Goal: Answer question/provide support: Share knowledge or assist other users

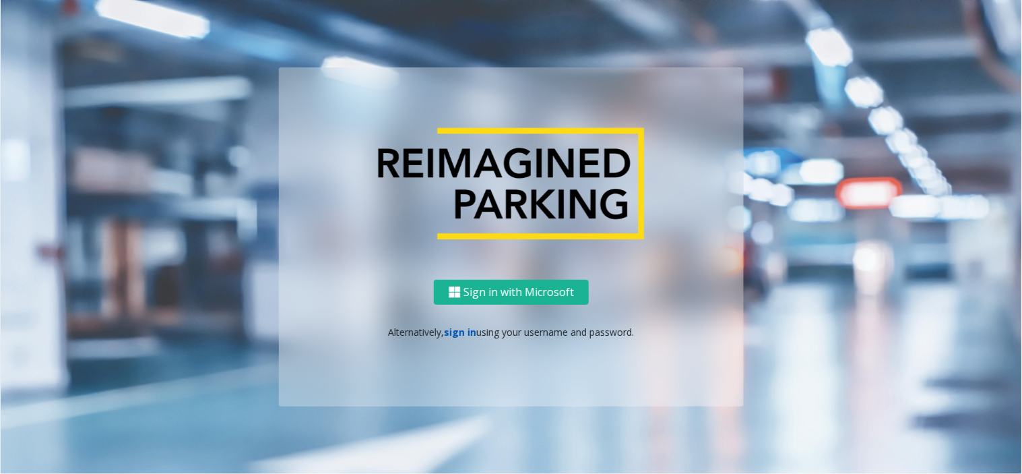
click at [466, 328] on link "sign in" at bounding box center [461, 331] width 32 height 13
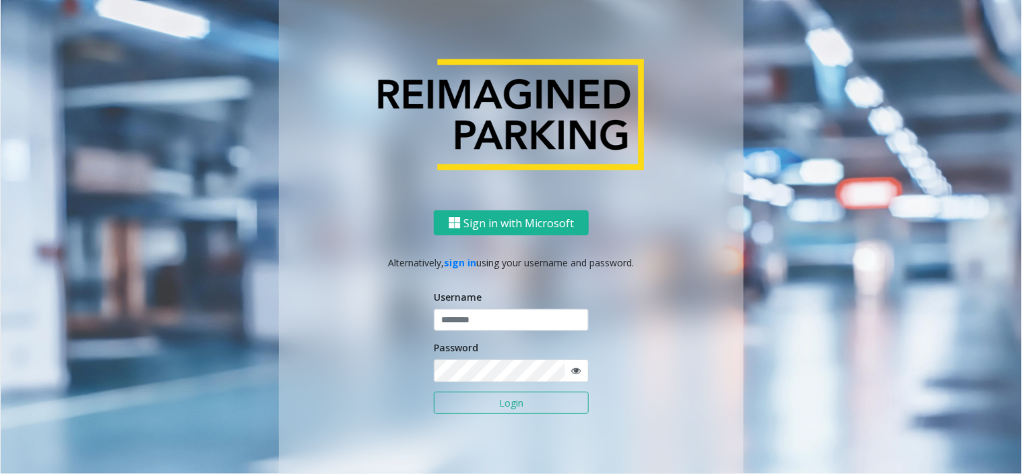
scroll to position [1, 0]
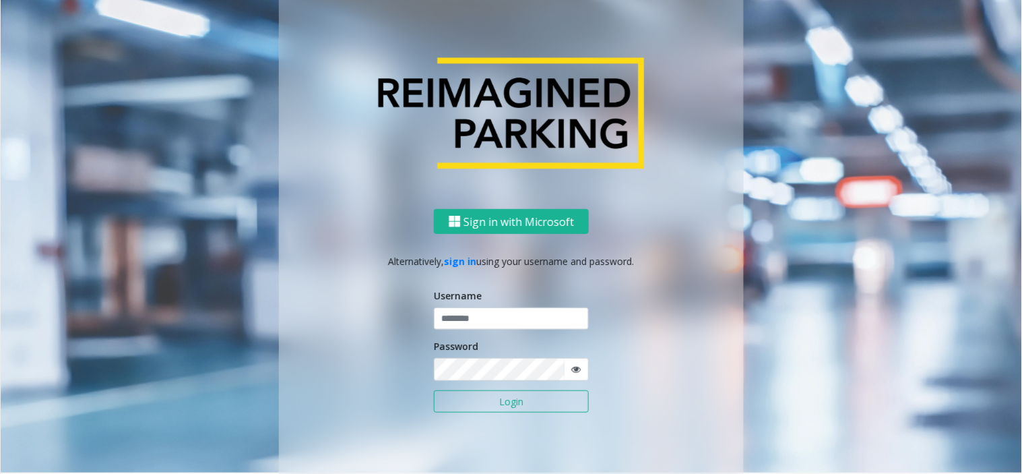
click at [505, 305] on div "Username" at bounding box center [511, 309] width 155 height 42
click at [509, 315] on input "text" at bounding box center [511, 318] width 155 height 23
paste input "*******"
click at [478, 313] on input "*******" at bounding box center [511, 318] width 155 height 23
paste input "*********"
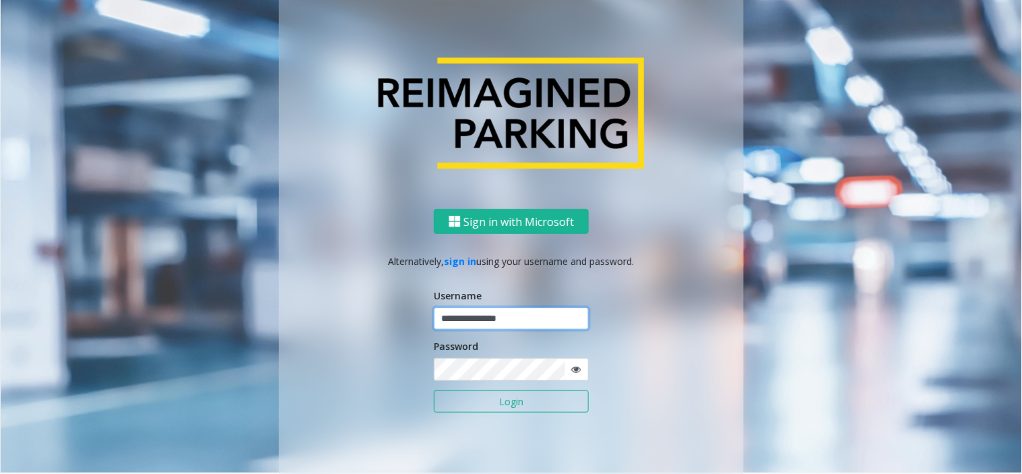
click at [555, 324] on input "**********" at bounding box center [511, 318] width 155 height 23
type input "*******"
click at [557, 402] on button "Login" at bounding box center [511, 401] width 155 height 23
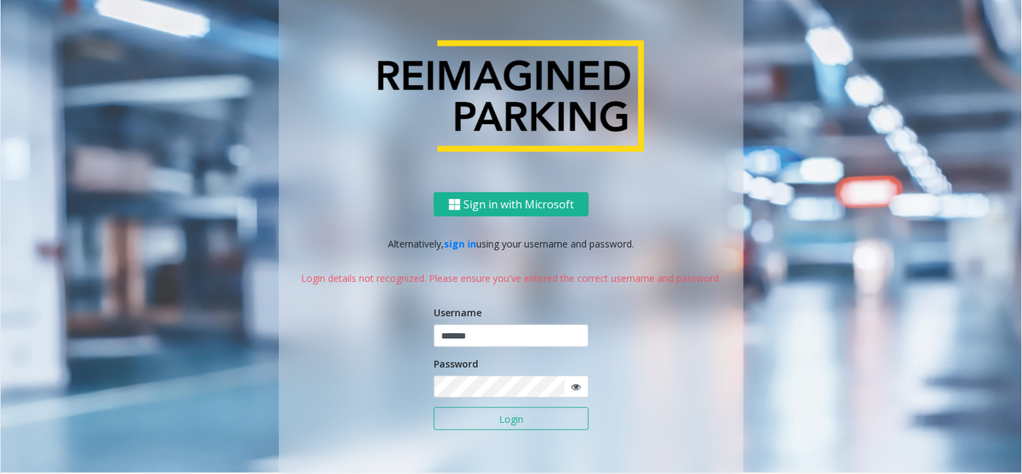
scroll to position [0, 0]
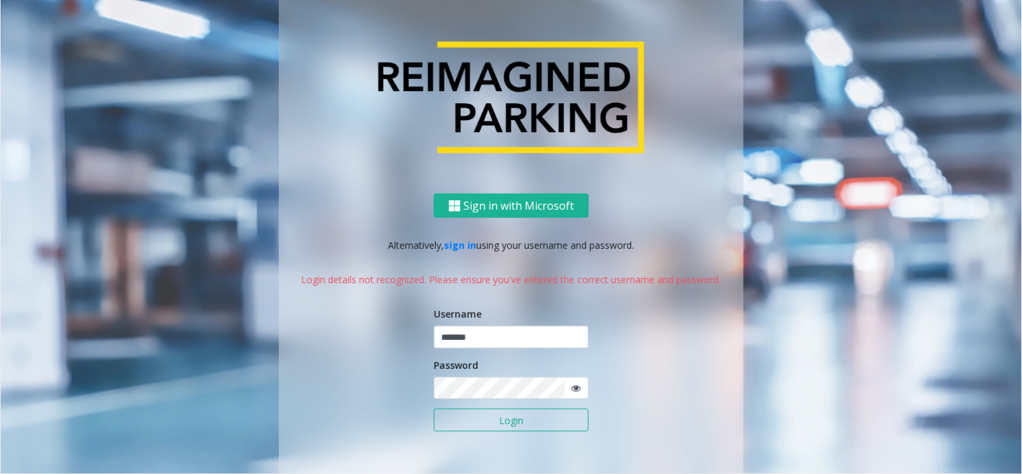
click at [571, 384] on icon at bounding box center [575, 387] width 9 height 9
click at [414, 399] on div "Sign in with Microsoft Alternatively, sign in using your username and password.…" at bounding box center [511, 342] width 465 height 299
click at [454, 423] on button "Login" at bounding box center [511, 419] width 155 height 23
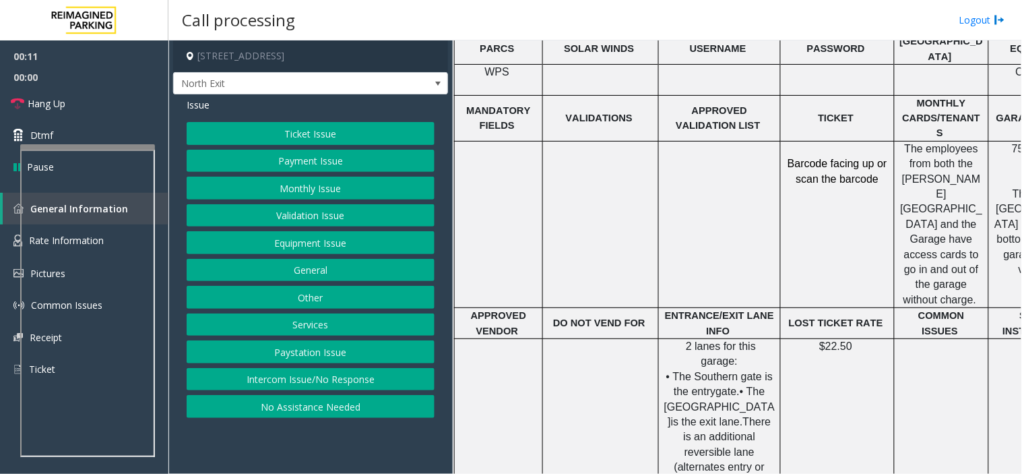
scroll to position [598, 0]
click at [333, 315] on button "Services" at bounding box center [311, 324] width 248 height 23
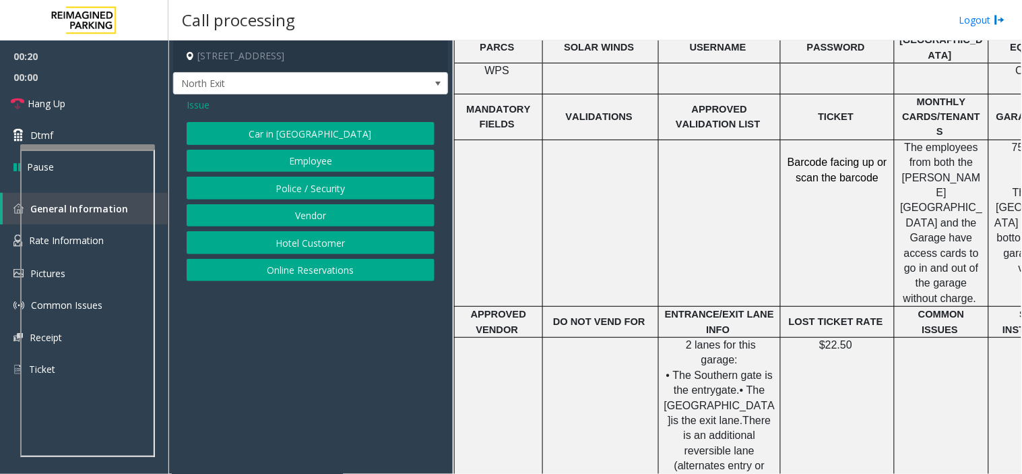
click at [340, 248] on button "Hotel Customer" at bounding box center [311, 242] width 248 height 23
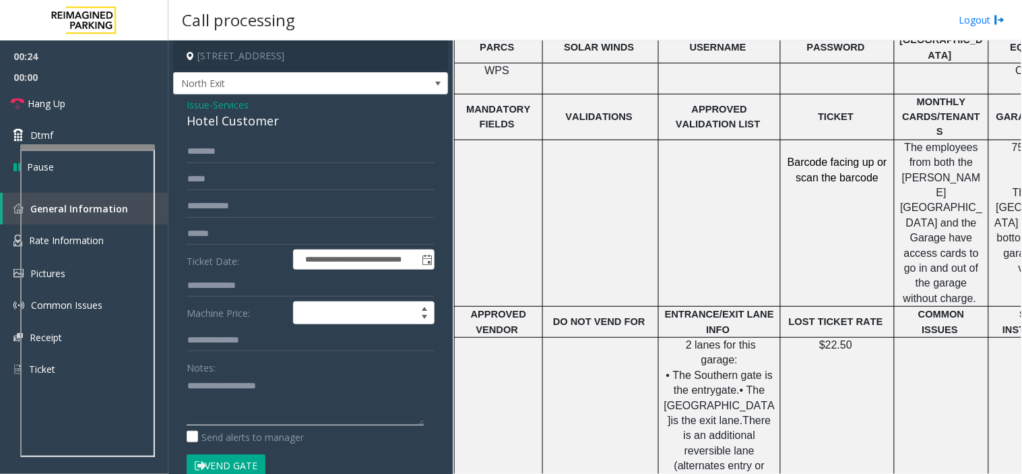
click at [293, 402] on textarea at bounding box center [305, 400] width 237 height 51
type textarea "******** *****"
click at [248, 287] on input "text" at bounding box center [311, 285] width 248 height 23
type input "***"
click at [234, 113] on div "Hotel Customer" at bounding box center [311, 121] width 248 height 18
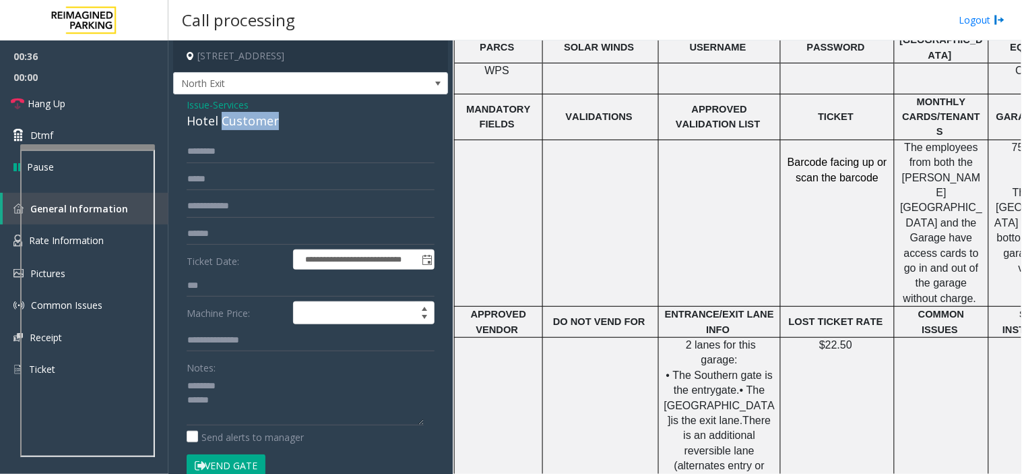
click at [234, 113] on div "Hotel Customer" at bounding box center [311, 121] width 248 height 18
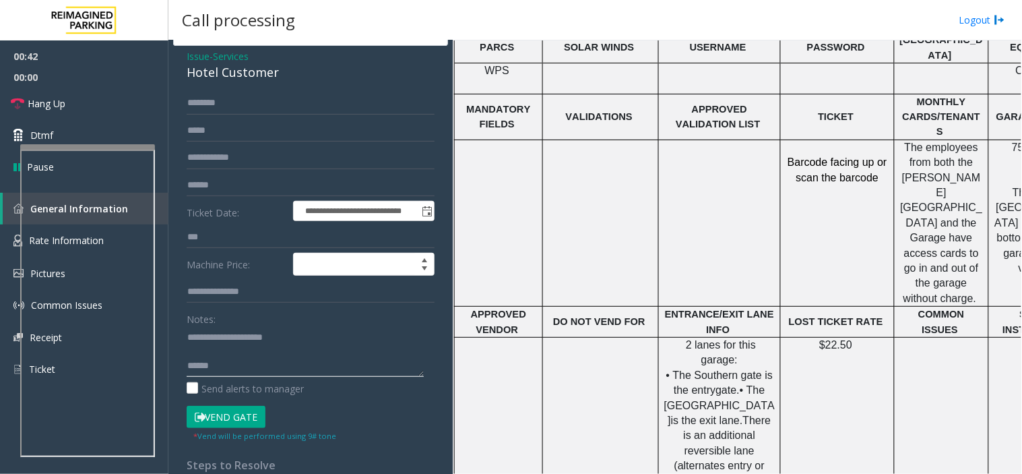
scroll to position [75, 0]
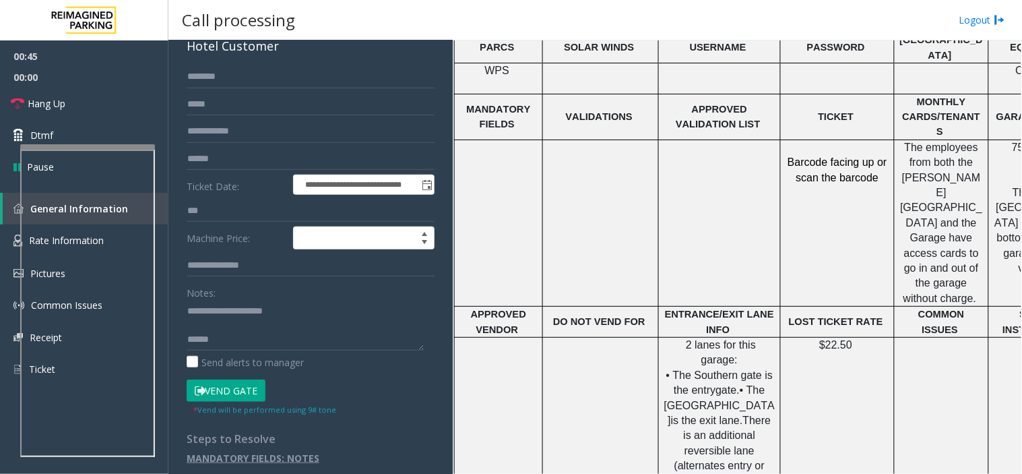
click at [233, 393] on button "Vend Gate" at bounding box center [226, 390] width 79 height 23
click at [238, 330] on textarea at bounding box center [305, 325] width 237 height 51
click at [236, 342] on textarea at bounding box center [305, 325] width 237 height 51
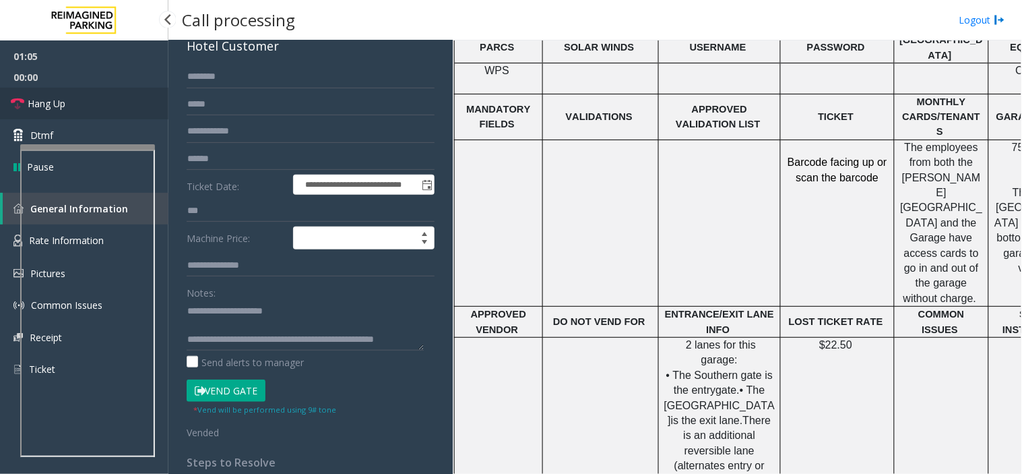
click at [77, 108] on link "Hang Up" at bounding box center [84, 104] width 168 height 32
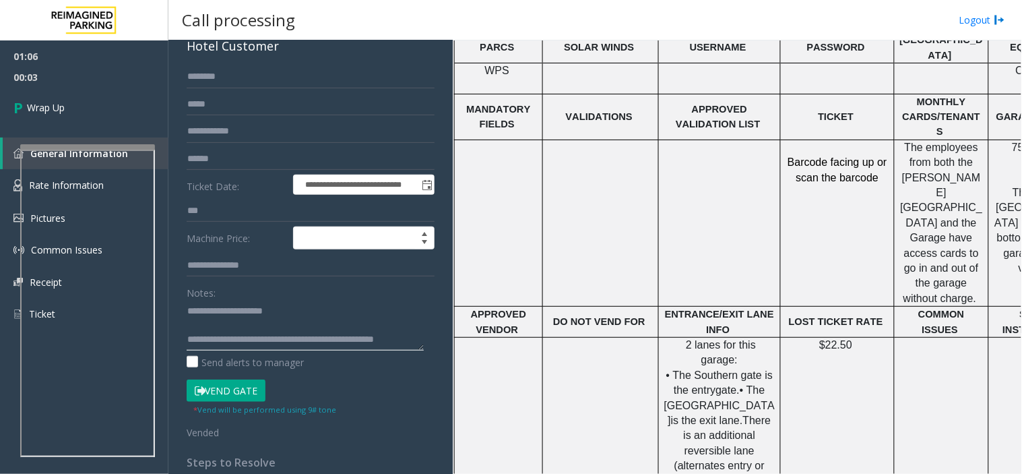
click at [253, 346] on textarea at bounding box center [305, 325] width 237 height 51
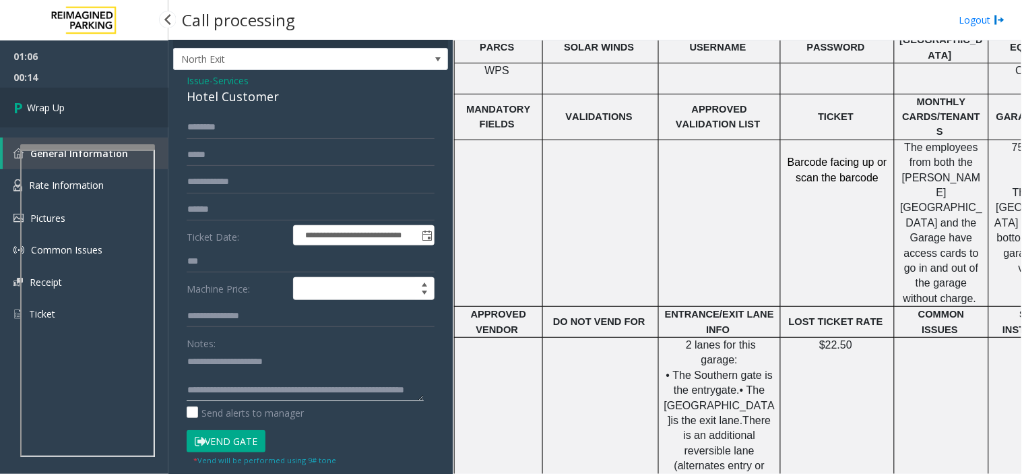
scroll to position [0, 0]
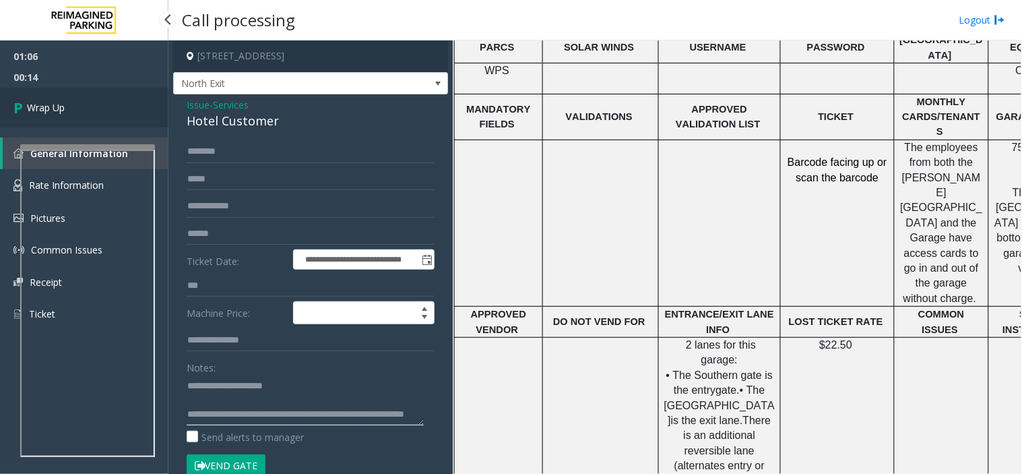
type textarea "**********"
click at [85, 109] on link "Wrap Up" at bounding box center [84, 108] width 168 height 40
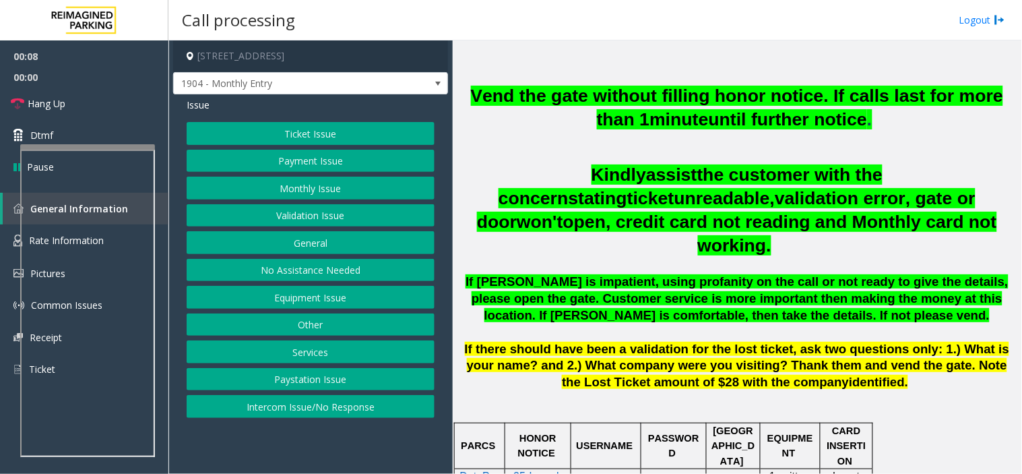
scroll to position [449, 0]
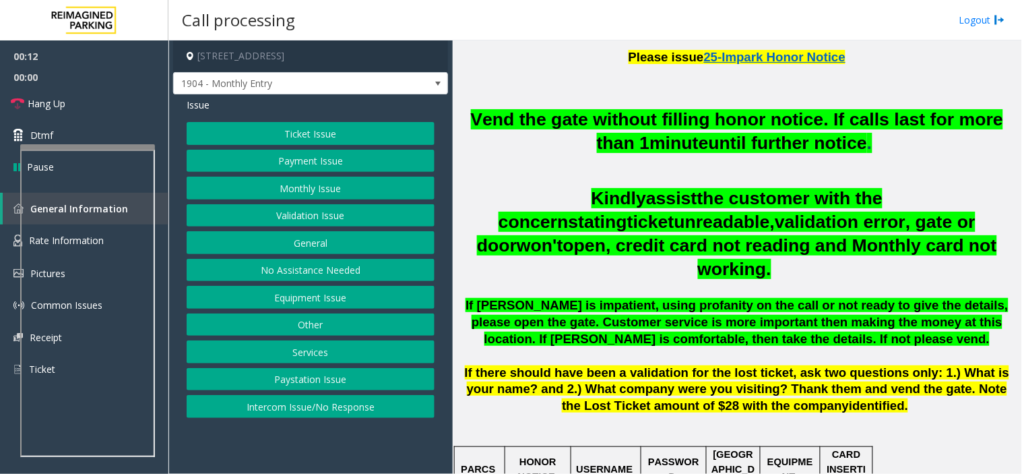
click at [331, 192] on button "Monthly Issue" at bounding box center [311, 188] width 248 height 23
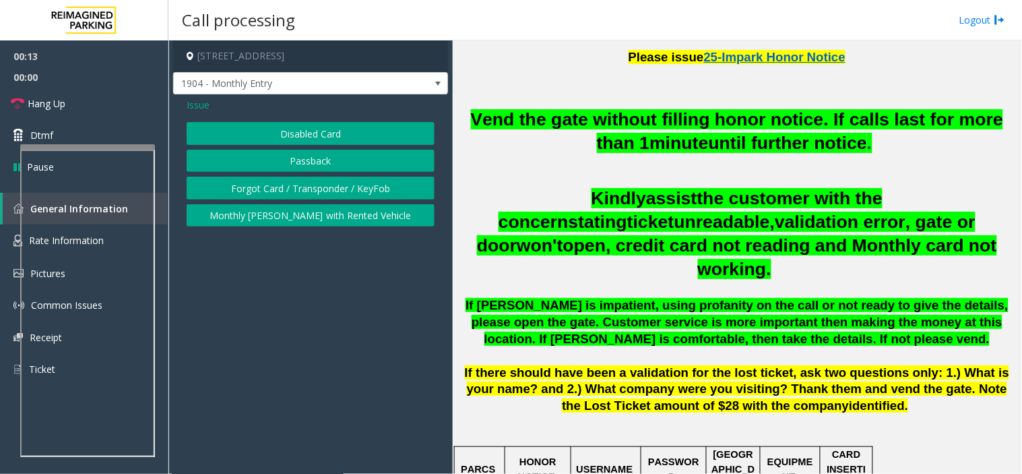
click at [325, 138] on button "Disabled Card" at bounding box center [311, 133] width 248 height 23
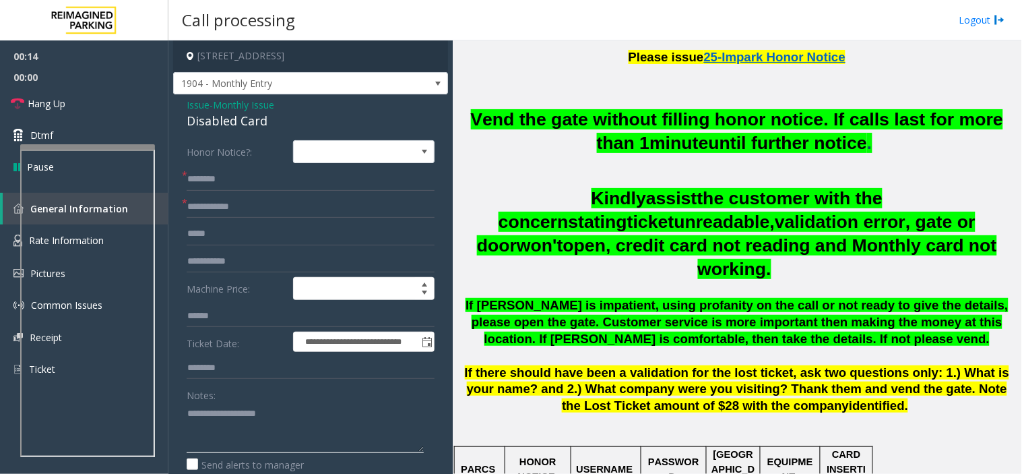
click at [249, 413] on textarea at bounding box center [305, 427] width 237 height 51
type textarea "******** *****"
click at [252, 122] on div "Disabled Card" at bounding box center [311, 121] width 248 height 18
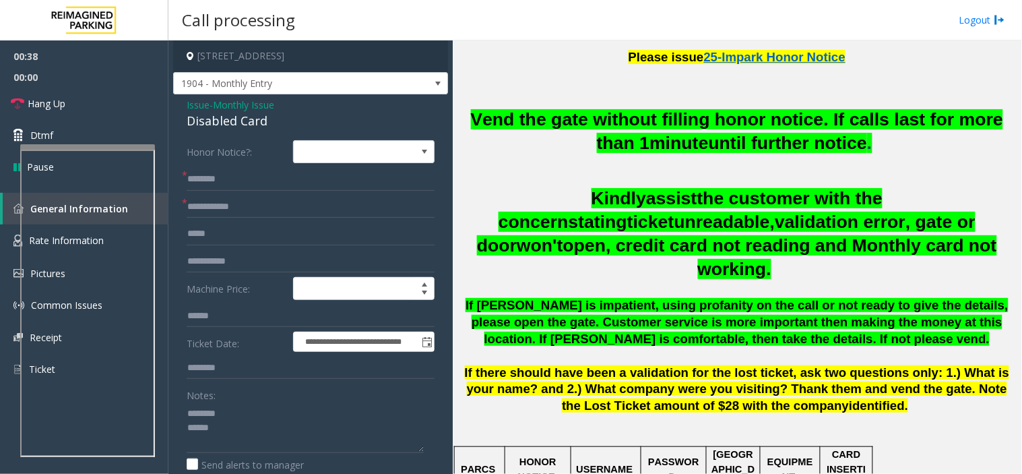
click at [230, 106] on span "Monthly Issue" at bounding box center [243, 105] width 61 height 14
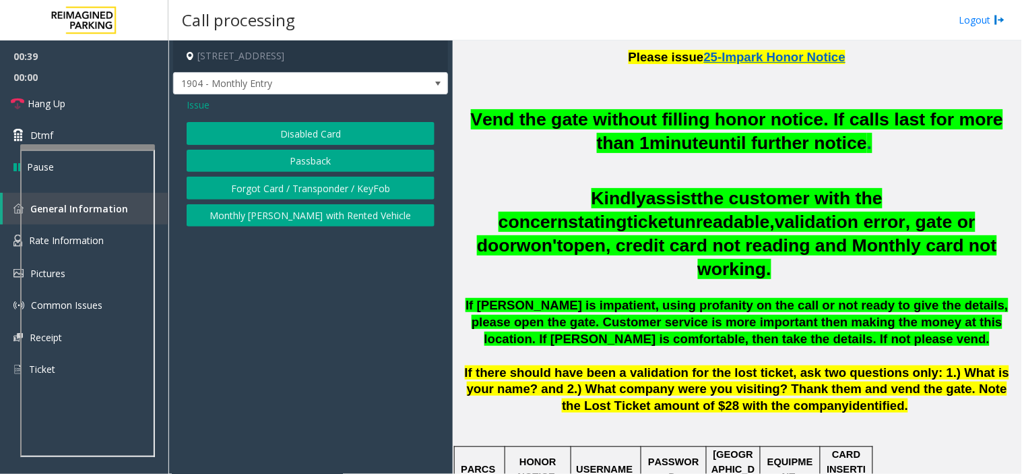
click at [201, 108] on span "Issue" at bounding box center [198, 105] width 23 height 14
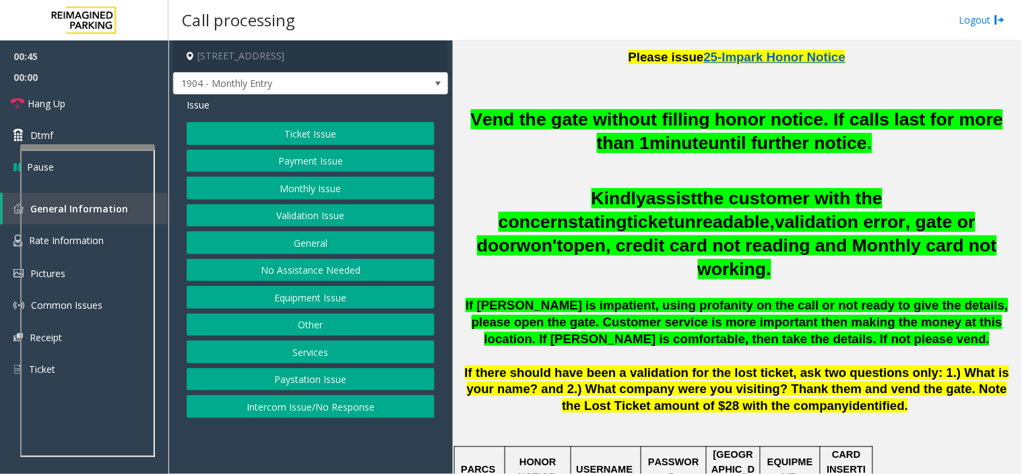
click at [371, 295] on button "Equipment Issue" at bounding box center [311, 297] width 248 height 23
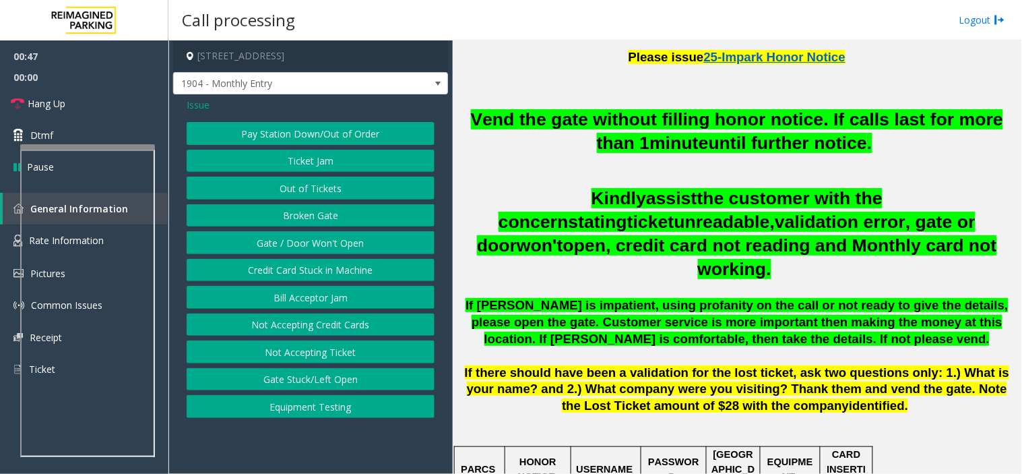
click at [357, 253] on button "Gate / Door Won't Open" at bounding box center [311, 242] width 248 height 23
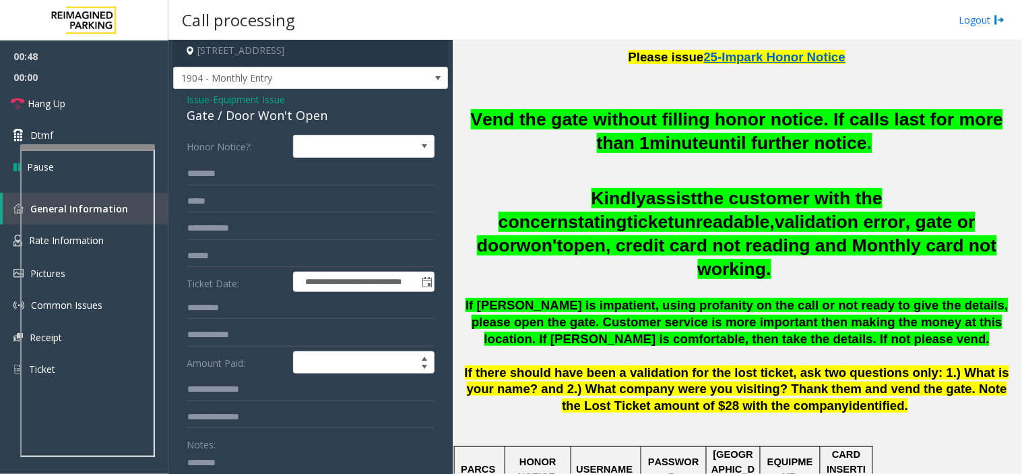
scroll to position [0, 0]
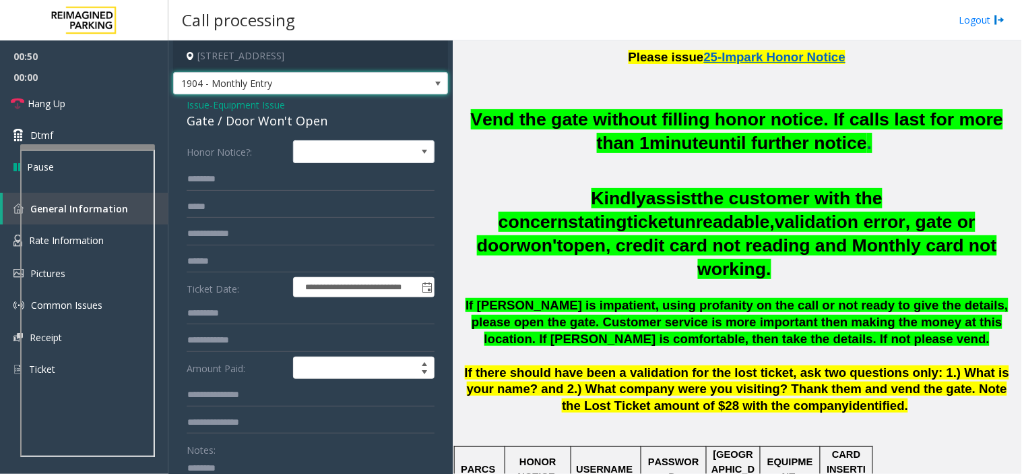
click at [342, 94] on span "1904 - Monthly Entry" at bounding box center [310, 83] width 275 height 23
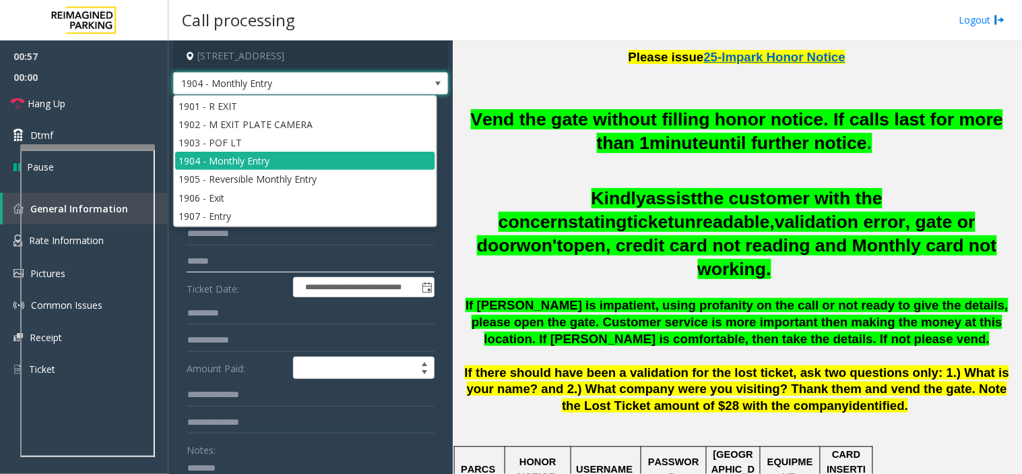
click at [263, 266] on input "text" at bounding box center [311, 261] width 248 height 23
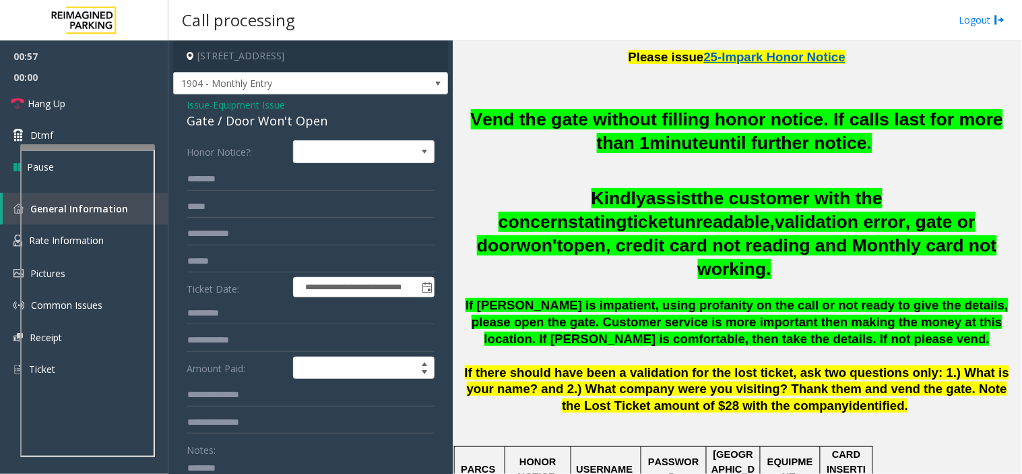
click at [210, 121] on div "Gate / Door Won't Open" at bounding box center [311, 121] width 248 height 18
copy div "Gate / Door Won't Open"
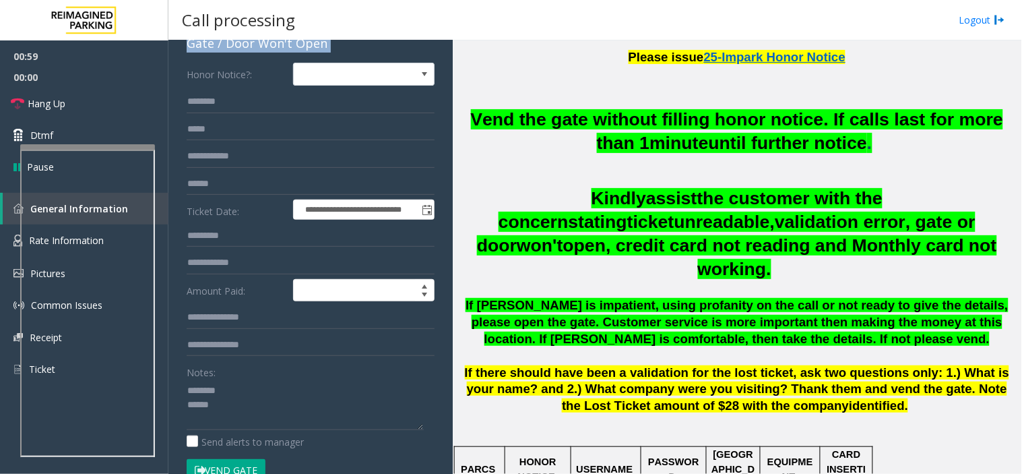
scroll to position [150, 0]
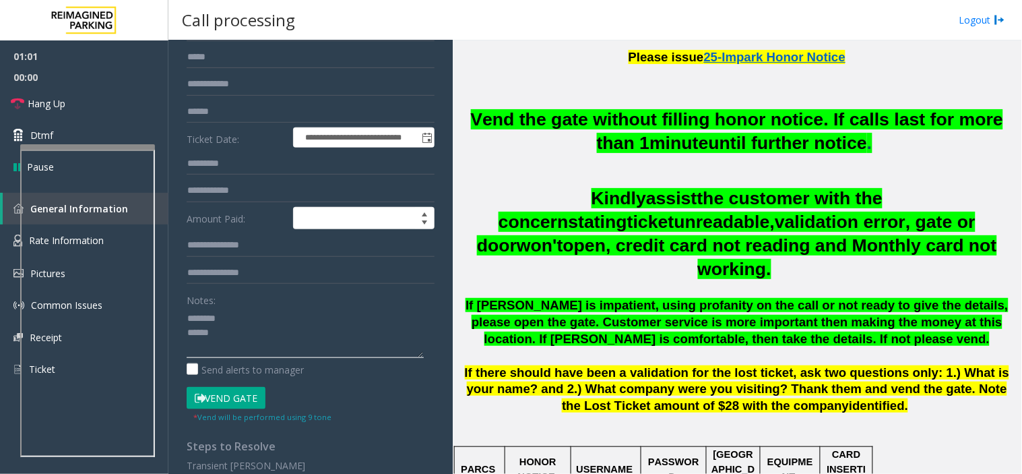
paste textarea "**********"
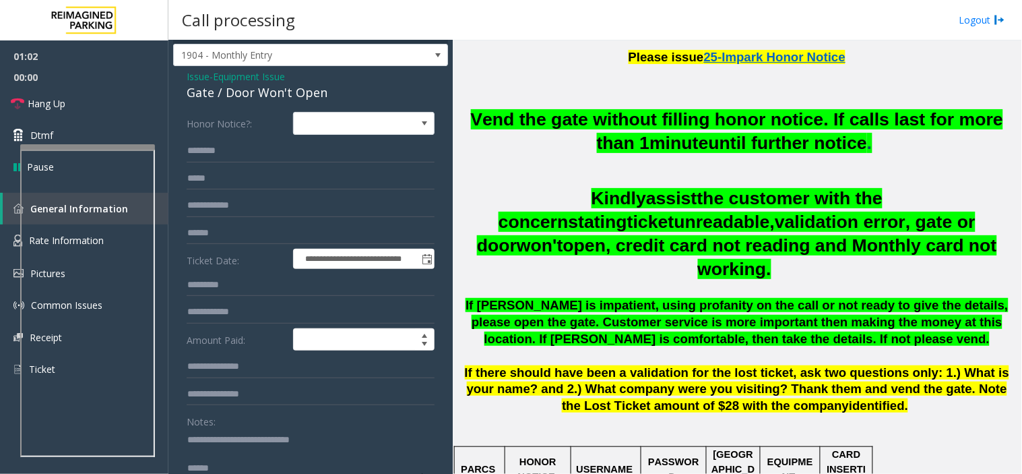
scroll to position [0, 0]
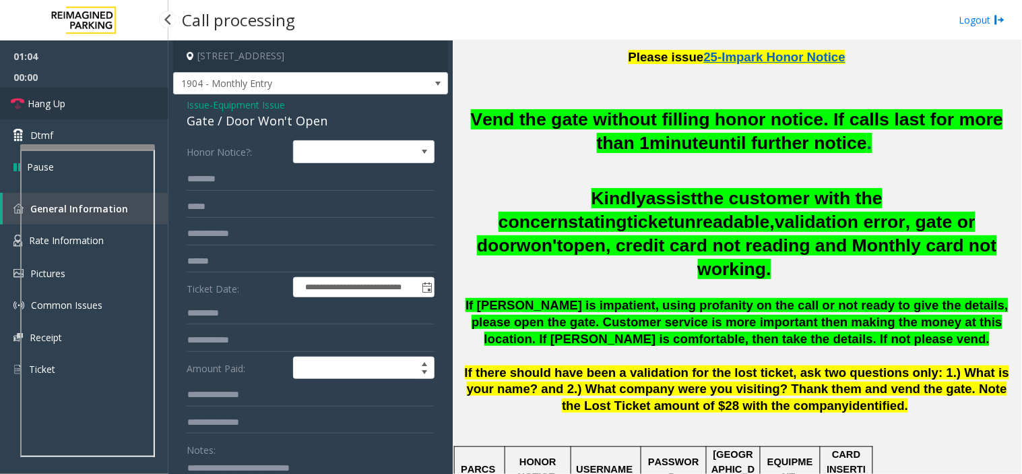
click at [68, 112] on link "Hang Up" at bounding box center [84, 104] width 168 height 32
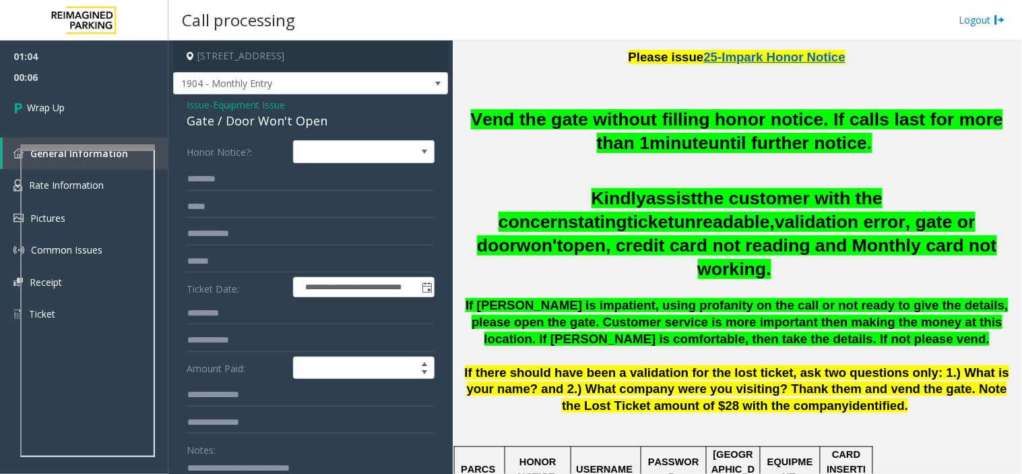
scroll to position [150, 0]
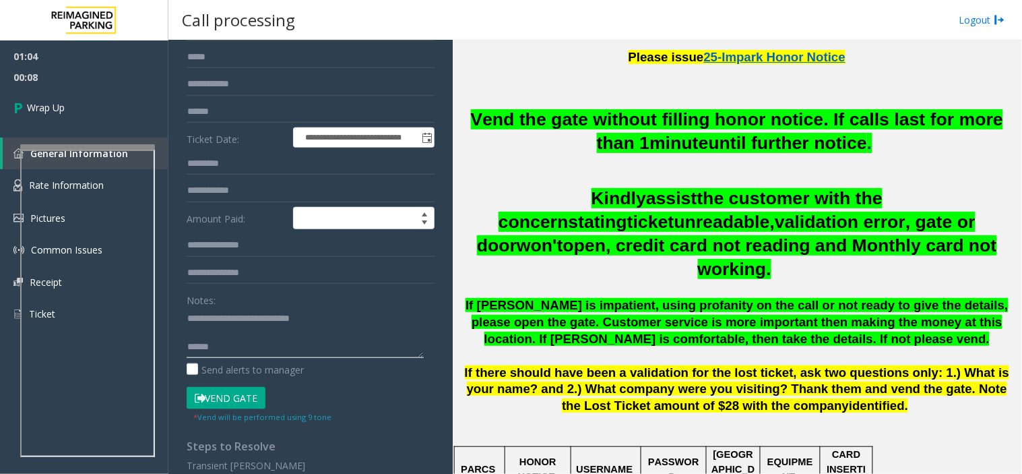
click at [236, 344] on textarea at bounding box center [305, 332] width 237 height 51
drag, startPoint x: 210, startPoint y: 341, endPoint x: 263, endPoint y: 342, distance: 53.9
click at [263, 342] on textarea at bounding box center [305, 332] width 237 height 51
paste textarea "**********"
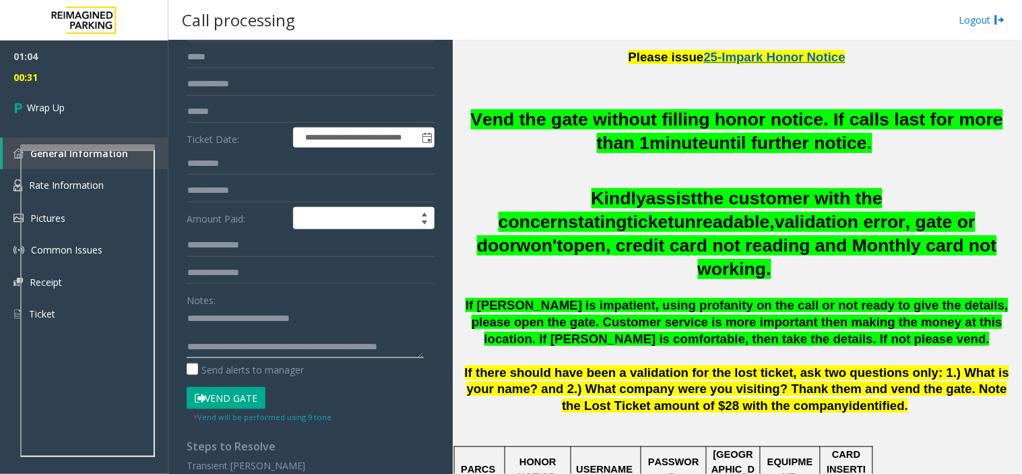
click at [252, 352] on textarea at bounding box center [305, 332] width 237 height 51
paste textarea "**********"
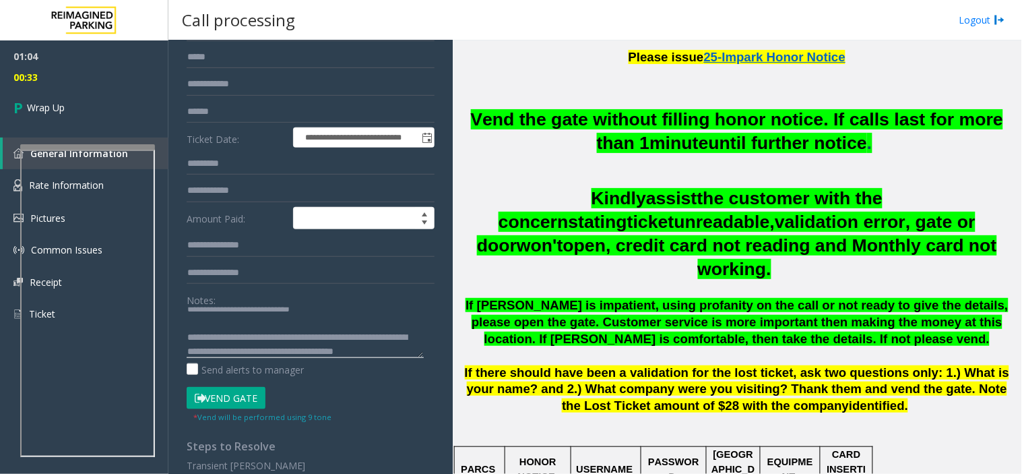
scroll to position [24, 0]
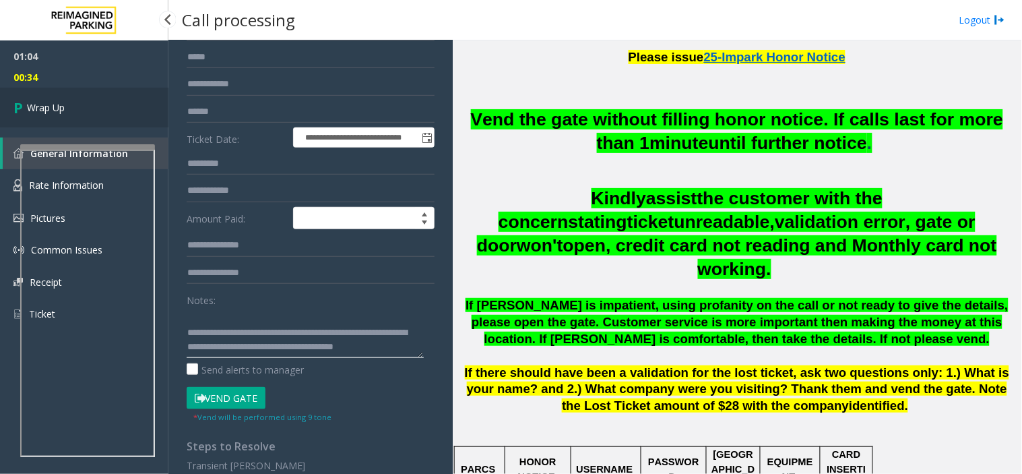
type textarea "**********"
click at [92, 117] on link "Wrap Up" at bounding box center [84, 108] width 168 height 40
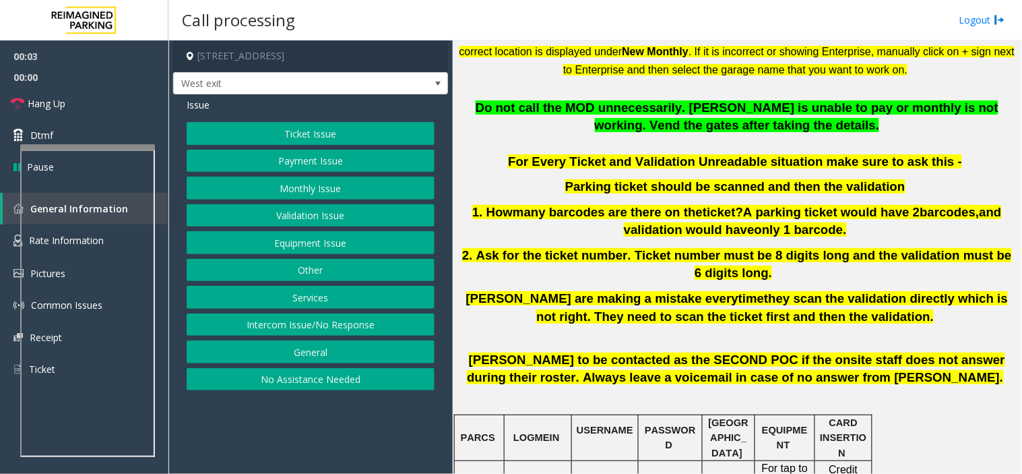
scroll to position [523, 0]
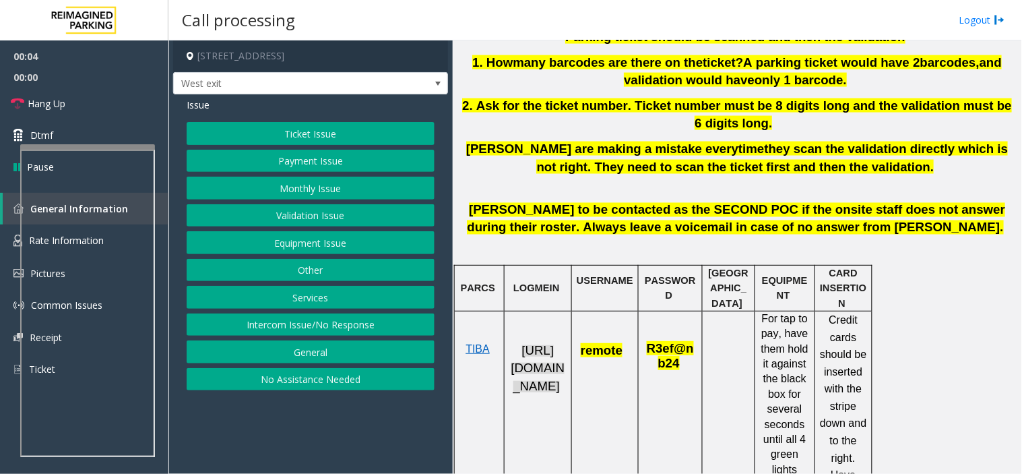
click at [543, 357] on span "https://fillmore-web.sp.tibaparking.net/" at bounding box center [538, 368] width 54 height 50
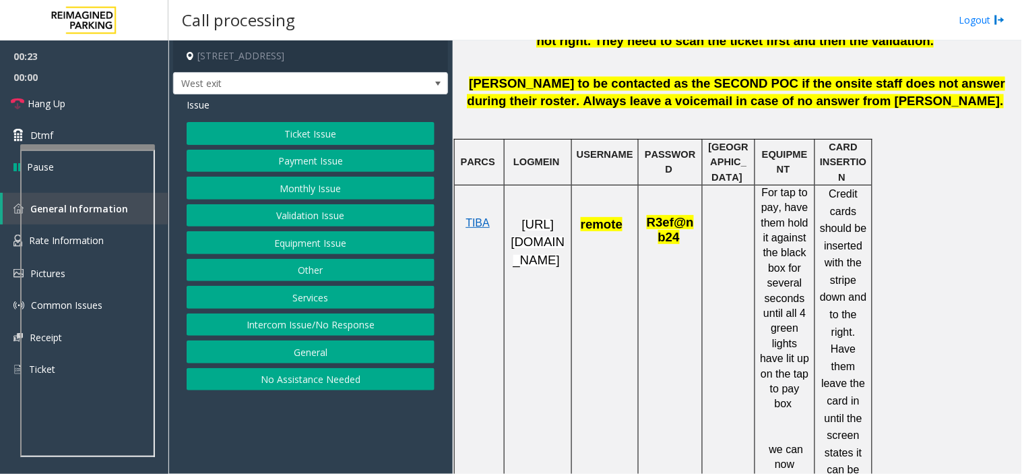
scroll to position [674, 0]
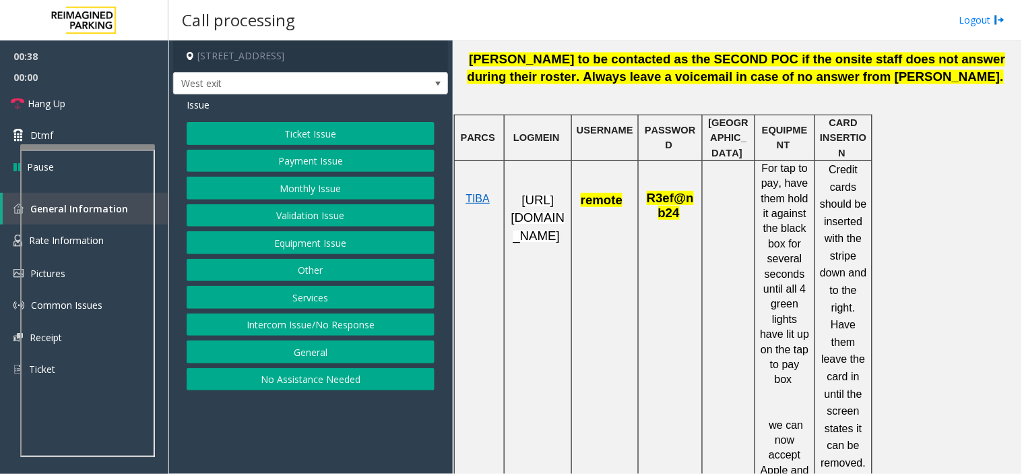
click at [366, 132] on button "Ticket Issue" at bounding box center [311, 133] width 248 height 23
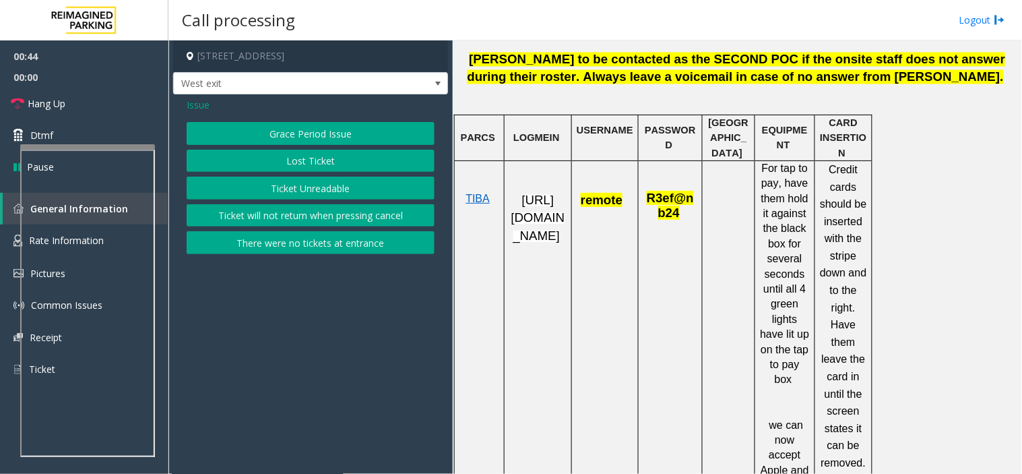
click at [198, 103] on span "Issue" at bounding box center [198, 105] width 23 height 14
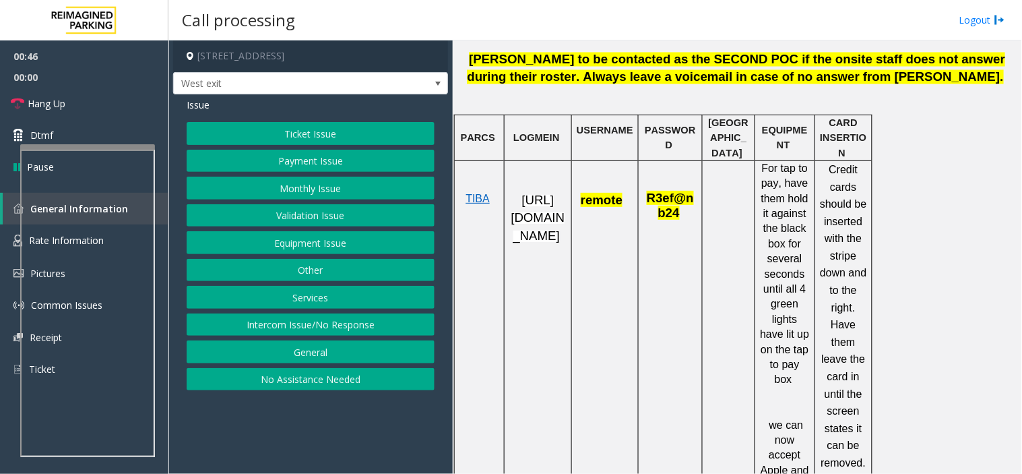
drag, startPoint x: 257, startPoint y: 153, endPoint x: 269, endPoint y: 179, distance: 28.6
click at [267, 177] on div "Ticket Issue Payment Issue Monthly Issue Validation Issue Equipment Issue Other…" at bounding box center [311, 256] width 248 height 268
click at [355, 379] on button "No Assistance Needed" at bounding box center [311, 379] width 248 height 23
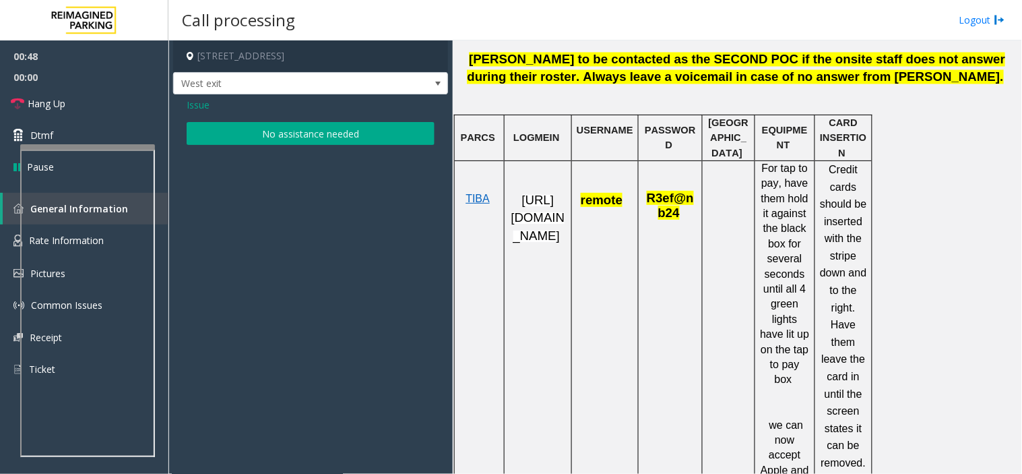
click at [290, 139] on button "No assistance needed" at bounding box center [311, 133] width 248 height 23
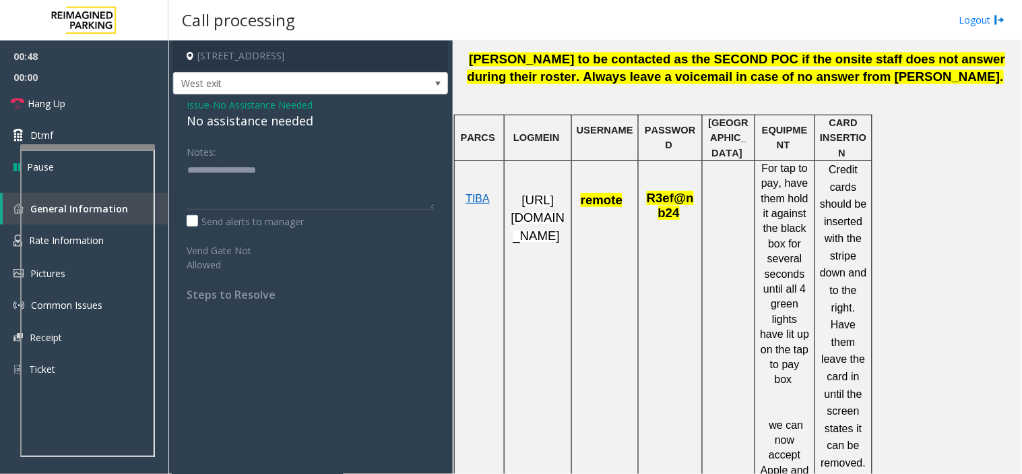
click at [255, 129] on div "No assistance needed" at bounding box center [311, 121] width 248 height 18
type textarea "**********"
click at [72, 108] on link "Hang Up" at bounding box center [84, 104] width 168 height 32
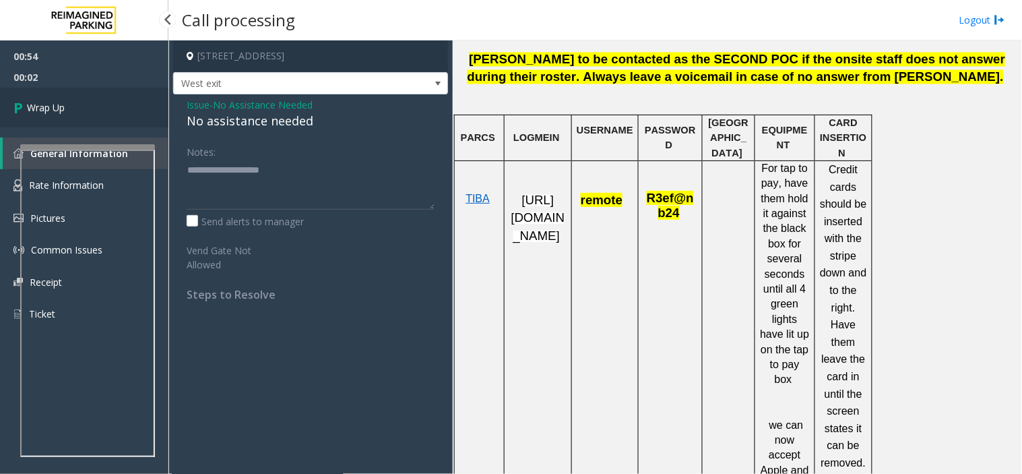
click at [125, 121] on link "Wrap Up" at bounding box center [84, 108] width 168 height 40
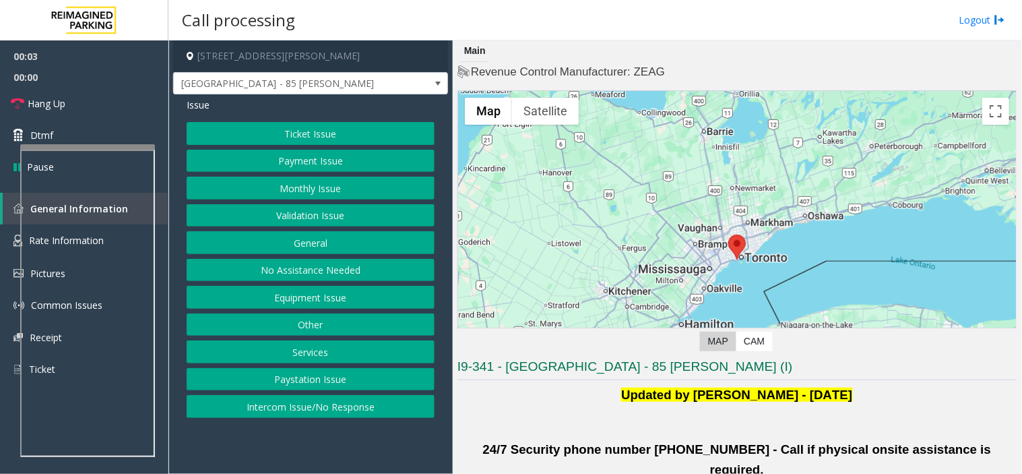
click at [349, 212] on button "Validation Issue" at bounding box center [311, 215] width 248 height 23
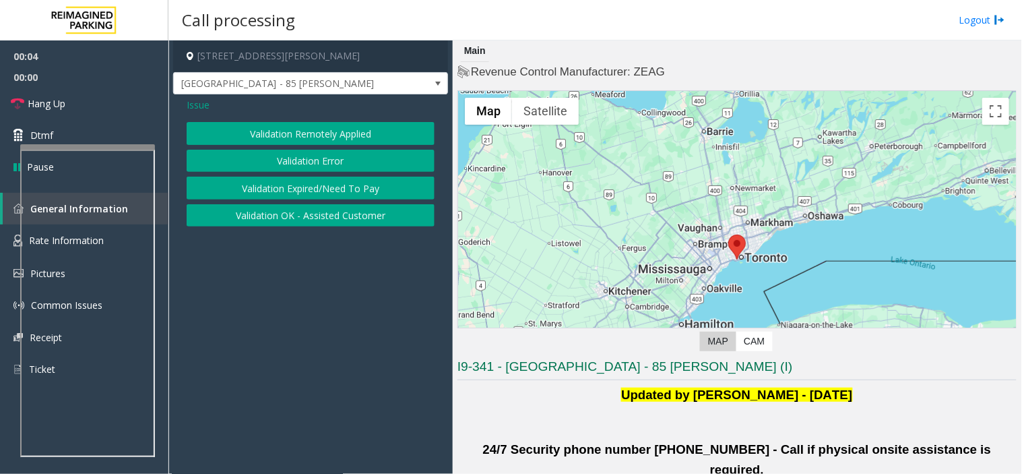
click at [313, 166] on button "Validation Error" at bounding box center [311, 161] width 248 height 23
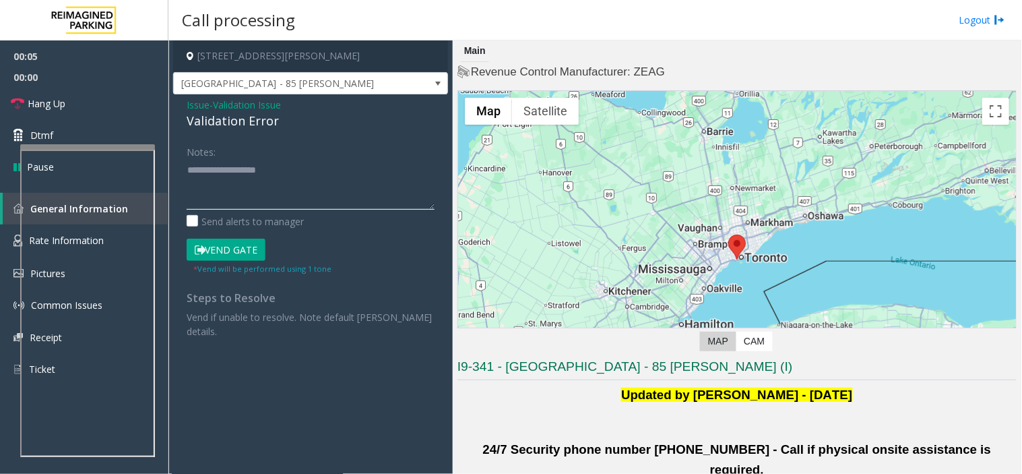
click at [251, 201] on textarea at bounding box center [311, 184] width 248 height 51
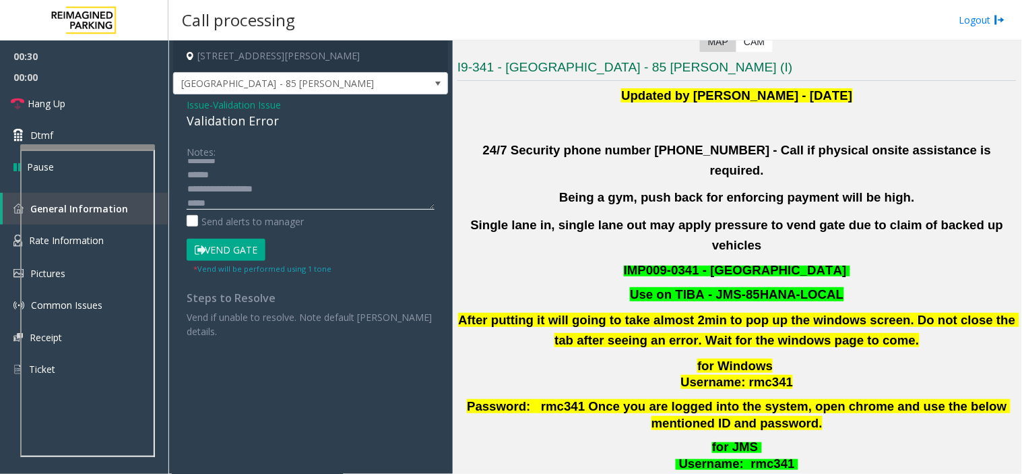
scroll to position [374, 0]
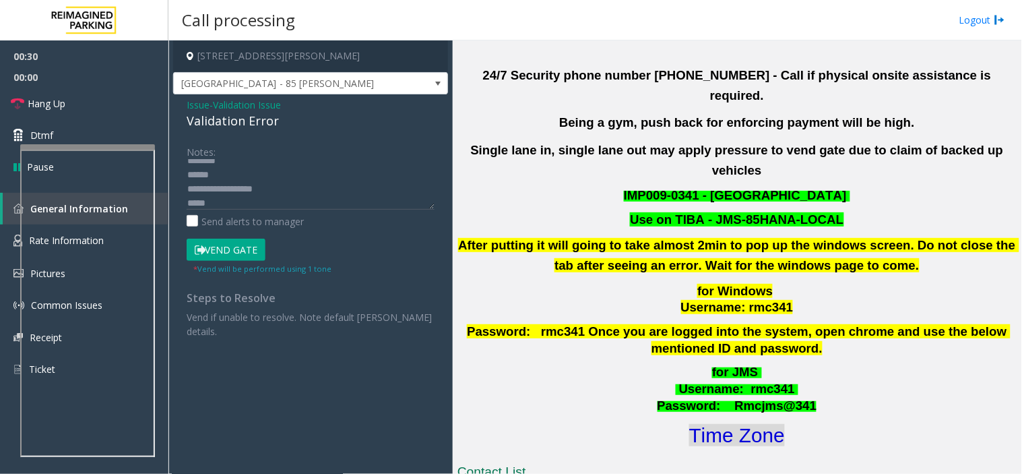
click at [753, 424] on font "Time Zone" at bounding box center [737, 435] width 96 height 22
click at [279, 197] on textarea at bounding box center [311, 184] width 248 height 51
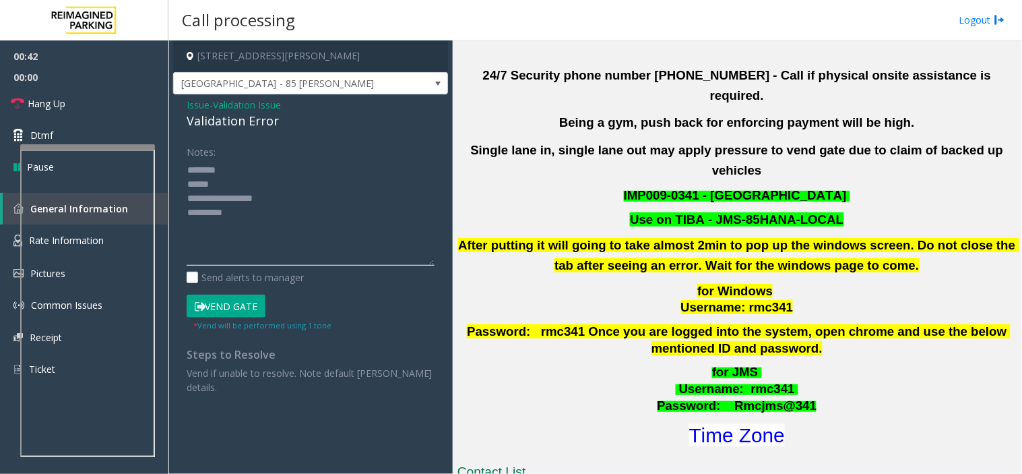
drag, startPoint x: 426, startPoint y: 203, endPoint x: 433, endPoint y: 271, distance: 67.8
click at [433, 265] on textarea at bounding box center [311, 212] width 248 height 106
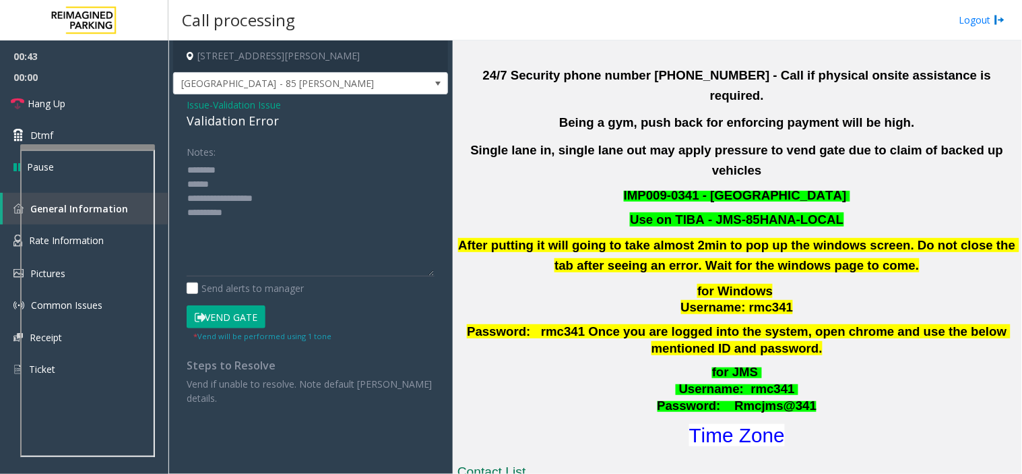
click at [199, 124] on div "Validation Error" at bounding box center [311, 121] width 248 height 18
click at [199, 125] on div "Validation Error" at bounding box center [311, 121] width 248 height 18
click at [229, 197] on textarea at bounding box center [311, 217] width 248 height 117
click at [194, 191] on textarea at bounding box center [311, 217] width 248 height 117
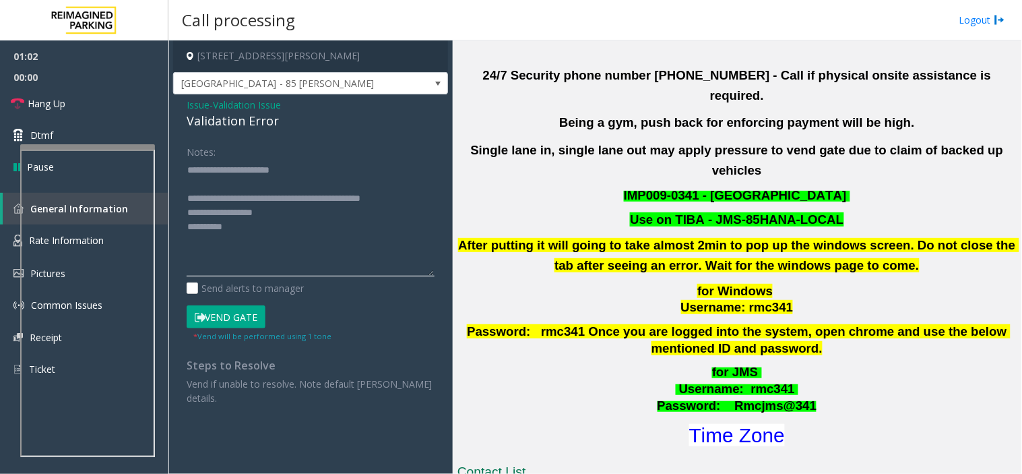
click at [195, 185] on textarea at bounding box center [311, 217] width 248 height 117
click at [263, 220] on textarea at bounding box center [311, 217] width 248 height 117
drag, startPoint x: 221, startPoint y: 226, endPoint x: 288, endPoint y: 227, distance: 67.4
click at [288, 227] on textarea at bounding box center [311, 217] width 248 height 117
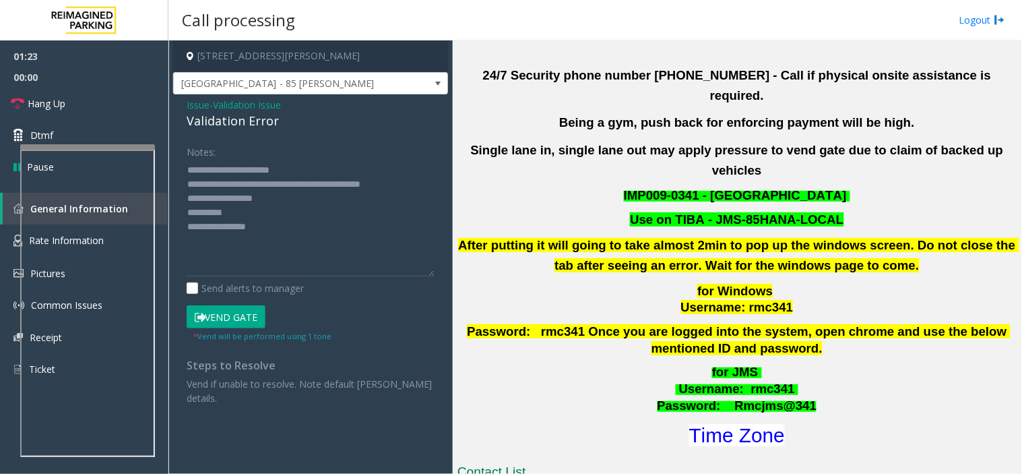
click at [227, 320] on button "Vend Gate" at bounding box center [226, 316] width 79 height 23
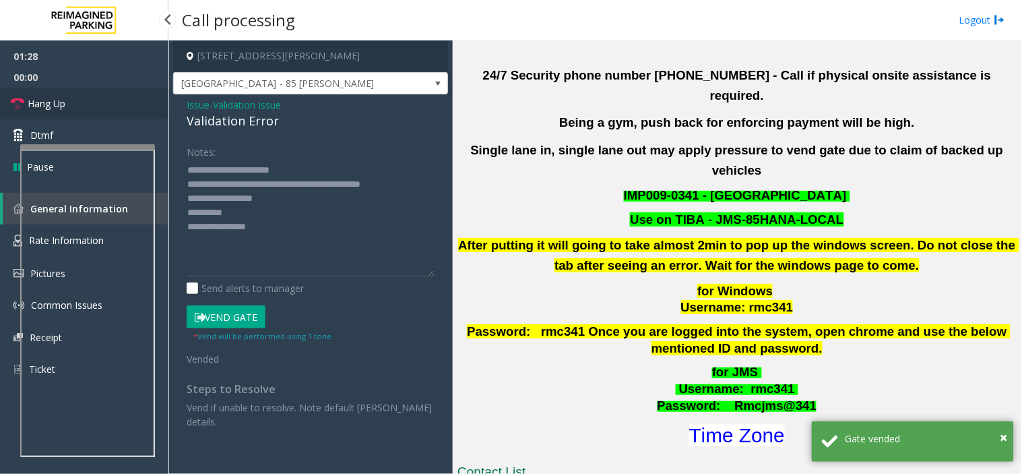
click at [61, 112] on link "Hang Up" at bounding box center [84, 104] width 168 height 32
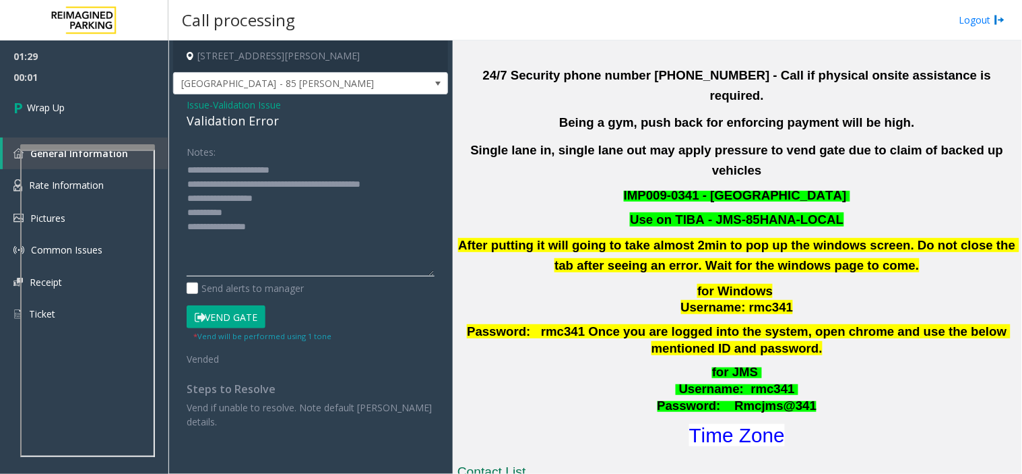
click at [298, 228] on textarea at bounding box center [311, 217] width 248 height 117
type textarea "**********"
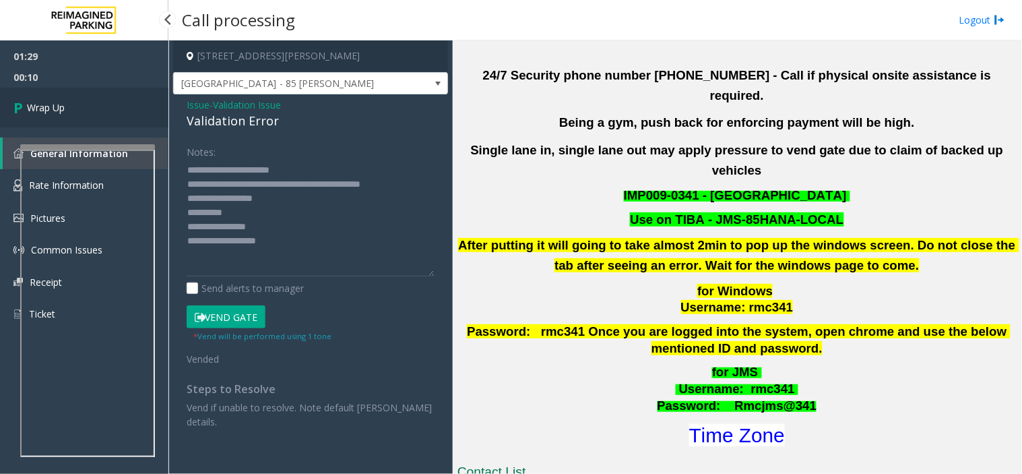
click at [71, 110] on link "Wrap Up" at bounding box center [84, 108] width 168 height 40
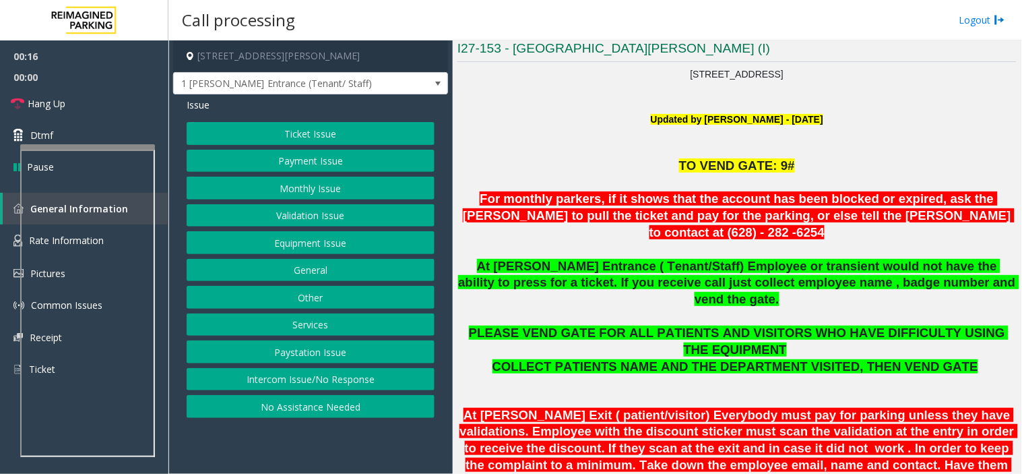
scroll to position [299, 0]
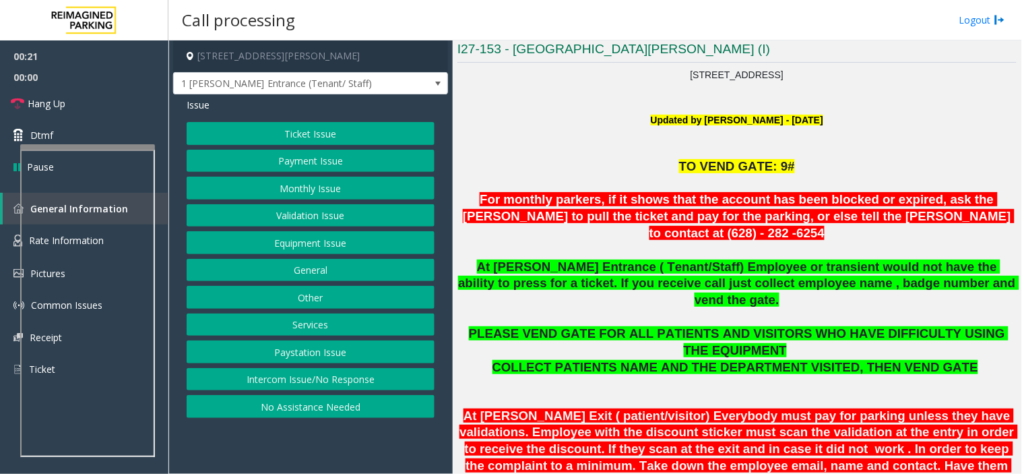
click at [317, 191] on button "Monthly Issue" at bounding box center [311, 188] width 248 height 23
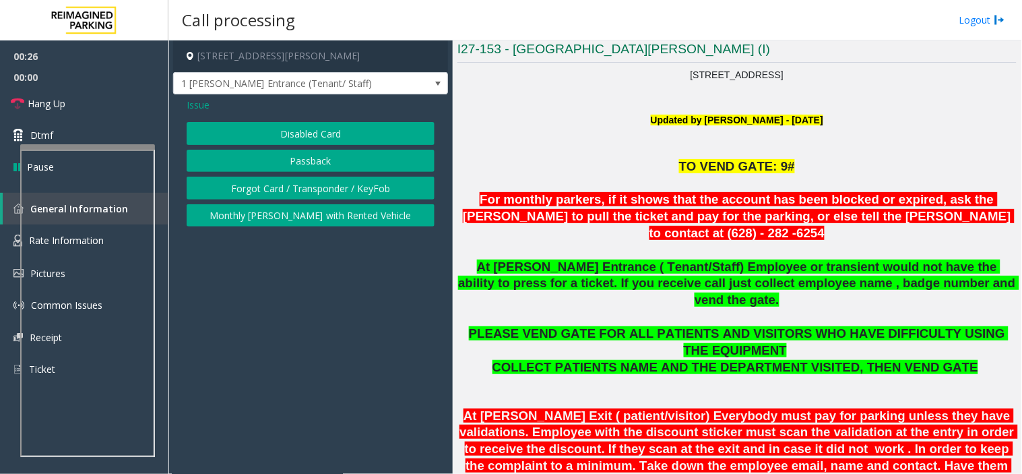
click at [297, 120] on div "Issue Disabled Card Passback Forgot Card / Transponder / KeyFob Monthly [PERSON…" at bounding box center [310, 163] width 275 height 139
click at [201, 108] on span "Issue" at bounding box center [198, 105] width 23 height 14
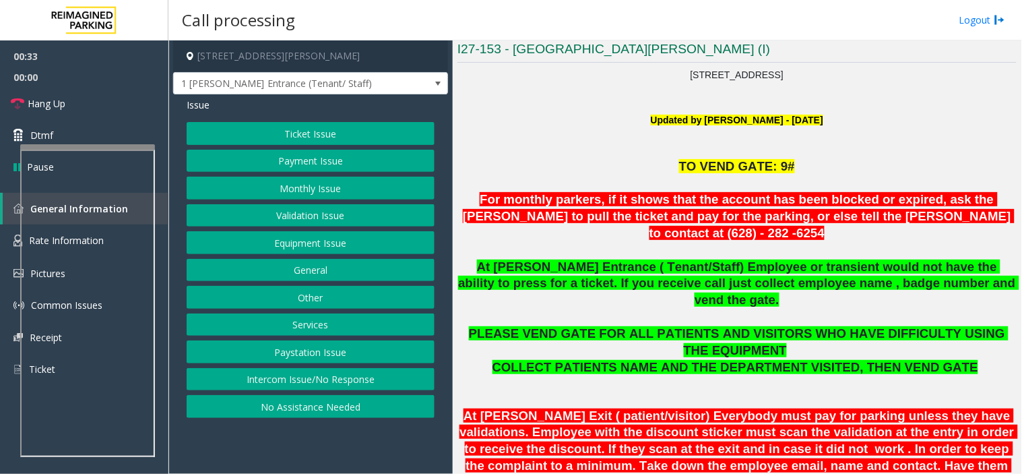
click at [334, 323] on button "Services" at bounding box center [311, 324] width 248 height 23
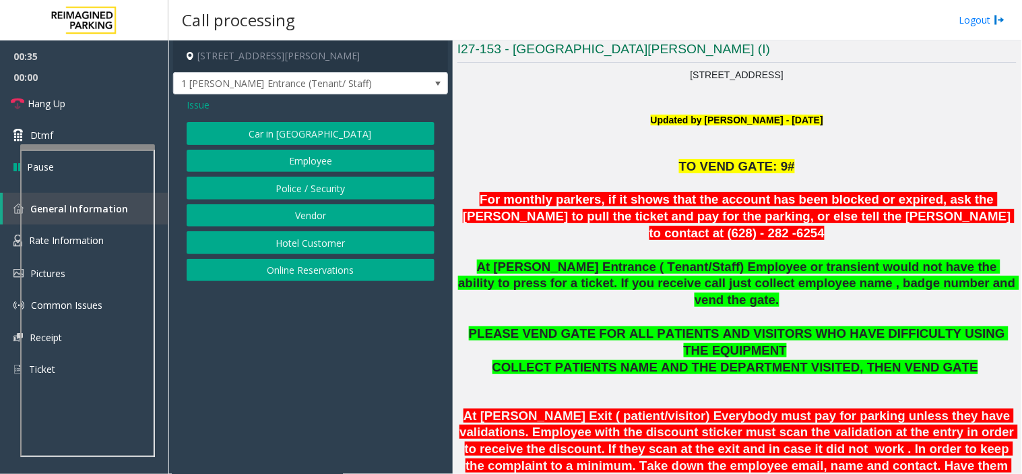
click at [191, 104] on span "Issue" at bounding box center [198, 105] width 23 height 14
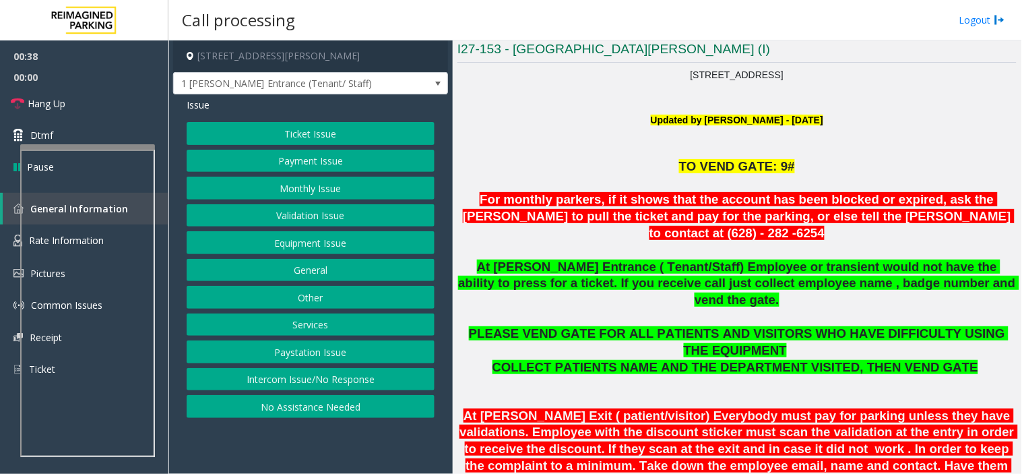
click at [325, 288] on button "Other" at bounding box center [311, 297] width 248 height 23
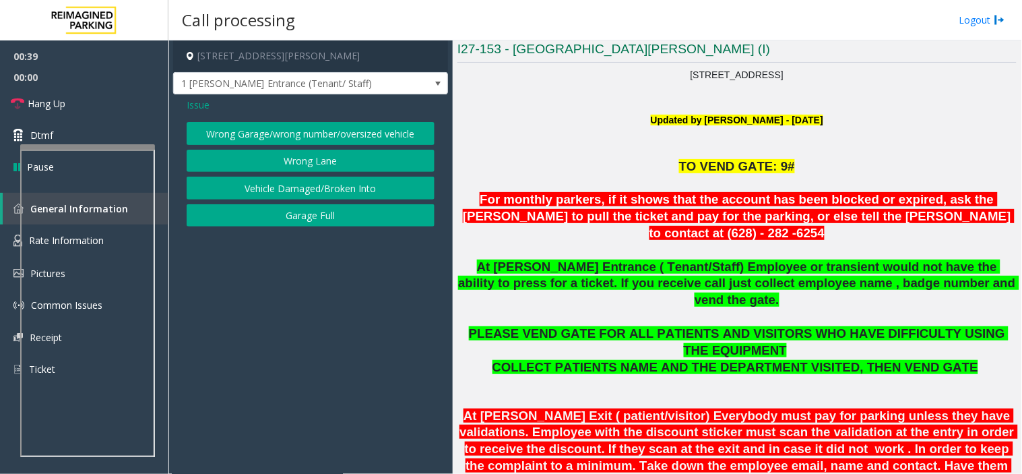
click at [266, 152] on button "Wrong Lane" at bounding box center [311, 161] width 248 height 23
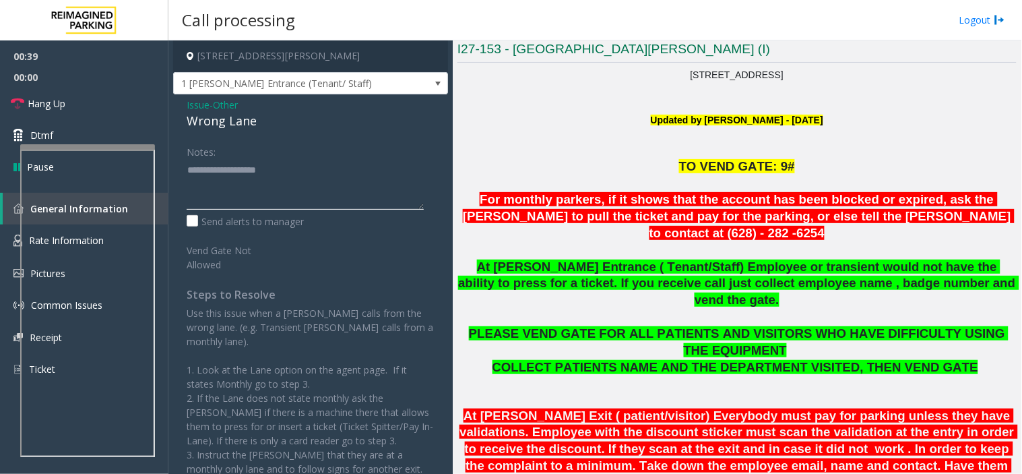
click at [260, 192] on textarea at bounding box center [305, 184] width 237 height 51
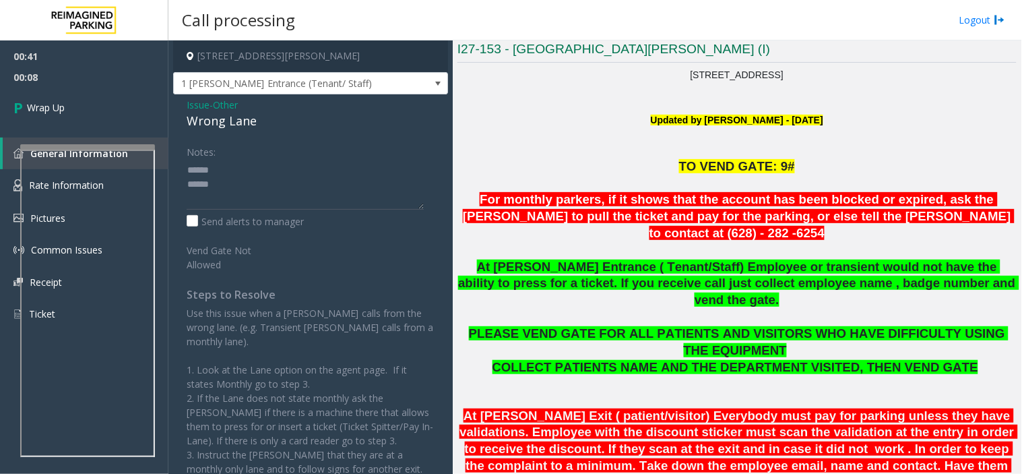
click at [234, 125] on div "Wrong Lane" at bounding box center [311, 121] width 248 height 18
copy div "Wrong Lane"
click at [238, 159] on textarea at bounding box center [305, 184] width 237 height 51
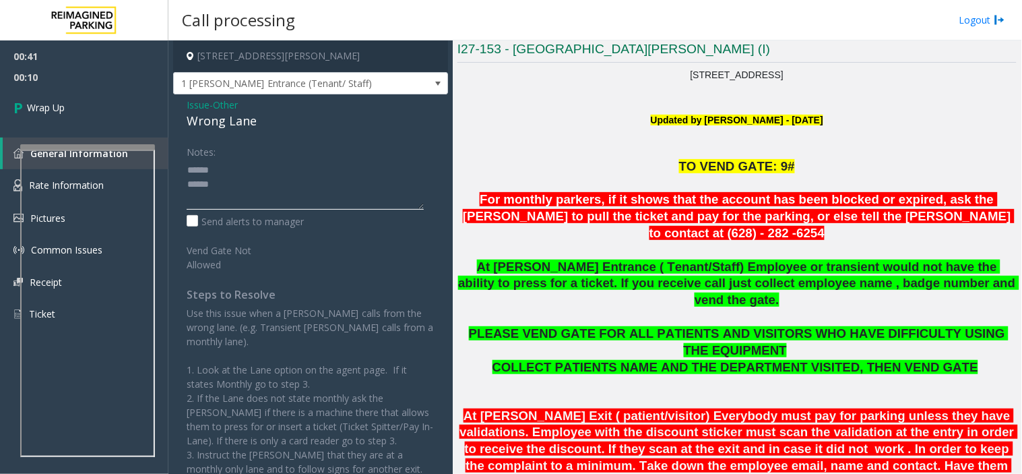
paste textarea "**********"
click at [247, 190] on textarea at bounding box center [305, 184] width 237 height 51
click at [247, 194] on textarea at bounding box center [305, 184] width 237 height 51
type textarea "**********"
click at [125, 111] on link "Wrap Up" at bounding box center [84, 108] width 168 height 40
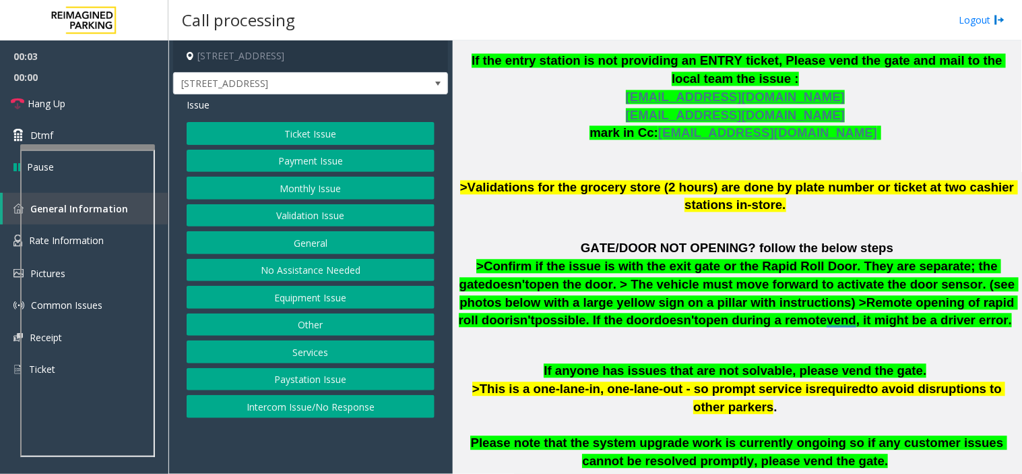
scroll to position [898, 0]
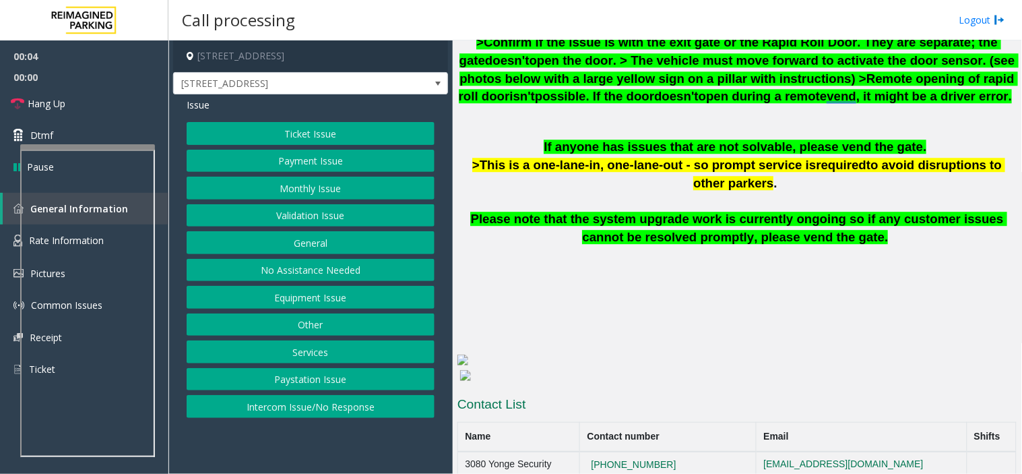
click at [325, 213] on button "Validation Issue" at bounding box center [311, 215] width 248 height 23
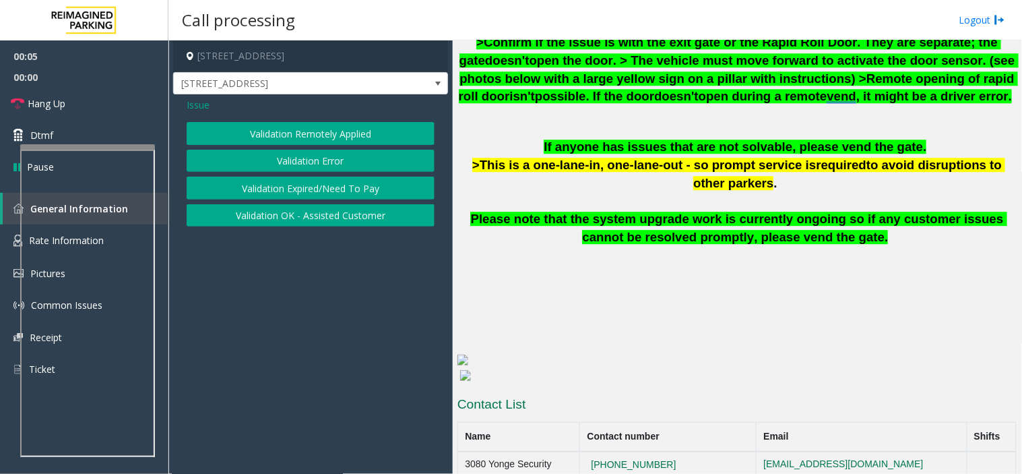
click at [314, 151] on button "Validation Error" at bounding box center [311, 161] width 248 height 23
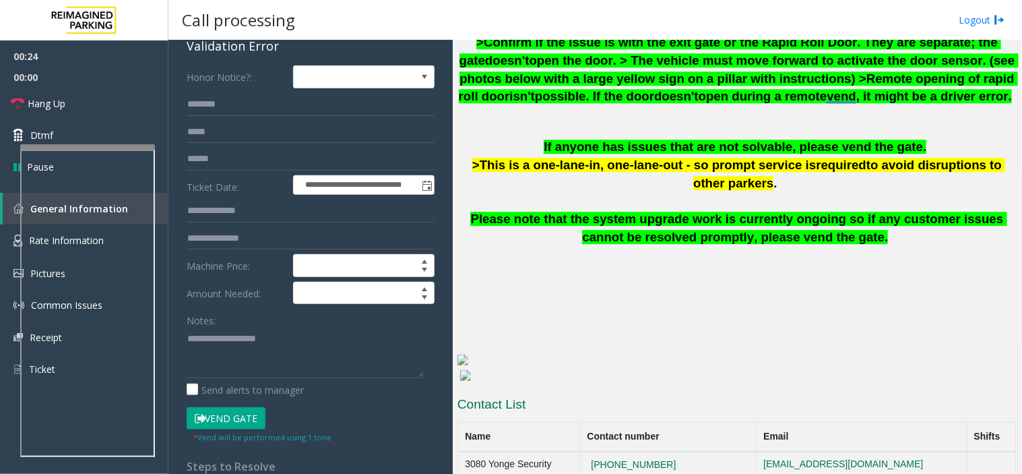
scroll to position [0, 0]
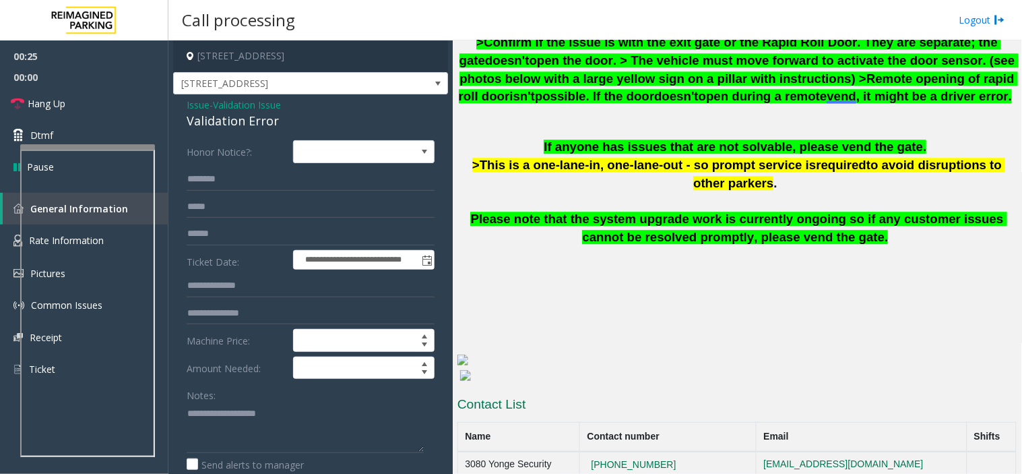
click at [224, 113] on div "Validation Error" at bounding box center [311, 121] width 248 height 18
click at [228, 112] on div "Validation Error" at bounding box center [311, 121] width 248 height 18
click at [253, 109] on span "Validation Issue" at bounding box center [247, 105] width 68 height 14
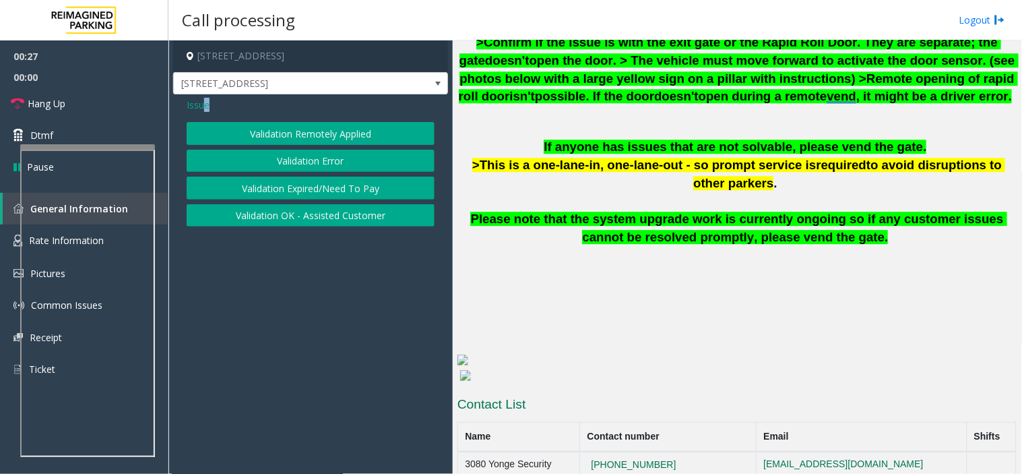
click at [206, 109] on span "Issue" at bounding box center [198, 105] width 23 height 14
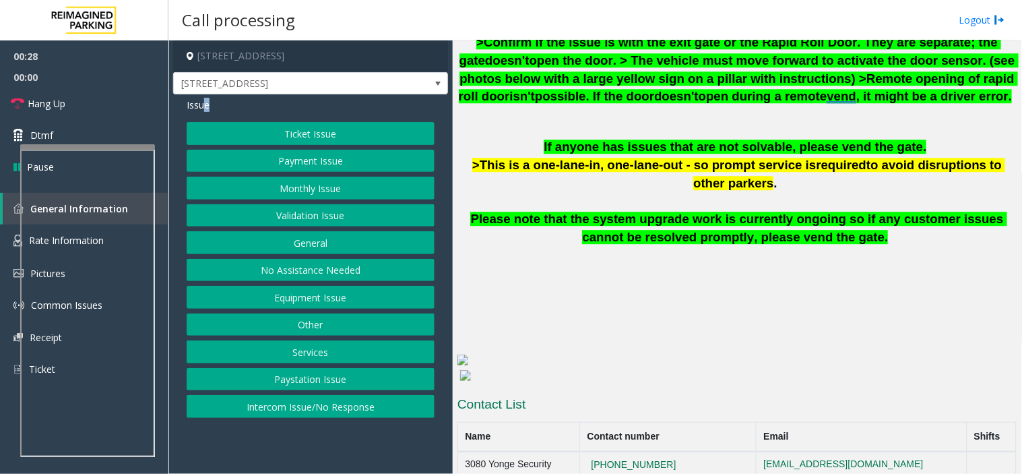
click at [290, 157] on button "Payment Issue" at bounding box center [311, 161] width 248 height 23
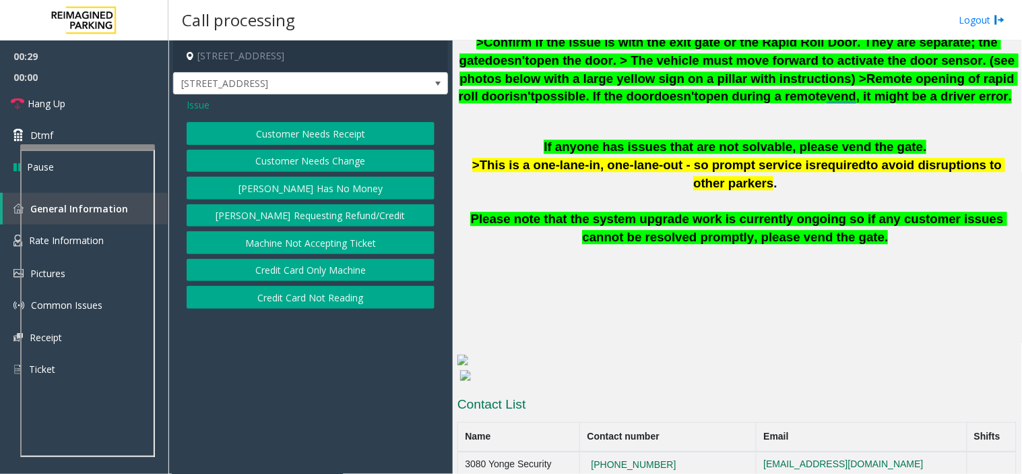
click at [196, 103] on span "Issue" at bounding box center [198, 105] width 23 height 14
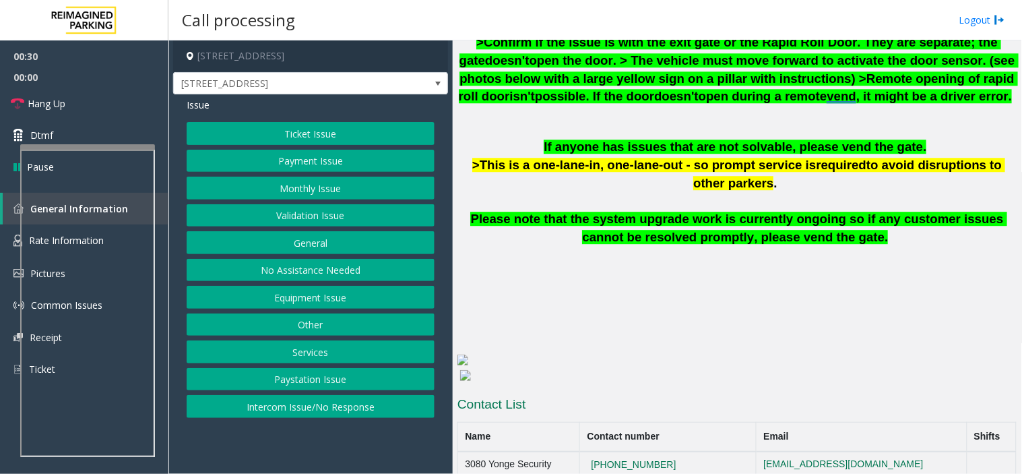
click at [245, 135] on button "Ticket Issue" at bounding box center [311, 133] width 248 height 23
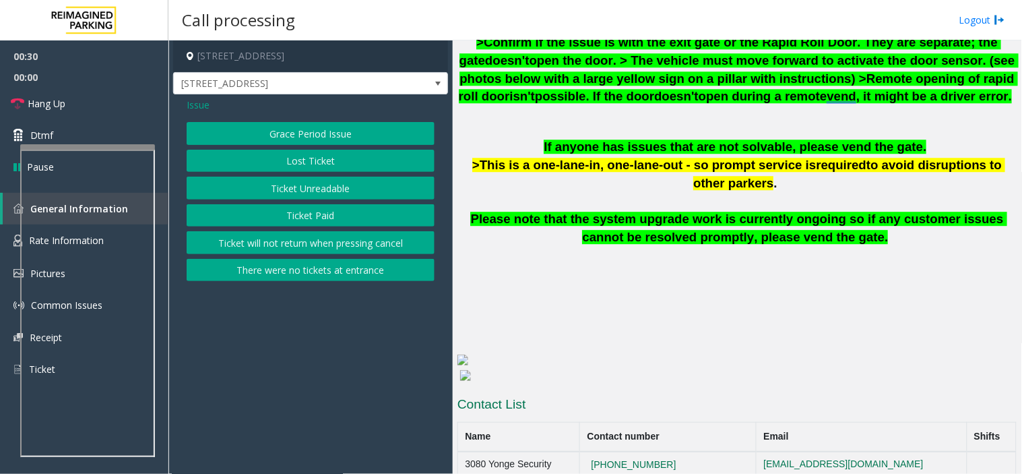
click at [315, 189] on button "Ticket Unreadable" at bounding box center [311, 188] width 248 height 23
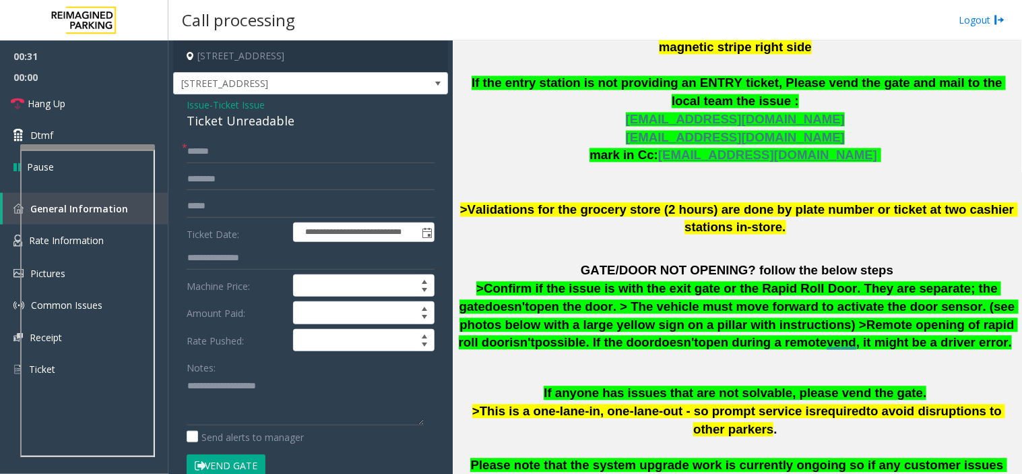
scroll to position [598, 0]
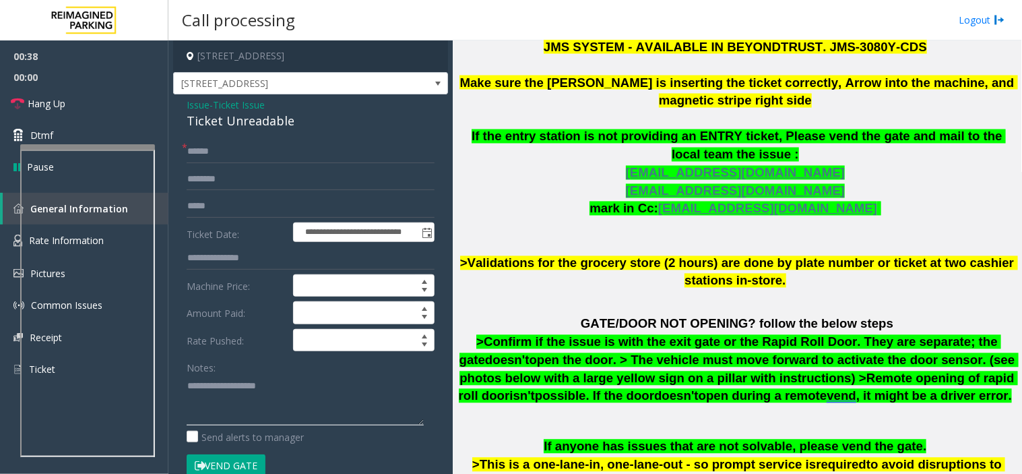
click at [288, 391] on textarea at bounding box center [305, 400] width 237 height 51
type textarea "******** *****"
click at [241, 123] on div "Ticket Unreadable" at bounding box center [311, 121] width 248 height 18
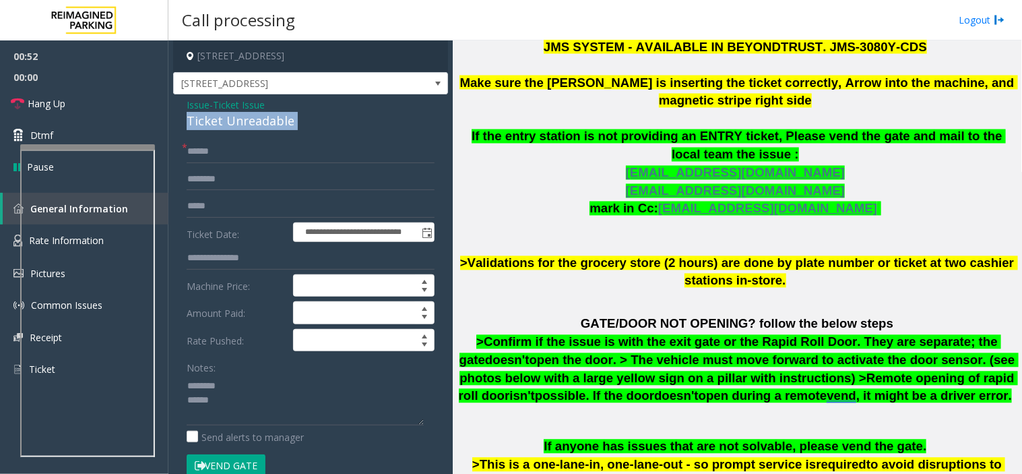
click at [241, 123] on div "Ticket Unreadable" at bounding box center [311, 121] width 248 height 18
type input "**********"
click at [238, 102] on span "Ticket Issue" at bounding box center [239, 105] width 52 height 14
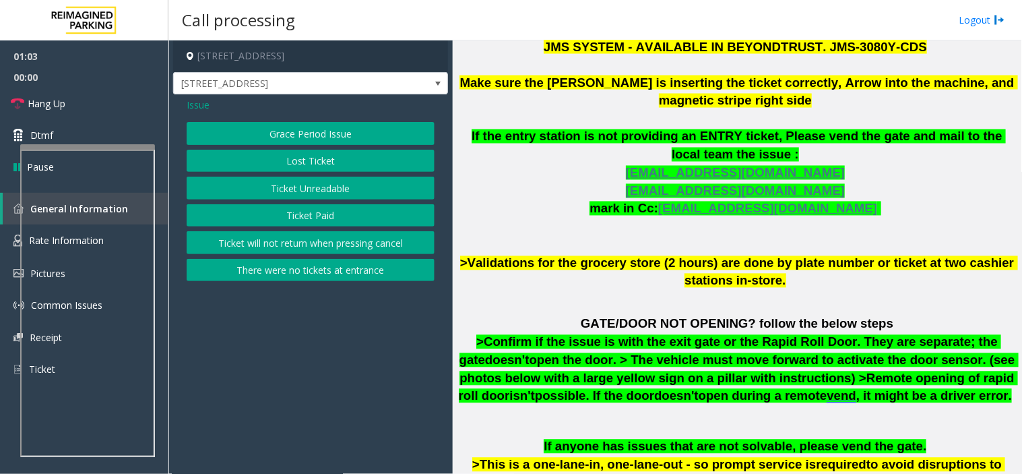
click at [198, 103] on span "Issue" at bounding box center [198, 105] width 23 height 14
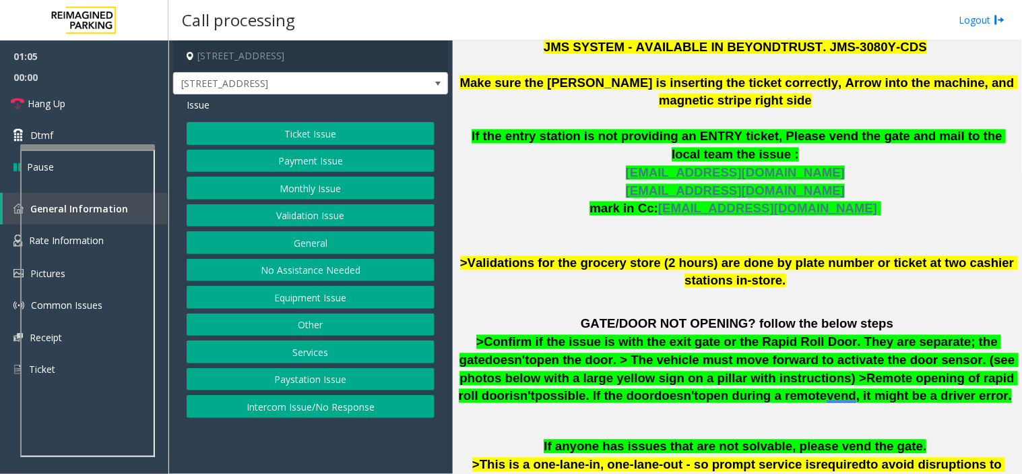
click at [342, 210] on button "Validation Issue" at bounding box center [311, 215] width 248 height 23
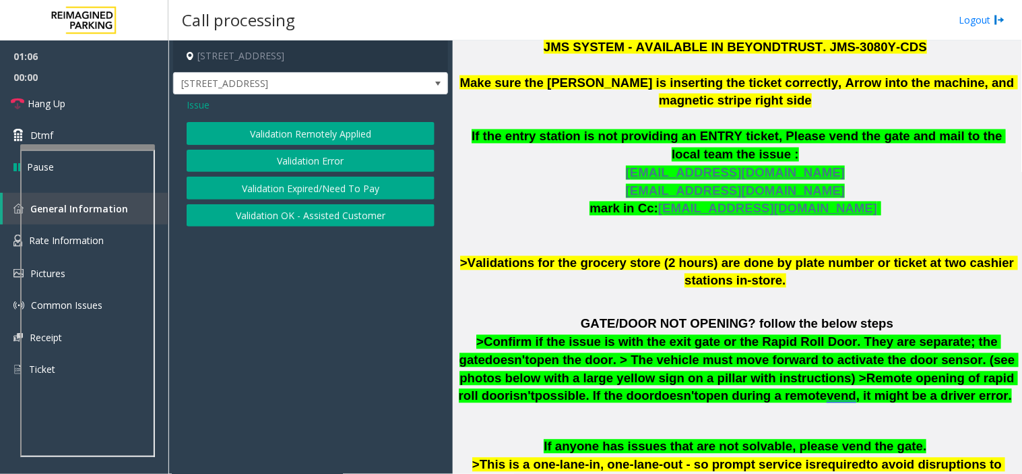
click at [324, 170] on button "Validation Error" at bounding box center [311, 161] width 248 height 23
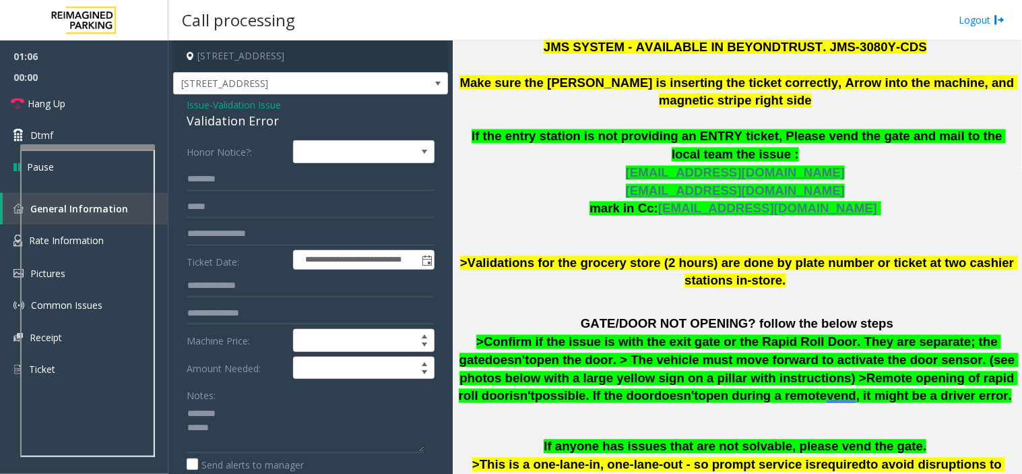
click at [249, 130] on div "Validation Error" at bounding box center [311, 121] width 248 height 18
click at [253, 440] on textarea at bounding box center [305, 427] width 237 height 51
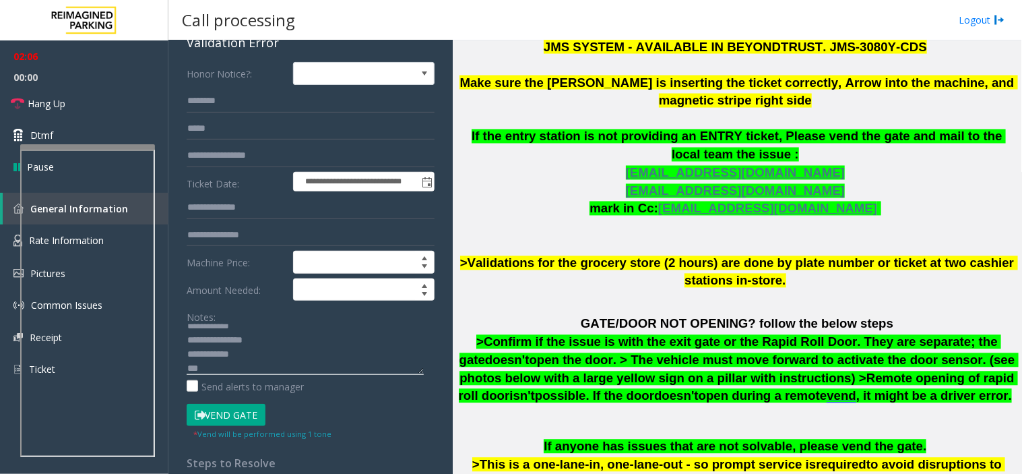
scroll to position [0, 0]
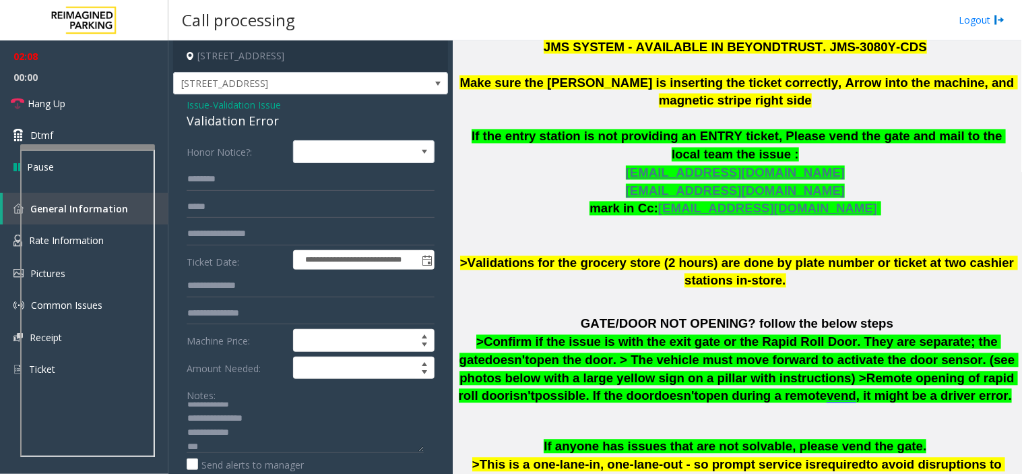
click at [359, 55] on h4 "[STREET_ADDRESS]" at bounding box center [310, 56] width 275 height 32
copy h4 "[GEOGRAPHIC_DATA], [GEOGRAPHIC_DATA]"
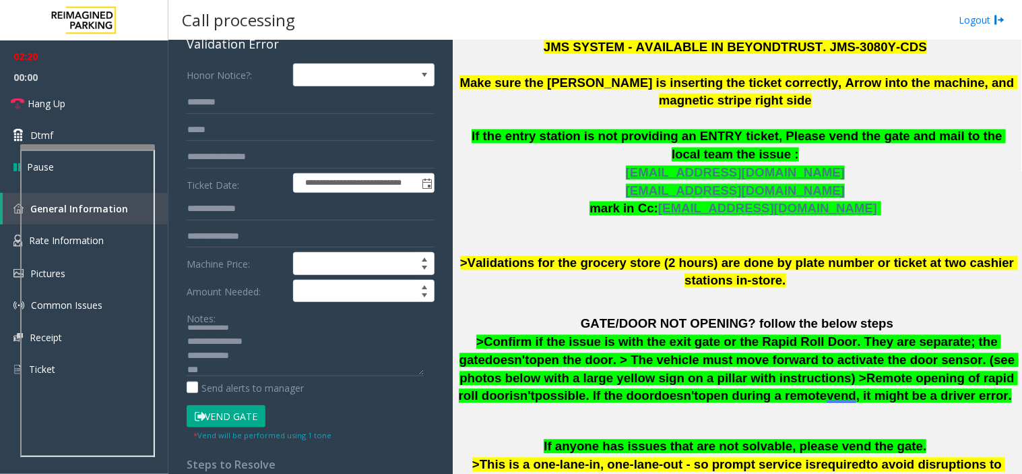
scroll to position [150, 0]
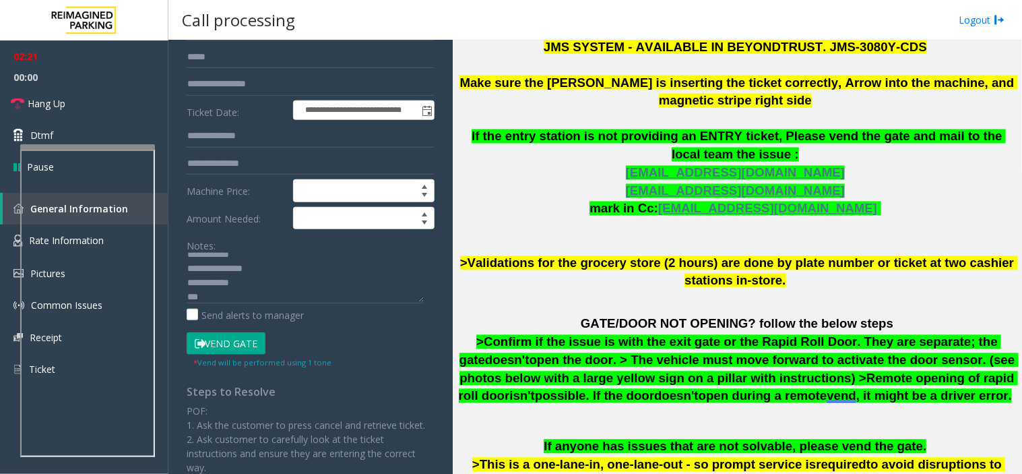
click at [220, 346] on button "Vend Gate" at bounding box center [226, 343] width 79 height 23
click at [207, 297] on textarea at bounding box center [305, 278] width 237 height 51
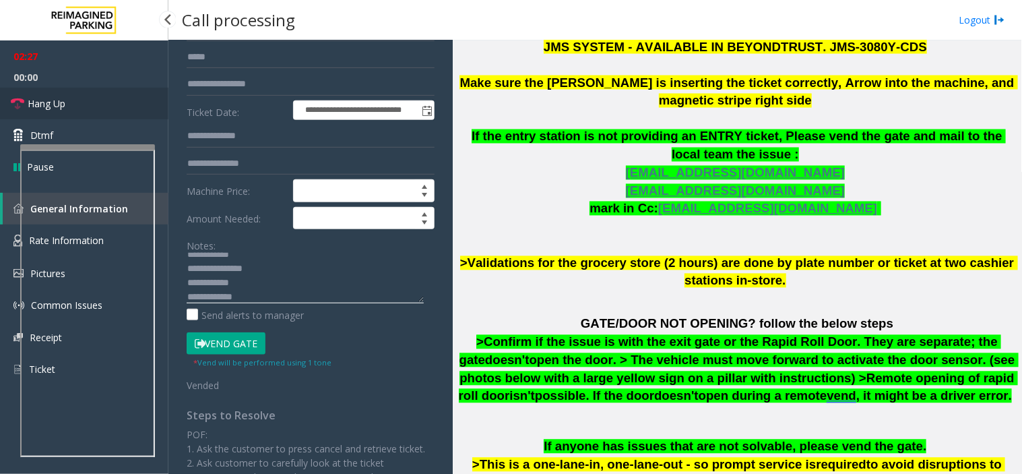
type textarea "**********"
click at [86, 115] on link "Hang Up" at bounding box center [84, 104] width 168 height 32
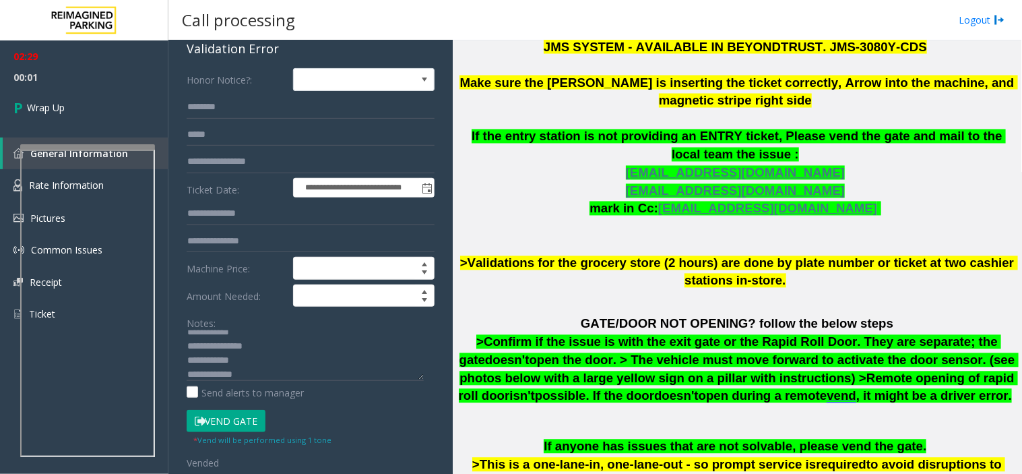
scroll to position [0, 0]
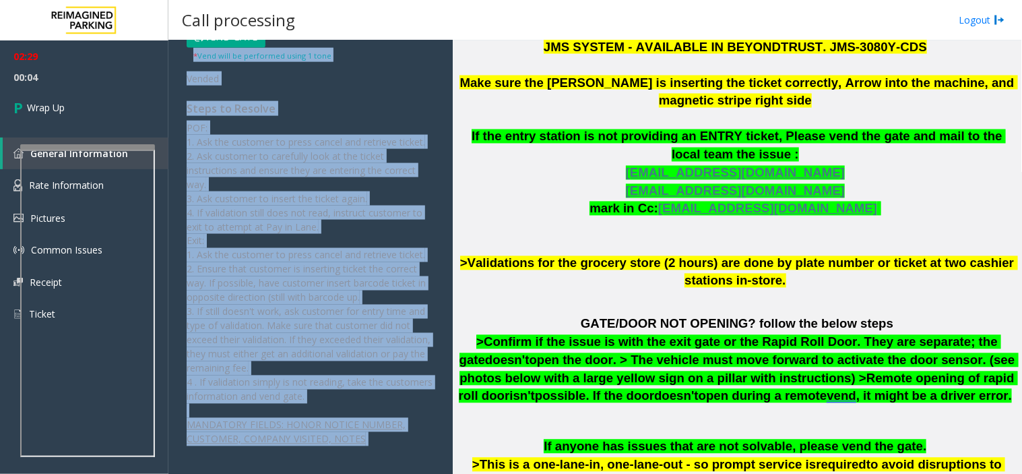
drag, startPoint x: 426, startPoint y: 449, endPoint x: 435, endPoint y: 495, distance: 46.6
click at [435, 473] on html "**********" at bounding box center [511, 237] width 1022 height 474
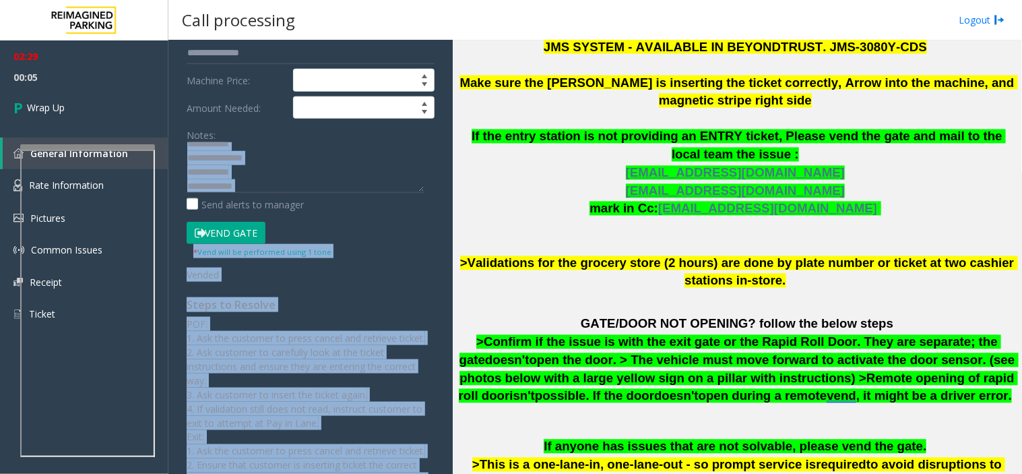
scroll to position [259, 0]
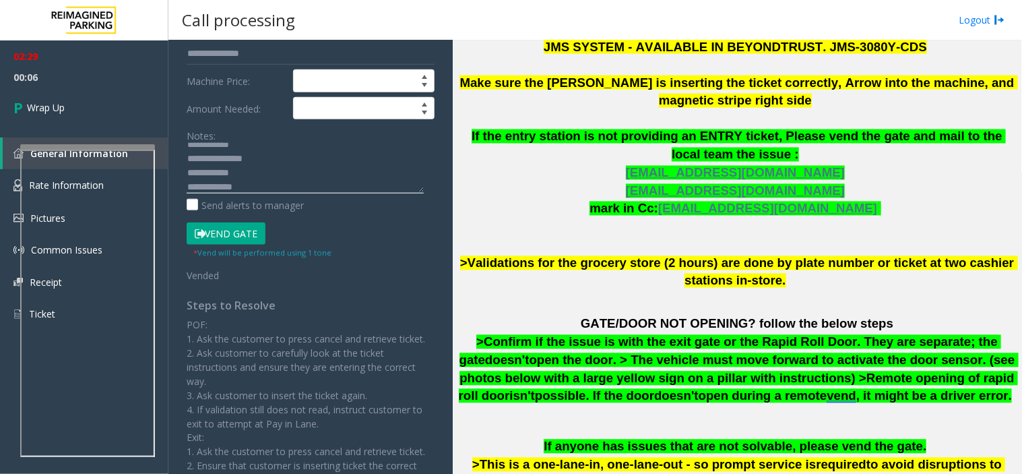
click at [364, 179] on textarea at bounding box center [305, 168] width 237 height 51
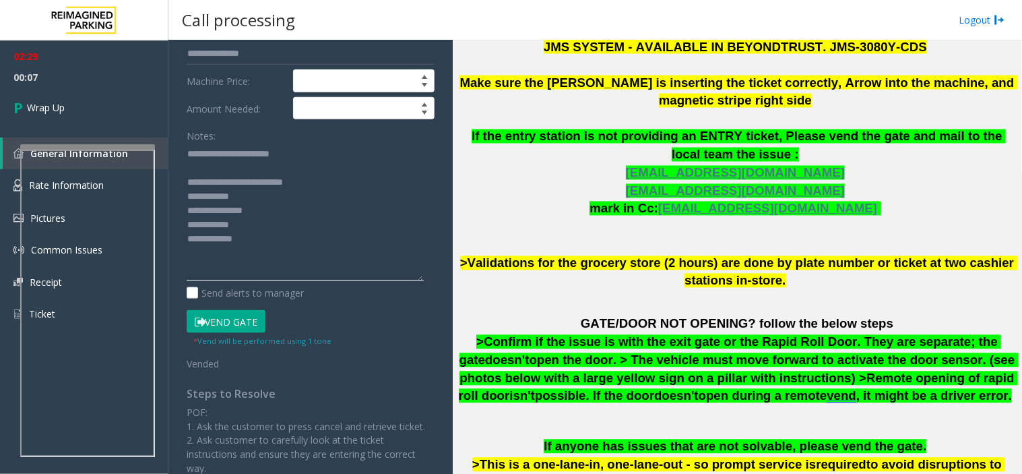
drag, startPoint x: 419, startPoint y: 187, endPoint x: 407, endPoint y: 277, distance: 91.1
click at [407, 277] on textarea at bounding box center [305, 212] width 237 height 138
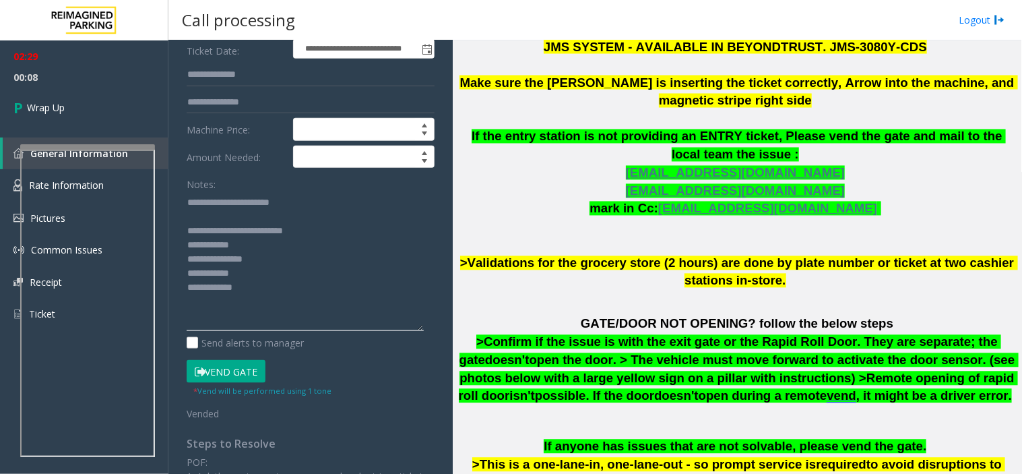
scroll to position [185, 0]
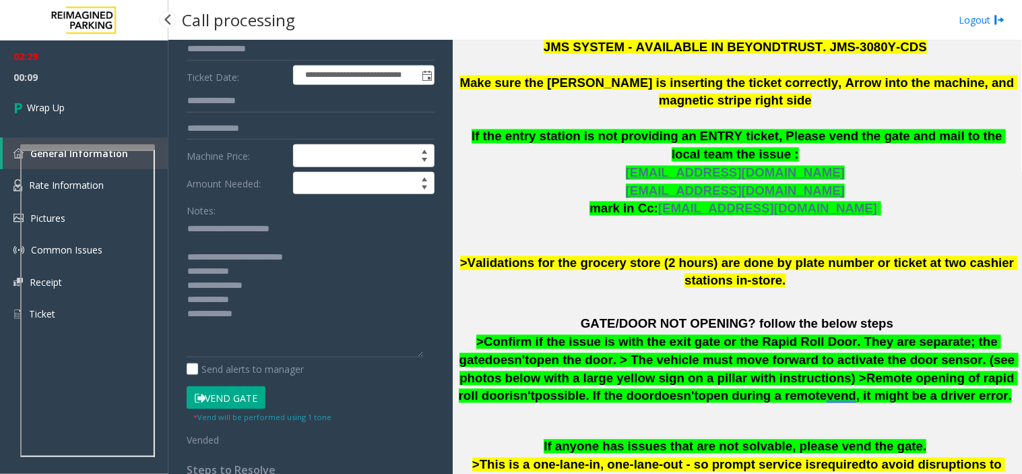
click at [30, 69] on span "00:09" at bounding box center [84, 77] width 168 height 21
click at [51, 97] on link "Wrap Up" at bounding box center [84, 108] width 168 height 40
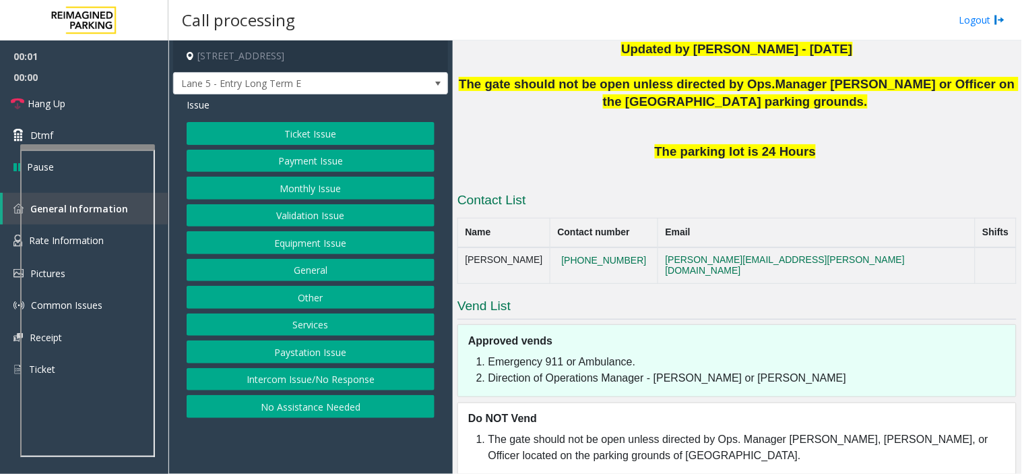
scroll to position [331, 0]
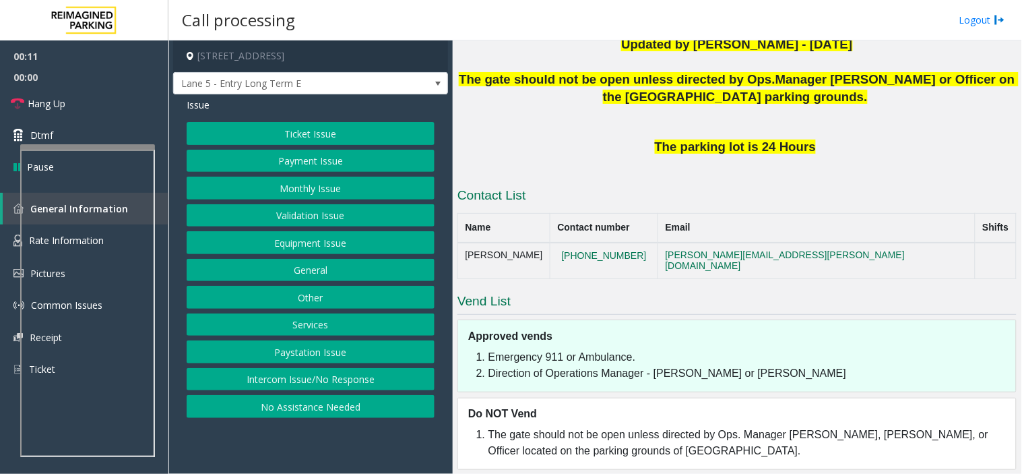
click at [335, 386] on button "Intercom Issue/No Response" at bounding box center [311, 379] width 248 height 23
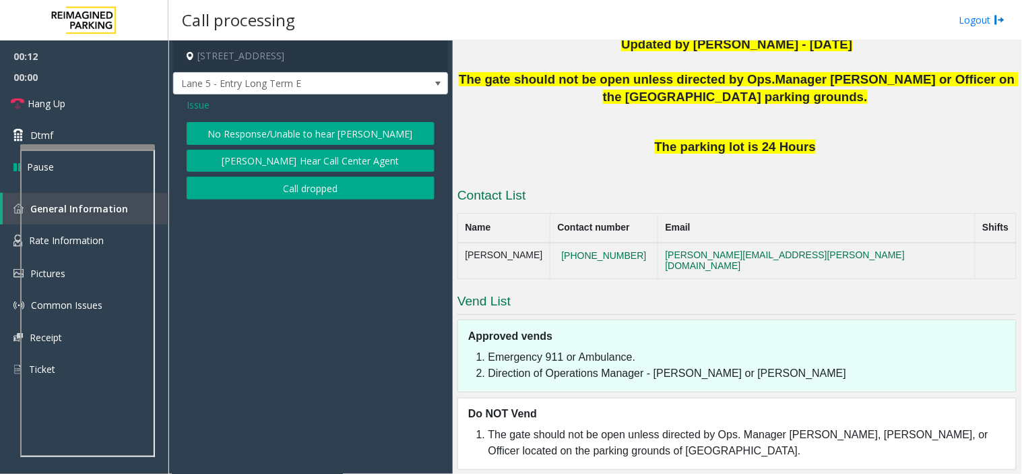
click at [311, 130] on button "No Response/Unable to hear [PERSON_NAME]" at bounding box center [311, 133] width 248 height 23
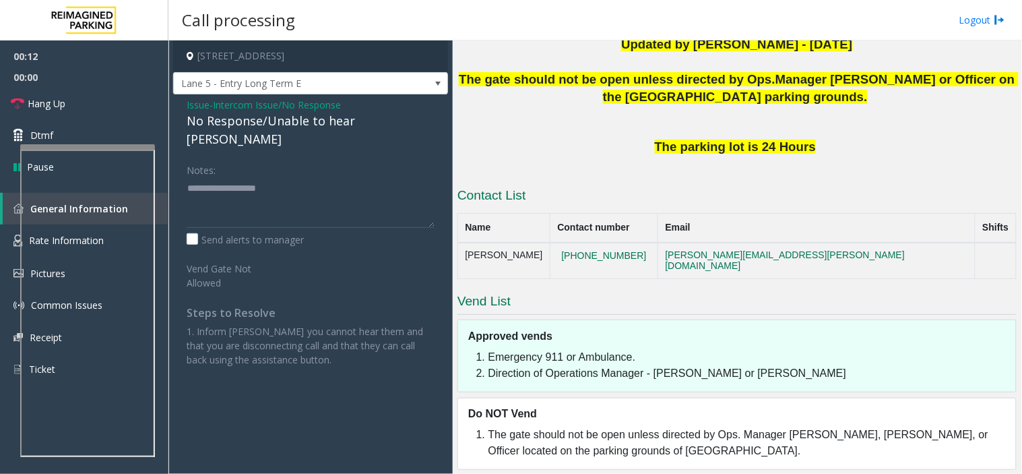
click at [261, 120] on div "No Response/Unable to hear [PERSON_NAME]" at bounding box center [311, 130] width 248 height 36
type textarea "**********"
click at [122, 99] on link "Hang Up" at bounding box center [84, 104] width 168 height 32
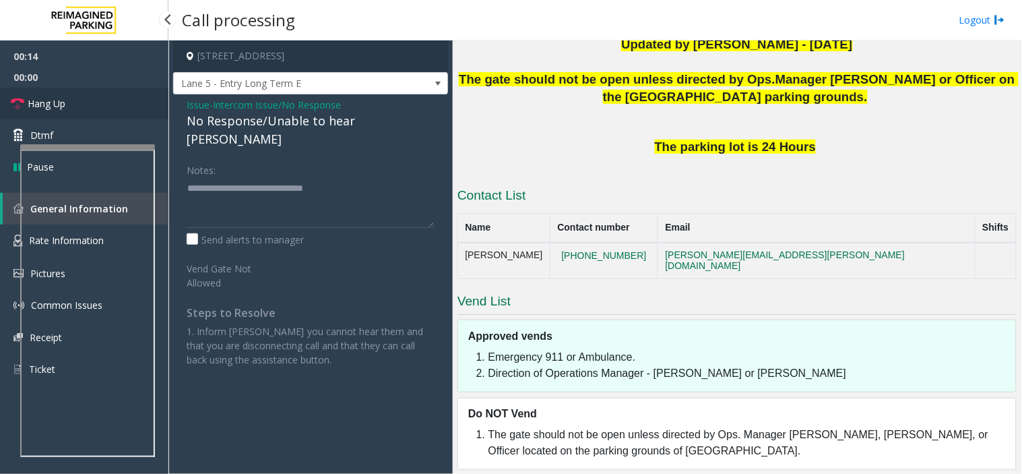
click at [122, 99] on link "Hang Up" at bounding box center [84, 104] width 168 height 32
click at [122, 100] on link "Hang Up" at bounding box center [84, 104] width 168 height 32
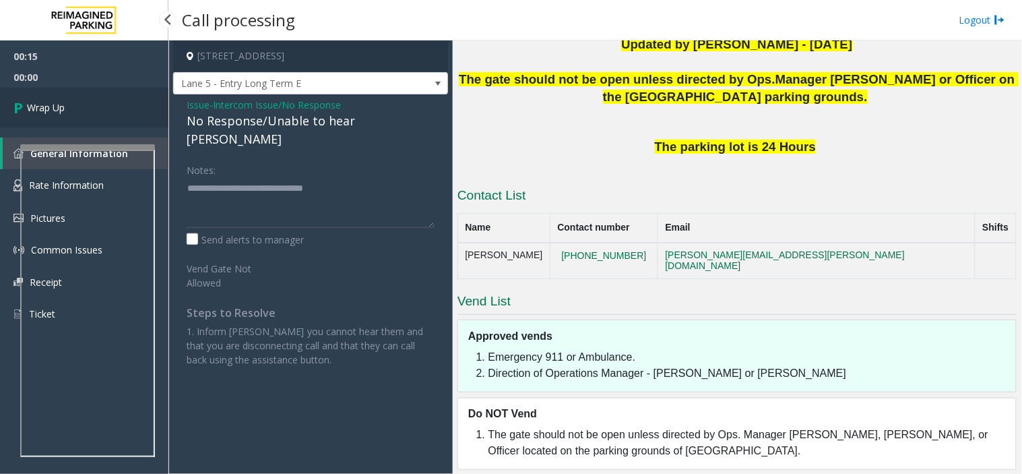
click at [122, 100] on link "Wrap Up" at bounding box center [84, 108] width 168 height 40
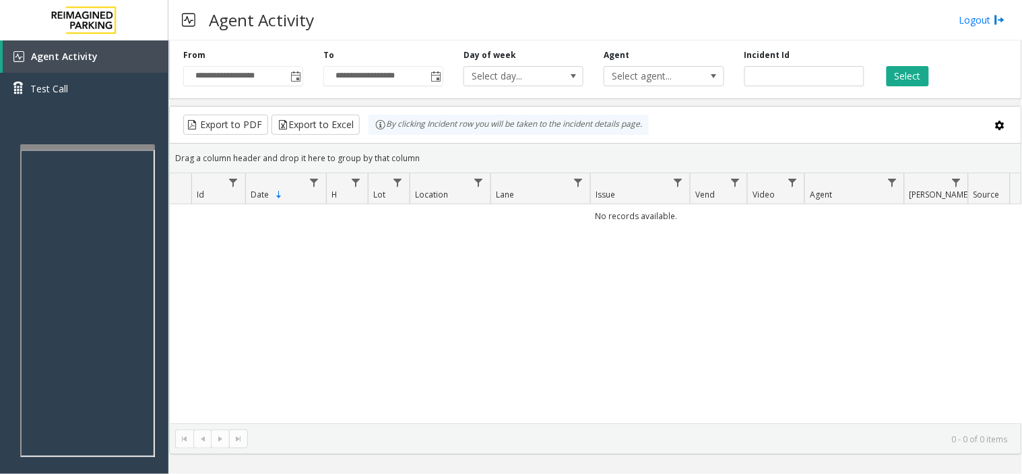
click at [602, 329] on div "No records available." at bounding box center [596, 313] width 852 height 219
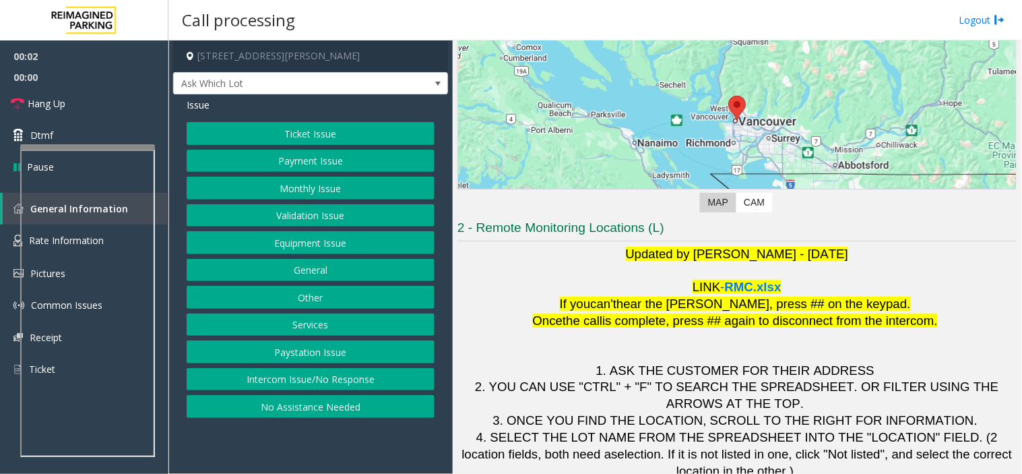
scroll to position [141, 0]
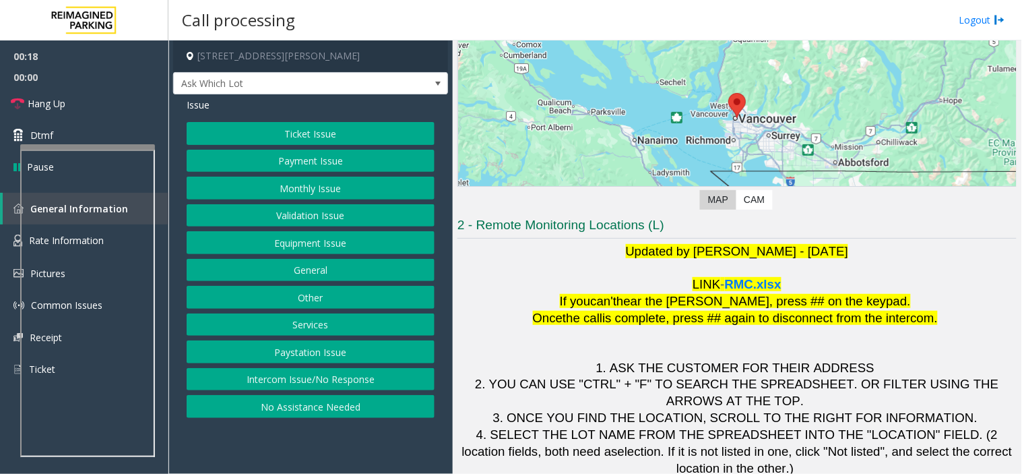
click at [353, 214] on button "Validation Issue" at bounding box center [311, 215] width 248 height 23
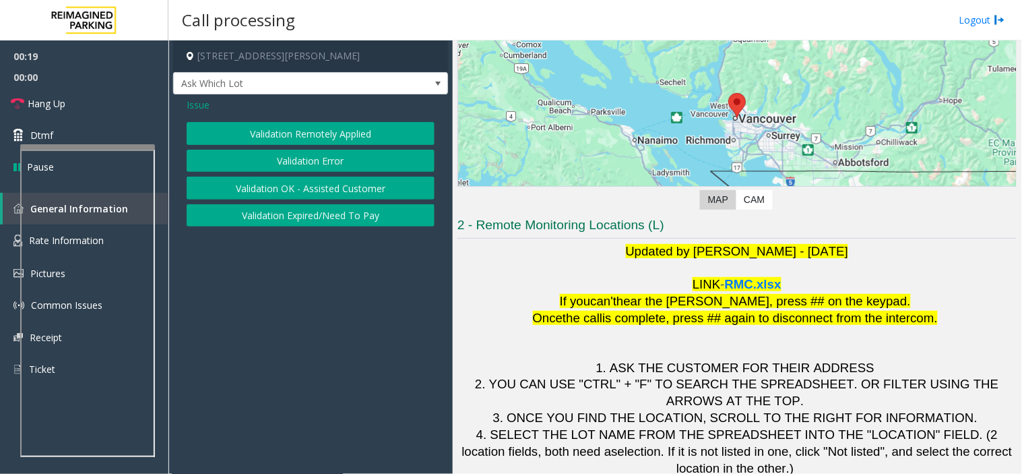
click at [354, 164] on button "Validation Error" at bounding box center [311, 161] width 248 height 23
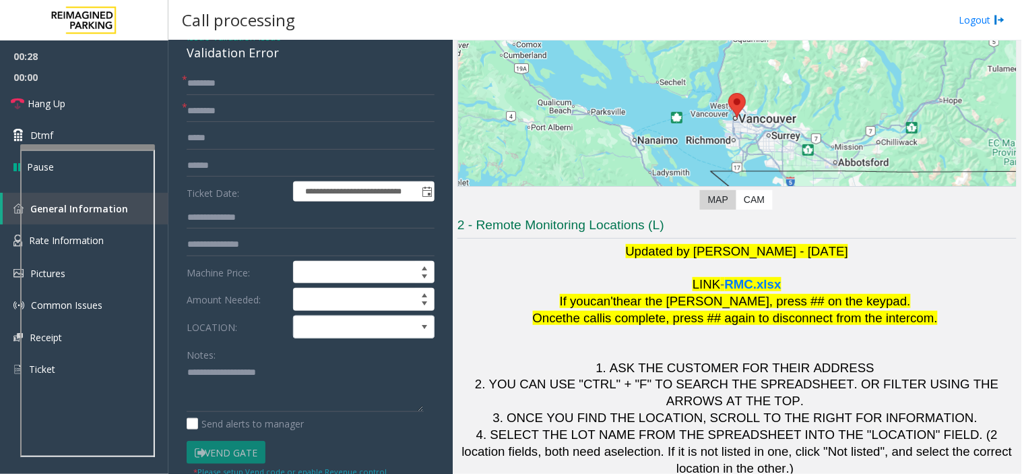
scroll to position [150, 0]
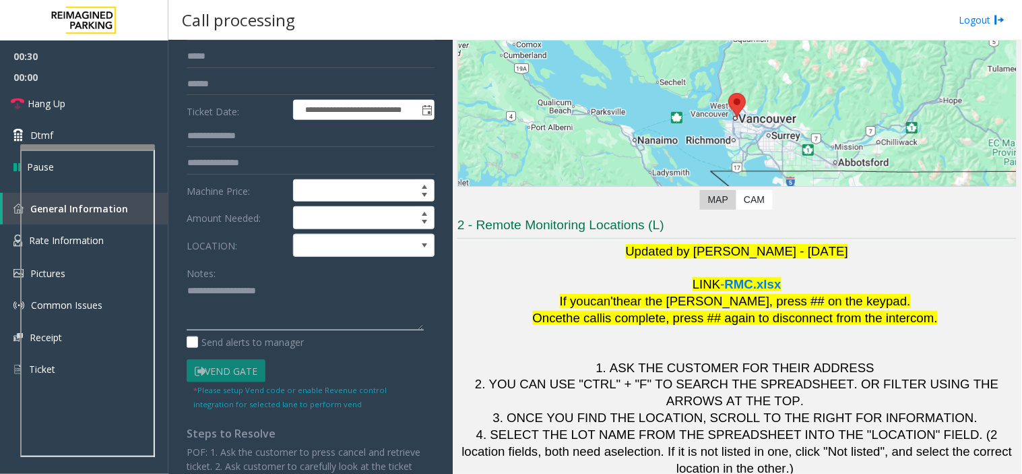
paste textarea "**********"
click at [338, 288] on textarea at bounding box center [305, 305] width 237 height 51
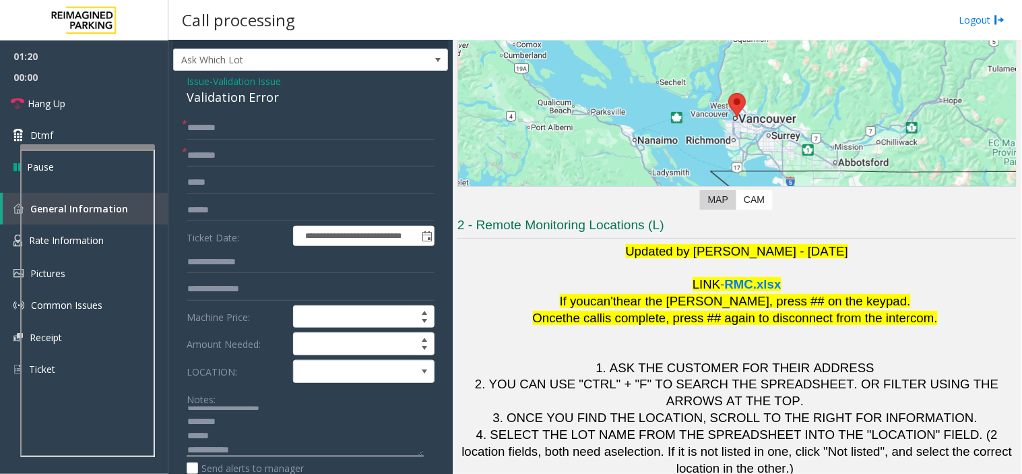
scroll to position [0, 0]
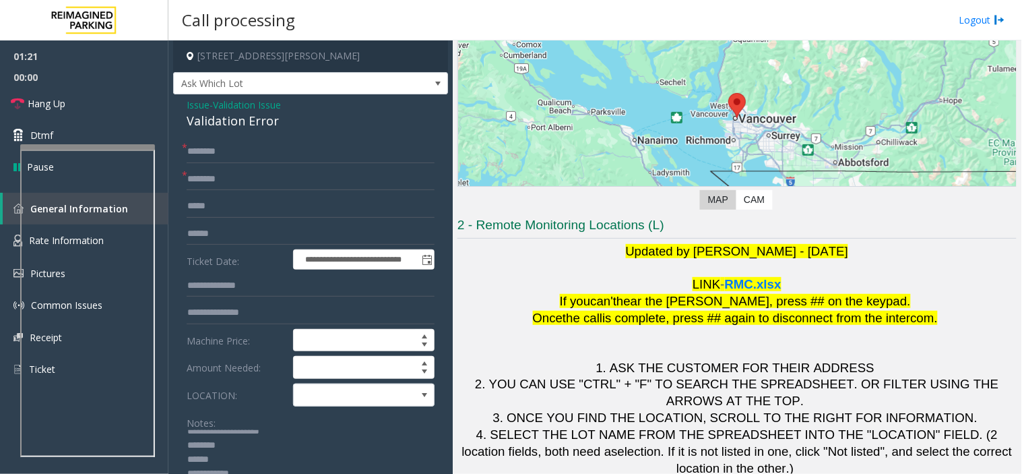
click at [246, 120] on div "Validation Error" at bounding box center [311, 121] width 248 height 18
copy div "Validation Error"
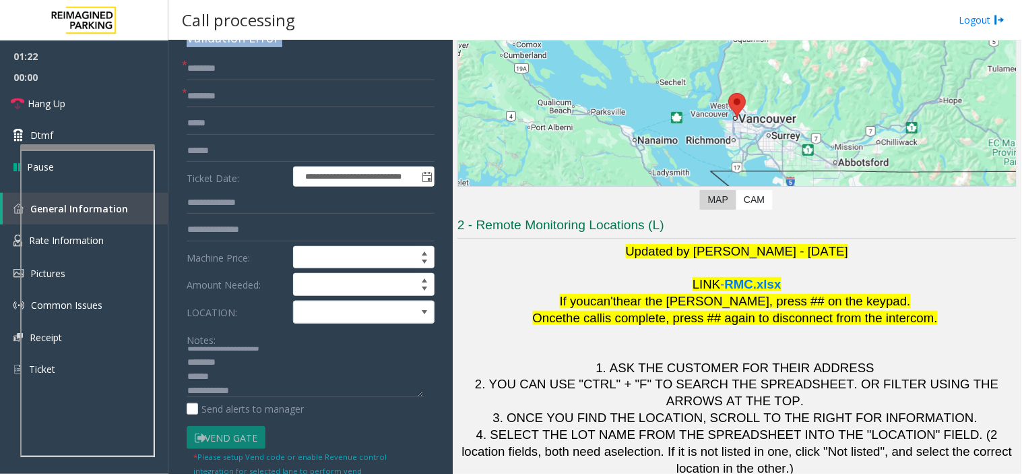
scroll to position [150, 0]
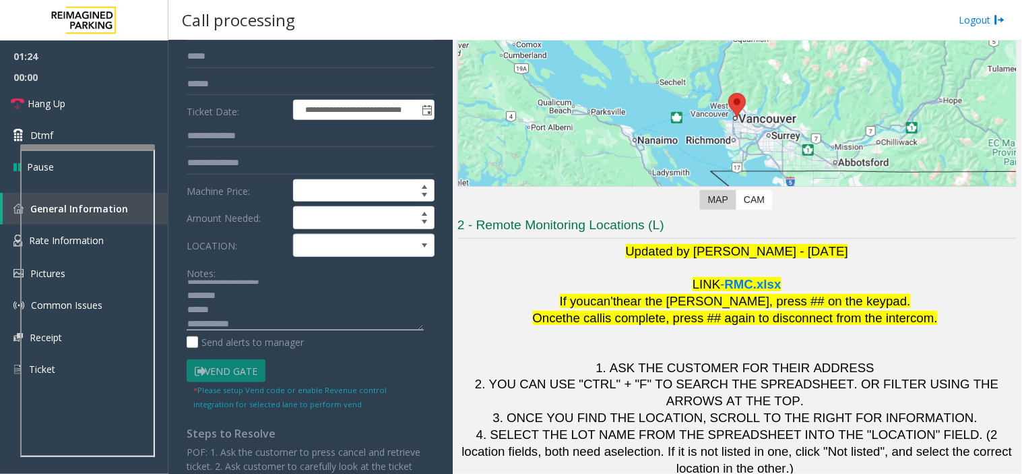
paste textarea "**********"
click at [230, 305] on textarea at bounding box center [305, 305] width 237 height 51
click at [246, 318] on textarea at bounding box center [305, 305] width 237 height 51
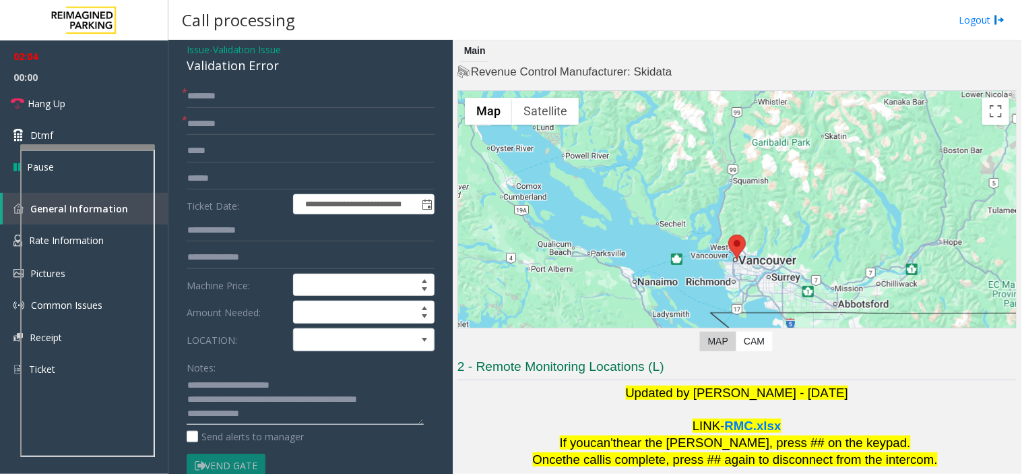
scroll to position [0, 0]
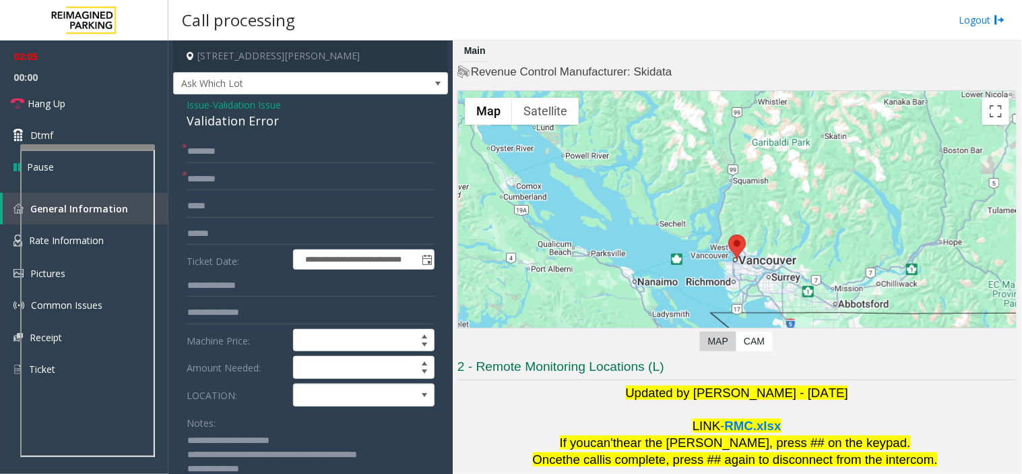
type textarea "**********"
click at [226, 168] on input "text" at bounding box center [311, 179] width 248 height 23
type input "**"
click at [287, 140] on input "text" at bounding box center [311, 151] width 248 height 23
type input "*"
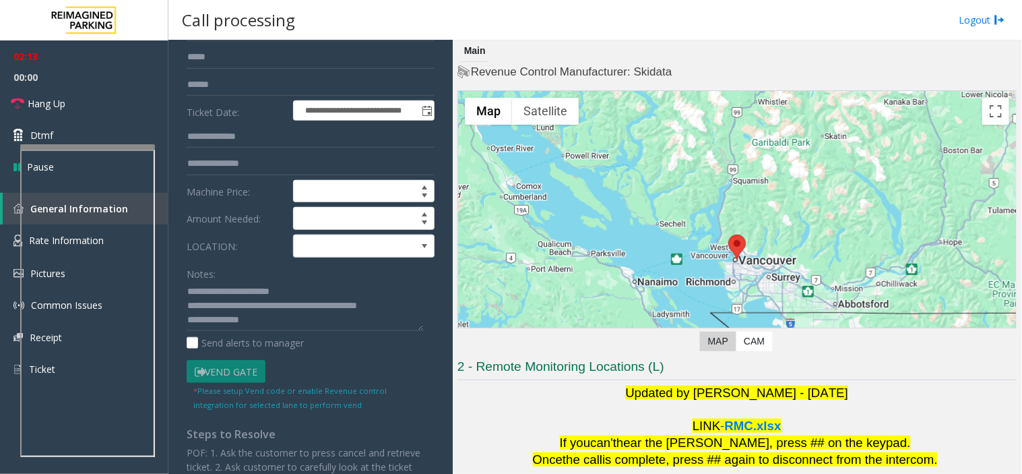
scroll to position [150, 0]
type input "**"
drag, startPoint x: 210, startPoint y: 303, endPoint x: 418, endPoint y: 297, distance: 207.6
click at [418, 297] on textarea at bounding box center [305, 305] width 237 height 51
drag, startPoint x: 264, startPoint y: 322, endPoint x: 179, endPoint y: 321, distance: 84.9
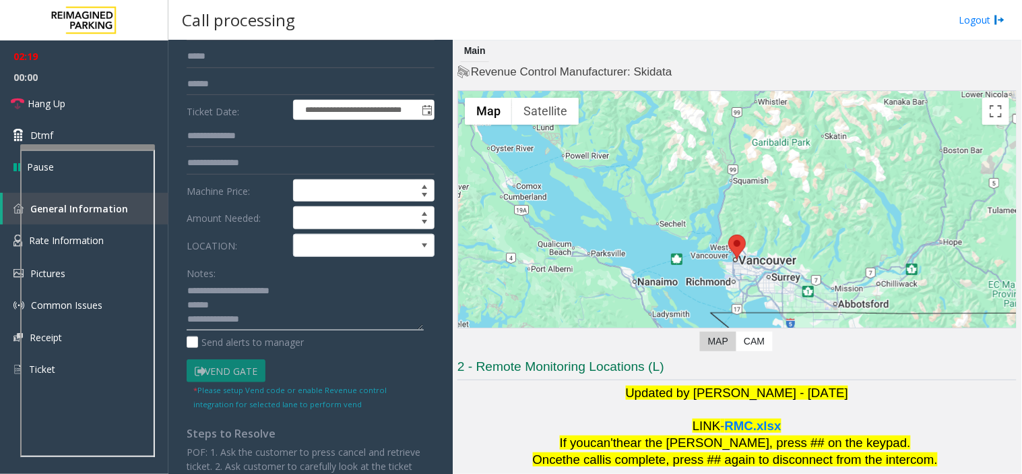
click at [179, 321] on div "**********" at bounding box center [311, 345] width 268 height 709
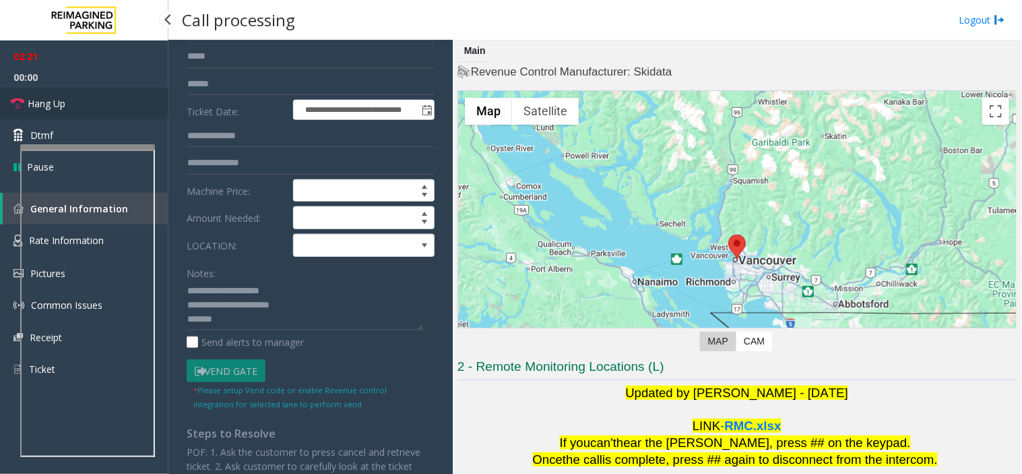
click at [117, 89] on link "Hang Up" at bounding box center [84, 104] width 168 height 32
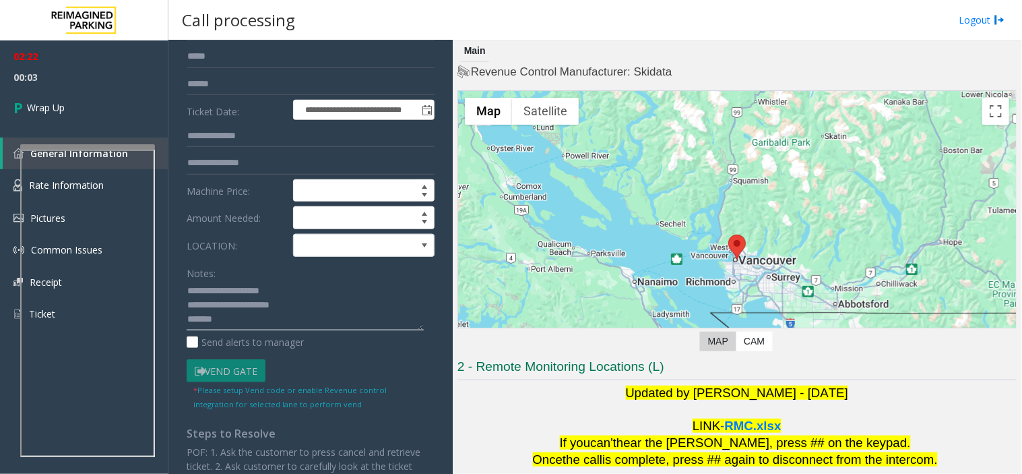
click at [286, 306] on textarea at bounding box center [305, 305] width 237 height 51
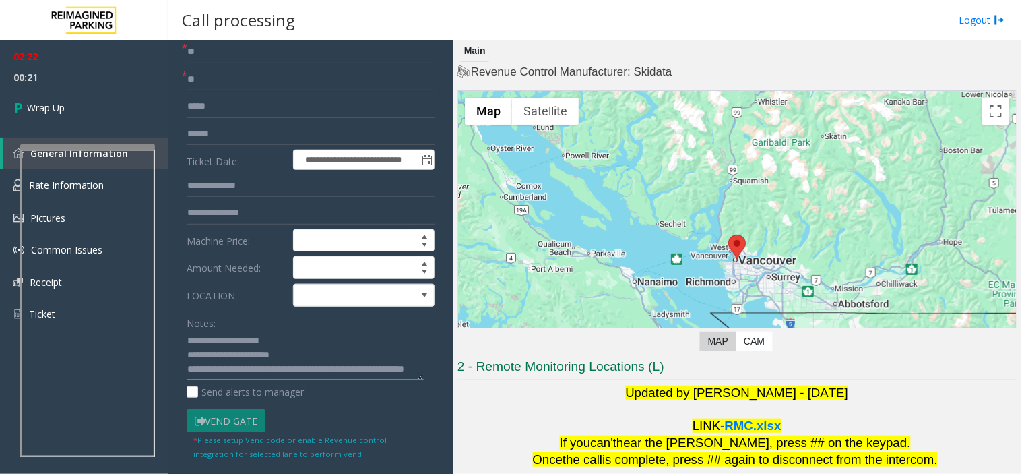
scroll to position [0, 0]
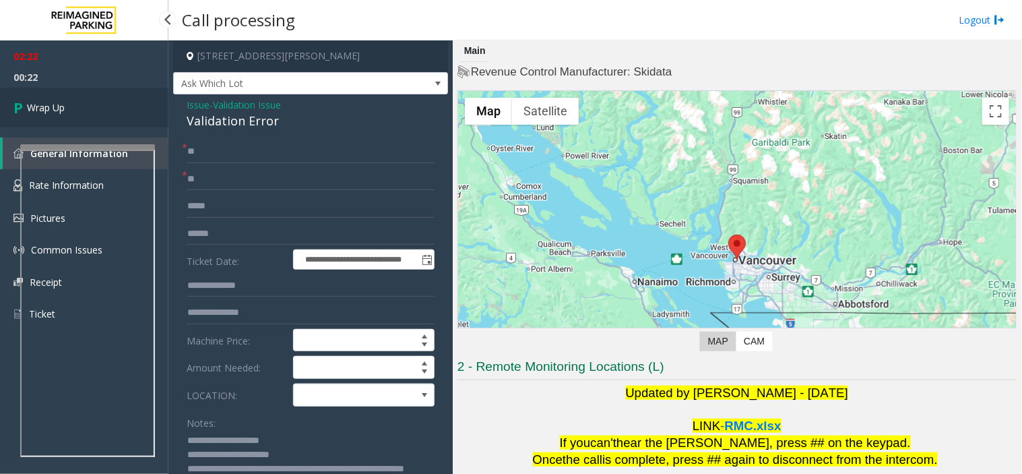
type textarea "**********"
click at [96, 120] on link "Wrap Up" at bounding box center [84, 108] width 168 height 40
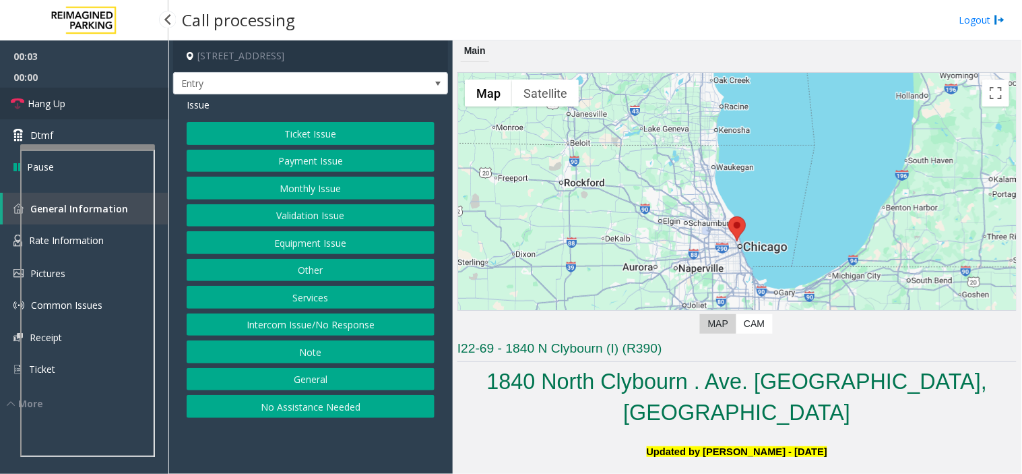
click at [53, 106] on span "Hang Up" at bounding box center [47, 103] width 38 height 14
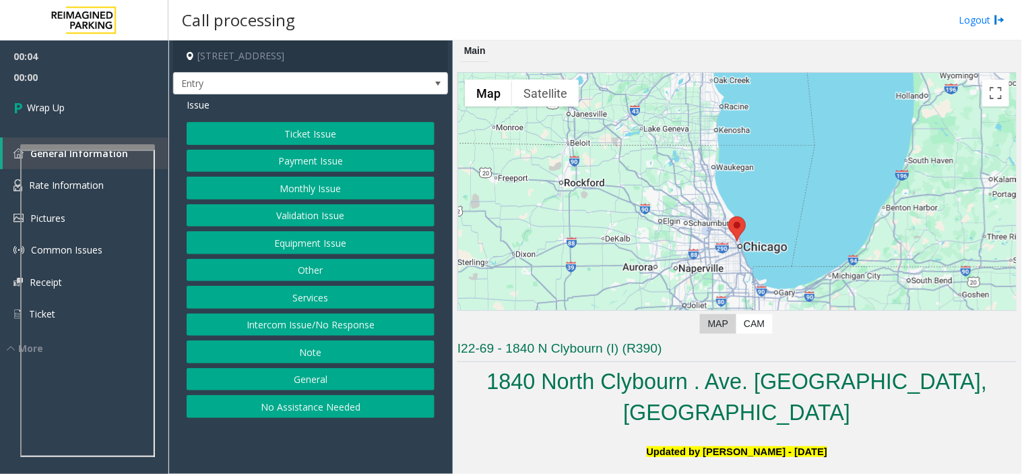
drag, startPoint x: 358, startPoint y: 409, endPoint x: 236, endPoint y: 229, distance: 217.7
click at [358, 409] on button "No Assistance Needed" at bounding box center [311, 406] width 248 height 23
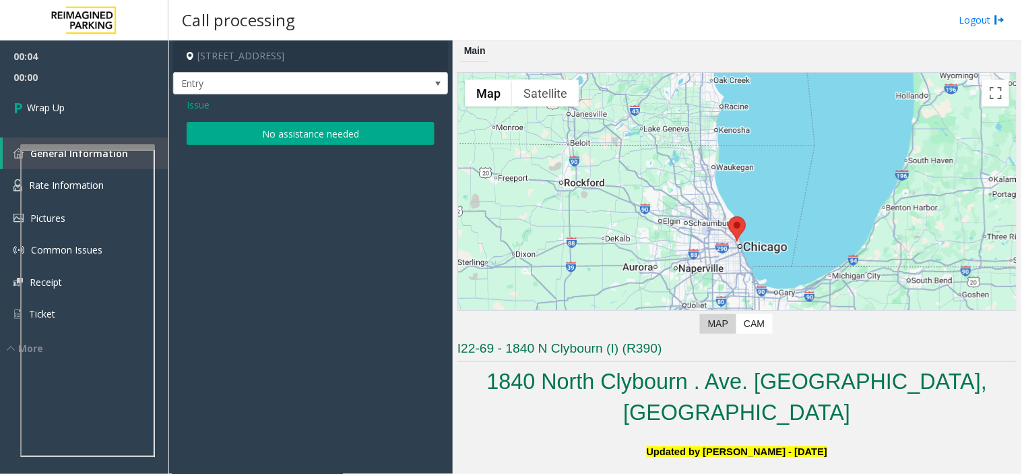
click at [247, 137] on button "No assistance needed" at bounding box center [311, 133] width 248 height 23
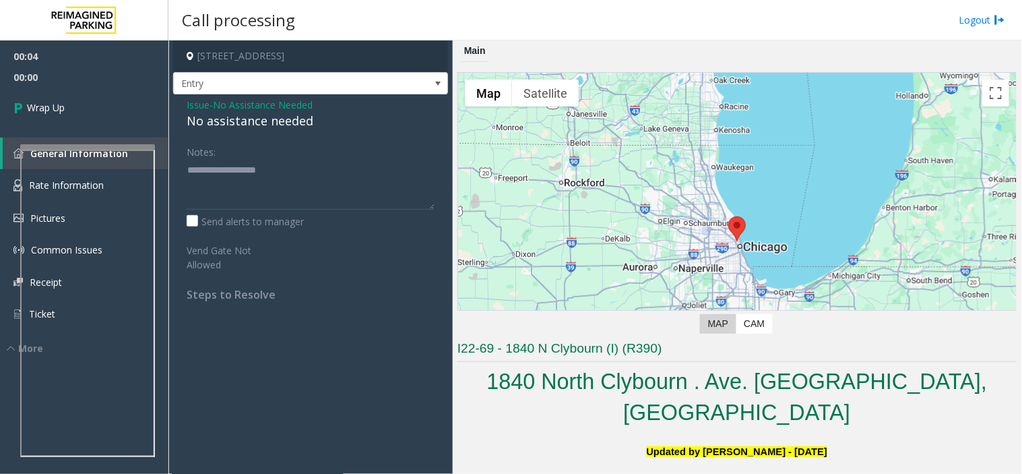
click at [227, 125] on div "No assistance needed" at bounding box center [311, 121] width 248 height 18
click at [227, 126] on div "No assistance needed" at bounding box center [311, 121] width 248 height 18
type textarea "**********"
click at [69, 100] on link "Wrap Up" at bounding box center [84, 108] width 168 height 40
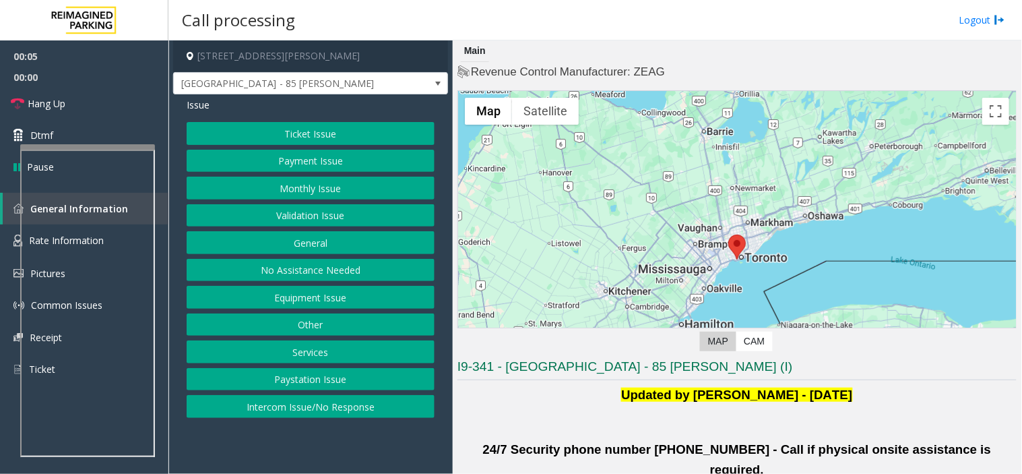
click at [383, 210] on button "Validation Issue" at bounding box center [311, 215] width 248 height 23
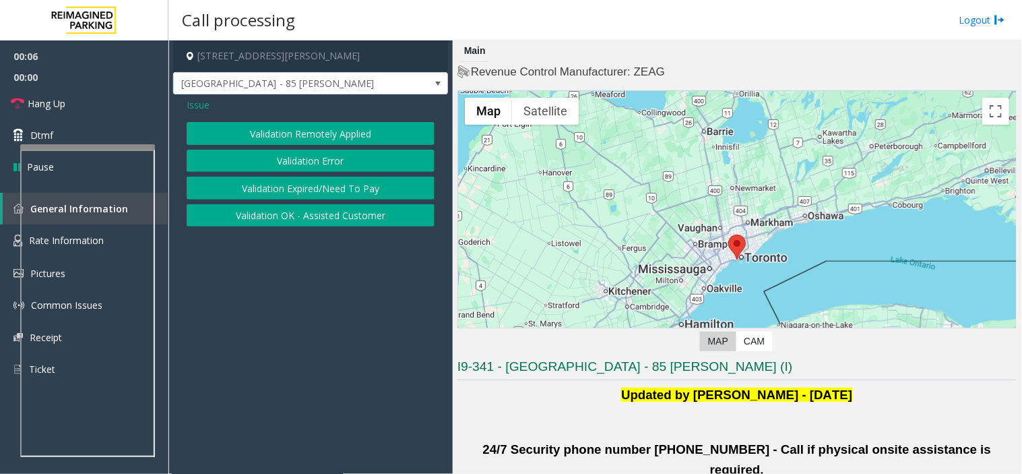
click at [365, 166] on button "Validation Error" at bounding box center [311, 161] width 248 height 23
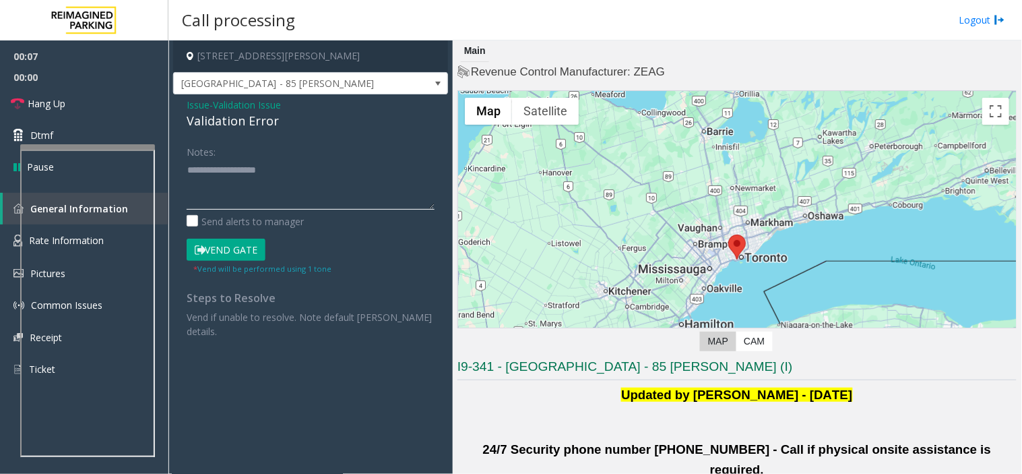
drag, startPoint x: 272, startPoint y: 189, endPoint x: 271, endPoint y: 218, distance: 28.3
click at [272, 189] on textarea at bounding box center [311, 184] width 248 height 51
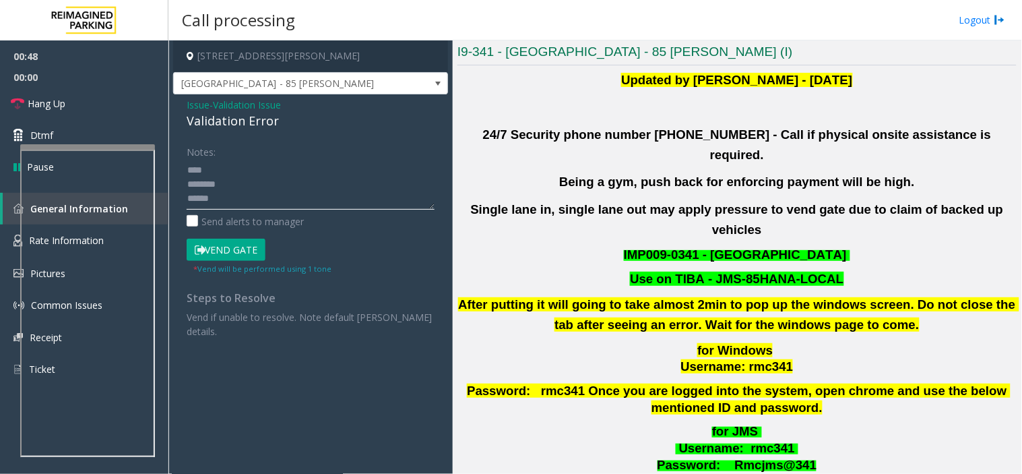
scroll to position [299, 0]
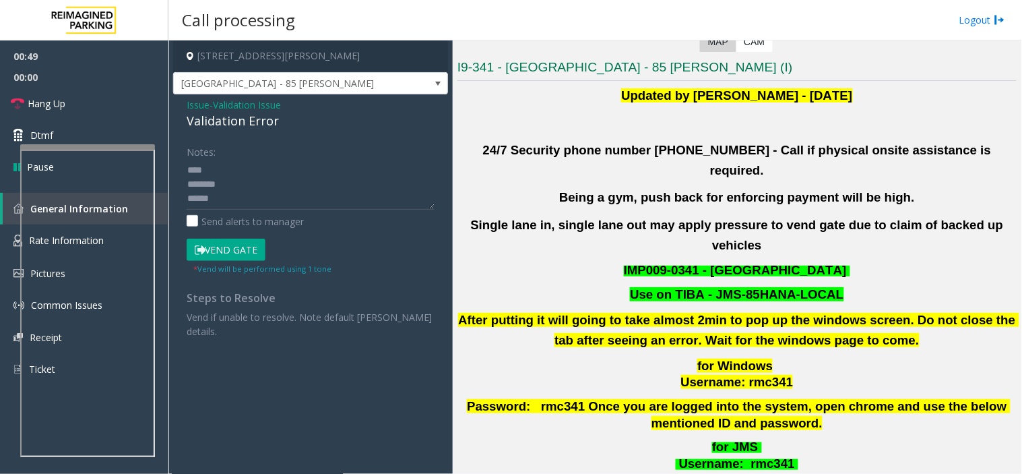
click at [231, 259] on button "Vend Gate" at bounding box center [226, 249] width 79 height 23
click at [222, 166] on textarea at bounding box center [311, 184] width 248 height 51
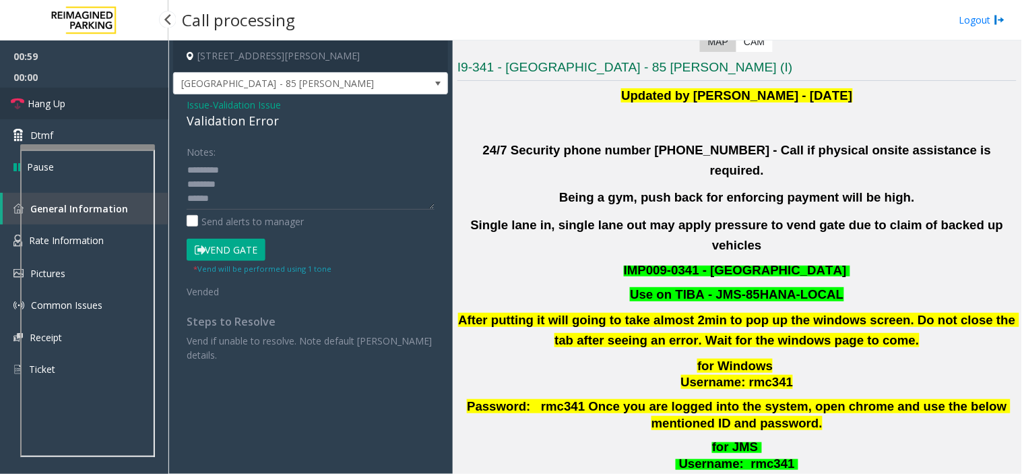
click at [101, 113] on link "Hang Up" at bounding box center [84, 104] width 168 height 32
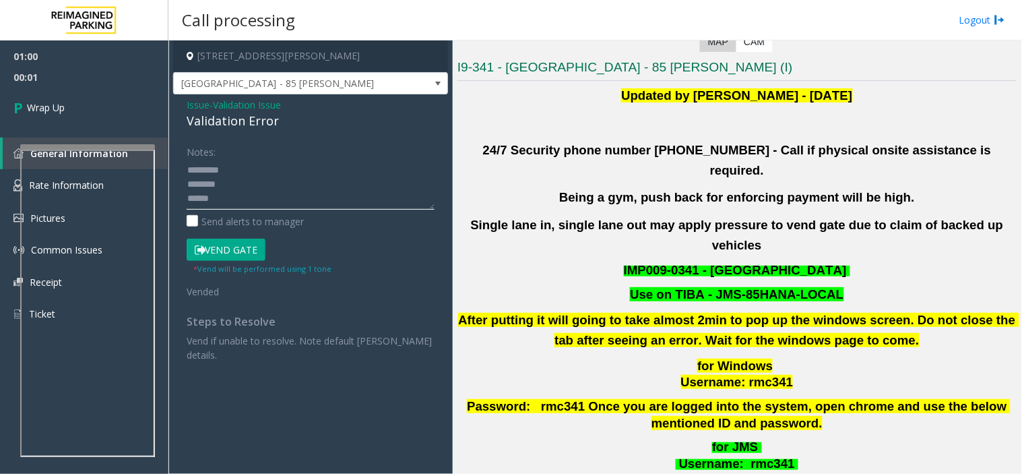
click at [278, 177] on textarea at bounding box center [311, 184] width 248 height 51
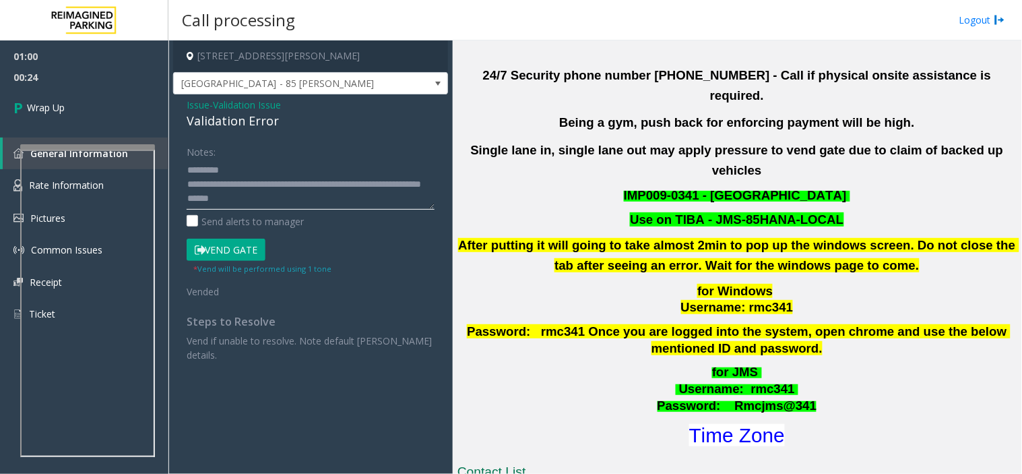
scroll to position [57, 0]
click at [273, 201] on textarea at bounding box center [311, 184] width 248 height 51
paste textarea "**********"
click at [286, 185] on textarea at bounding box center [311, 184] width 248 height 51
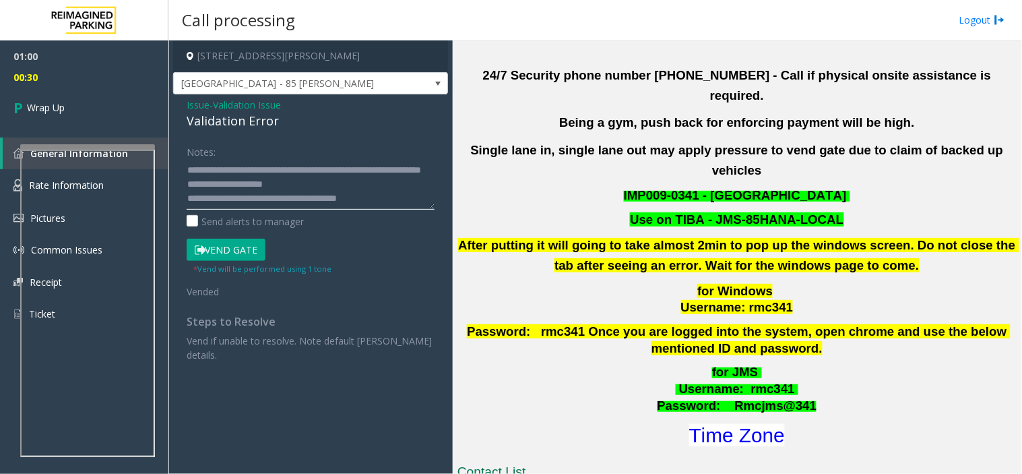
drag, startPoint x: 286, startPoint y: 185, endPoint x: 233, endPoint y: 184, distance: 53.2
click at [233, 184] on textarea at bounding box center [311, 184] width 248 height 51
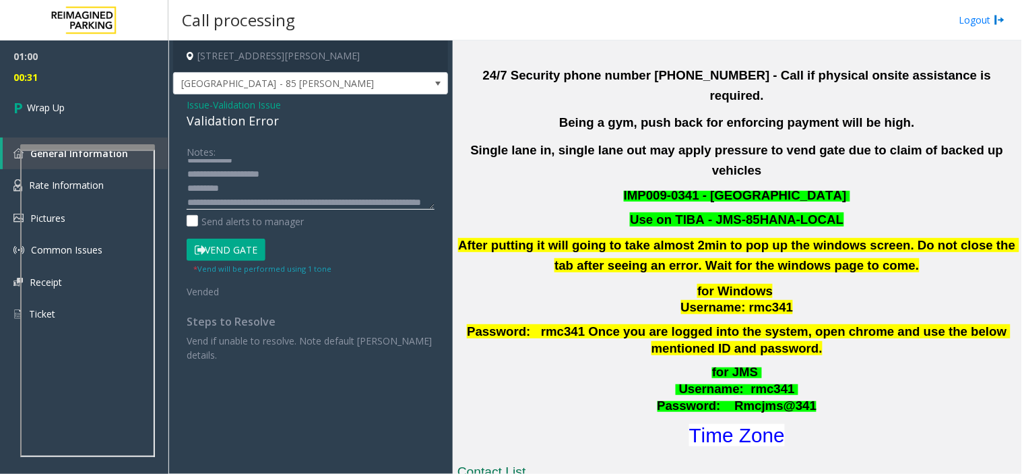
scroll to position [0, 0]
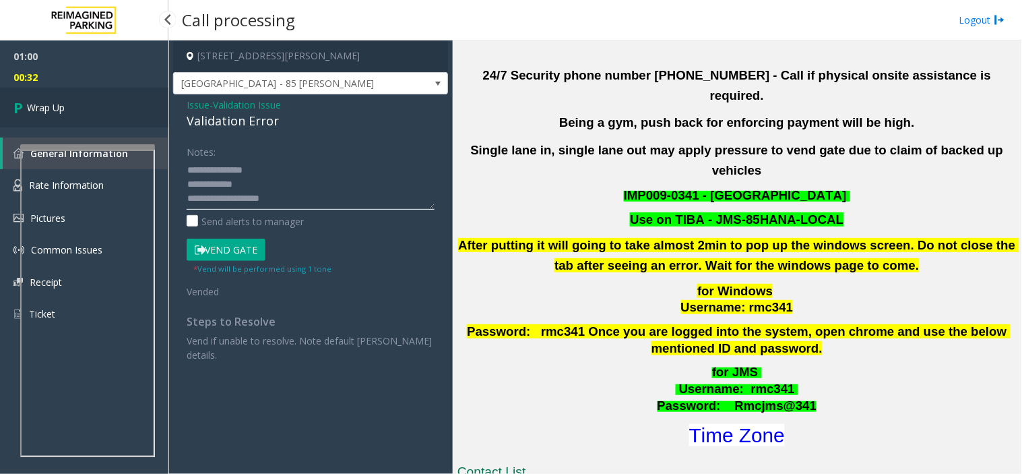
type textarea "**********"
click at [61, 120] on link "Wrap Up" at bounding box center [84, 108] width 168 height 40
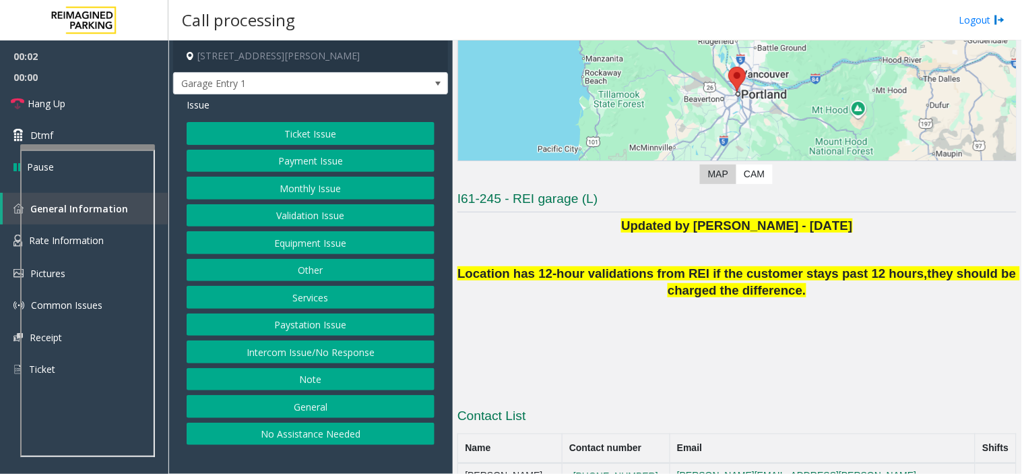
scroll to position [206, 0]
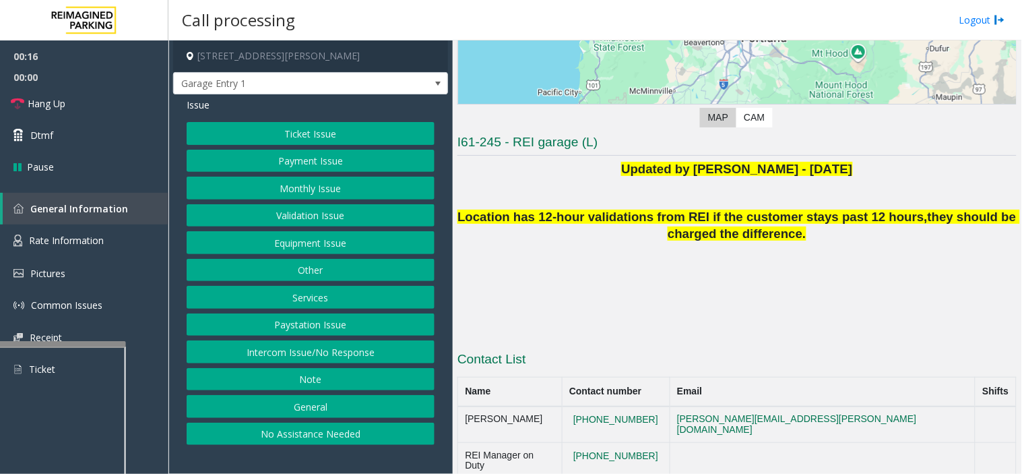
click at [82, 346] on div at bounding box center [58, 343] width 135 height 5
click at [82, 247] on link "Rate Information" at bounding box center [84, 240] width 168 height 33
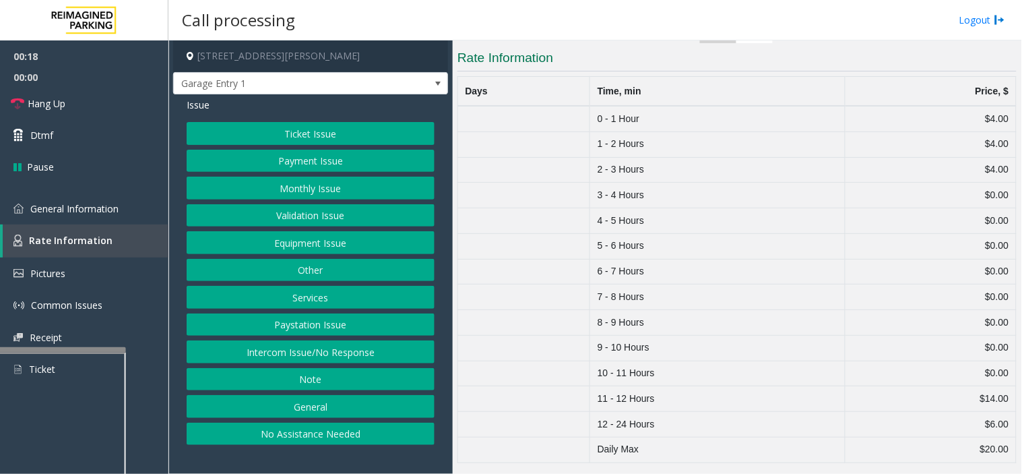
scroll to position [291, 0]
click at [596, 425] on td "12 - 24 Hours" at bounding box center [717, 424] width 255 height 26
click at [62, 211] on span "General Information" at bounding box center [74, 208] width 88 height 13
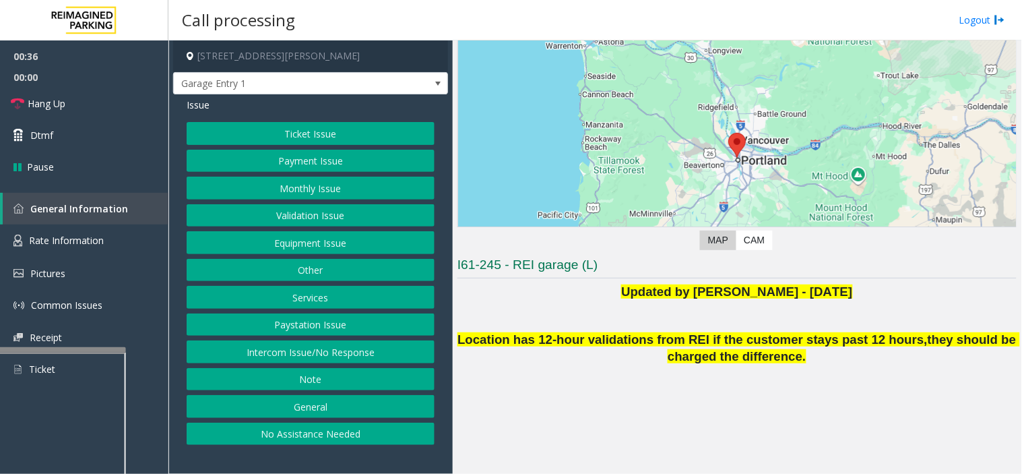
scroll to position [206, 0]
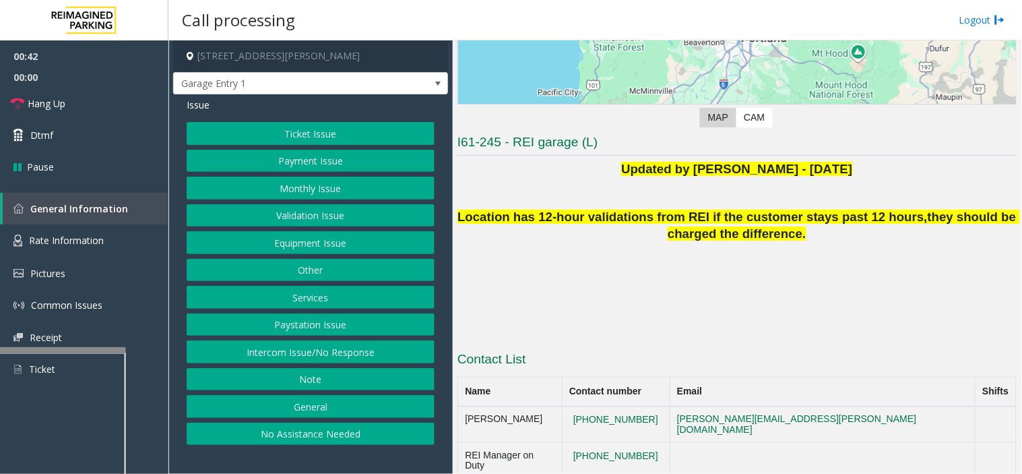
click at [321, 294] on button "Services" at bounding box center [311, 297] width 248 height 23
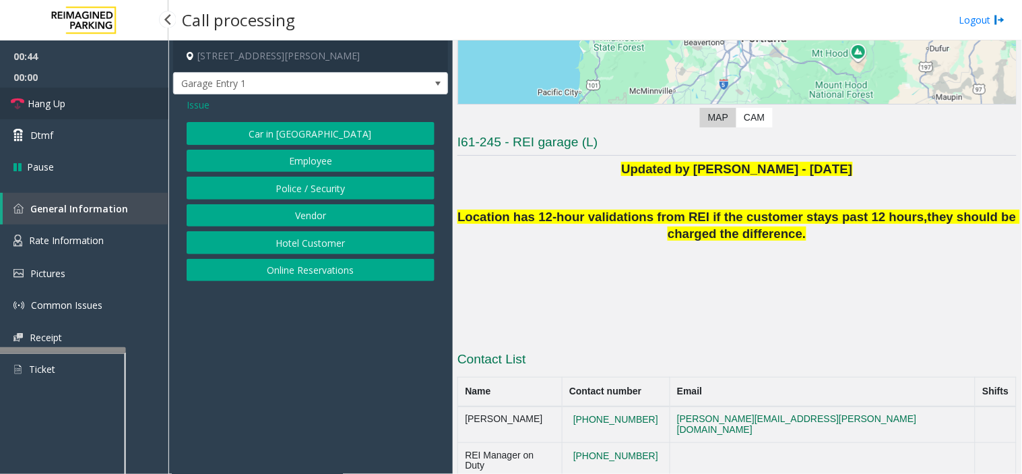
click at [75, 108] on link "Hang Up" at bounding box center [84, 104] width 168 height 32
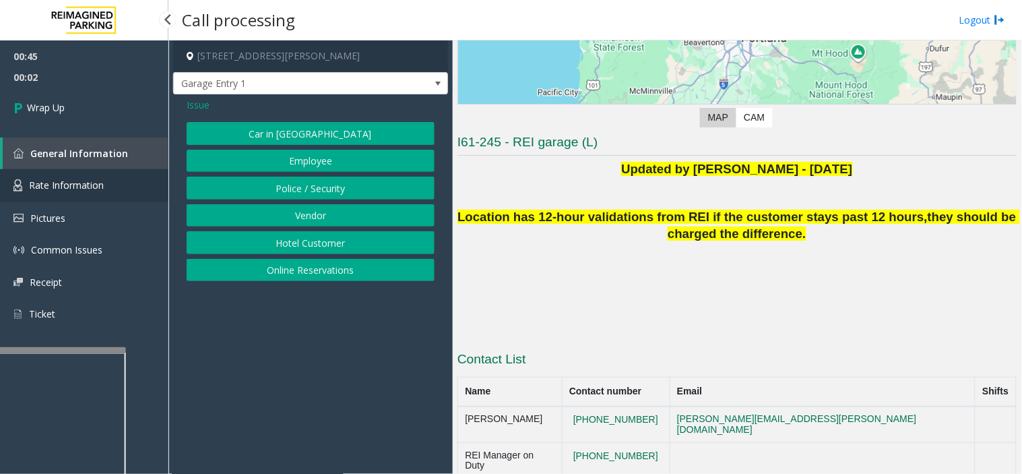
click at [65, 191] on link "Rate Information" at bounding box center [84, 185] width 168 height 33
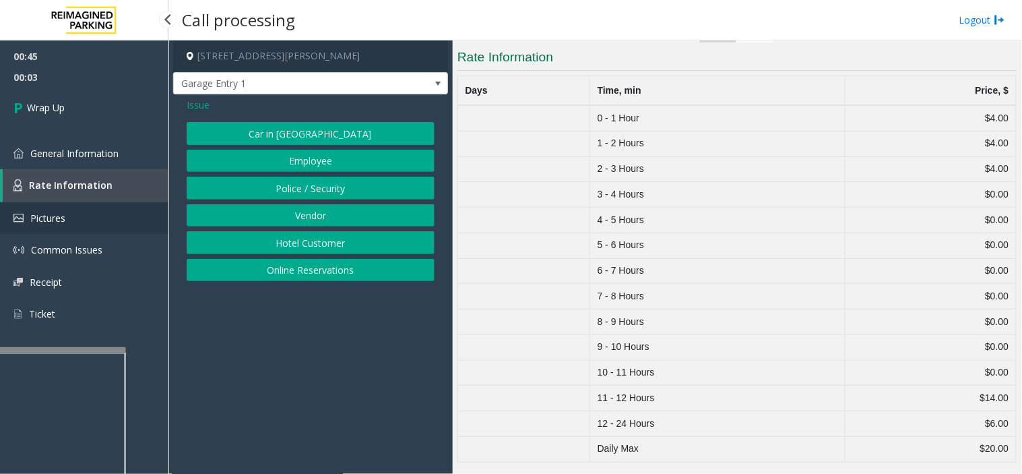
click at [67, 207] on link "Pictures" at bounding box center [84, 218] width 168 height 32
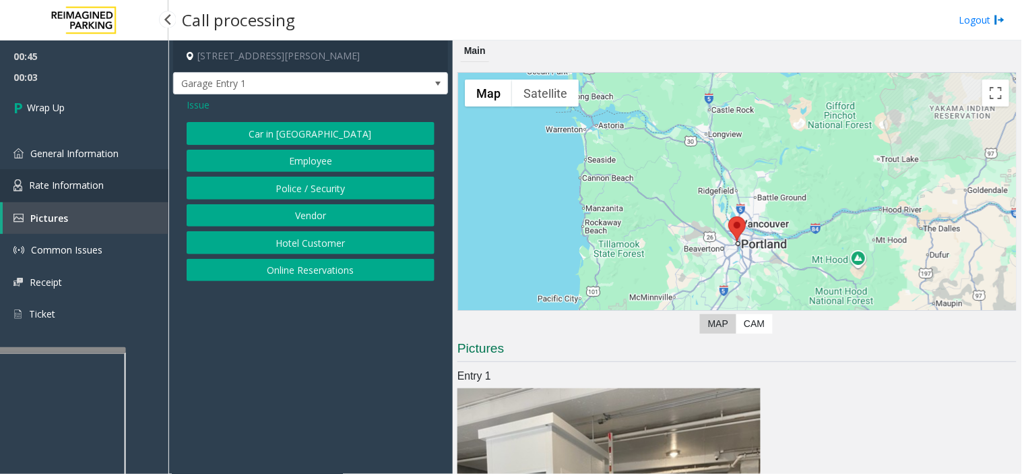
click at [65, 192] on link "Rate Information" at bounding box center [84, 185] width 168 height 33
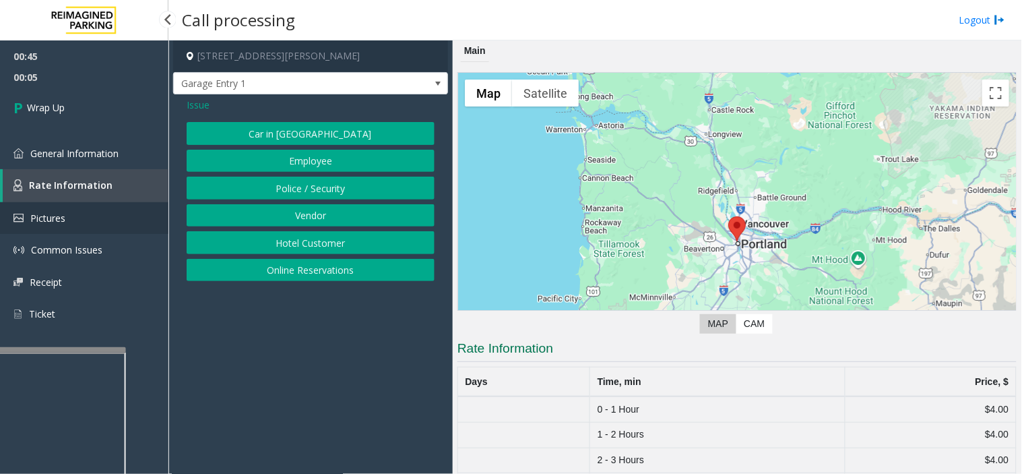
click at [61, 227] on link "Pictures" at bounding box center [84, 218] width 168 height 32
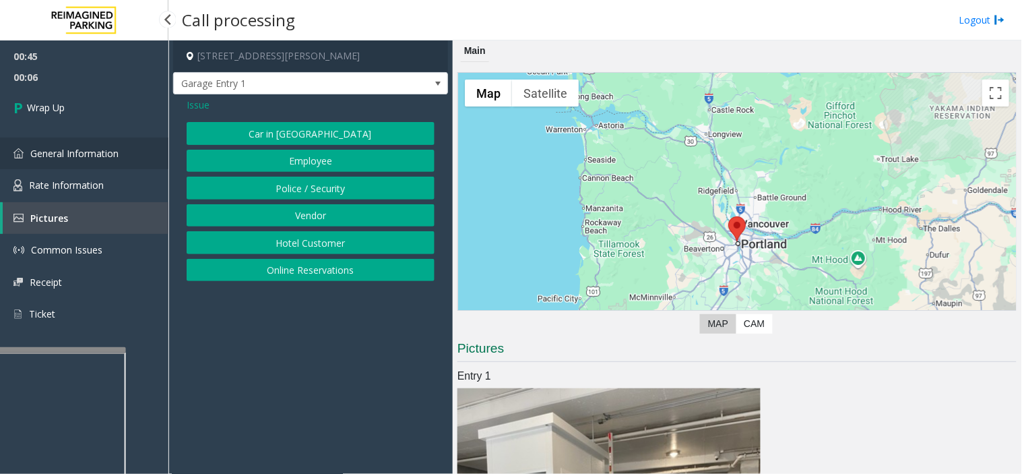
click at [113, 152] on span "General Information" at bounding box center [74, 153] width 88 height 13
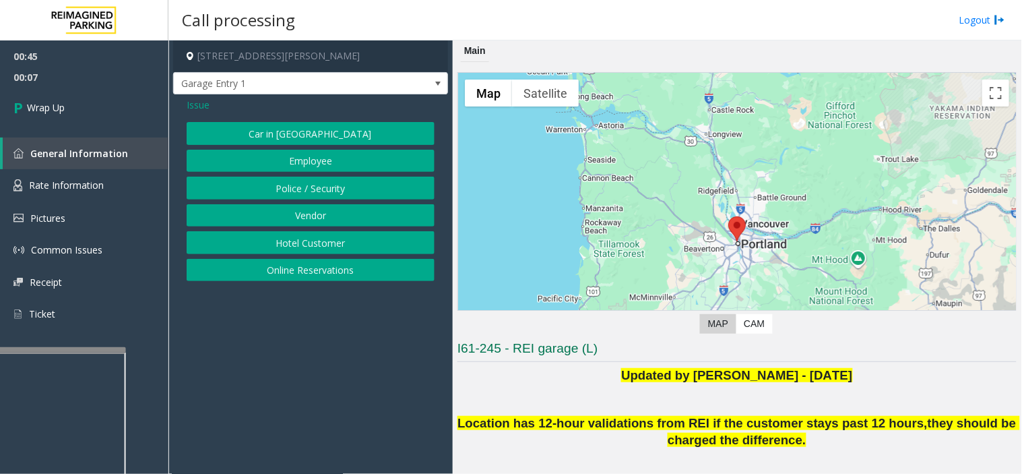
click at [191, 100] on span "Issue" at bounding box center [198, 105] width 23 height 14
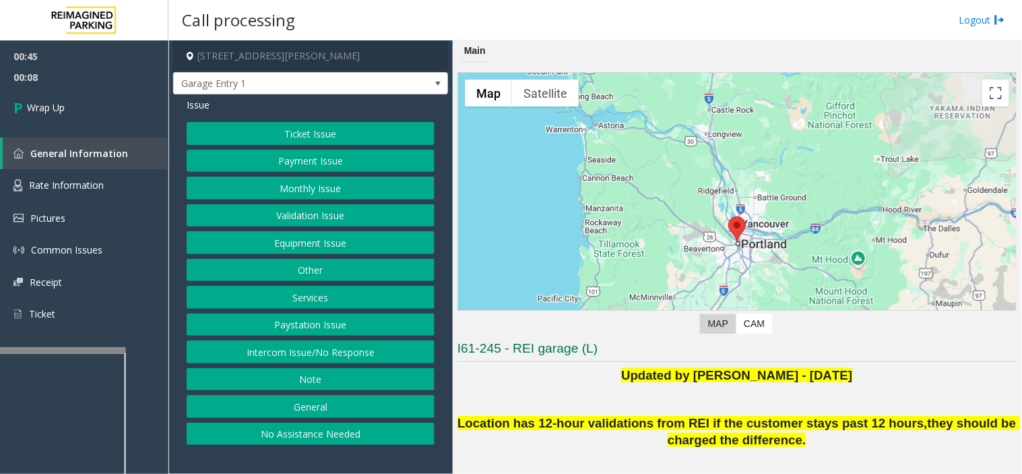
click at [306, 411] on button "General" at bounding box center [311, 406] width 248 height 23
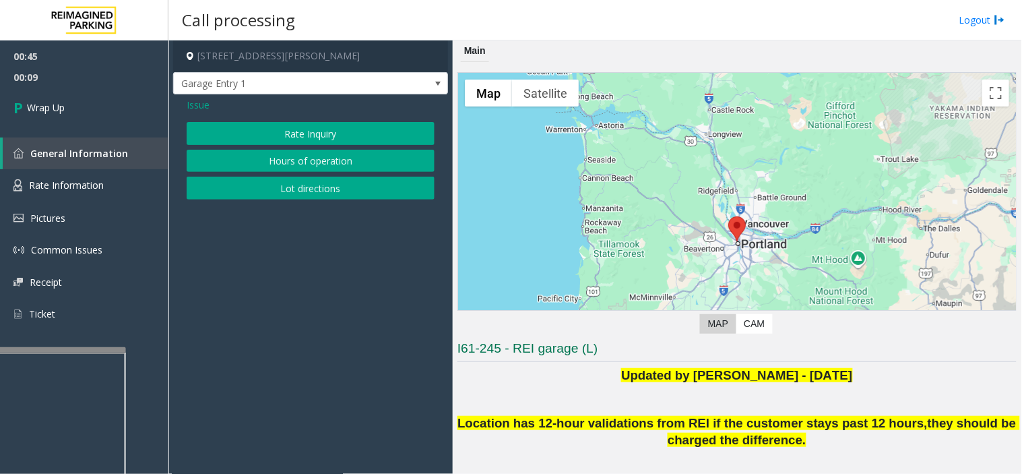
click at [251, 142] on button "Rate Inquiry" at bounding box center [311, 133] width 248 height 23
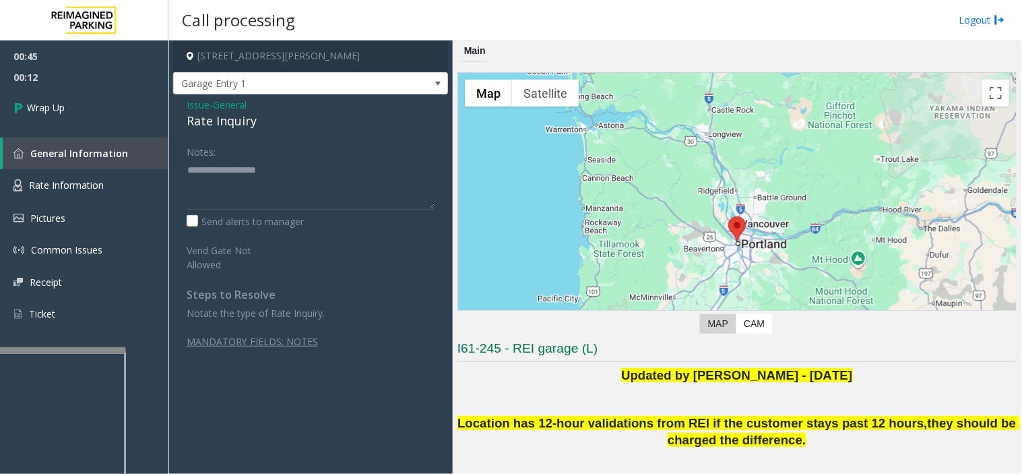
click at [224, 106] on span "General" at bounding box center [230, 105] width 34 height 14
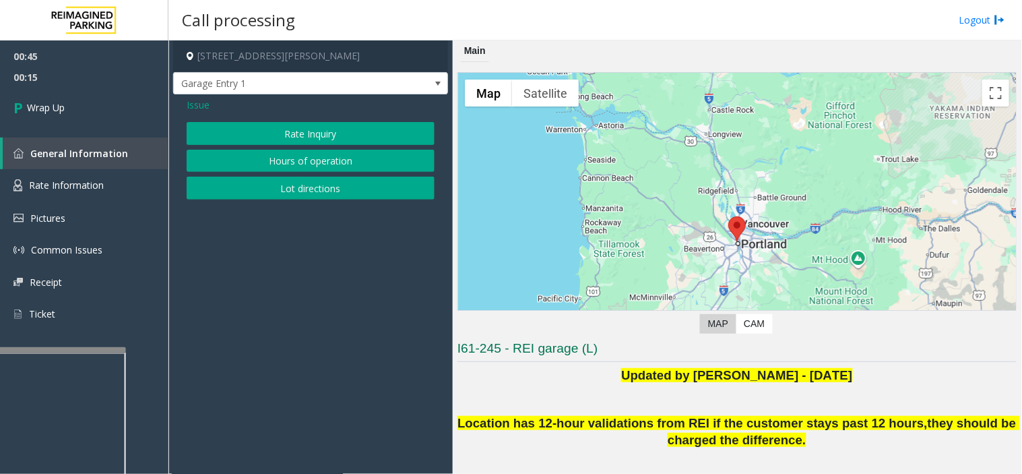
click at [286, 165] on button "Hours of operation" at bounding box center [311, 161] width 248 height 23
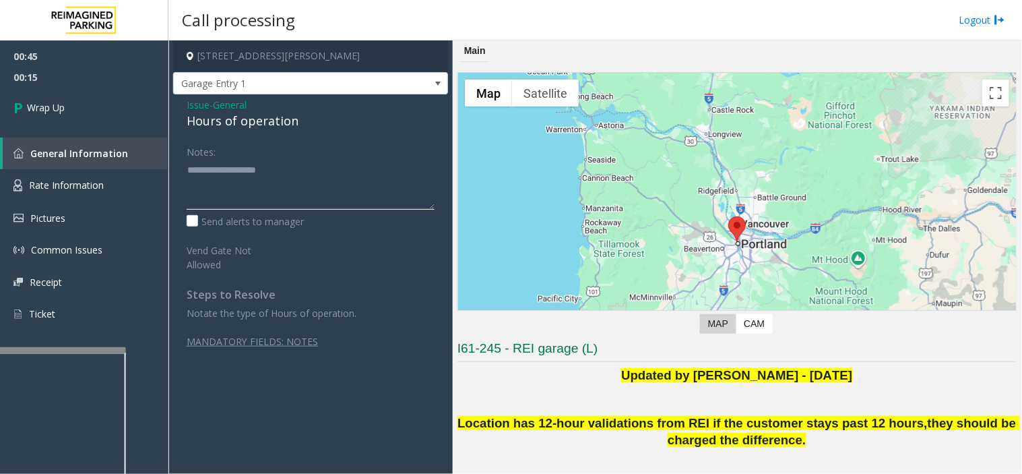
click at [284, 203] on textarea at bounding box center [311, 184] width 248 height 51
type textarea "******** *****"
click at [222, 108] on span "General" at bounding box center [230, 105] width 34 height 14
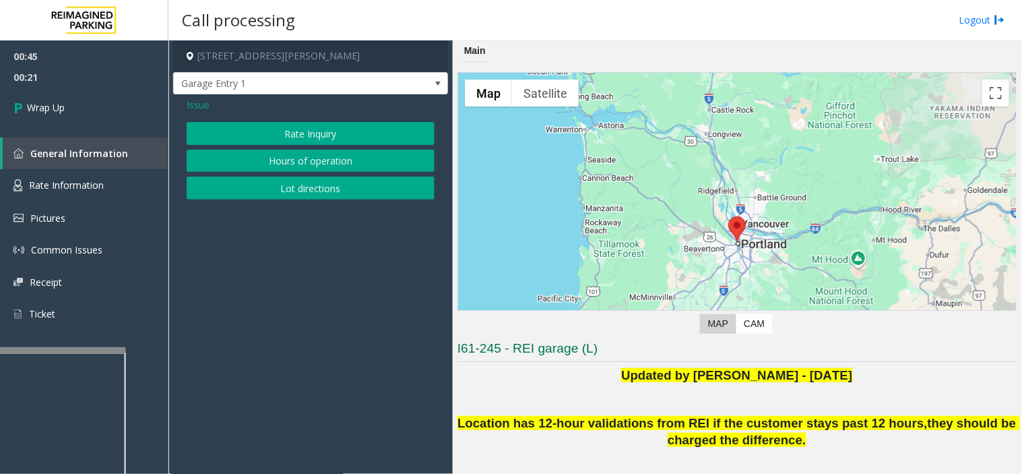
click at [271, 160] on button "Hours of operation" at bounding box center [311, 161] width 248 height 23
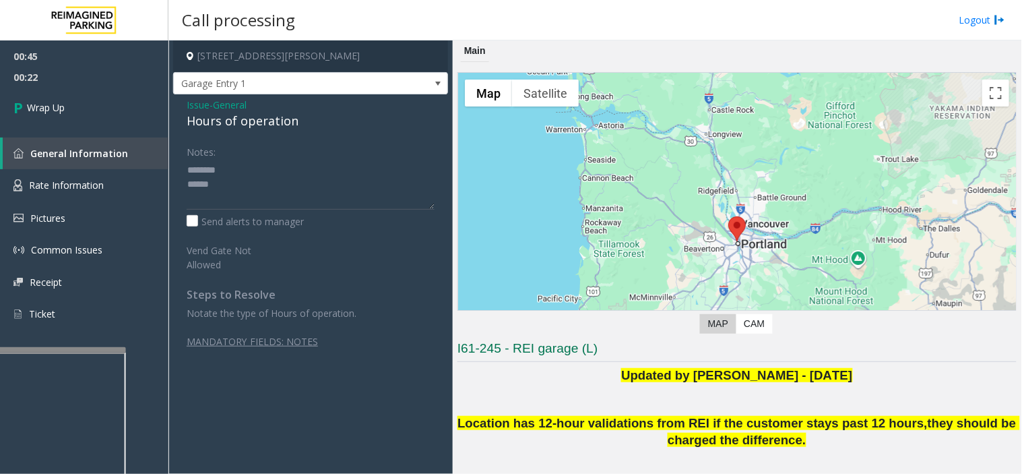
click at [246, 126] on div "Hours of operation" at bounding box center [311, 121] width 248 height 18
click at [243, 202] on textarea at bounding box center [311, 184] width 248 height 51
click at [347, 200] on textarea at bounding box center [311, 184] width 248 height 51
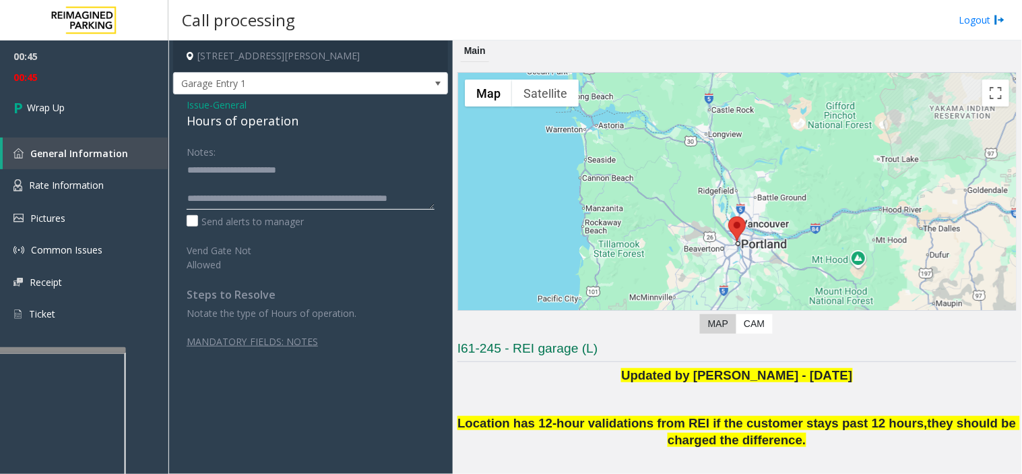
scroll to position [9, 0]
type textarea "**********"
click at [130, 119] on link "Wrap Up" at bounding box center [84, 108] width 168 height 40
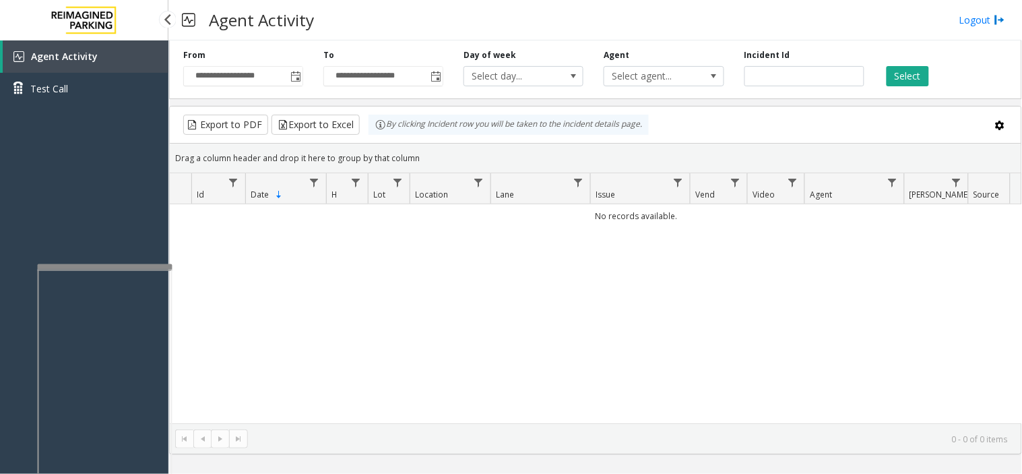
click at [113, 264] on div at bounding box center [105, 266] width 135 height 5
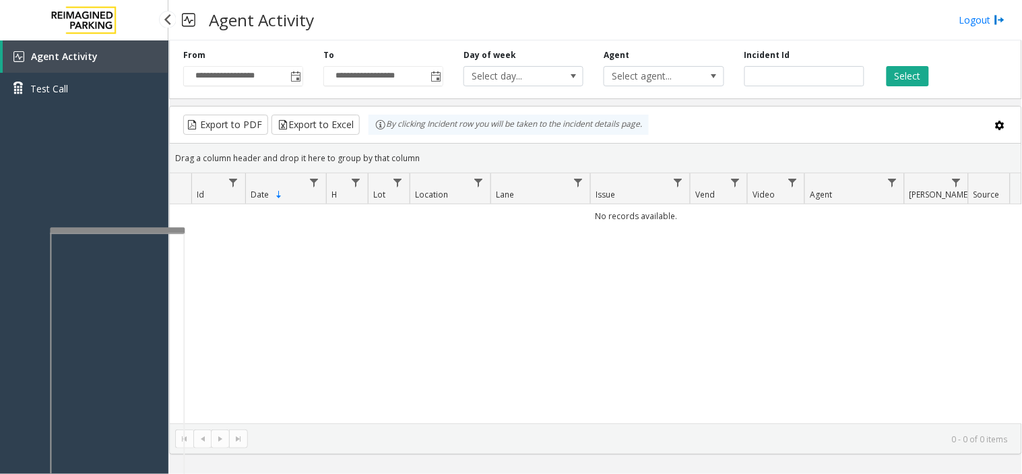
click at [51, 150] on div "Agent Activity Test Call" at bounding box center [84, 277] width 168 height 474
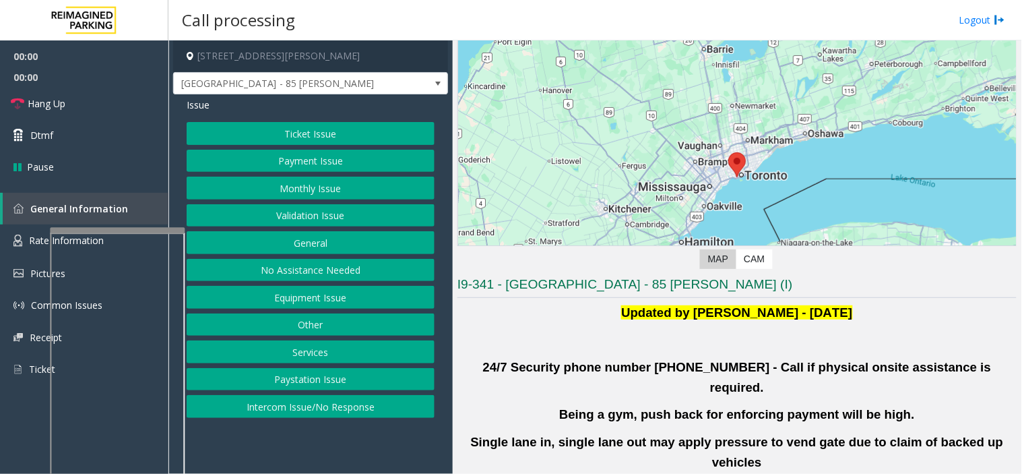
scroll to position [224, 0]
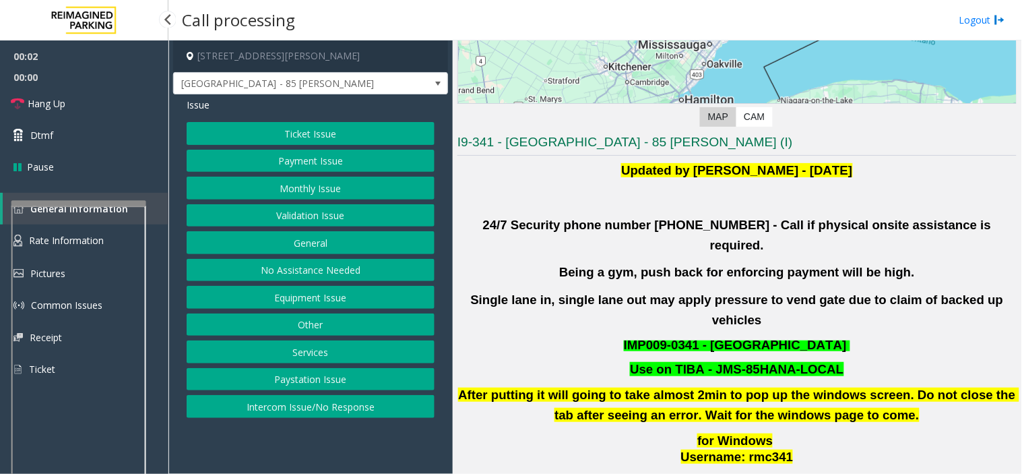
click at [98, 200] on div at bounding box center [78, 202] width 135 height 5
click at [312, 206] on button "Validation Issue" at bounding box center [311, 215] width 248 height 23
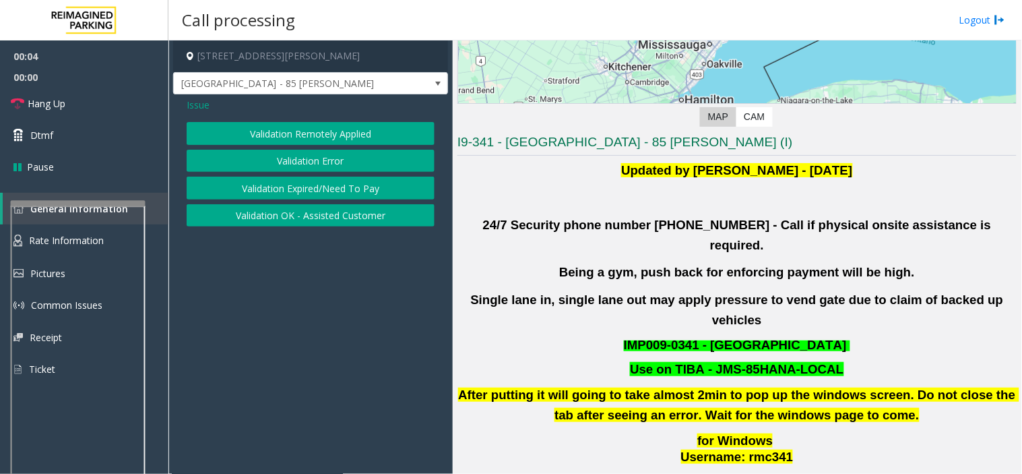
click at [330, 165] on button "Validation Error" at bounding box center [311, 161] width 248 height 23
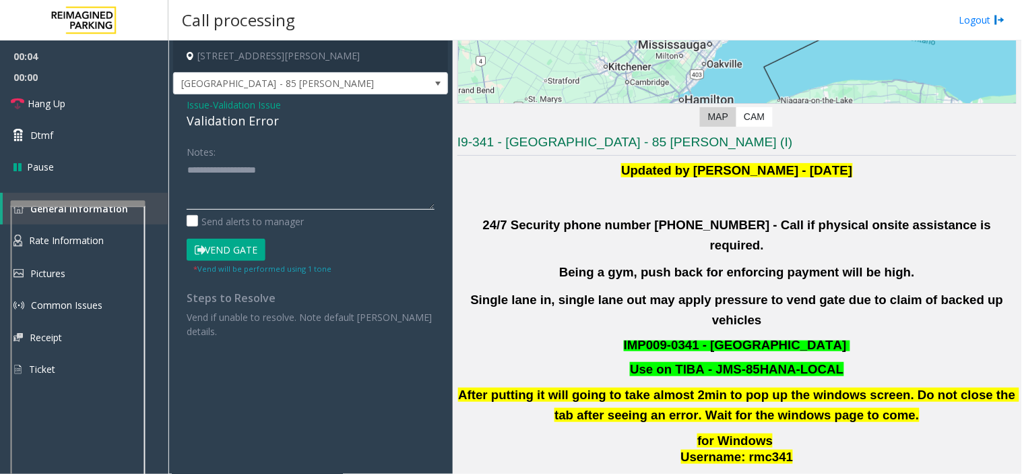
click at [295, 192] on textarea at bounding box center [311, 184] width 248 height 51
click at [212, 166] on textarea at bounding box center [311, 184] width 248 height 51
drag, startPoint x: 201, startPoint y: 197, endPoint x: 227, endPoint y: 199, distance: 26.4
click at [227, 199] on textarea at bounding box center [311, 184] width 248 height 51
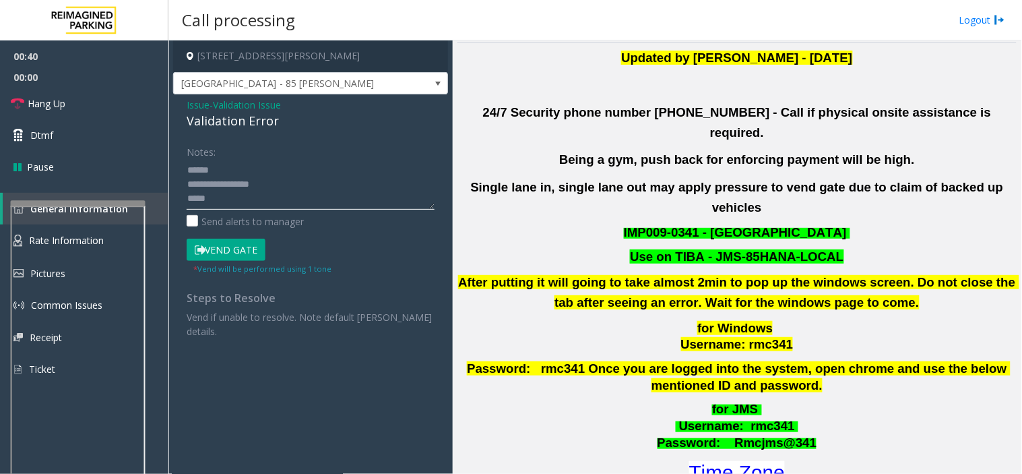
scroll to position [523, 0]
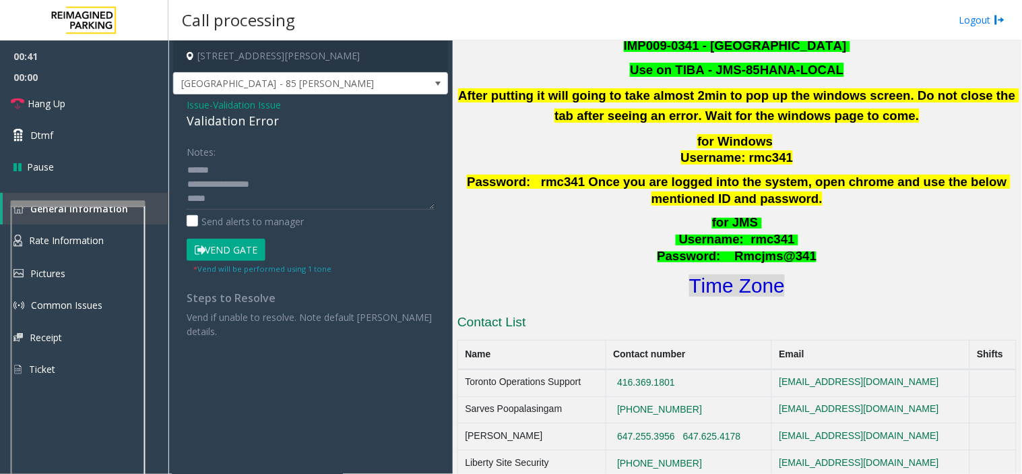
click at [730, 274] on font "Time Zone" at bounding box center [737, 285] width 96 height 22
click at [201, 195] on textarea at bounding box center [311, 184] width 248 height 51
click at [189, 193] on textarea at bounding box center [311, 184] width 248 height 51
drag, startPoint x: 211, startPoint y: 171, endPoint x: 186, endPoint y: 170, distance: 25.0
click at [187, 170] on textarea at bounding box center [311, 184] width 248 height 51
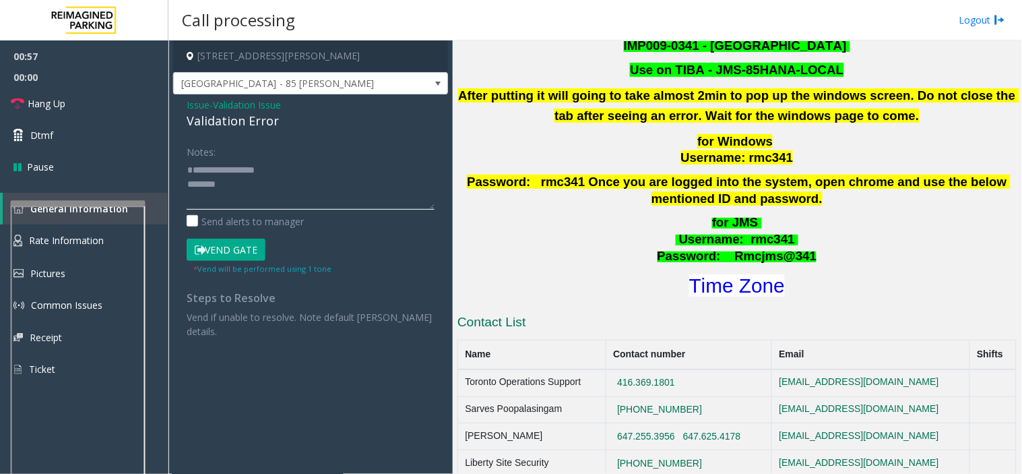
click at [237, 203] on textarea at bounding box center [311, 184] width 248 height 51
drag, startPoint x: 214, startPoint y: 194, endPoint x: 194, endPoint y: 185, distance: 22.0
click at [194, 185] on textarea at bounding box center [311, 184] width 248 height 51
click at [220, 186] on textarea at bounding box center [311, 184] width 248 height 51
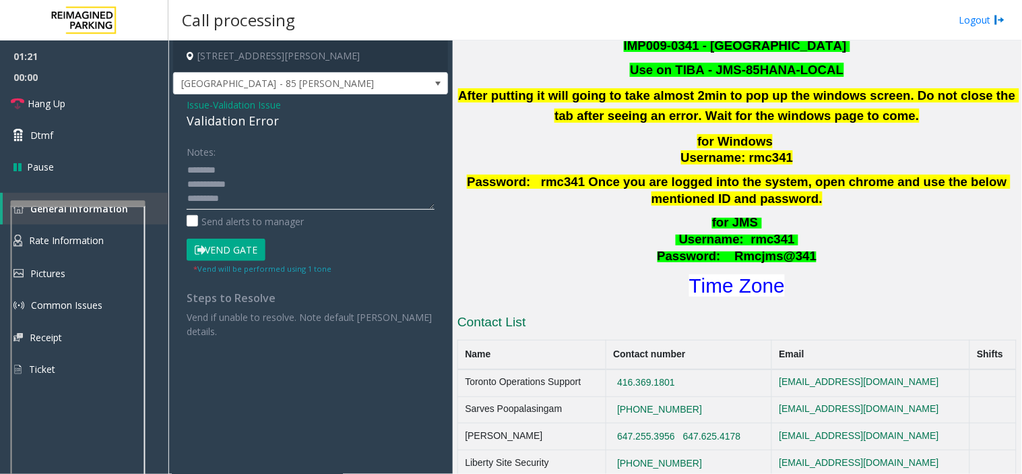
drag, startPoint x: 220, startPoint y: 186, endPoint x: 250, endPoint y: 183, distance: 30.5
click at [250, 183] on textarea at bounding box center [311, 184] width 248 height 51
click at [230, 249] on button "Vend Gate" at bounding box center [226, 249] width 79 height 23
click at [233, 201] on textarea at bounding box center [311, 184] width 248 height 51
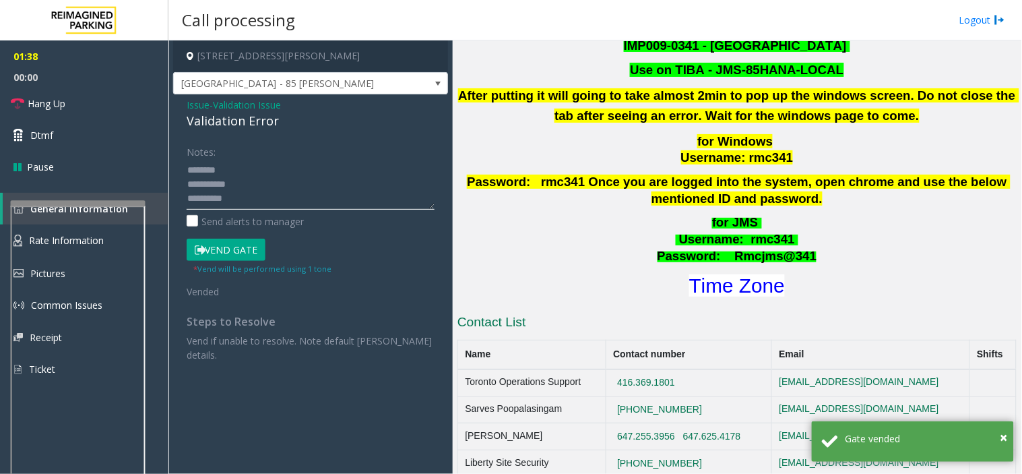
scroll to position [37, 0]
click at [259, 191] on textarea at bounding box center [311, 184] width 248 height 51
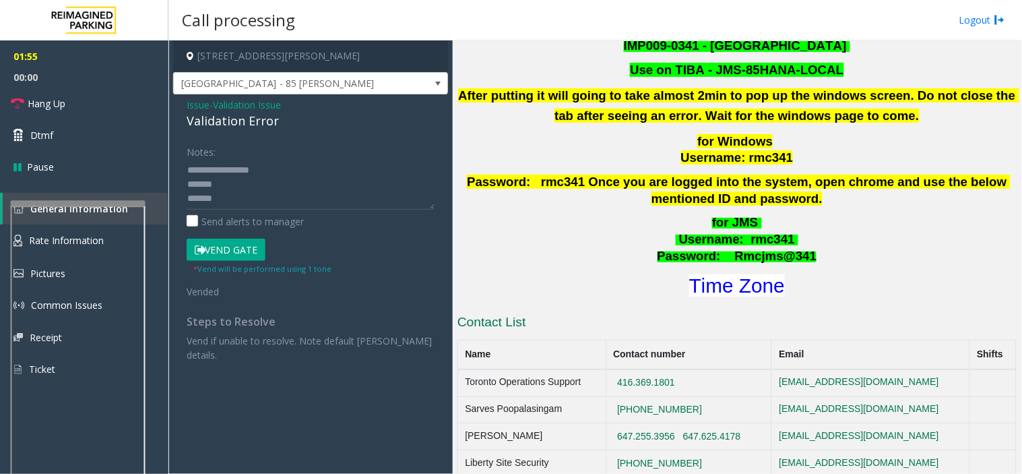
scroll to position [71, 0]
click at [77, 104] on link "Hang Up" at bounding box center [84, 104] width 168 height 32
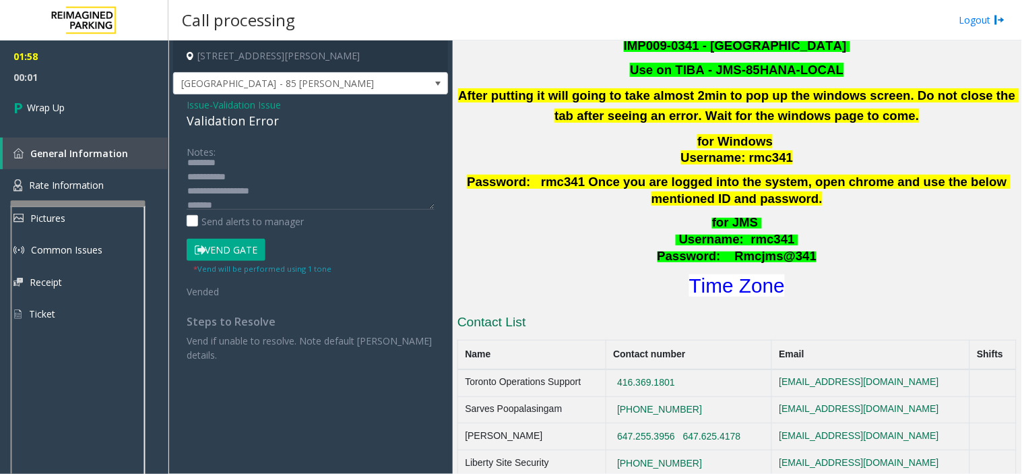
scroll to position [0, 0]
click at [228, 115] on div "Validation Error" at bounding box center [311, 121] width 248 height 18
copy div "Validation Error"
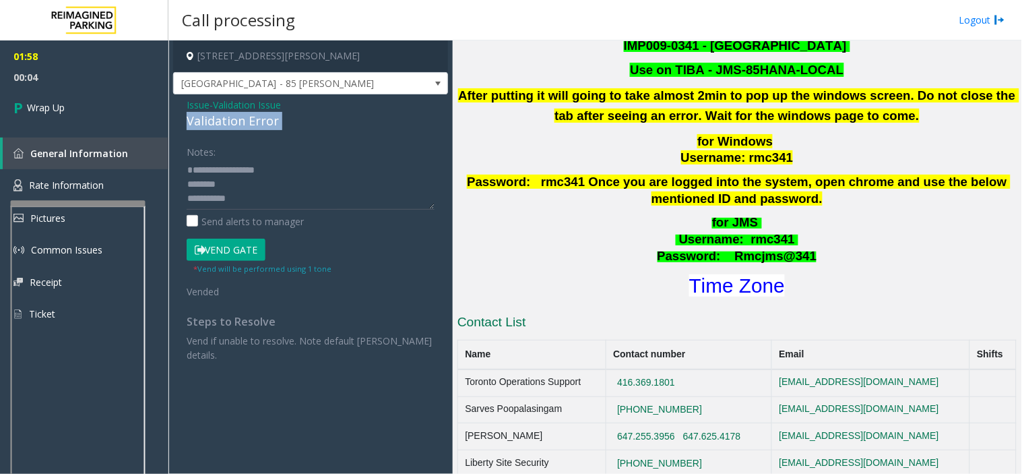
scroll to position [70, 0]
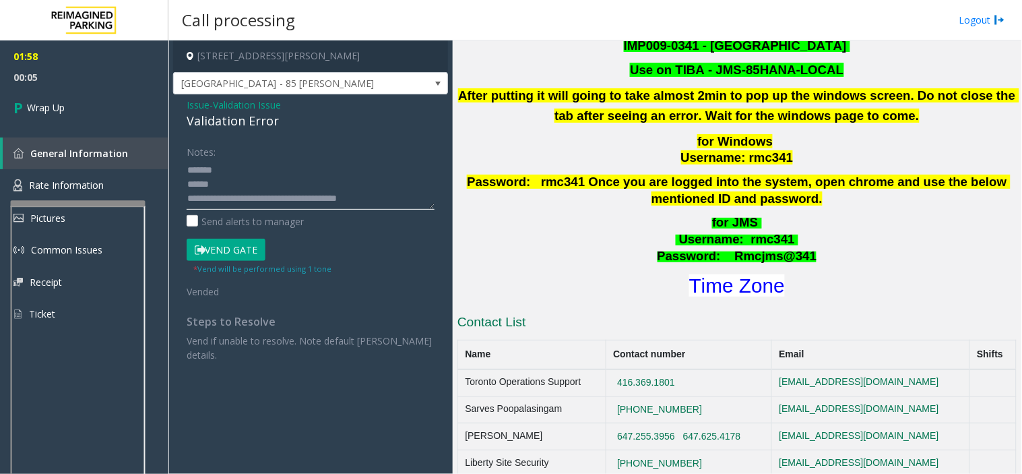
click at [251, 175] on textarea at bounding box center [311, 184] width 248 height 51
paste textarea "**********"
type textarea "**********"
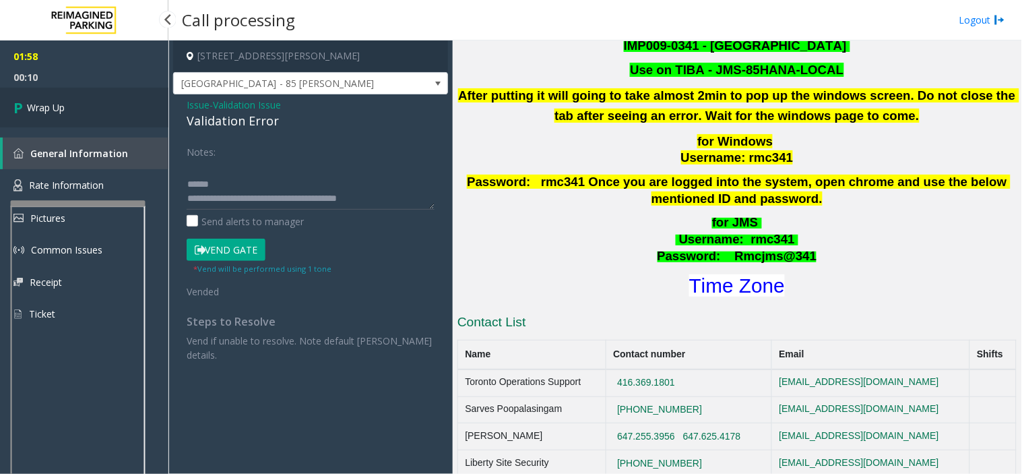
click at [52, 100] on span "Wrap Up" at bounding box center [46, 107] width 38 height 14
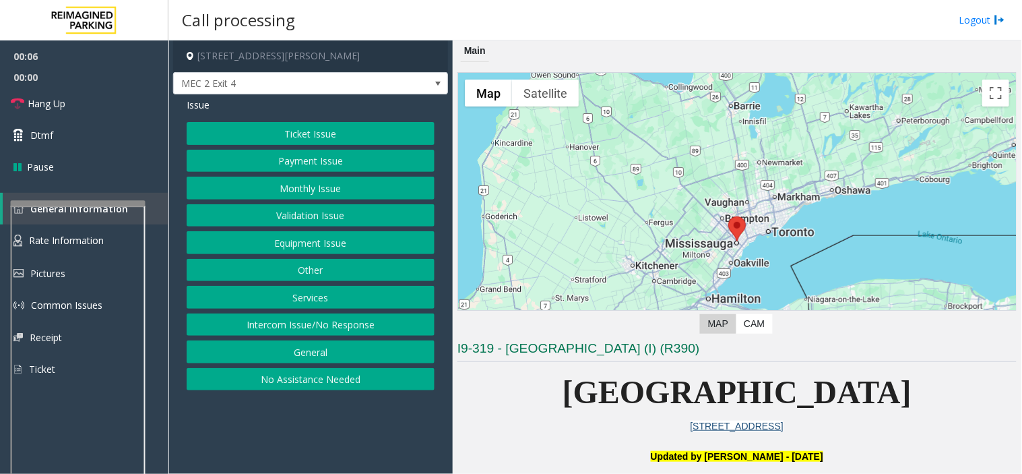
drag, startPoint x: 322, startPoint y: 241, endPoint x: 322, endPoint y: 286, distance: 44.5
click at [322, 286] on div "Ticket Issue Payment Issue Monthly Issue Validation Issue Equipment Issue Other…" at bounding box center [311, 256] width 248 height 268
click at [322, 290] on button "Services" at bounding box center [311, 297] width 248 height 23
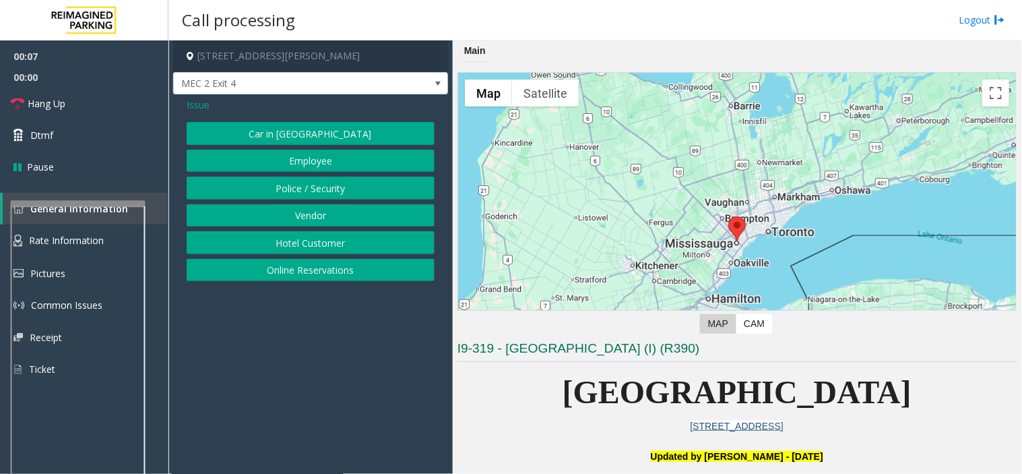
click at [339, 219] on button "Vendor" at bounding box center [311, 215] width 248 height 23
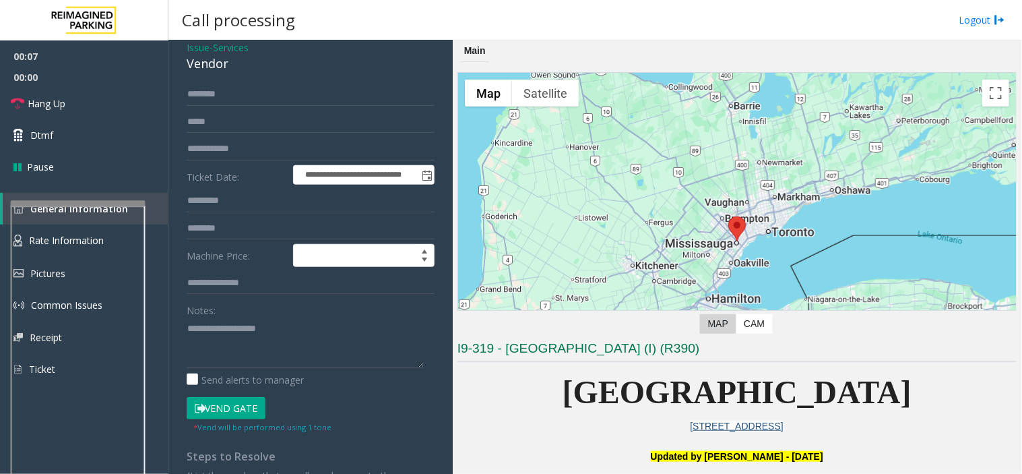
scroll to position [136, 0]
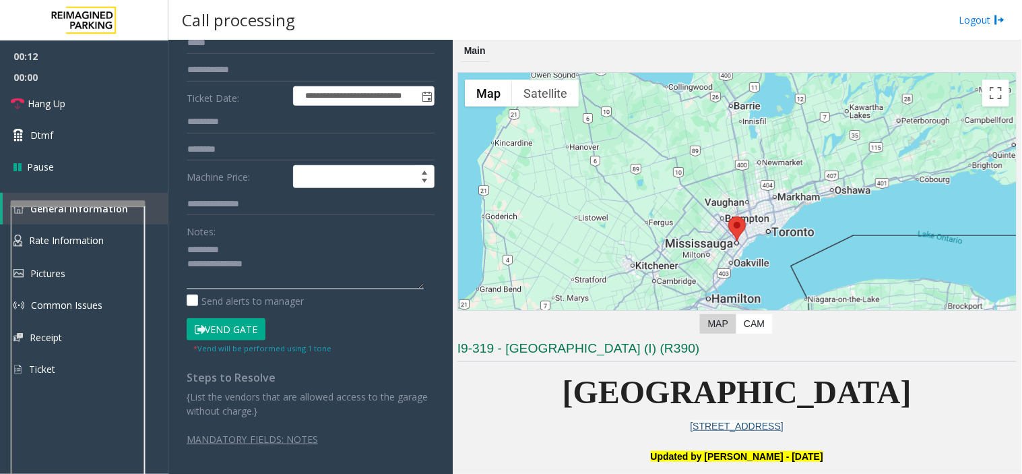
click at [245, 256] on textarea at bounding box center [305, 263] width 237 height 51
click at [236, 326] on button "Vend Gate" at bounding box center [226, 329] width 79 height 23
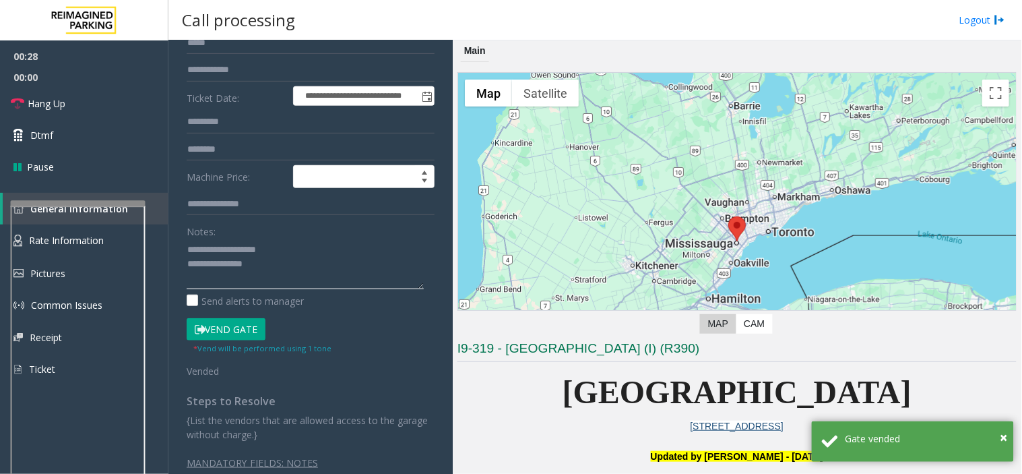
drag, startPoint x: 245, startPoint y: 250, endPoint x: 259, endPoint y: 253, distance: 14.4
click at [259, 253] on textarea at bounding box center [305, 263] width 237 height 51
click at [239, 249] on textarea at bounding box center [305, 263] width 237 height 51
drag, startPoint x: 265, startPoint y: 258, endPoint x: 256, endPoint y: 251, distance: 11.5
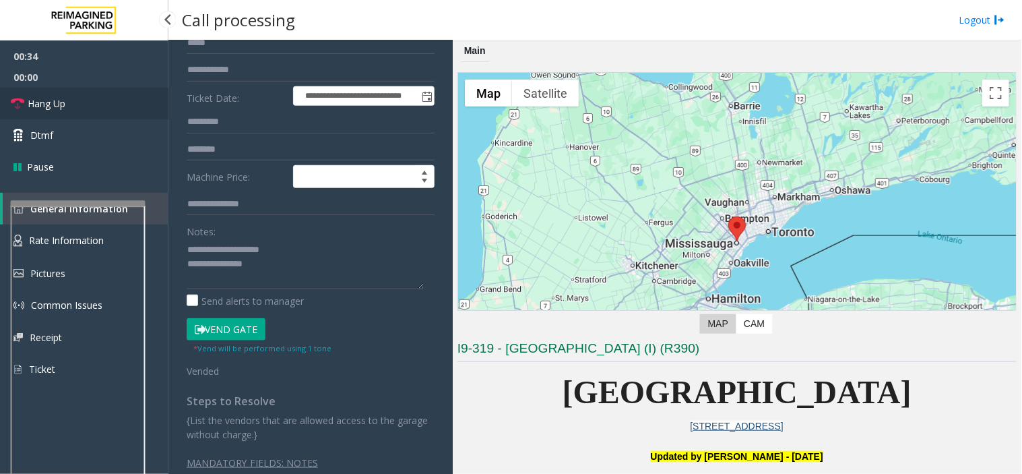
drag, startPoint x: 256, startPoint y: 251, endPoint x: 65, endPoint y: 95, distance: 246.6
click at [65, 95] on link "Hang Up" at bounding box center [84, 104] width 168 height 32
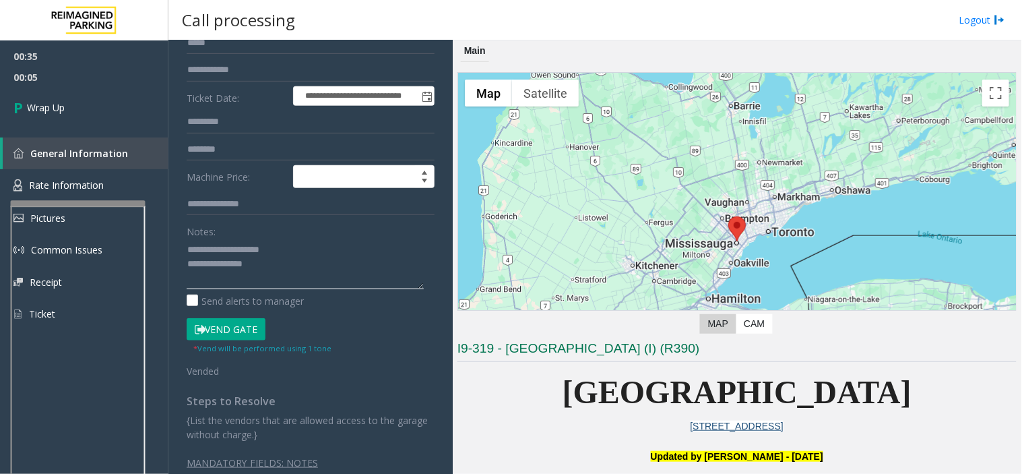
click at [231, 251] on textarea at bounding box center [305, 263] width 237 height 51
click at [270, 269] on textarea at bounding box center [305, 263] width 237 height 51
drag, startPoint x: 296, startPoint y: 245, endPoint x: 345, endPoint y: 246, distance: 48.5
click at [345, 246] on textarea at bounding box center [305, 263] width 237 height 51
click at [245, 267] on textarea at bounding box center [305, 263] width 237 height 51
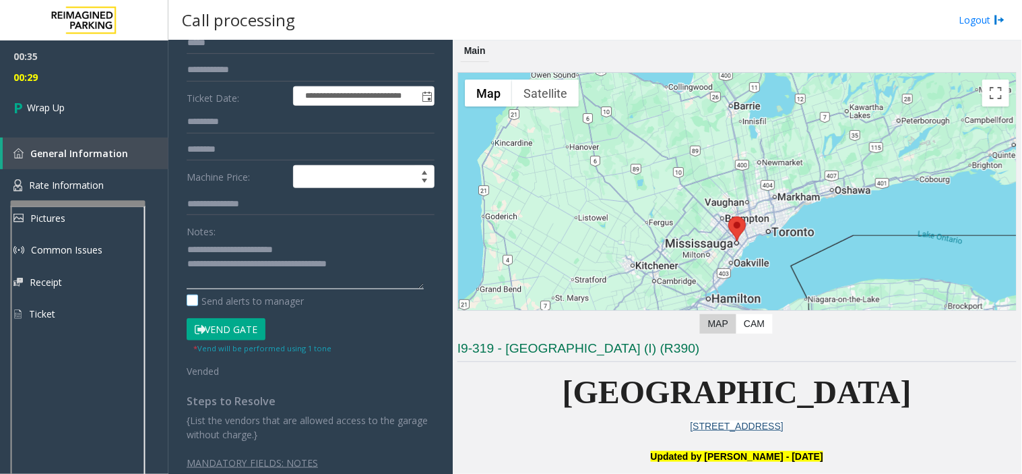
scroll to position [159, 0]
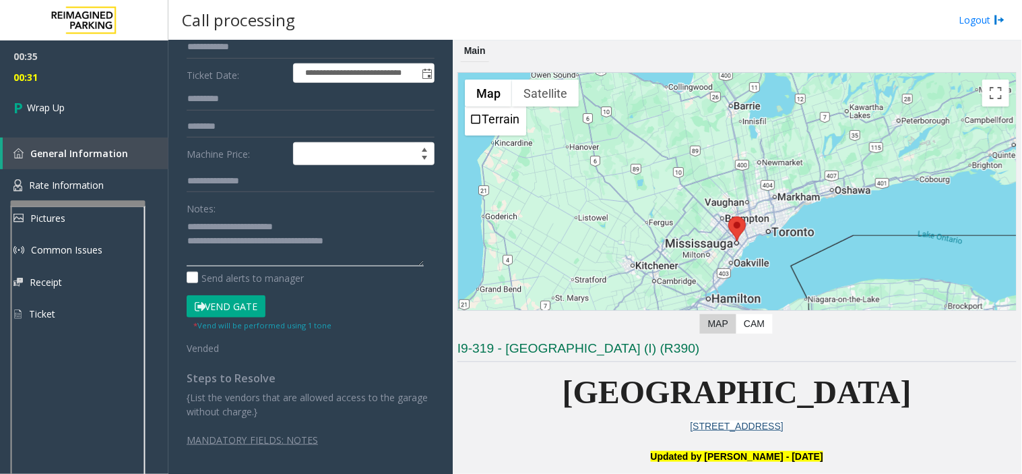
type textarea "**********"
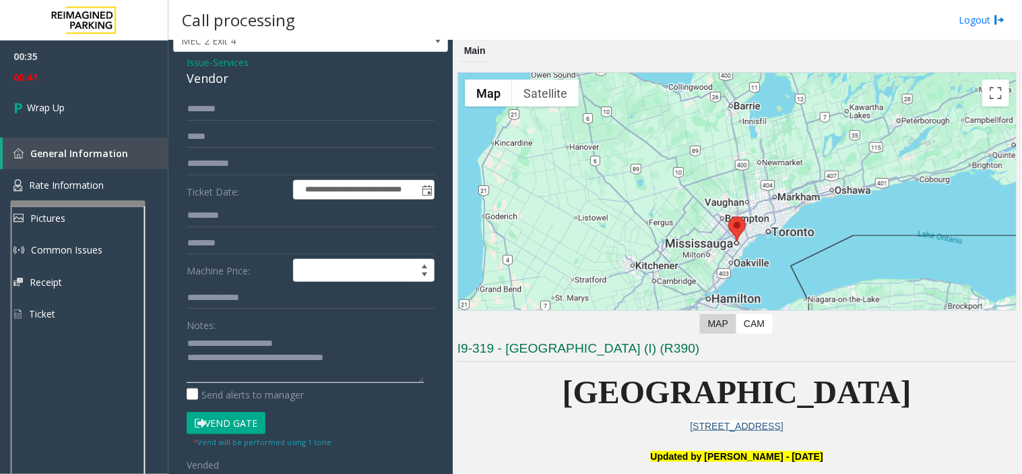
scroll to position [0, 0]
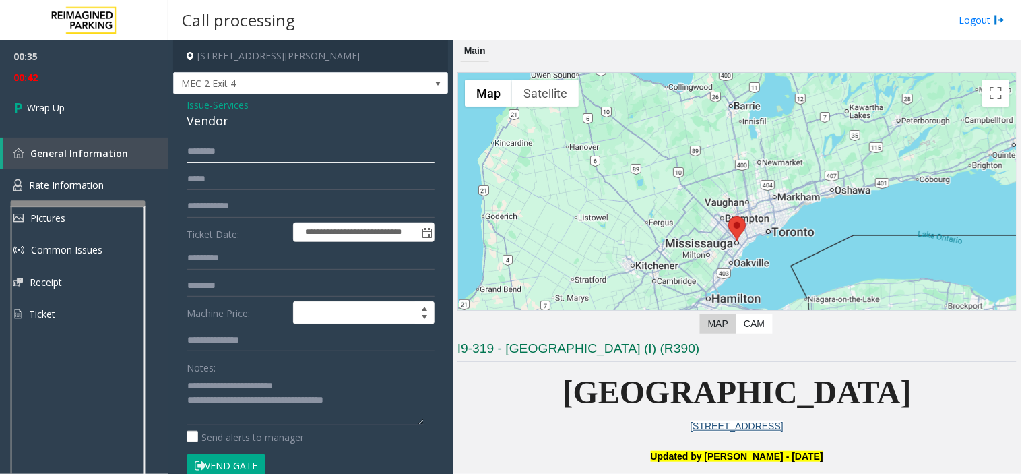
click at [243, 150] on input "text" at bounding box center [311, 151] width 248 height 23
paste input "******"
type input "******"
click at [25, 102] on icon at bounding box center [19, 107] width 13 height 22
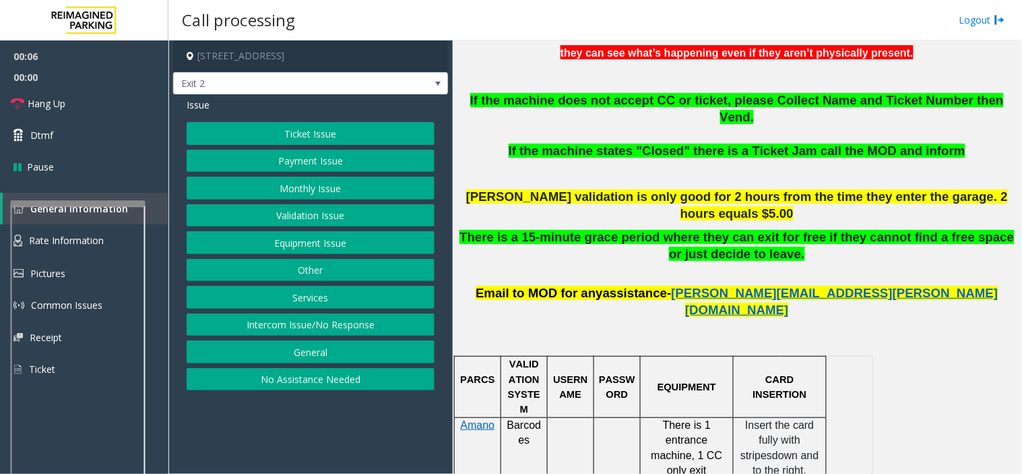
scroll to position [598, 0]
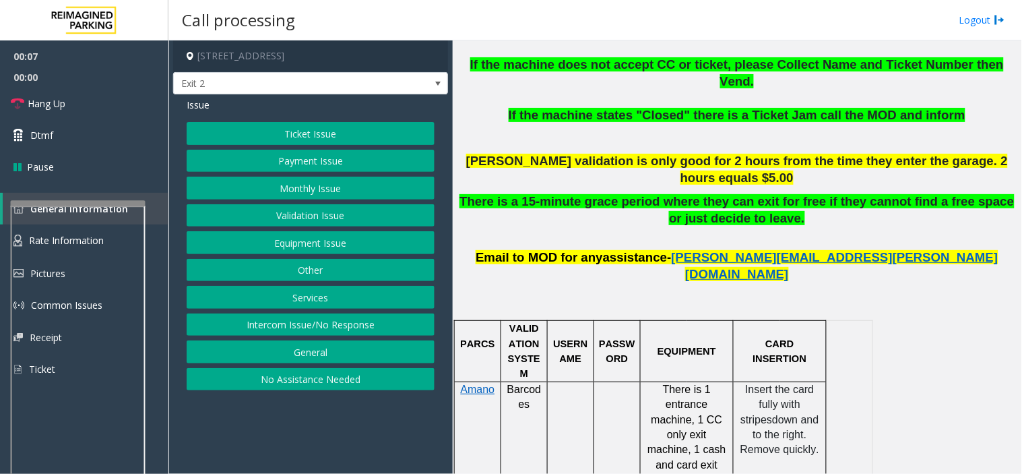
click at [305, 135] on button "Ticket Issue" at bounding box center [311, 133] width 248 height 23
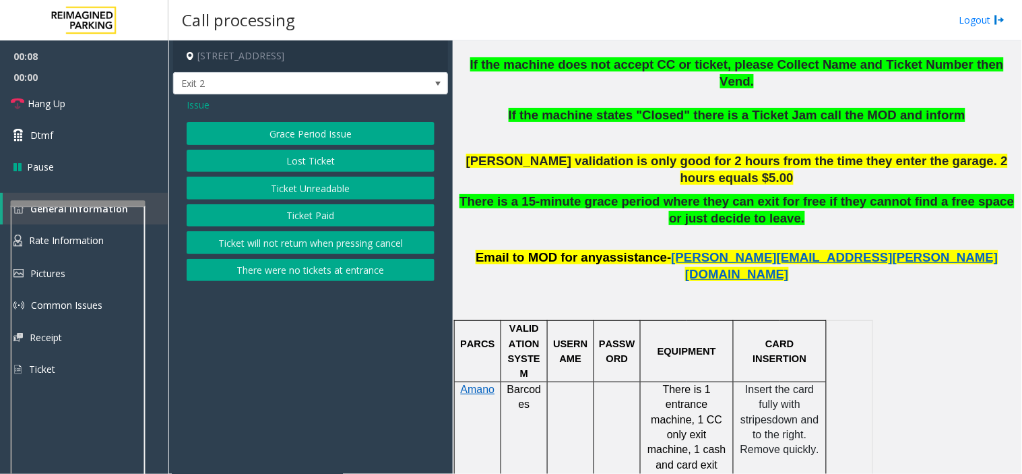
click at [326, 187] on button "Ticket Unreadable" at bounding box center [311, 188] width 248 height 23
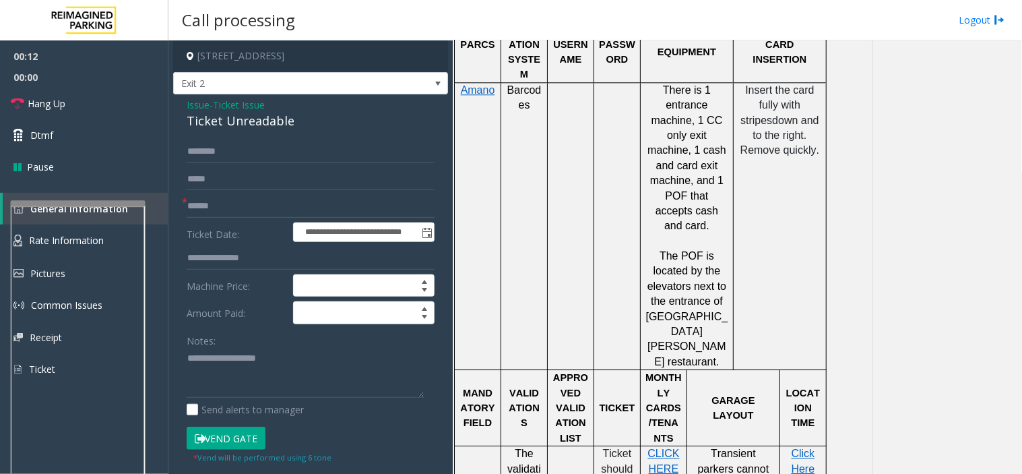
scroll to position [898, 0]
type textarea "**********"
click at [246, 102] on span "Ticket Issue" at bounding box center [239, 105] width 52 height 14
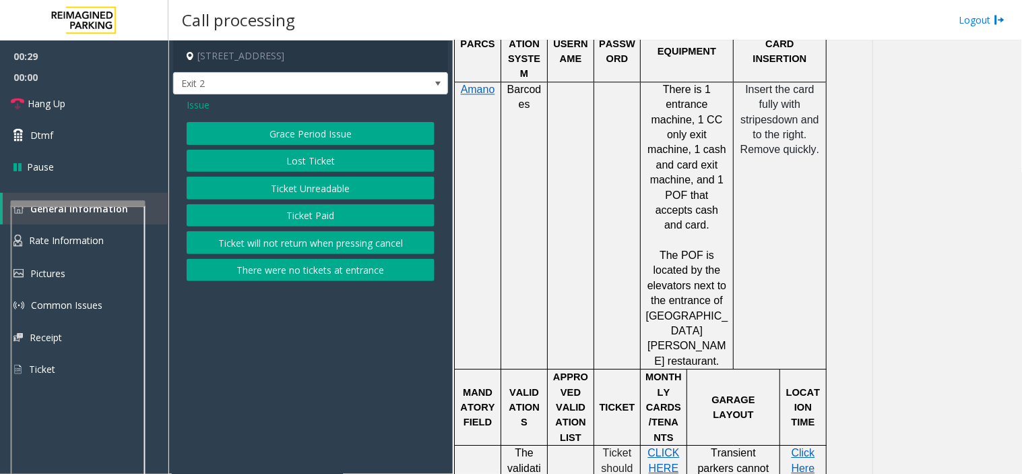
click at [199, 104] on span "Issue" at bounding box center [198, 105] width 23 height 14
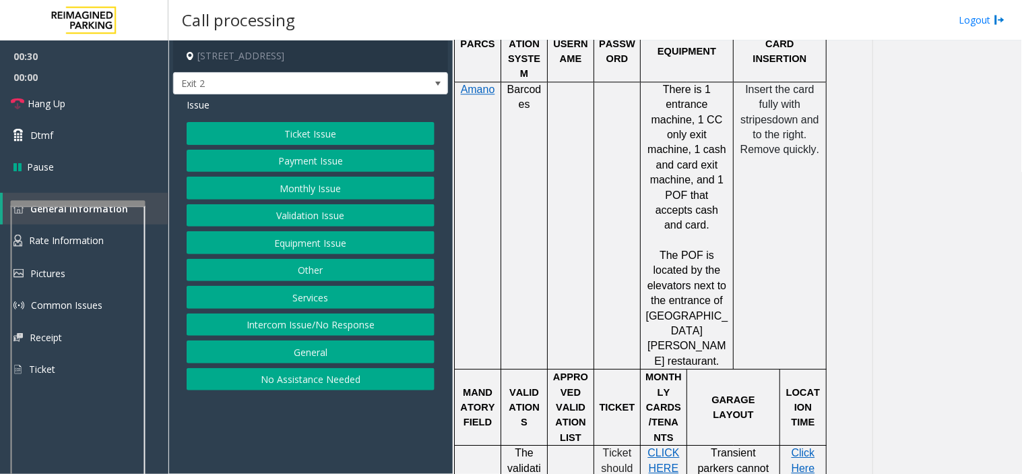
click at [292, 189] on button "Monthly Issue" at bounding box center [311, 188] width 248 height 23
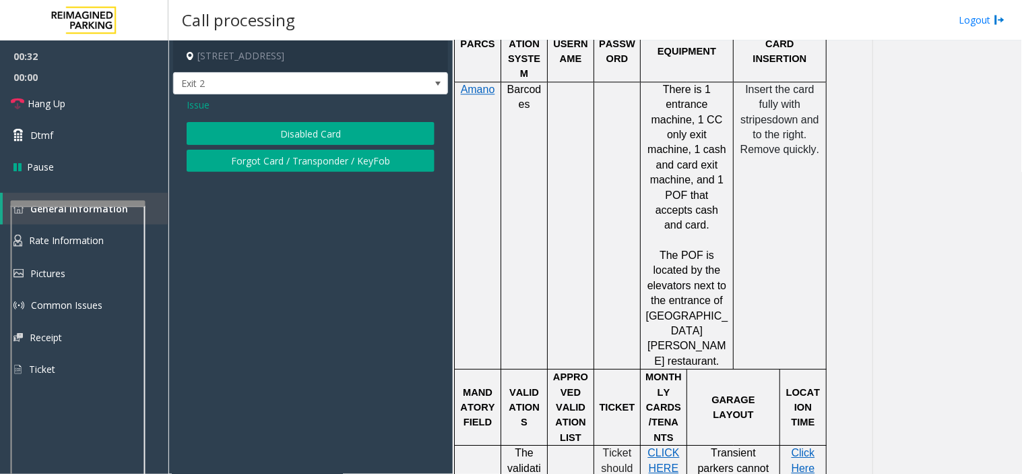
click at [200, 102] on span "Issue" at bounding box center [198, 105] width 23 height 14
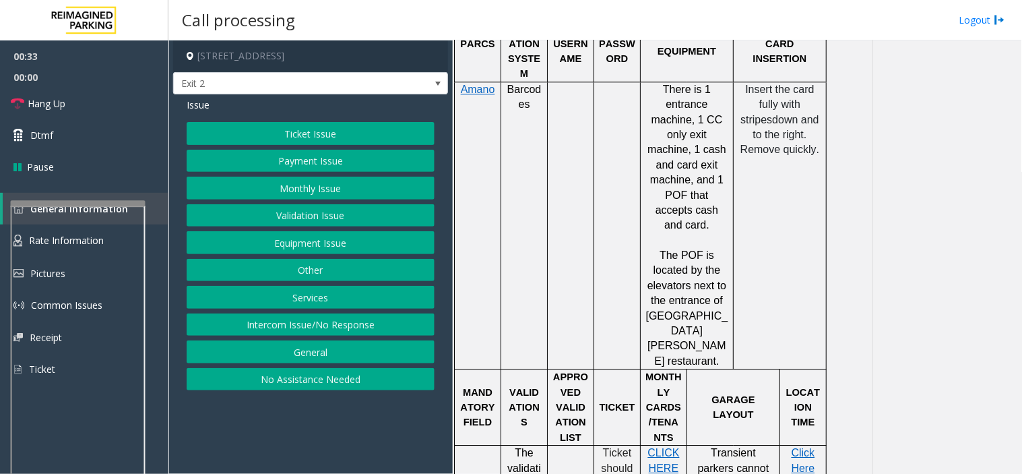
click at [277, 135] on button "Ticket Issue" at bounding box center [311, 133] width 248 height 23
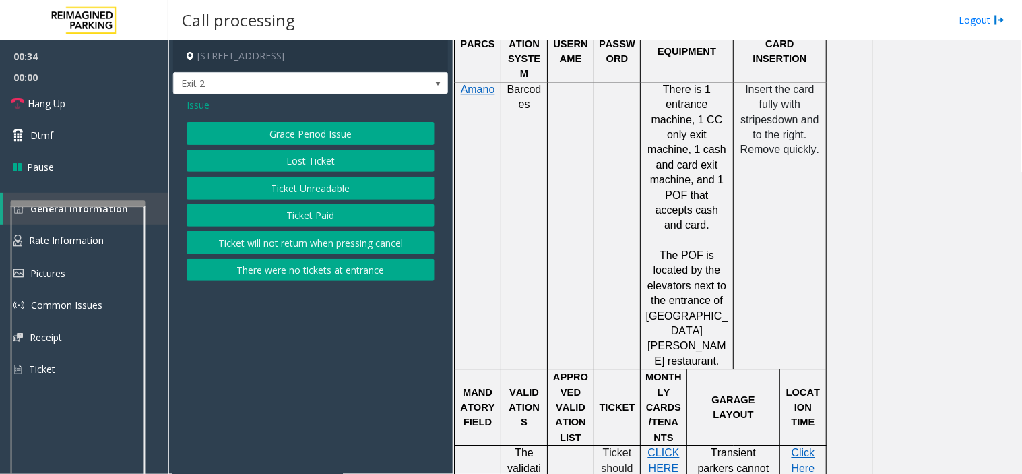
click at [306, 185] on button "Ticket Unreadable" at bounding box center [311, 188] width 248 height 23
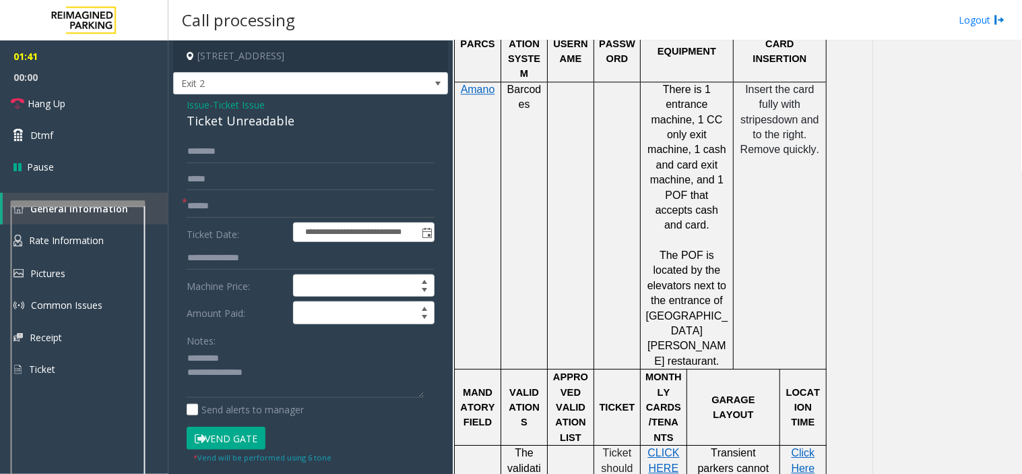
click at [207, 118] on div "Ticket Unreadable" at bounding box center [311, 121] width 248 height 18
type input "**********"
click at [230, 201] on input "text" at bounding box center [311, 206] width 248 height 23
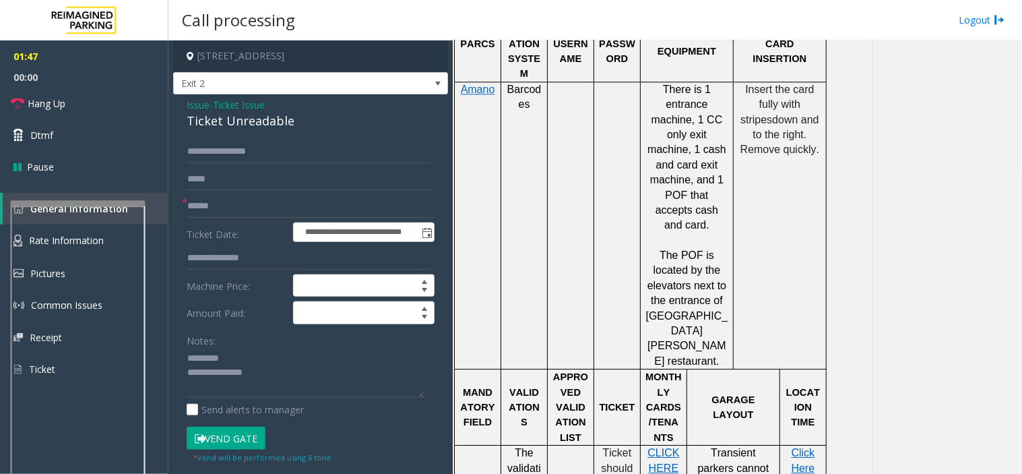
click at [217, 120] on div "Ticket Unreadable" at bounding box center [311, 121] width 248 height 18
type textarea "**********"
click at [217, 214] on input "text" at bounding box center [311, 206] width 248 height 23
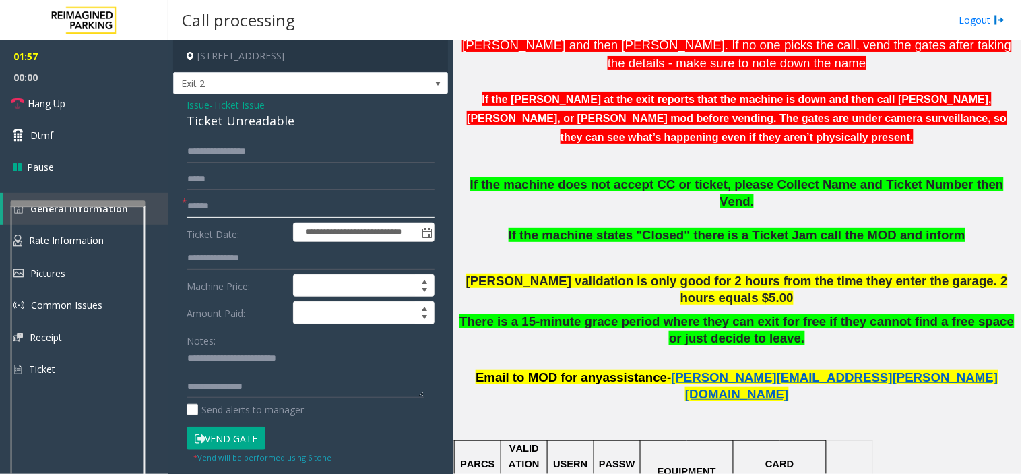
scroll to position [523, 0]
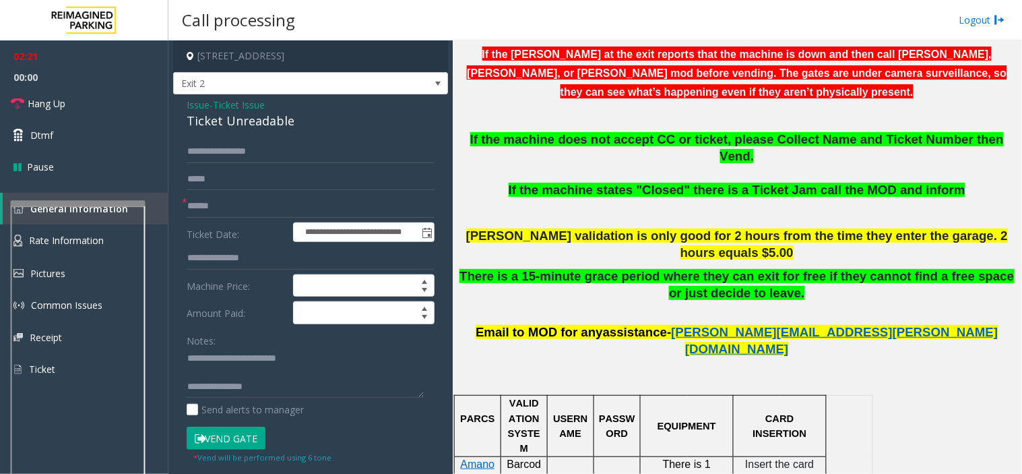
click at [227, 108] on span "Ticket Issue" at bounding box center [239, 105] width 52 height 14
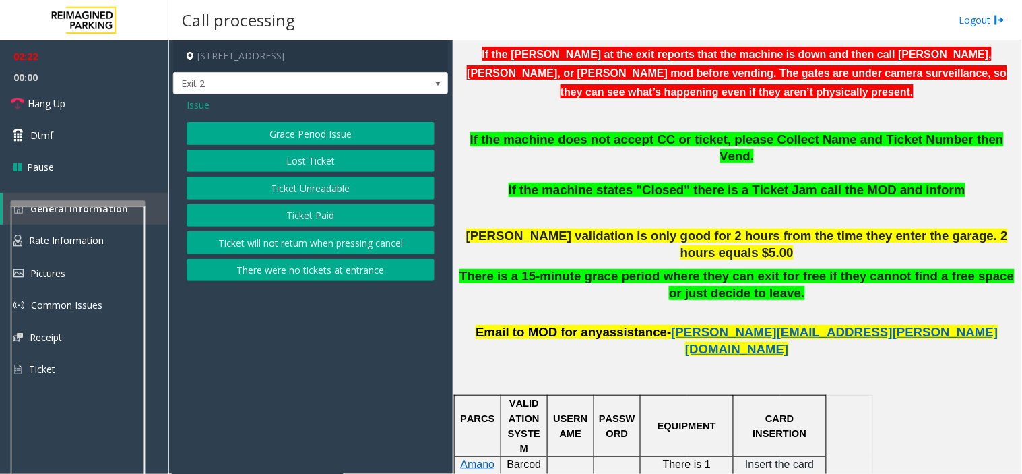
click at [191, 104] on span "Issue" at bounding box center [198, 105] width 23 height 14
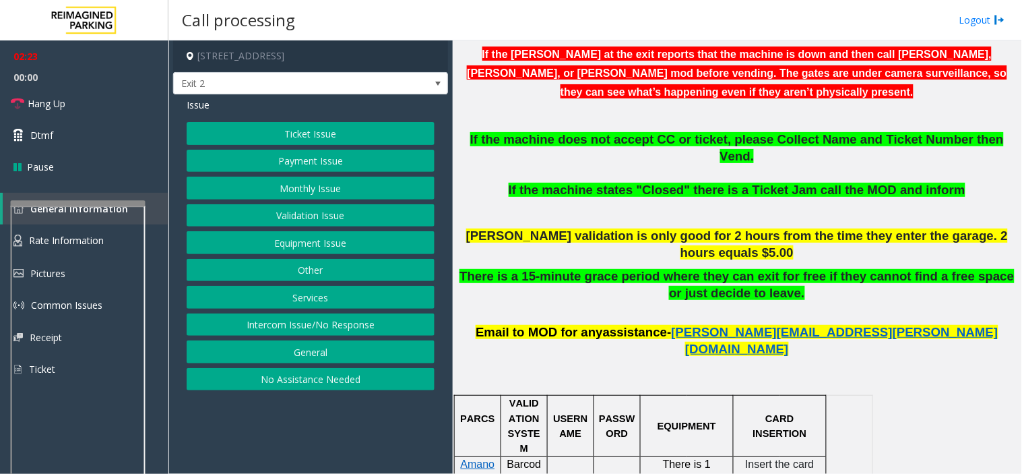
click at [321, 253] on button "Equipment Issue" at bounding box center [311, 242] width 248 height 23
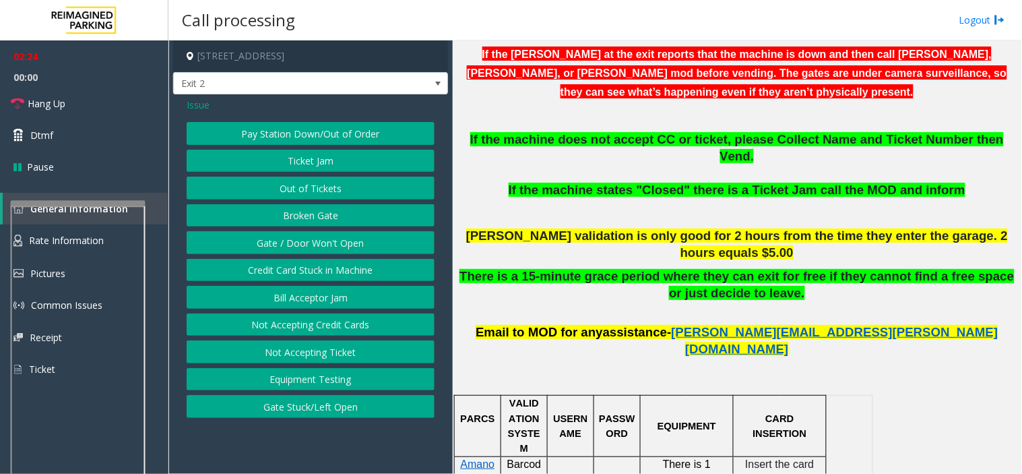
click at [331, 239] on button "Gate / Door Won't Open" at bounding box center [311, 242] width 248 height 23
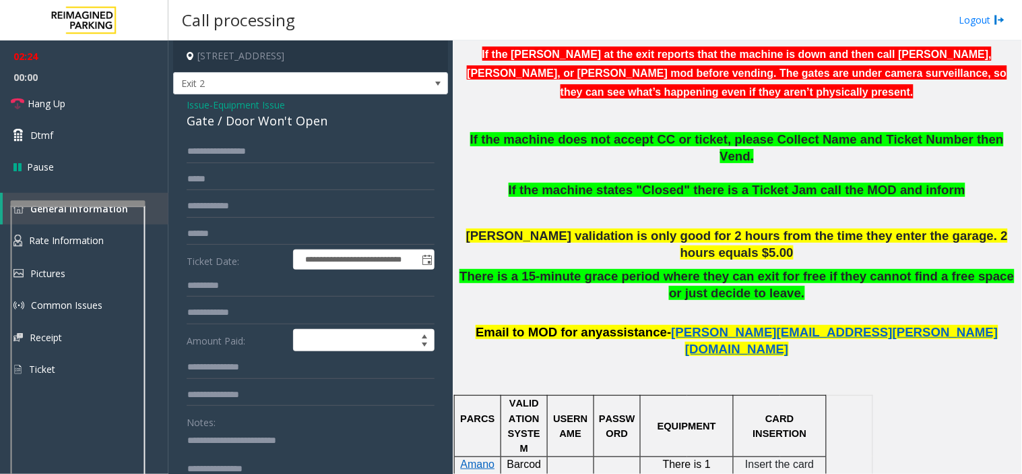
click at [219, 133] on div "**********" at bounding box center [310, 414] width 275 height 640
click at [219, 125] on div "Gate / Door Won't Open" at bounding box center [311, 121] width 248 height 18
copy div "Gate / Door Won't Open"
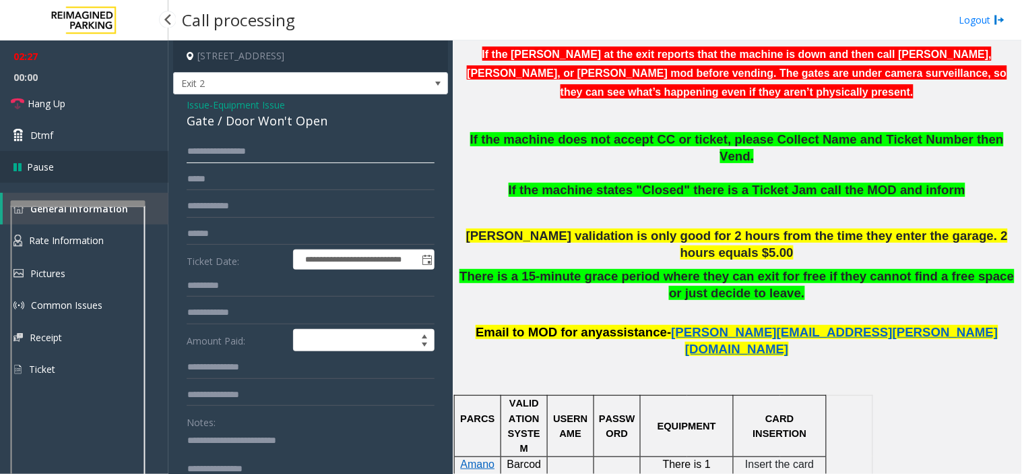
drag, startPoint x: 299, startPoint y: 154, endPoint x: 158, endPoint y: 176, distance: 143.2
click at [158, 176] on app-root "**********" at bounding box center [511, 237] width 1022 height 474
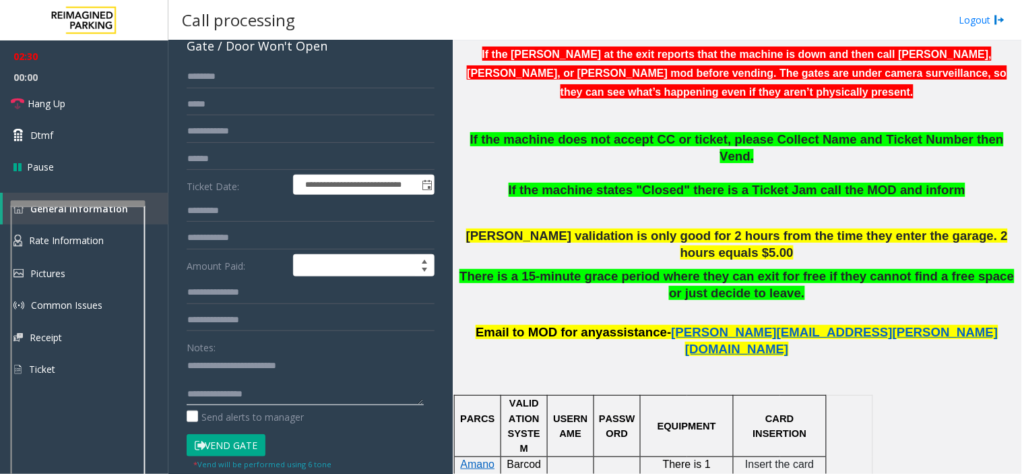
drag, startPoint x: 219, startPoint y: 362, endPoint x: 313, endPoint y: 348, distance: 95.5
click at [313, 348] on div "Notes:" at bounding box center [311, 369] width 248 height 69
paste textarea "*****"
click at [67, 104] on link "Hang Up" at bounding box center [84, 104] width 168 height 32
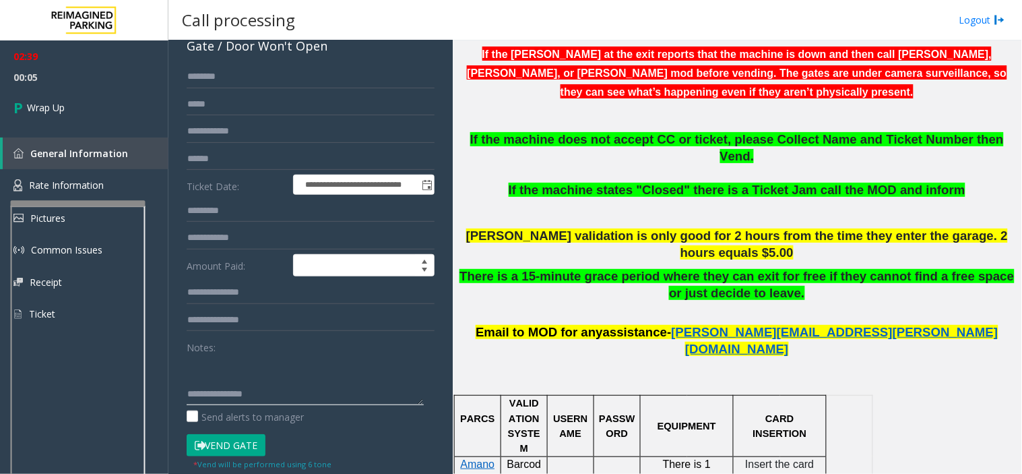
click at [251, 385] on textarea at bounding box center [305, 379] width 237 height 51
paste textarea "**********"
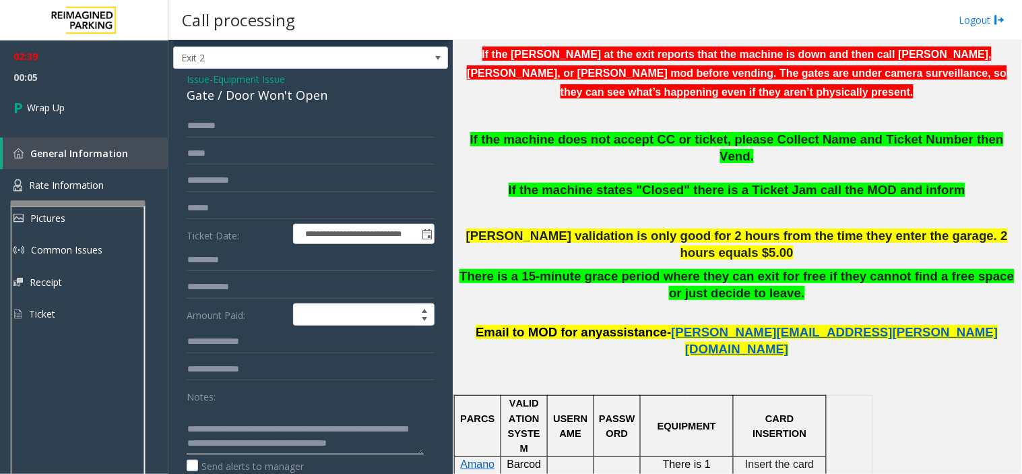
scroll to position [0, 0]
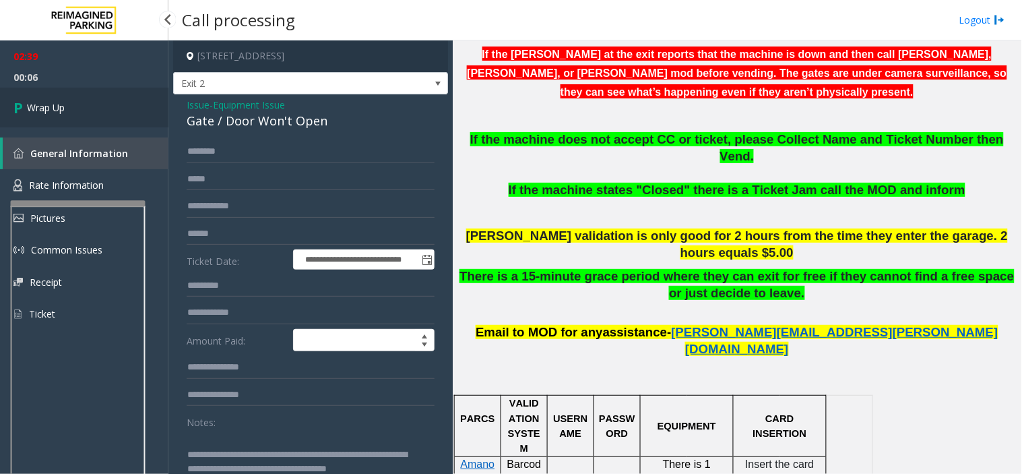
type textarea "**********"
click at [86, 94] on link "Wrap Up" at bounding box center [84, 108] width 168 height 40
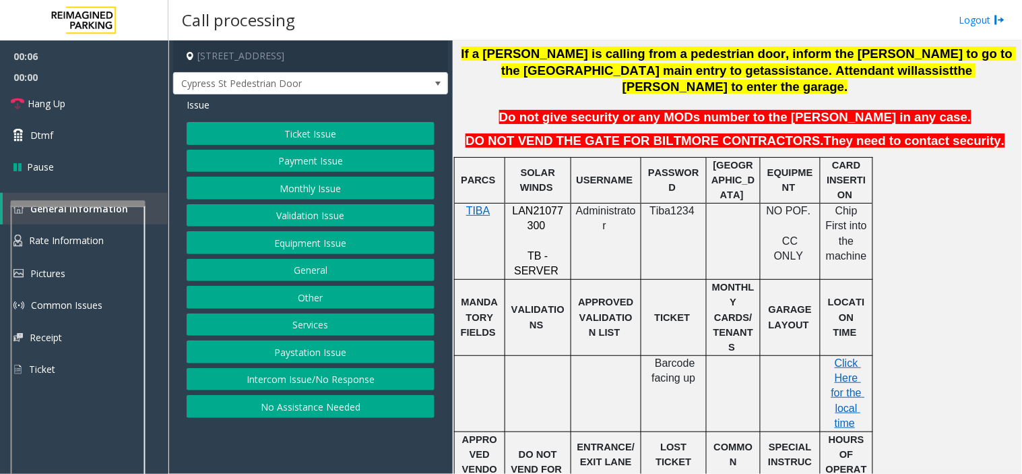
scroll to position [374, 0]
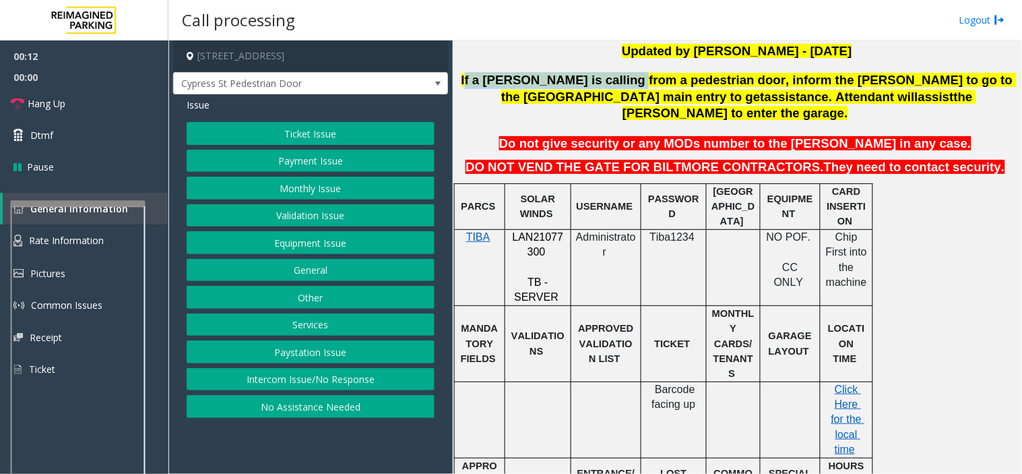
drag, startPoint x: 468, startPoint y: 79, endPoint x: 643, endPoint y: 79, distance: 175.2
click at [606, 79] on span "If a [PERSON_NAME] is calling from a pedestrian door, inform the [PERSON_NAME] …" at bounding box center [738, 88] width 555 height 31
click at [326, 319] on button "Services" at bounding box center [311, 324] width 248 height 23
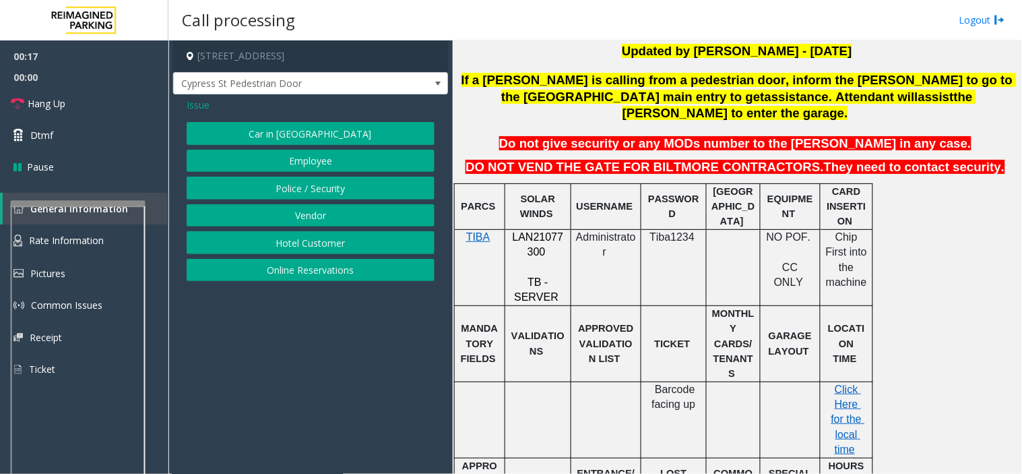
click at [198, 111] on span "Issue" at bounding box center [198, 105] width 23 height 14
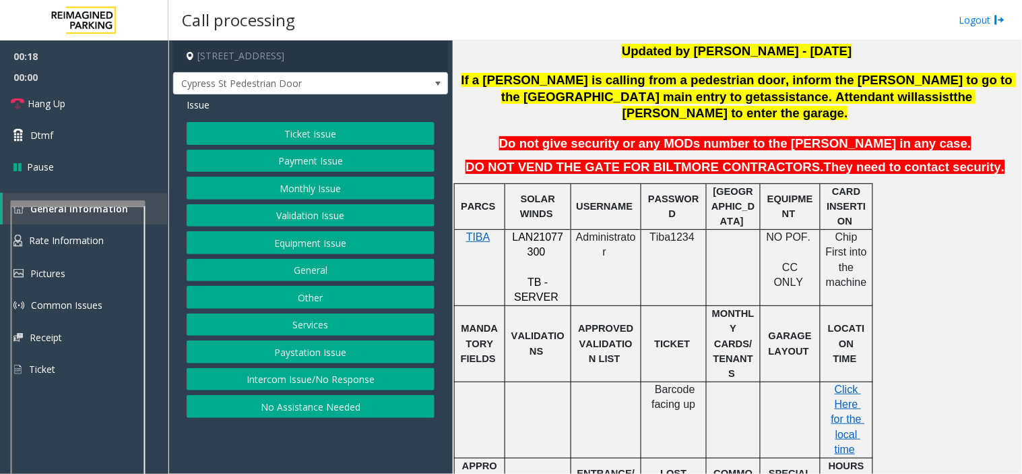
click at [362, 273] on button "General" at bounding box center [311, 270] width 248 height 23
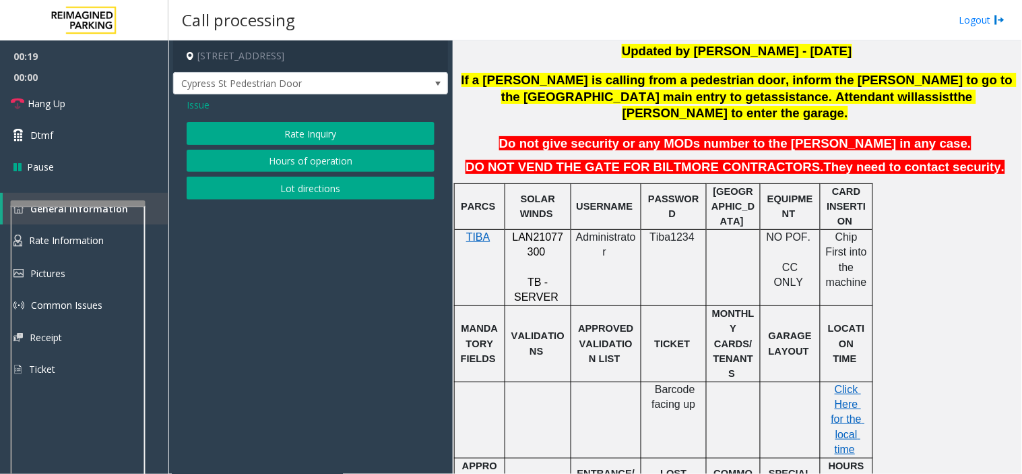
click at [207, 104] on span "Issue" at bounding box center [198, 105] width 23 height 14
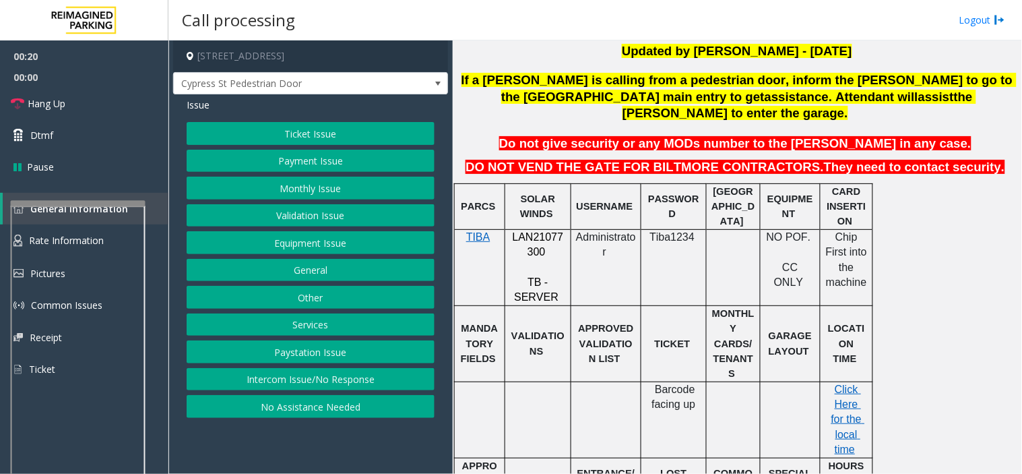
drag, startPoint x: 375, startPoint y: 375, endPoint x: 355, endPoint y: 360, distance: 24.5
click at [374, 375] on button "Intercom Issue/No Response" at bounding box center [311, 379] width 248 height 23
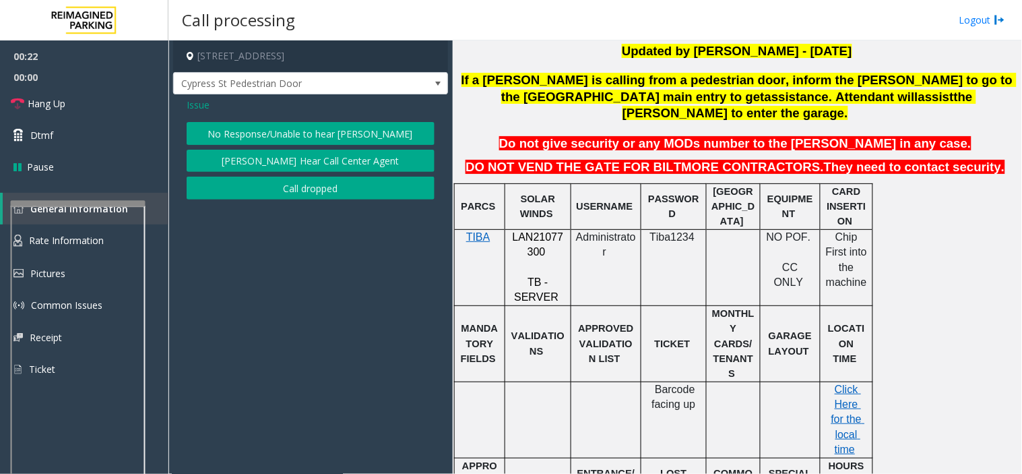
click at [194, 103] on span "Issue" at bounding box center [198, 105] width 23 height 14
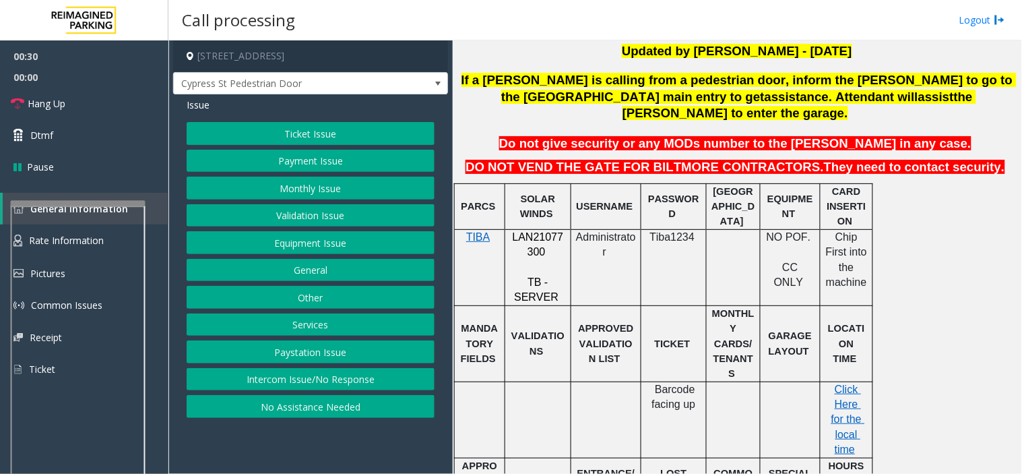
click at [347, 245] on button "Equipment Issue" at bounding box center [311, 242] width 248 height 23
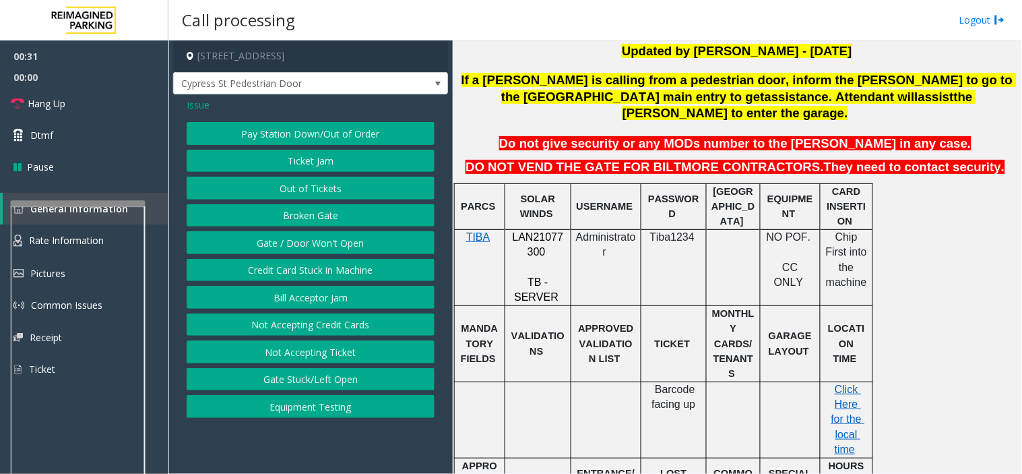
click at [361, 243] on button "Gate / Door Won't Open" at bounding box center [311, 242] width 248 height 23
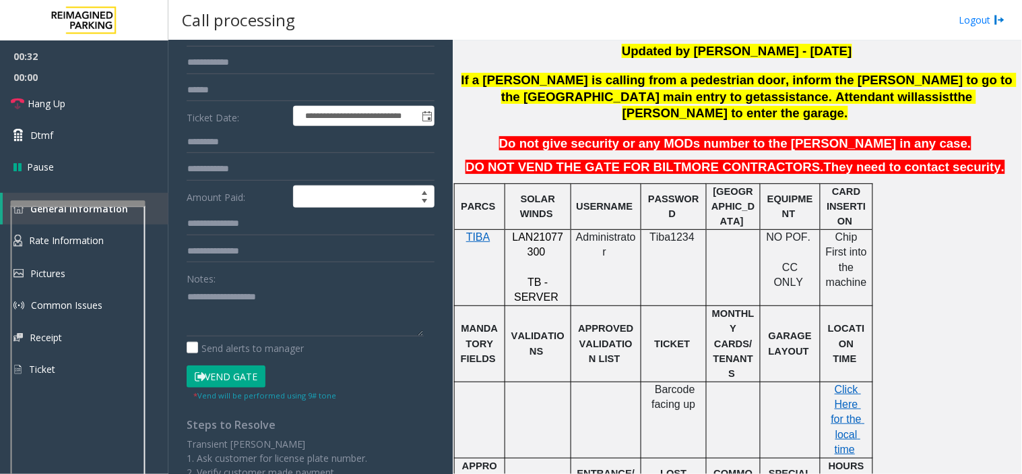
scroll to position [150, 0]
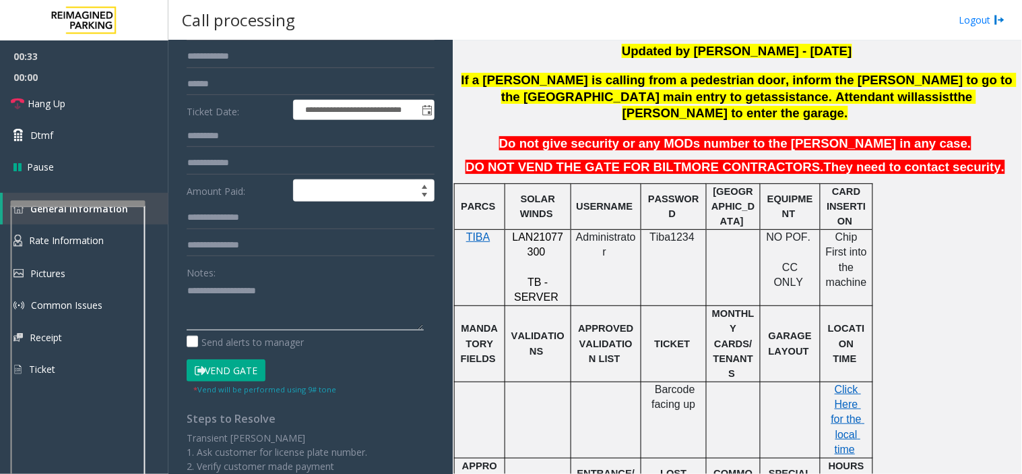
click at [241, 314] on textarea at bounding box center [305, 305] width 237 height 51
click at [125, 110] on link "Hang Up" at bounding box center [84, 104] width 168 height 32
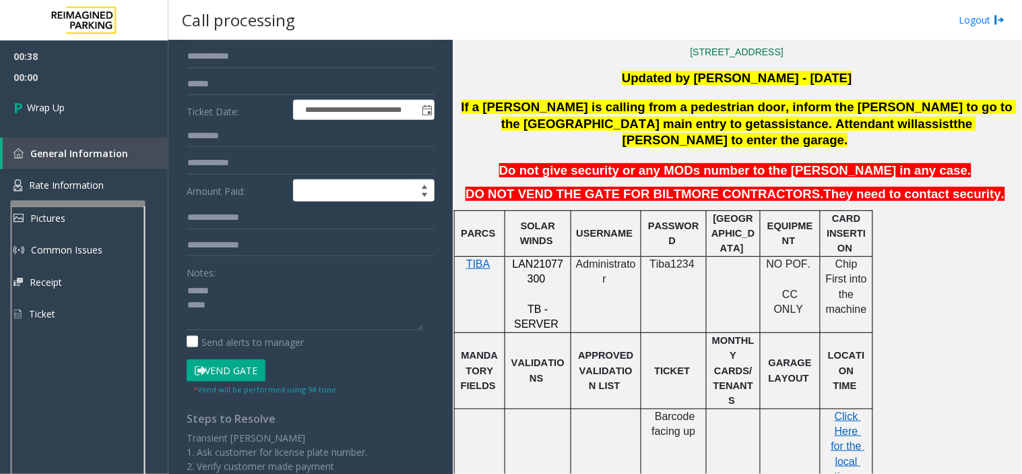
scroll to position [299, 0]
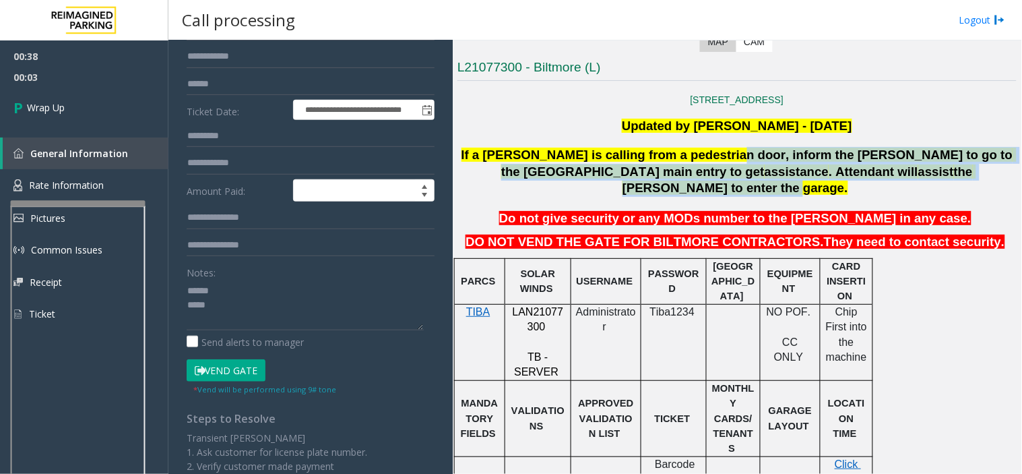
drag, startPoint x: 691, startPoint y: 157, endPoint x: 894, endPoint y: 165, distance: 203.6
click at [893, 165] on span "If a [PERSON_NAME] is calling from a pedestrian door, inform the [PERSON_NAME] …" at bounding box center [738, 172] width 555 height 48
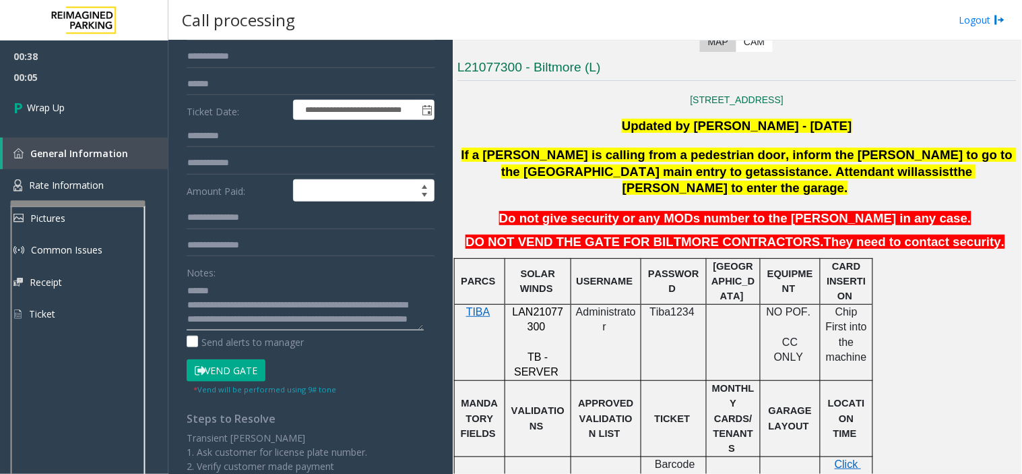
click at [232, 287] on textarea at bounding box center [305, 305] width 237 height 51
click at [211, 292] on textarea at bounding box center [305, 305] width 237 height 51
click at [206, 301] on textarea at bounding box center [305, 305] width 237 height 51
type textarea "**********"
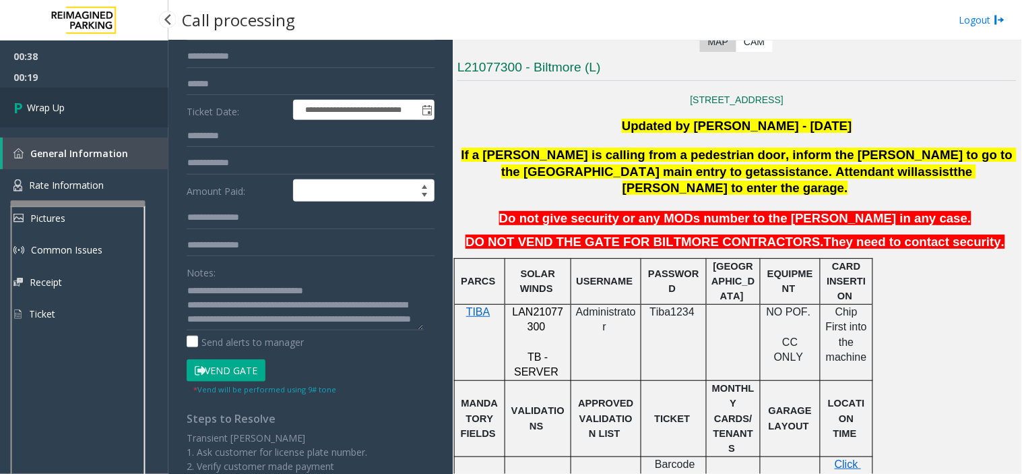
click at [119, 102] on link "Wrap Up" at bounding box center [84, 108] width 168 height 40
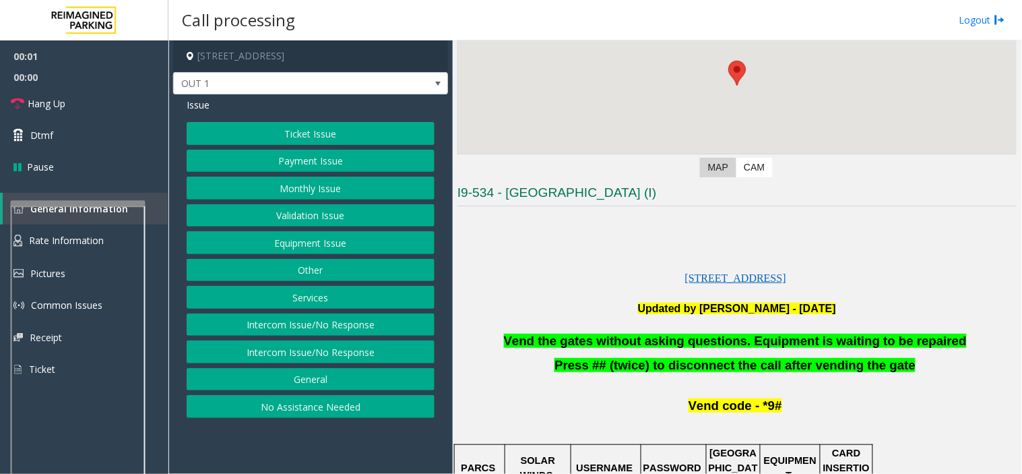
scroll to position [224, 0]
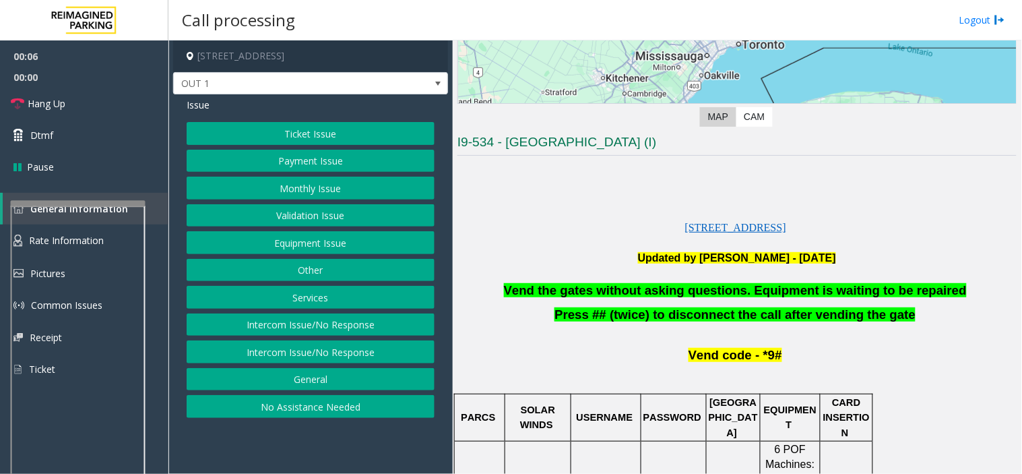
click at [333, 299] on button "Services" at bounding box center [311, 297] width 248 height 23
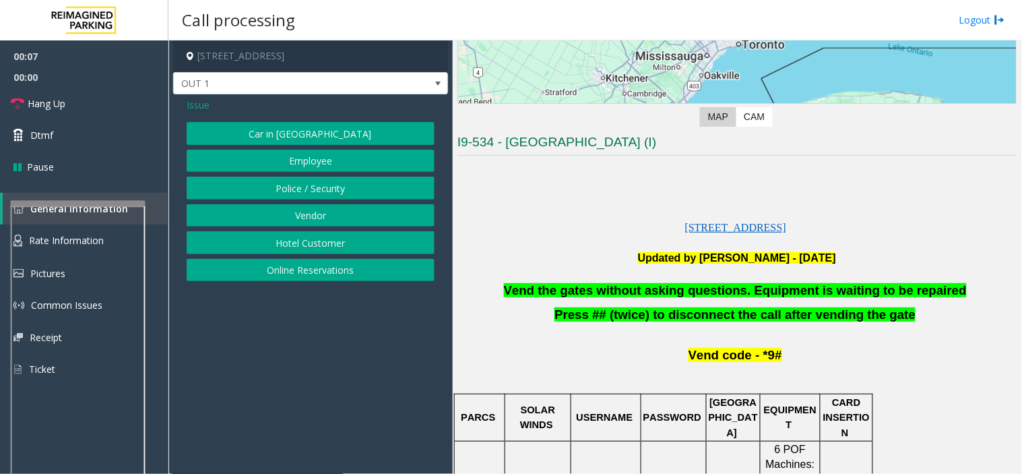
click at [187, 106] on span "Issue" at bounding box center [198, 105] width 23 height 14
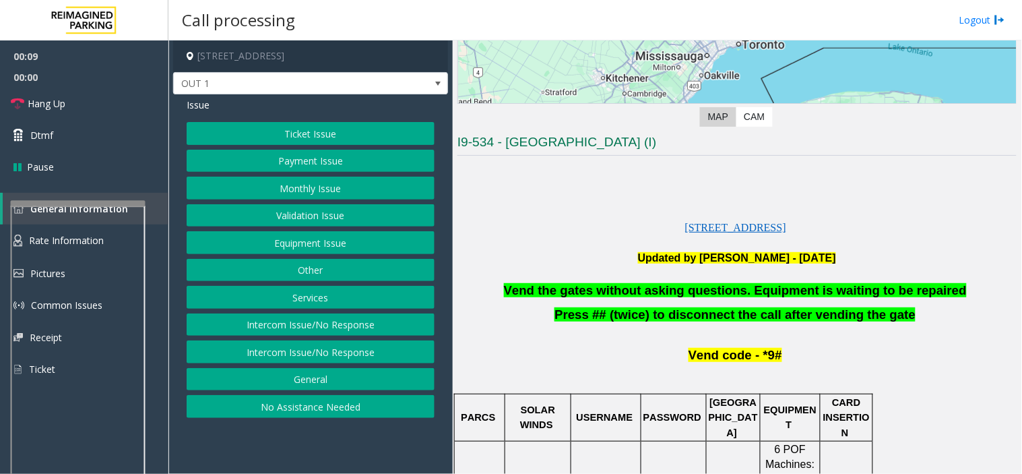
drag, startPoint x: 272, startPoint y: 355, endPoint x: 297, endPoint y: 269, distance: 89.1
click at [297, 269] on div "Ticket Issue Payment Issue Monthly Issue Validation Issue Equipment Issue Other…" at bounding box center [311, 270] width 248 height 296
click at [311, 243] on button "Equipment Issue" at bounding box center [311, 242] width 248 height 23
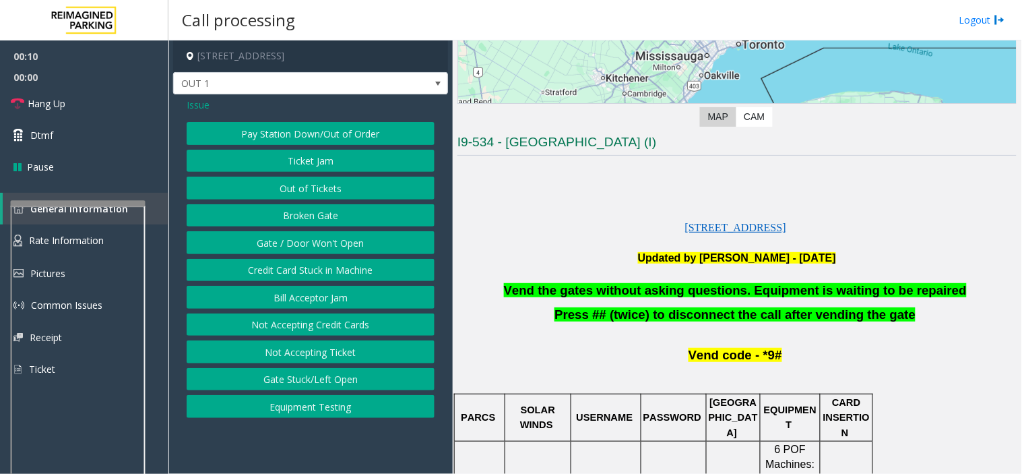
click at [321, 250] on button "Gate / Door Won't Open" at bounding box center [311, 242] width 248 height 23
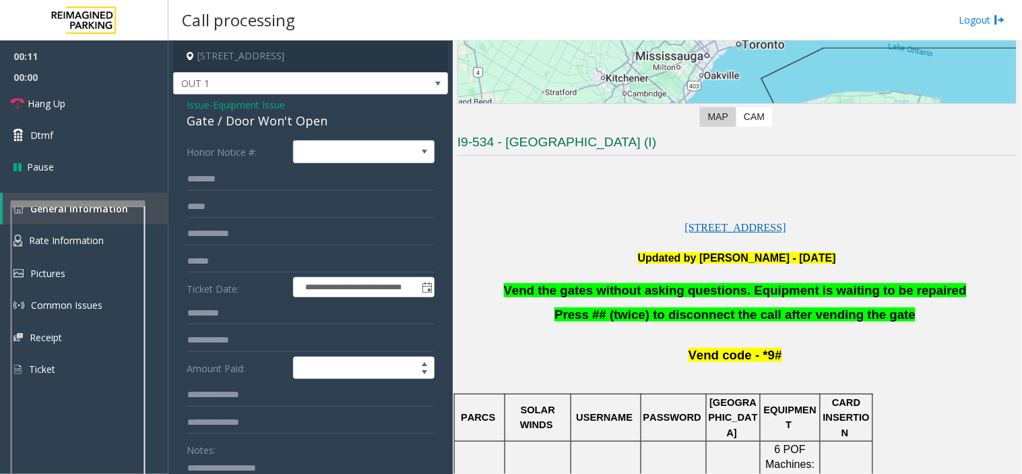
click at [560, 290] on span "Vend the gates without asking questions. Equipment is waiting to be repaired" at bounding box center [735, 290] width 463 height 14
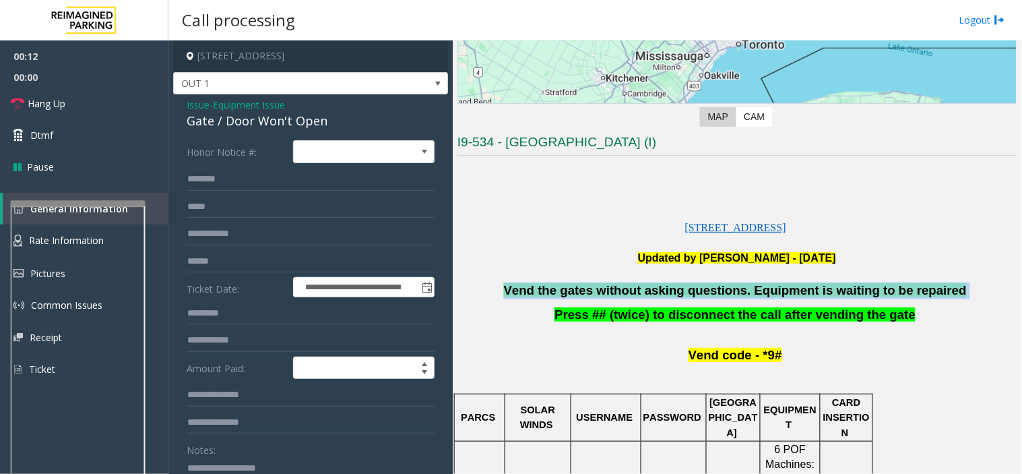
click at [560, 290] on span "Vend the gates without asking questions. Equipment is waiting to be repaired" at bounding box center [735, 290] width 463 height 14
click at [54, 99] on span "Hang Up" at bounding box center [47, 103] width 38 height 14
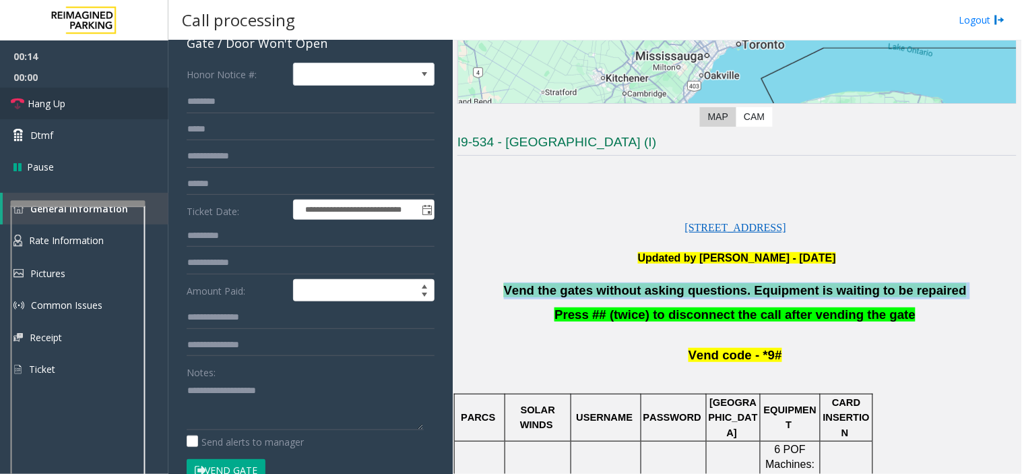
scroll to position [150, 0]
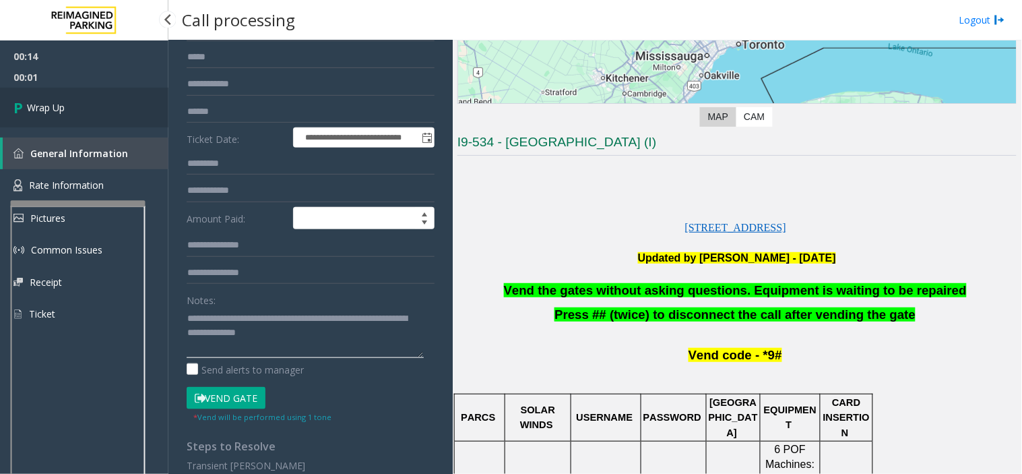
type textarea "**********"
click at [65, 103] on link "Wrap Up" at bounding box center [84, 108] width 168 height 40
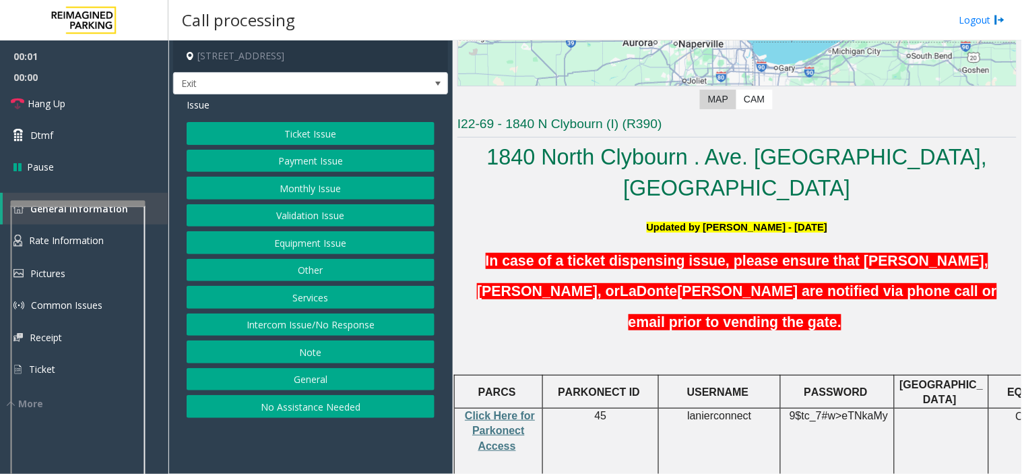
scroll to position [523, 0]
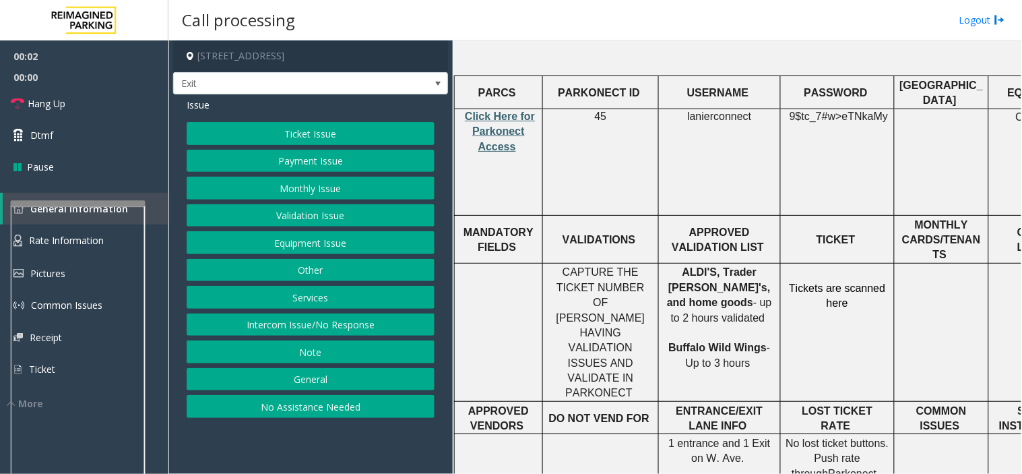
click at [480, 110] on span "Click Here for Parkonect Access" at bounding box center [500, 131] width 70 height 42
click at [328, 214] on button "Validation Issue" at bounding box center [311, 215] width 248 height 23
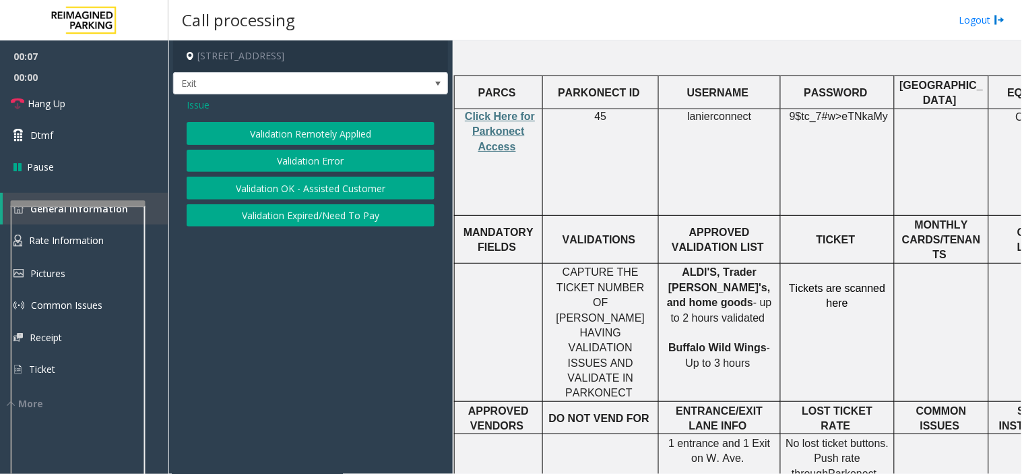
click at [327, 162] on button "Validation Error" at bounding box center [311, 161] width 248 height 23
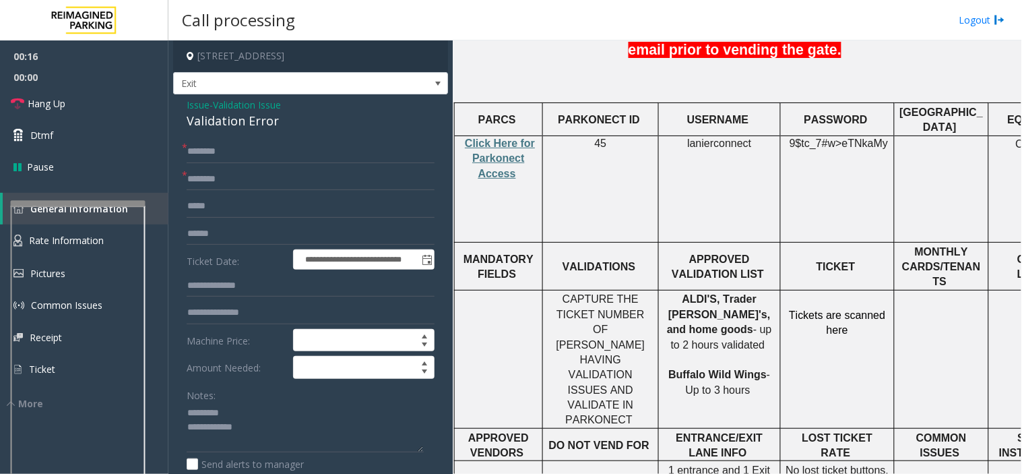
scroll to position [449, 0]
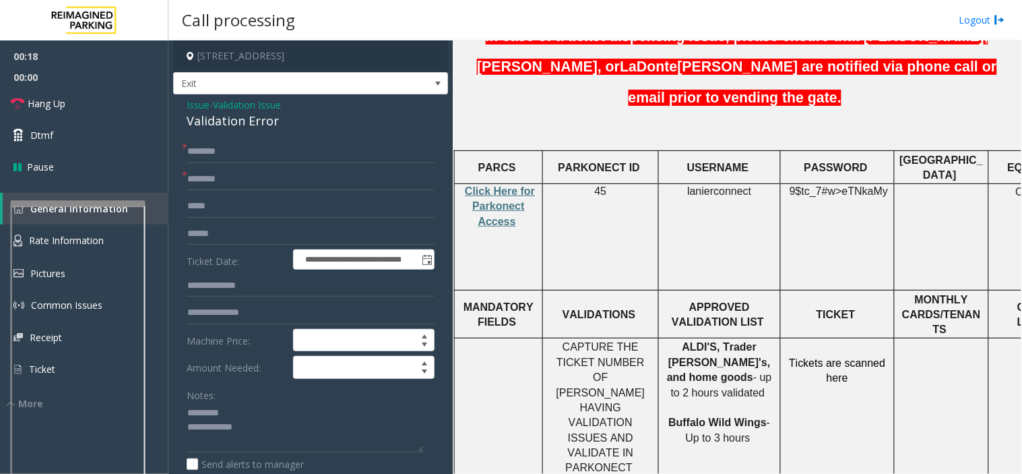
click at [703, 185] on span "lanierconnect" at bounding box center [719, 191] width 64 height 12
click at [832, 185] on span "9$tc_7#w>" at bounding box center [816, 190] width 53 height 11
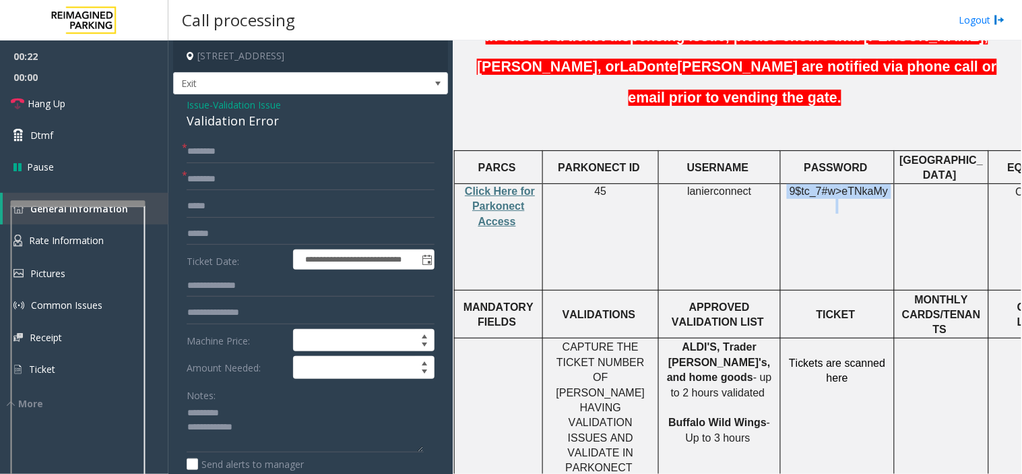
click at [832, 185] on span "9$tc_7#w>" at bounding box center [816, 190] width 53 height 11
copy p "9$tc_7#w> eTNkaMy"
click at [228, 124] on div "Validation Error" at bounding box center [311, 121] width 248 height 18
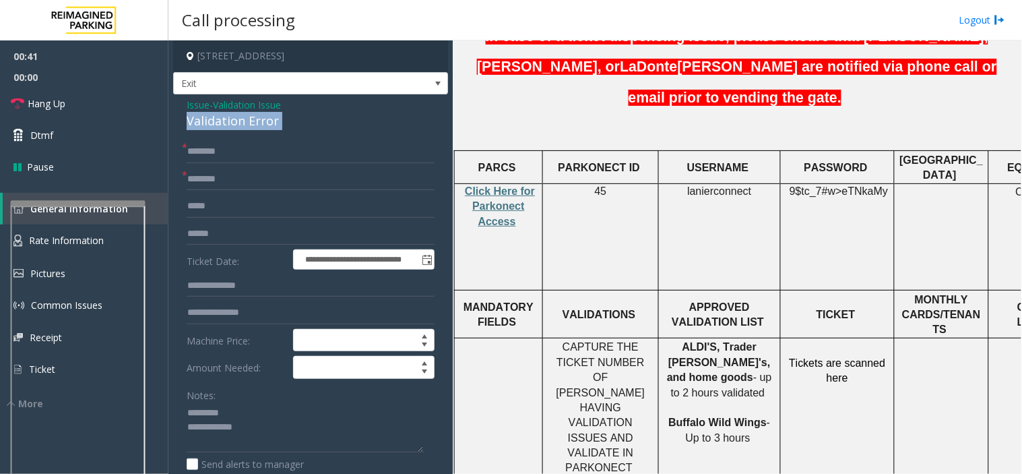
click at [228, 124] on div "Validation Error" at bounding box center [311, 121] width 248 height 18
type textarea "**********"
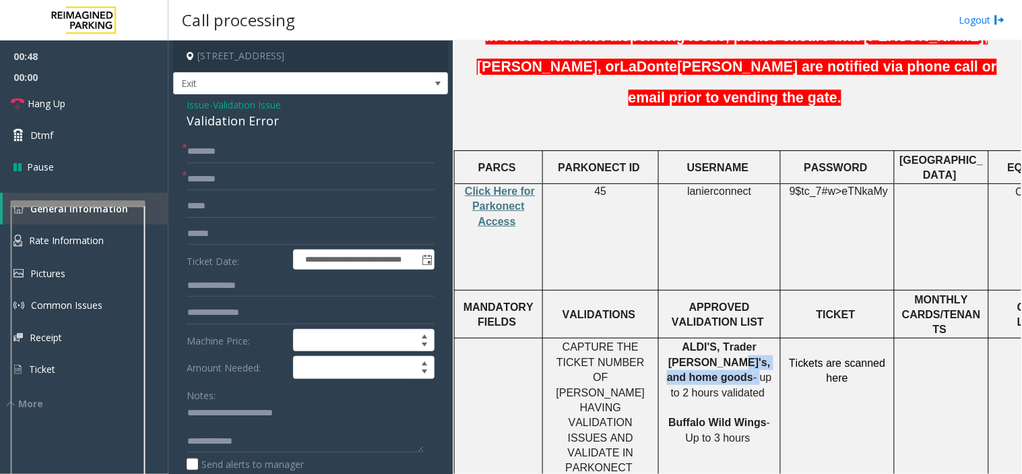
drag, startPoint x: 671, startPoint y: 313, endPoint x: 733, endPoint y: 315, distance: 62.0
click at [733, 340] on p "ALDI'S, Trader [PERSON_NAME]'s, and home goods - up to 2 hours validated Buffal…" at bounding box center [720, 393] width 112 height 106
click at [267, 168] on input "**********" at bounding box center [311, 179] width 248 height 23
type input "**********"
click at [290, 151] on input "text" at bounding box center [311, 151] width 248 height 23
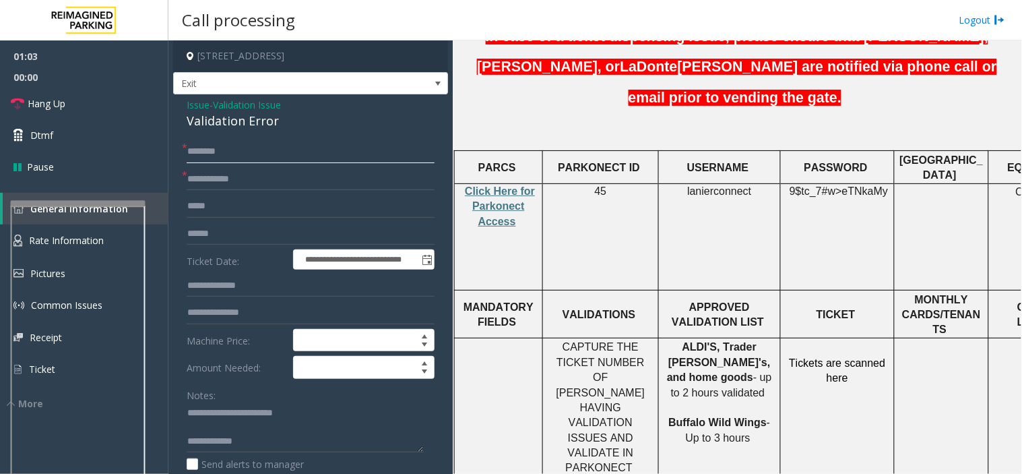
click at [246, 158] on input "text" at bounding box center [311, 151] width 248 height 23
type input "****"
drag, startPoint x: 203, startPoint y: 157, endPoint x: 186, endPoint y: 228, distance: 72.7
click at [187, 228] on input "text" at bounding box center [311, 233] width 248 height 23
click at [201, 237] on input "text" at bounding box center [311, 233] width 248 height 23
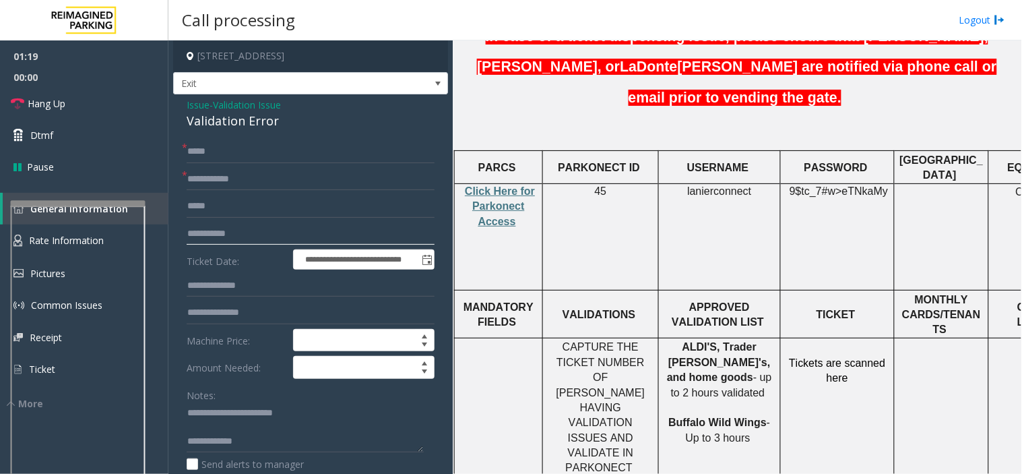
click at [228, 239] on input "**********" at bounding box center [311, 233] width 248 height 23
type input "**********"
click at [205, 152] on input "****" at bounding box center [311, 151] width 248 height 23
click at [206, 151] on input "****" at bounding box center [311, 151] width 248 height 23
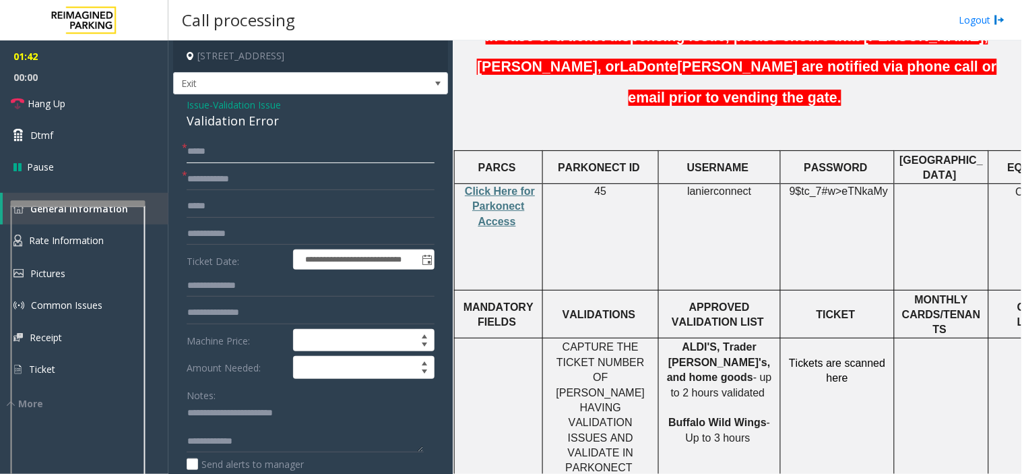
click at [204, 146] on input "****" at bounding box center [311, 151] width 248 height 23
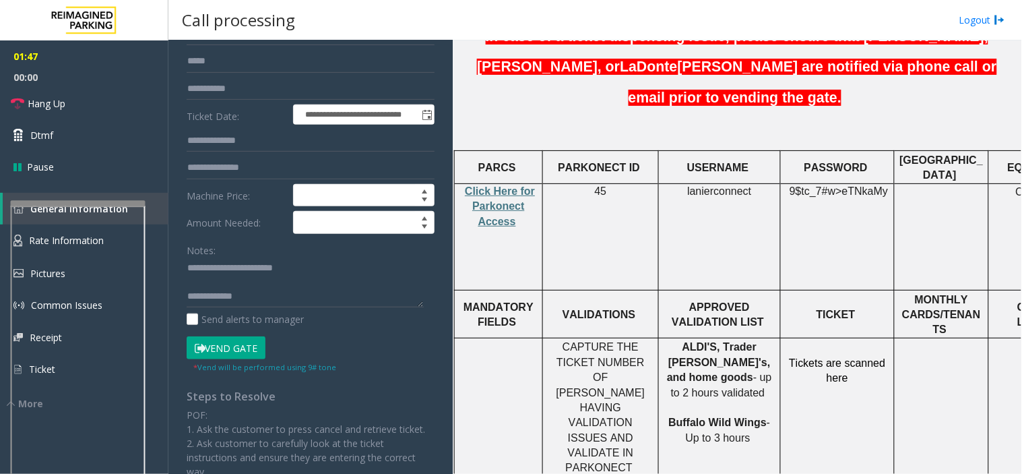
scroll to position [150, 0]
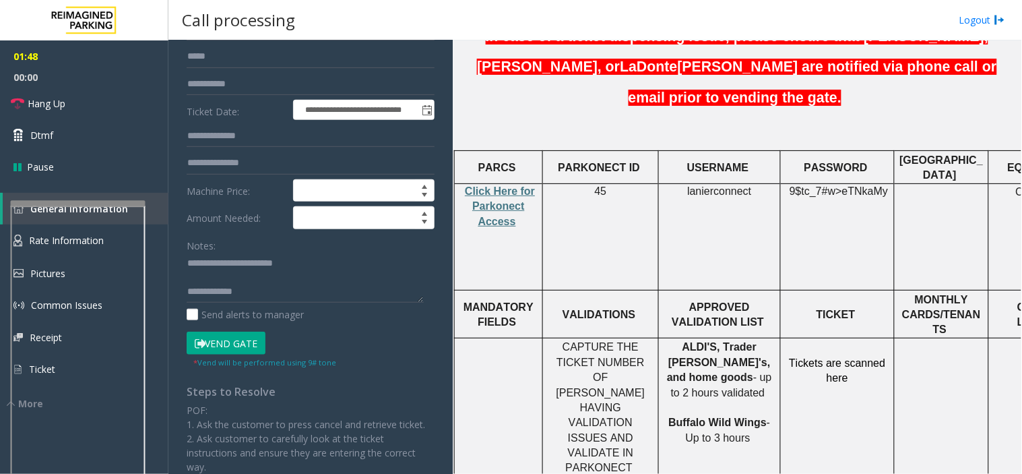
type input "****"
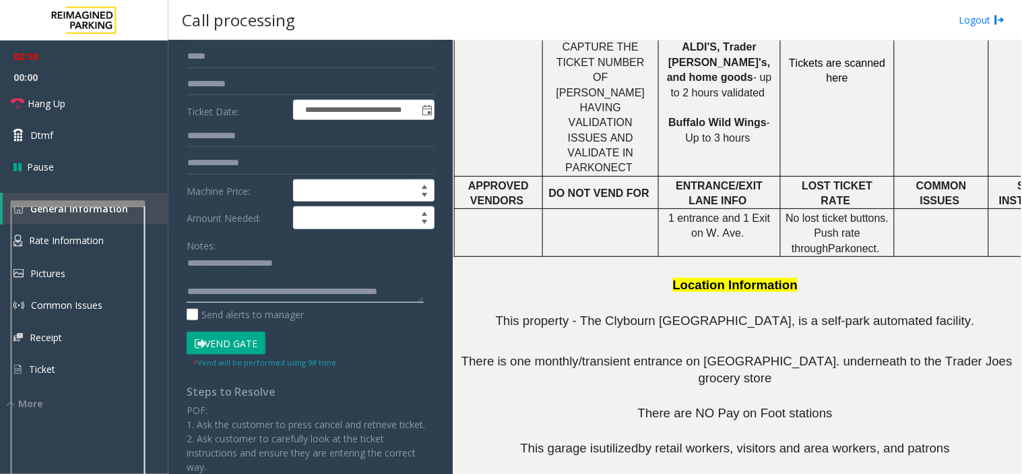
scroll to position [14, 0]
click at [314, 293] on textarea at bounding box center [305, 278] width 237 height 51
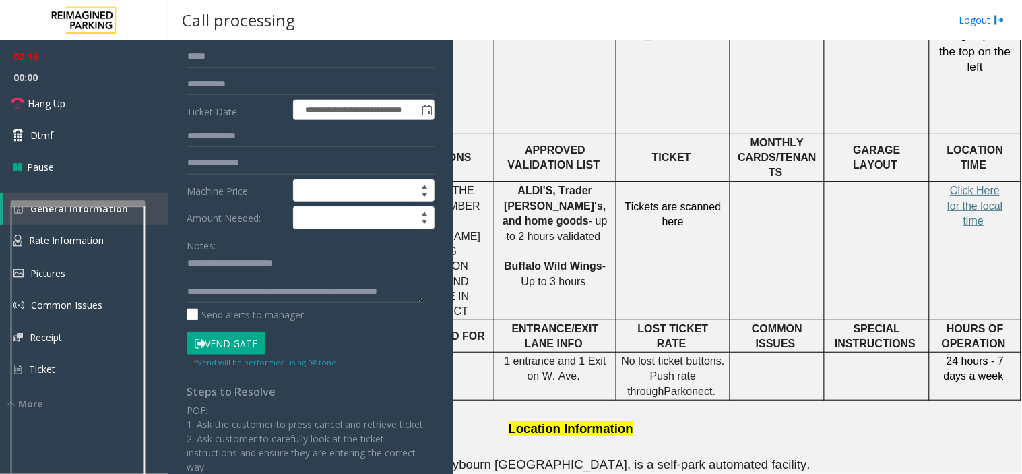
scroll to position [607, 175]
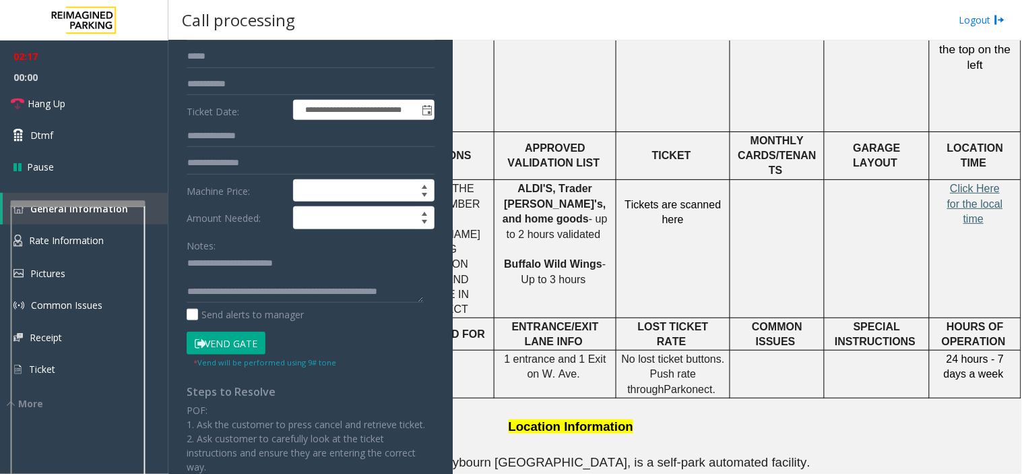
click at [973, 183] on span "Click Here for the local time" at bounding box center [975, 204] width 56 height 42
click at [236, 290] on textarea at bounding box center [305, 278] width 237 height 51
click at [247, 342] on button "Vend Gate" at bounding box center [226, 342] width 79 height 23
click at [241, 292] on textarea at bounding box center [305, 278] width 237 height 51
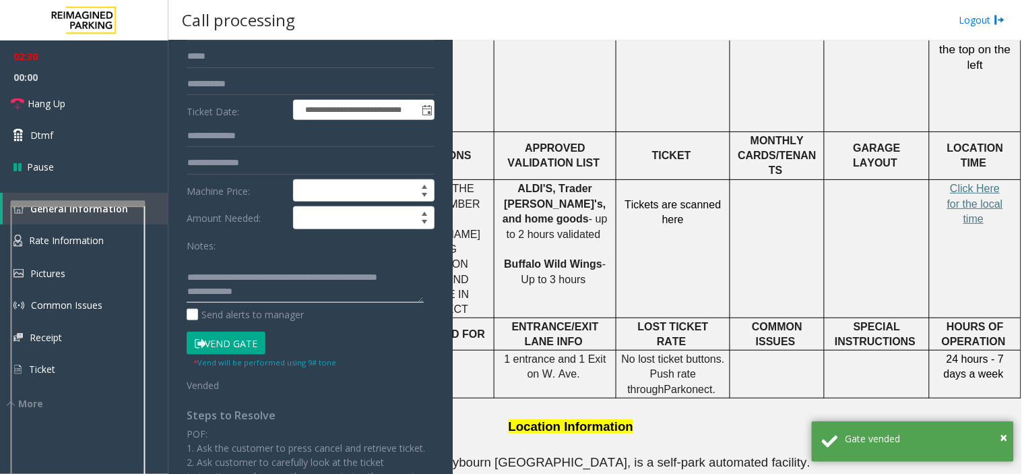
click at [243, 287] on textarea at bounding box center [305, 278] width 237 height 51
drag, startPoint x: 189, startPoint y: 279, endPoint x: 245, endPoint y: 272, distance: 55.7
click at [237, 277] on textarea at bounding box center [305, 278] width 237 height 51
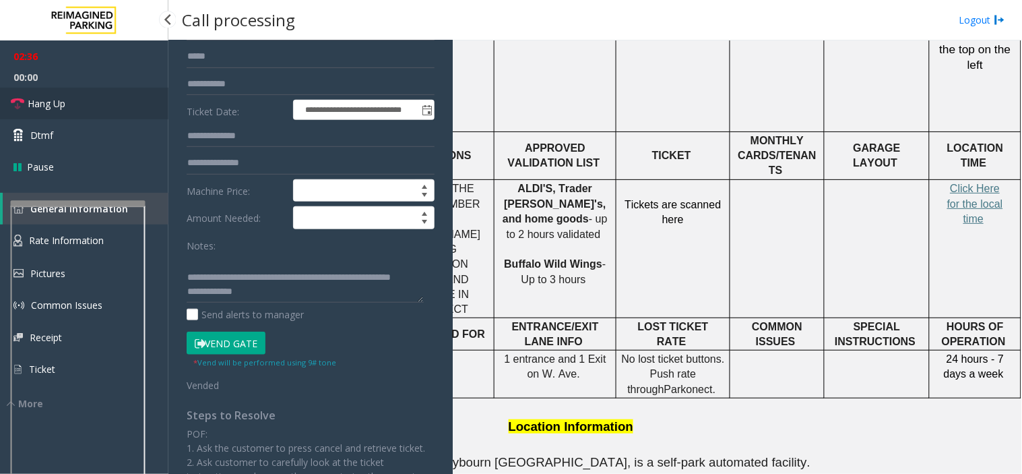
click at [63, 99] on span "Hang Up" at bounding box center [47, 103] width 38 height 14
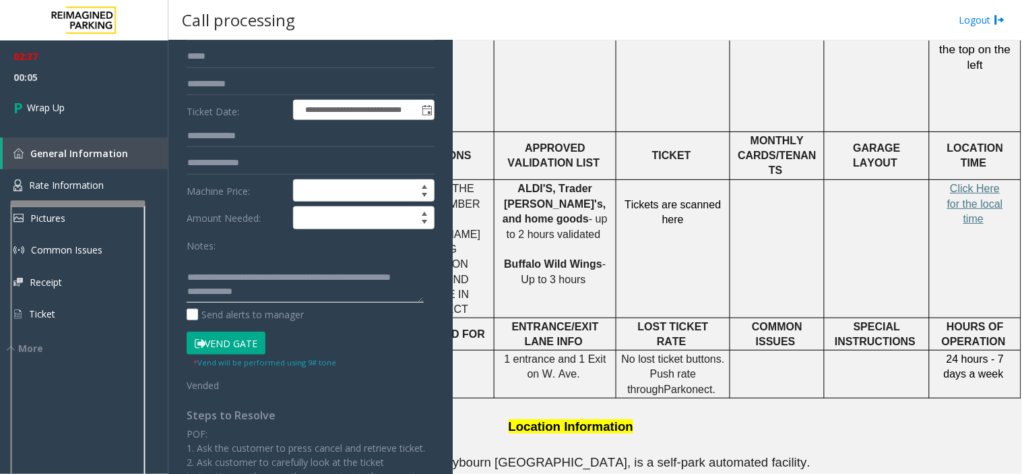
click at [271, 282] on textarea at bounding box center [305, 278] width 237 height 51
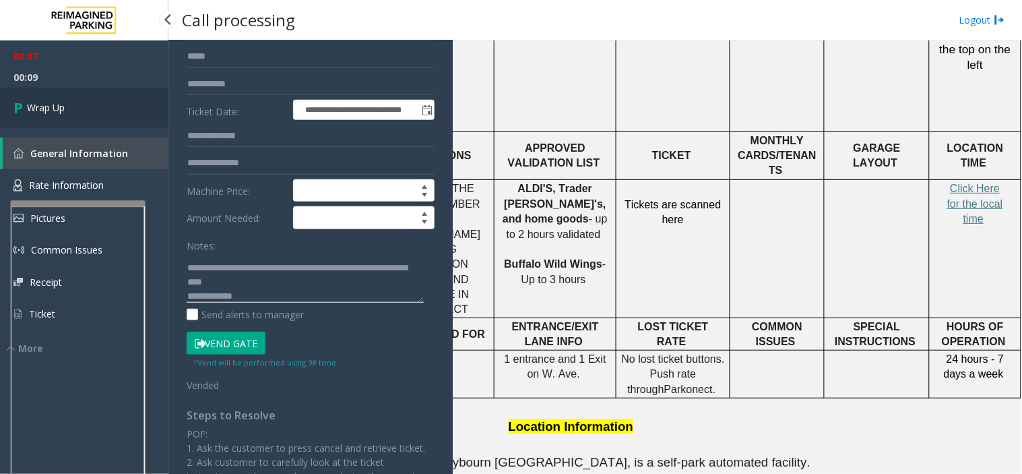
type textarea "**********"
click at [121, 103] on link "Wrap Up" at bounding box center [84, 108] width 168 height 40
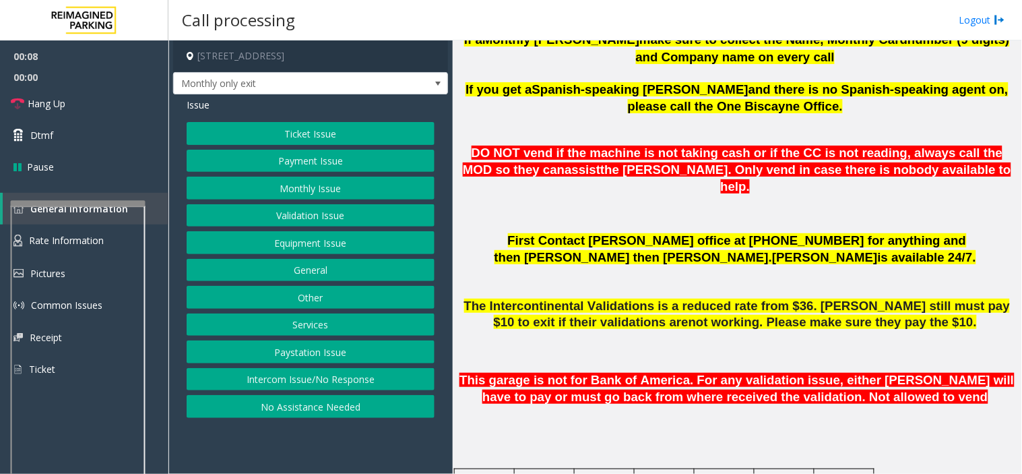
scroll to position [523, 0]
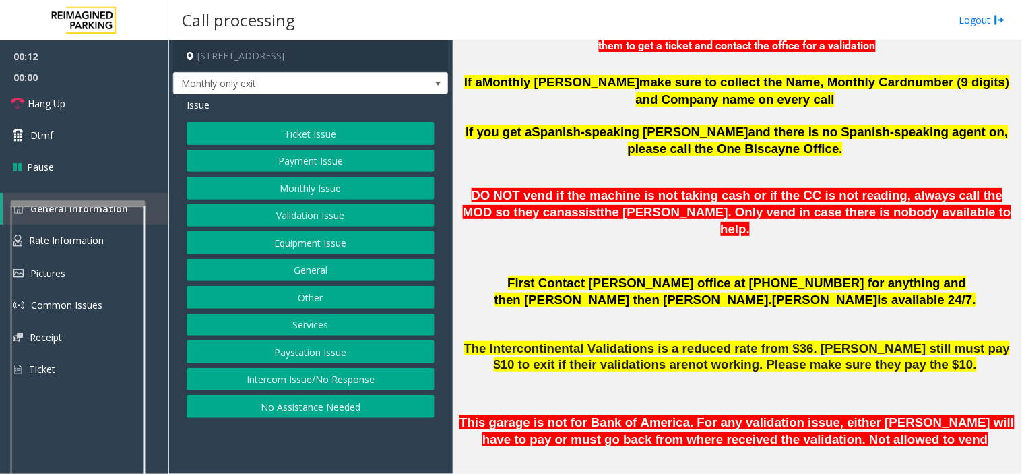
click at [335, 193] on button "Monthly Issue" at bounding box center [311, 188] width 248 height 23
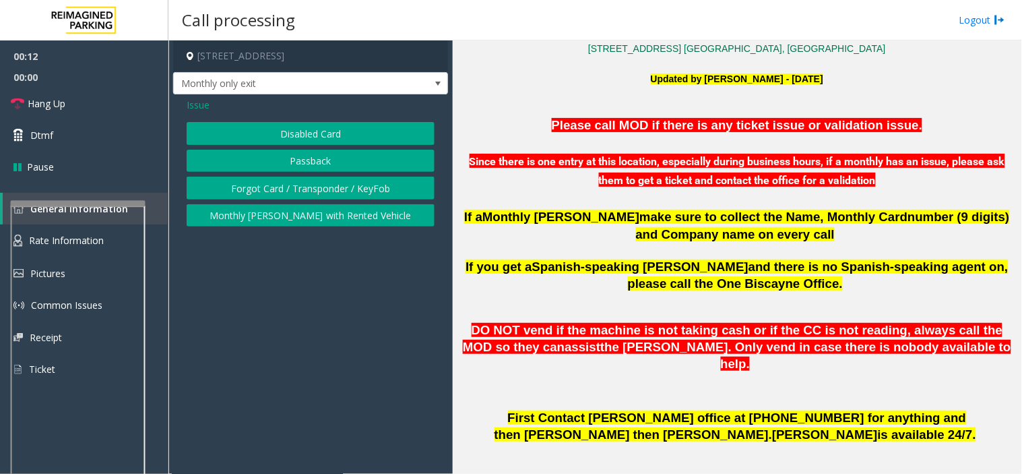
scroll to position [374, 0]
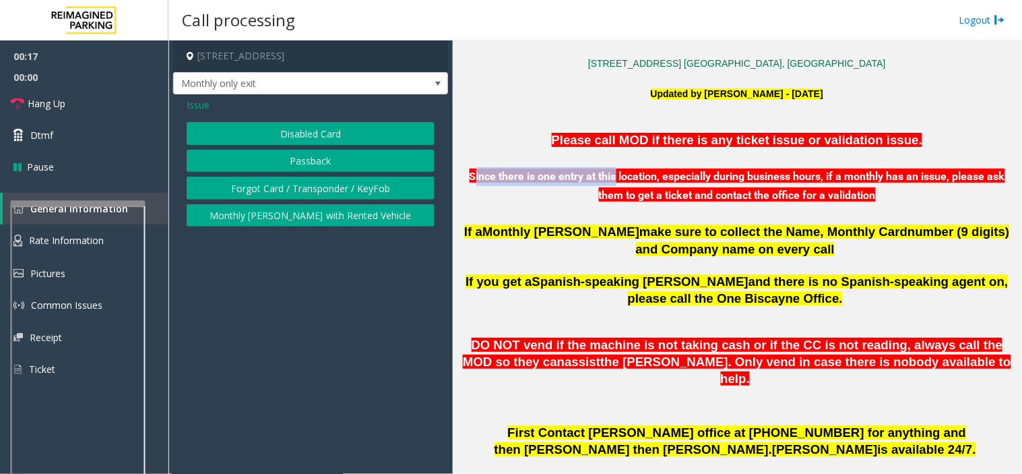
drag, startPoint x: 470, startPoint y: 180, endPoint x: 610, endPoint y: 178, distance: 139.5
click at [610, 178] on font "Since there is one entry at this location, especially during business hours, if…" at bounding box center [738, 186] width 536 height 32
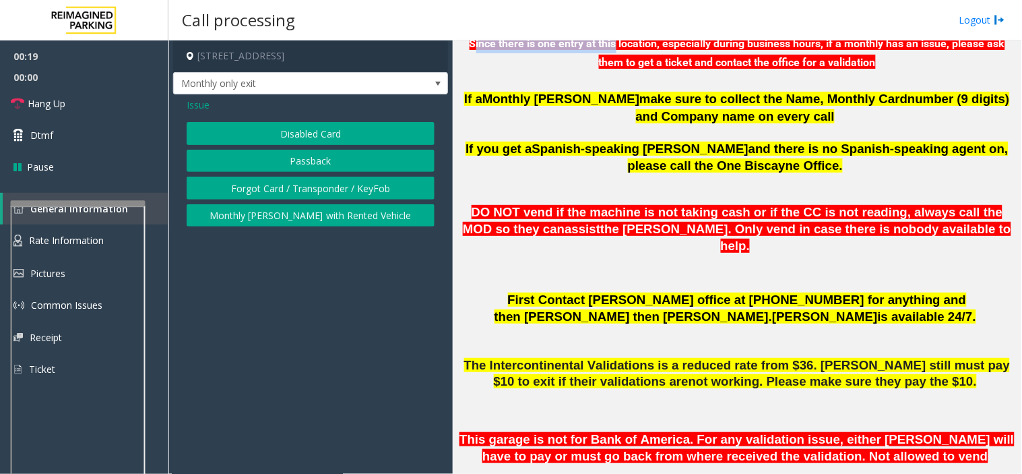
scroll to position [523, 0]
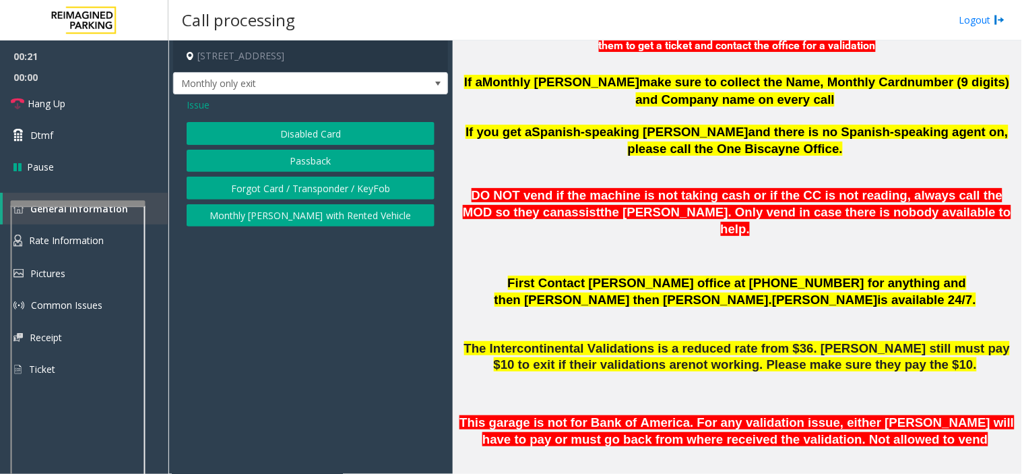
click at [302, 135] on button "Disabled Card" at bounding box center [311, 133] width 248 height 23
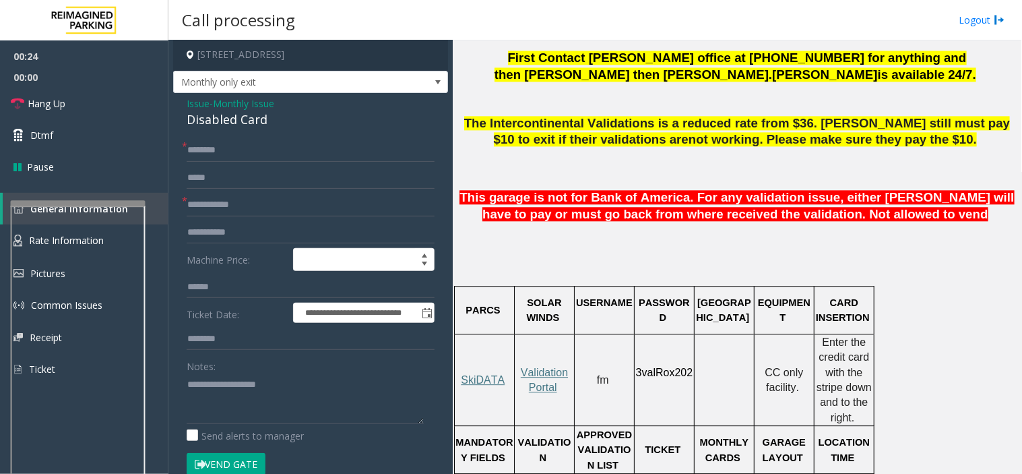
scroll to position [0, 0]
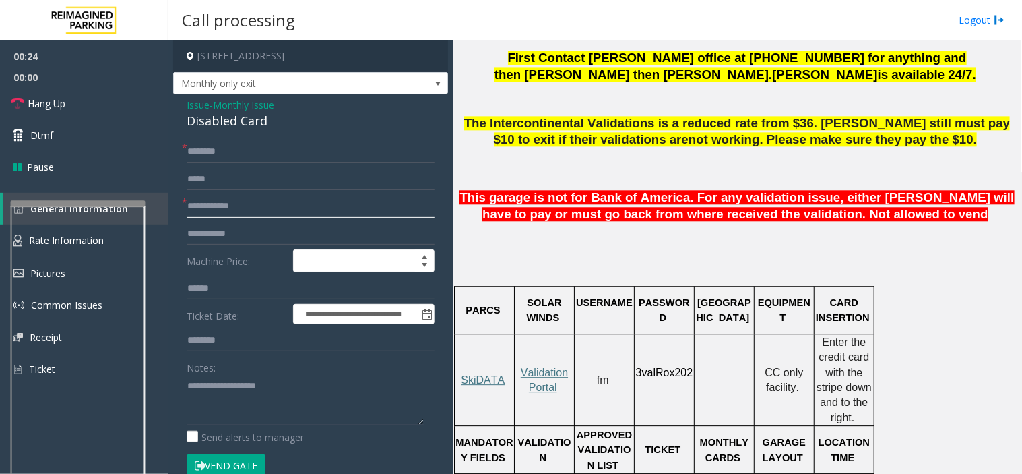
click at [245, 205] on input "text" at bounding box center [311, 206] width 248 height 23
type input "*********"
click at [239, 379] on textarea at bounding box center [305, 400] width 237 height 51
type textarea "******** ****"
click at [279, 210] on input "*********" at bounding box center [311, 206] width 248 height 23
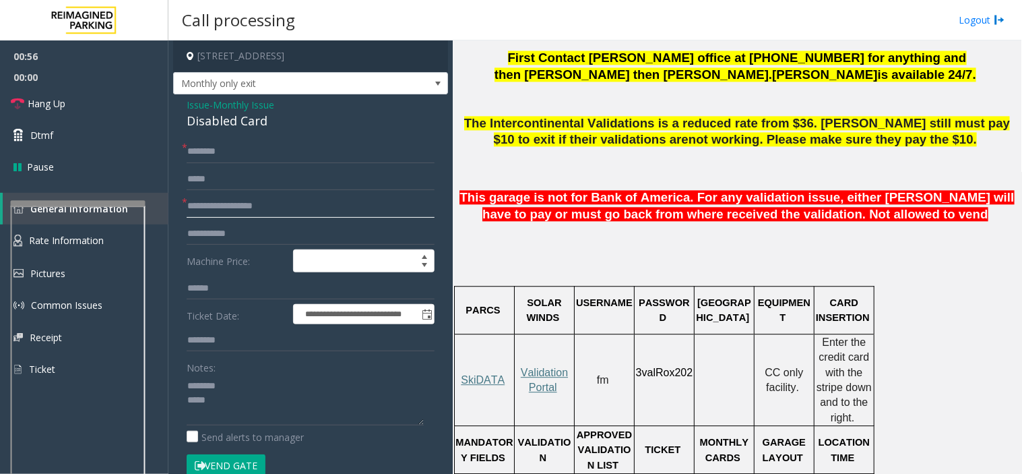
drag, startPoint x: 237, startPoint y: 209, endPoint x: 186, endPoint y: 213, distance: 51.4
click at [187, 213] on input "**********" at bounding box center [311, 206] width 248 height 23
type input "*********"
click at [207, 126] on div "Disabled Card" at bounding box center [311, 121] width 248 height 18
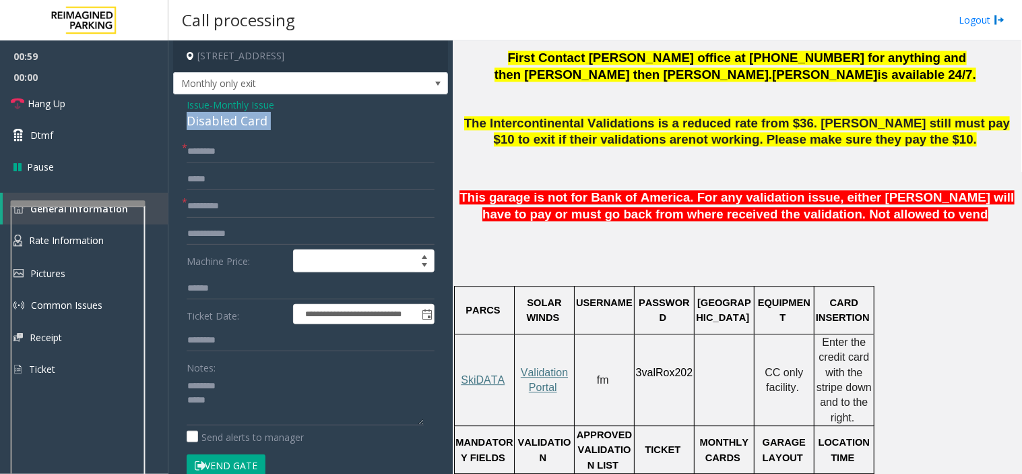
click at [207, 126] on div "Disabled Card" at bounding box center [311, 121] width 248 height 18
type textarea "**********"
click at [214, 154] on input "text" at bounding box center [311, 151] width 248 height 23
type input "*******"
drag, startPoint x: 210, startPoint y: 152, endPoint x: 195, endPoint y: 164, distance: 18.6
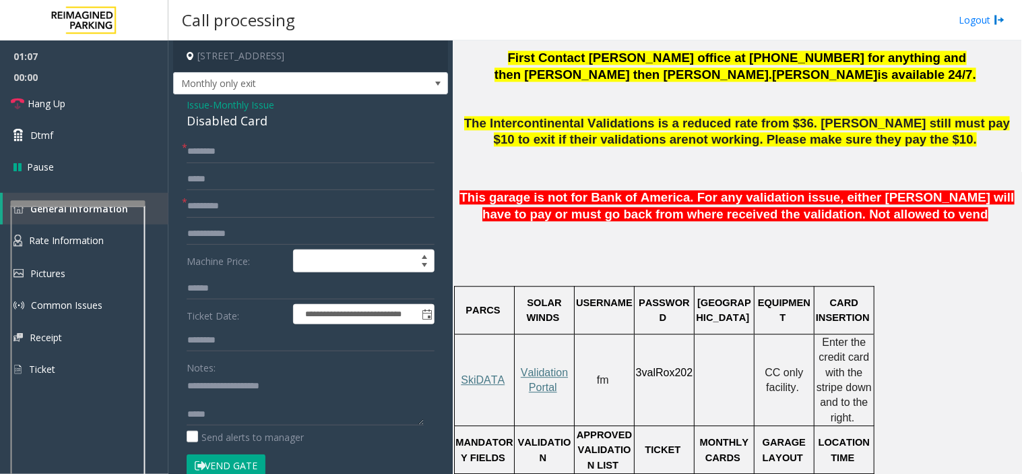
click at [195, 164] on form "**********" at bounding box center [311, 315] width 248 height 350
click at [219, 466] on button "Vend Gate" at bounding box center [226, 465] width 79 height 23
click at [218, 415] on textarea at bounding box center [305, 400] width 237 height 51
click at [86, 85] on span "00:00" at bounding box center [84, 77] width 168 height 21
click at [89, 98] on link "Hang Up" at bounding box center [84, 104] width 168 height 32
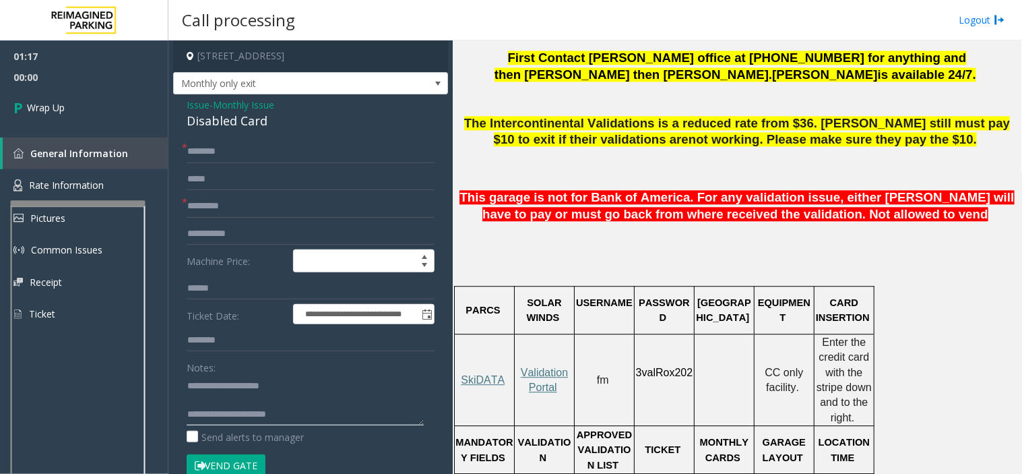
click at [280, 419] on textarea at bounding box center [305, 400] width 237 height 51
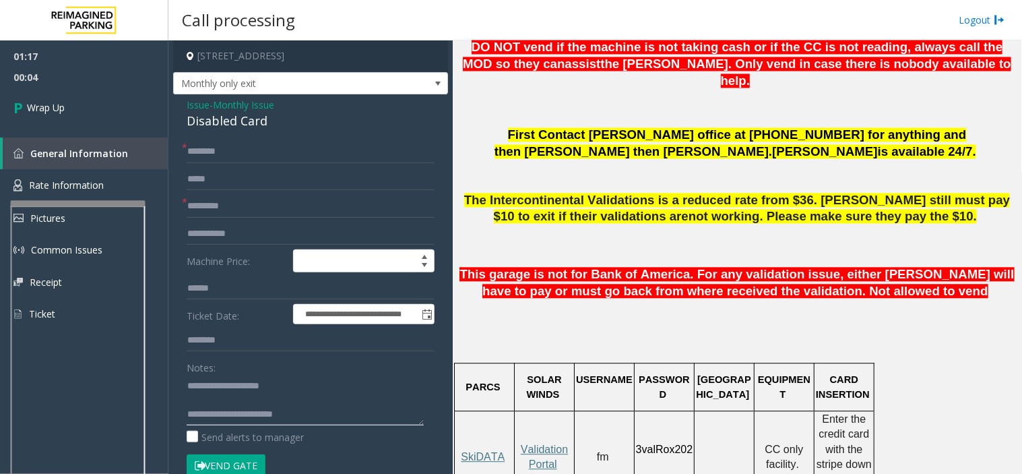
scroll to position [523, 0]
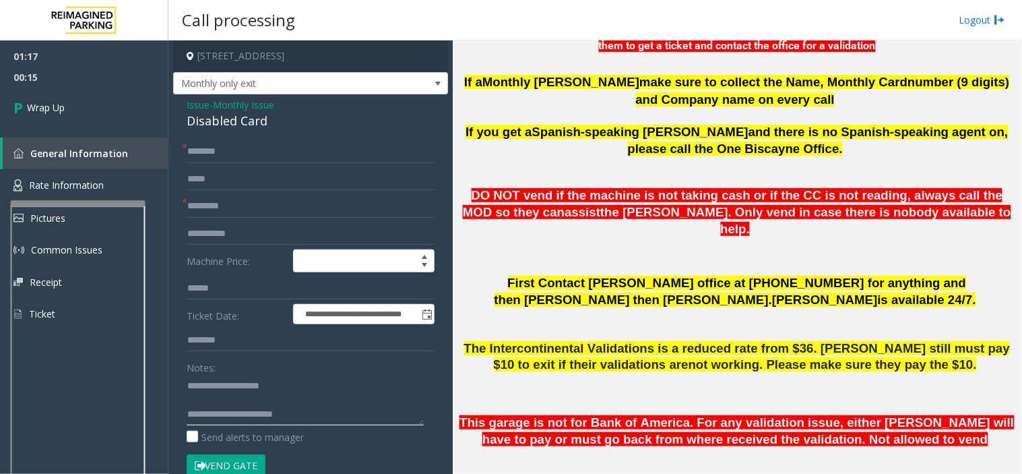
type textarea "**********"
click at [192, 203] on input "*********" at bounding box center [311, 206] width 248 height 23
click at [197, 204] on input "*********" at bounding box center [311, 206] width 248 height 23
click at [205, 206] on input "*********" at bounding box center [311, 206] width 248 height 23
click at [209, 209] on input "*********" at bounding box center [311, 206] width 248 height 23
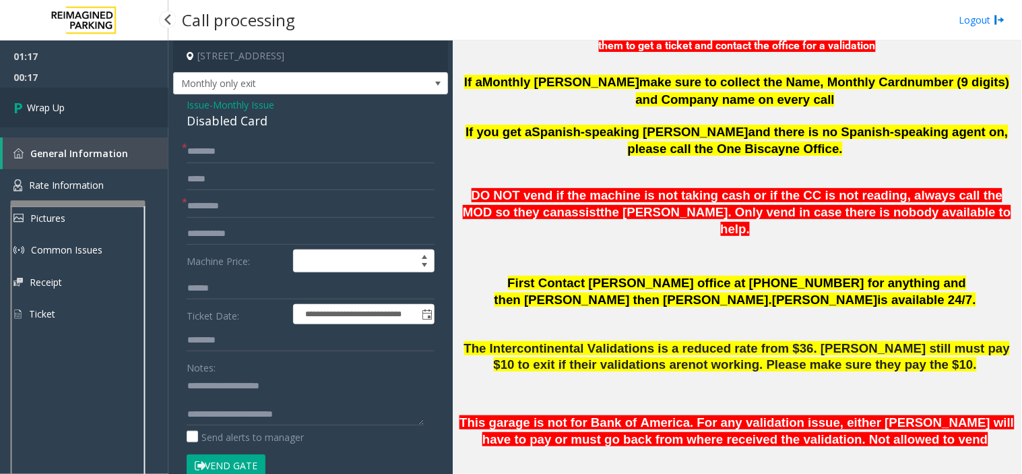
click at [86, 116] on link "Wrap Up" at bounding box center [84, 108] width 168 height 40
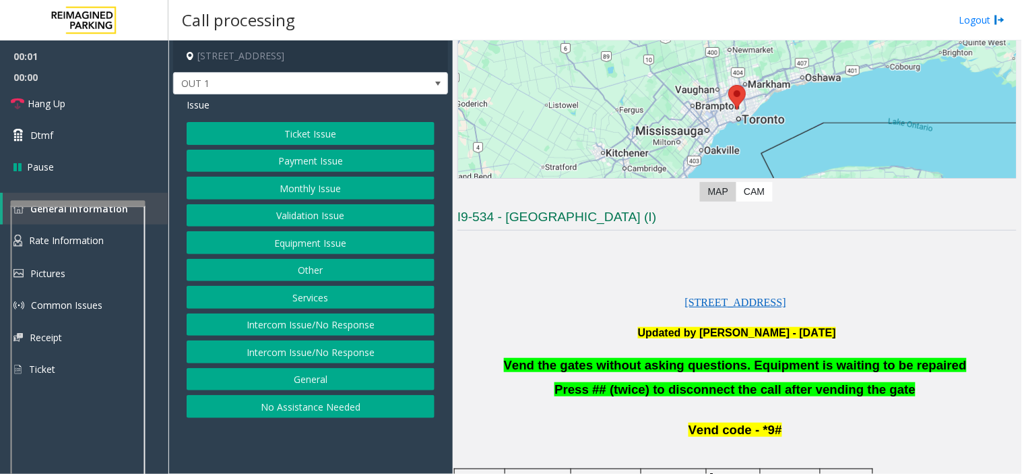
scroll to position [299, 0]
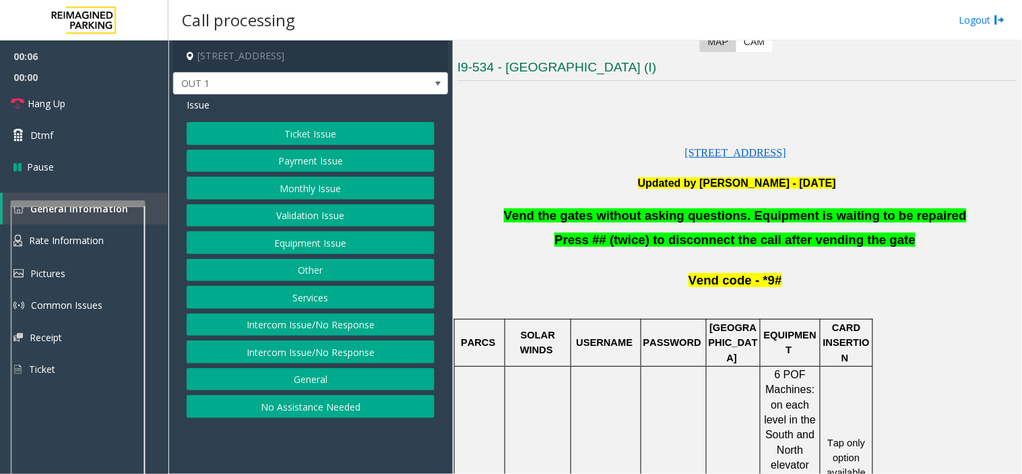
click at [331, 212] on button "Validation Issue" at bounding box center [311, 215] width 248 height 23
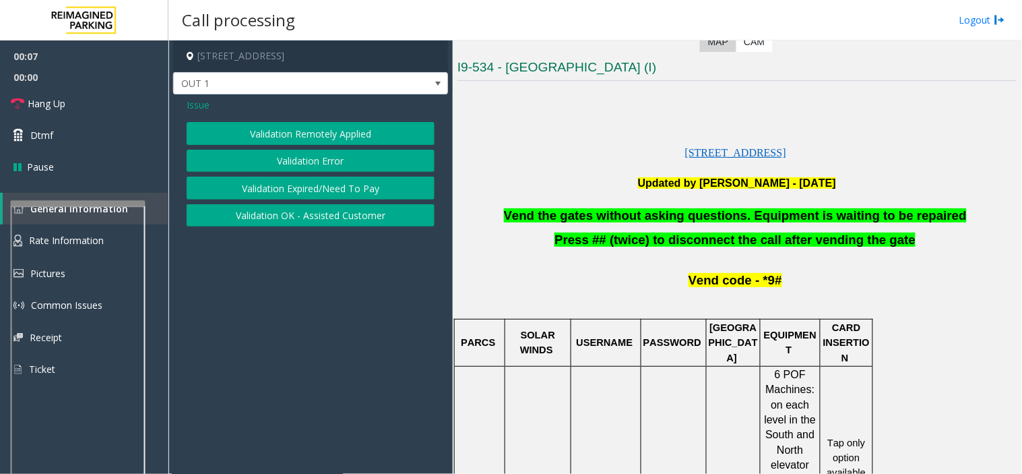
click at [324, 160] on button "Validation Error" at bounding box center [311, 161] width 248 height 23
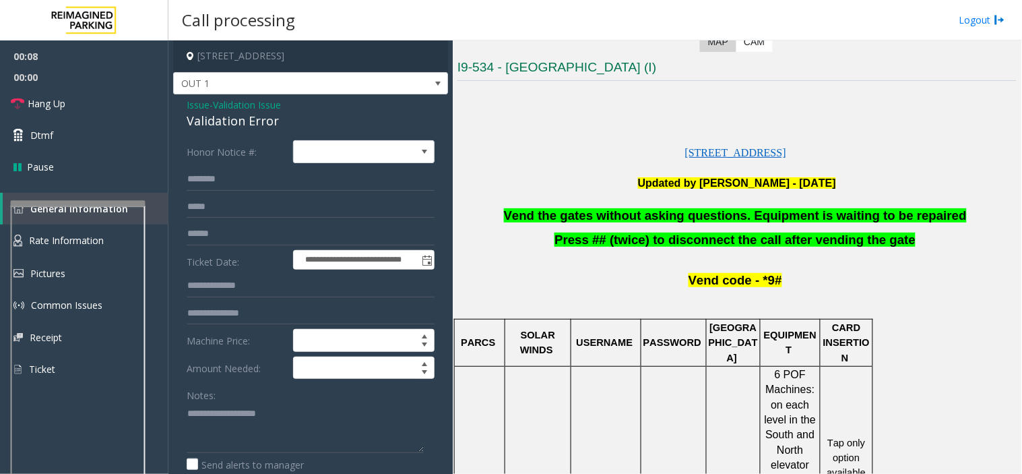
click at [688, 213] on span "Vend the gates without asking questions. Equipment is waiting to be repaired" at bounding box center [735, 215] width 463 height 14
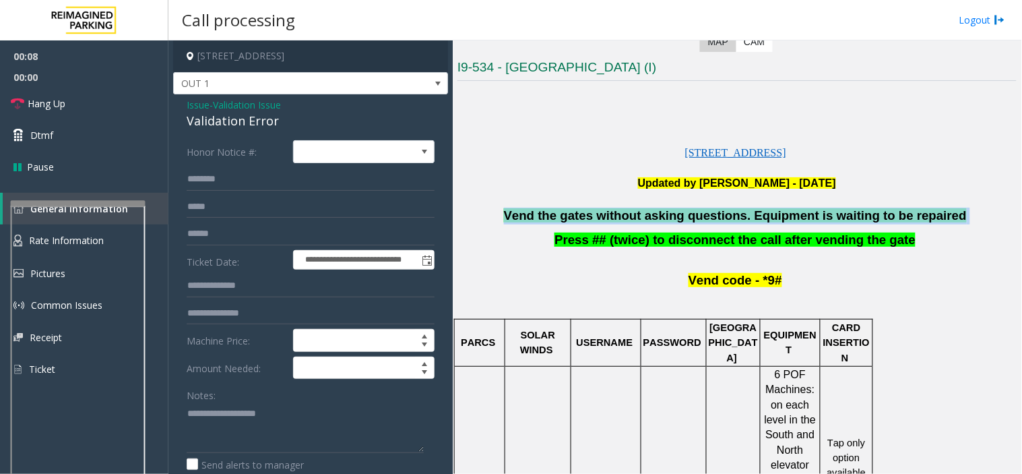
click at [688, 213] on span "Vend the gates without asking questions. Equipment is waiting to be repaired" at bounding box center [735, 215] width 463 height 14
copy p "Vend the gates without asking questions. Equipment is waiting to be repaired"
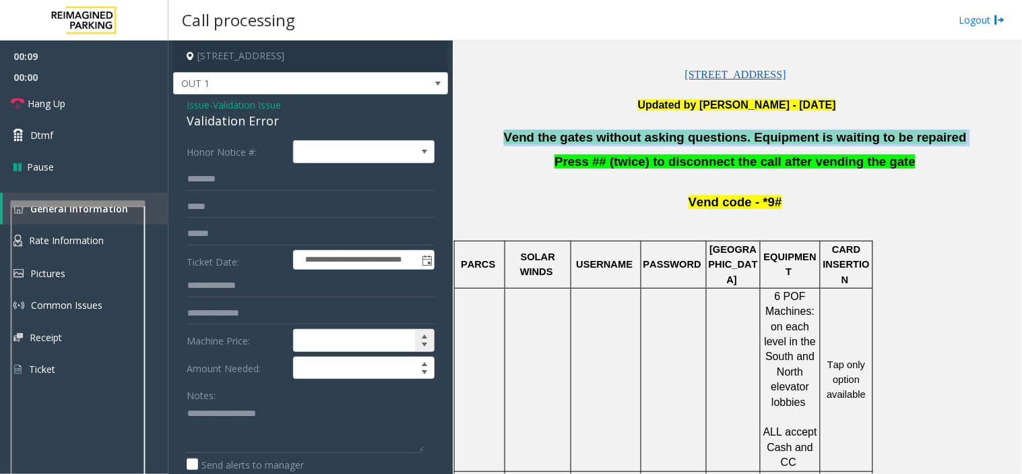
scroll to position [449, 0]
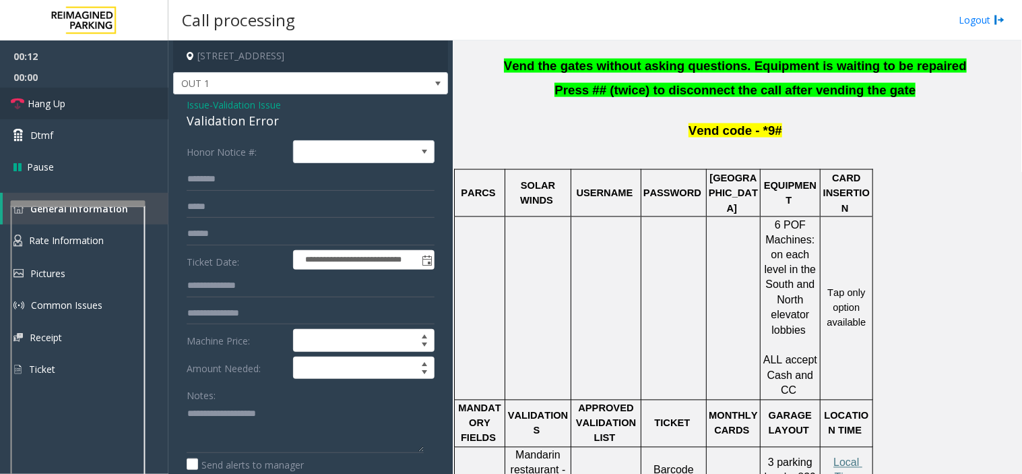
drag, startPoint x: 248, startPoint y: 455, endPoint x: 75, endPoint y: 100, distance: 395.3
click at [75, 100] on link "Hang Up" at bounding box center [84, 104] width 168 height 32
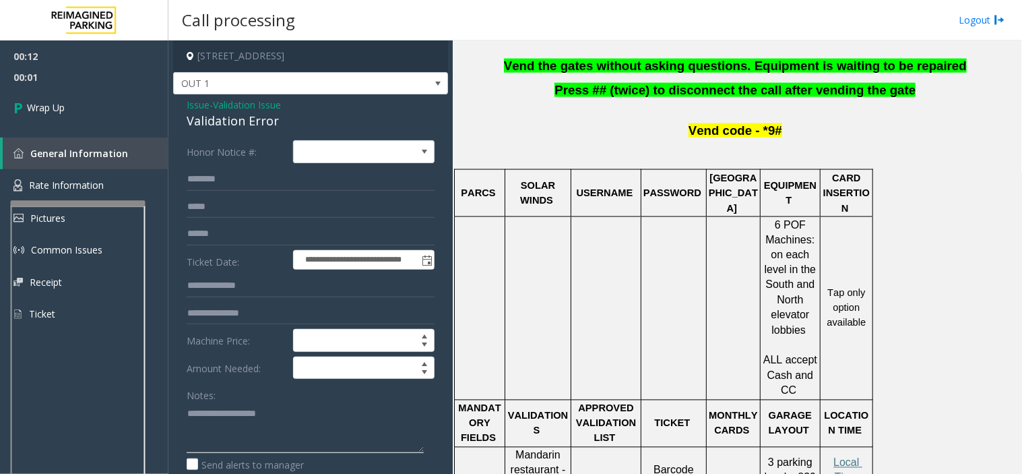
paste textarea "**********"
type textarea "**********"
click at [39, 90] on link "Wrap Up" at bounding box center [84, 108] width 168 height 40
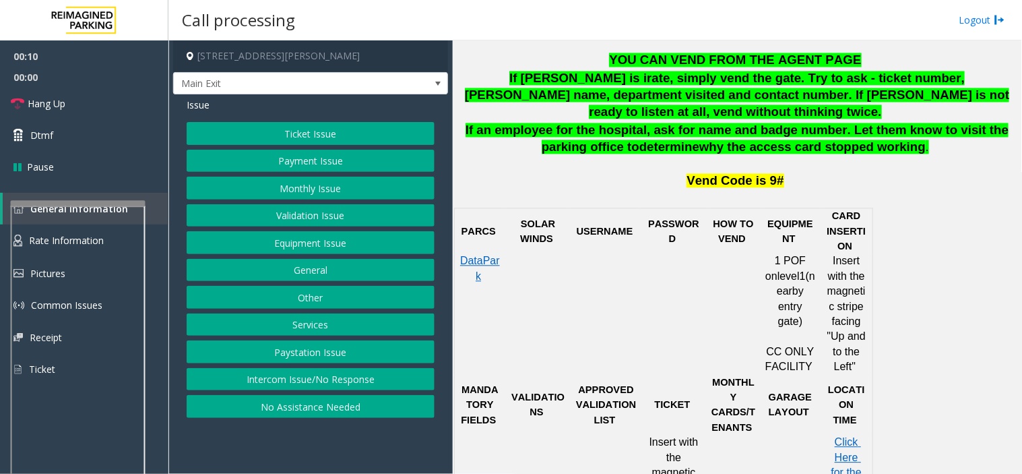
scroll to position [598, 0]
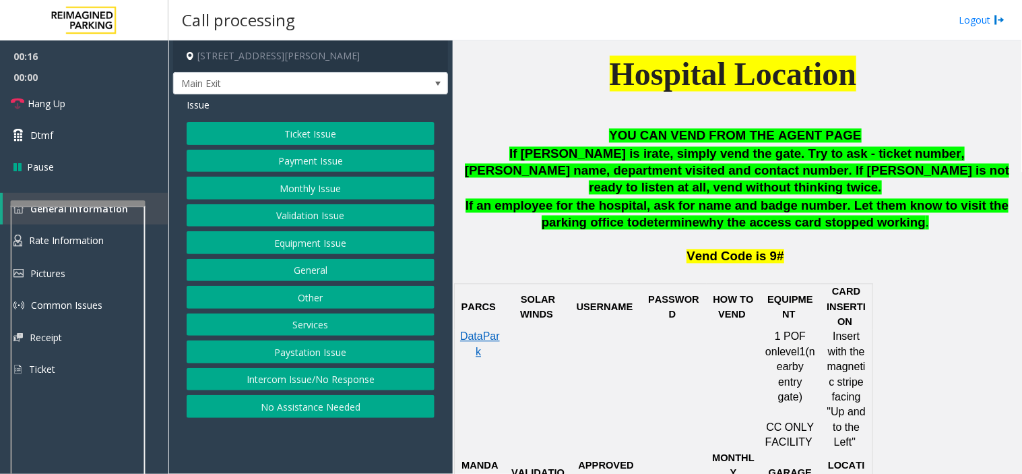
click at [366, 189] on button "Monthly Issue" at bounding box center [311, 188] width 248 height 23
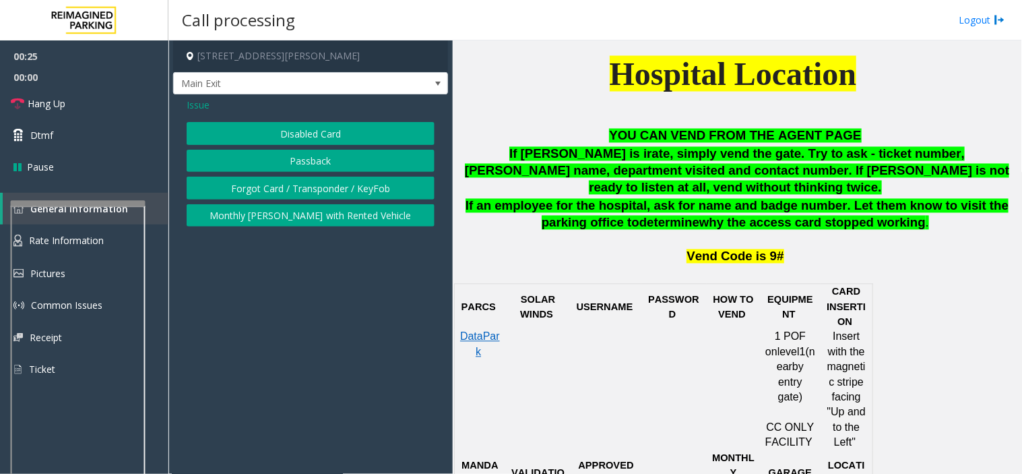
click at [189, 106] on span "Issue" at bounding box center [198, 105] width 23 height 14
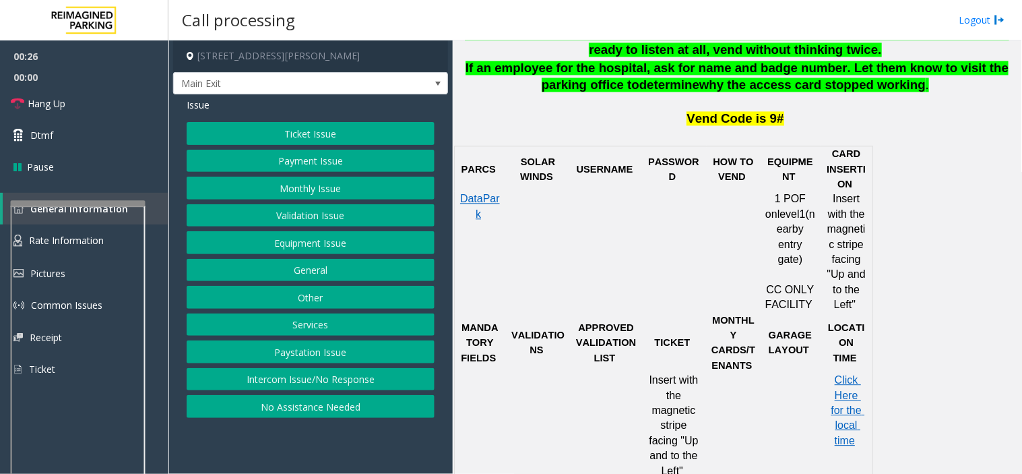
scroll to position [748, 0]
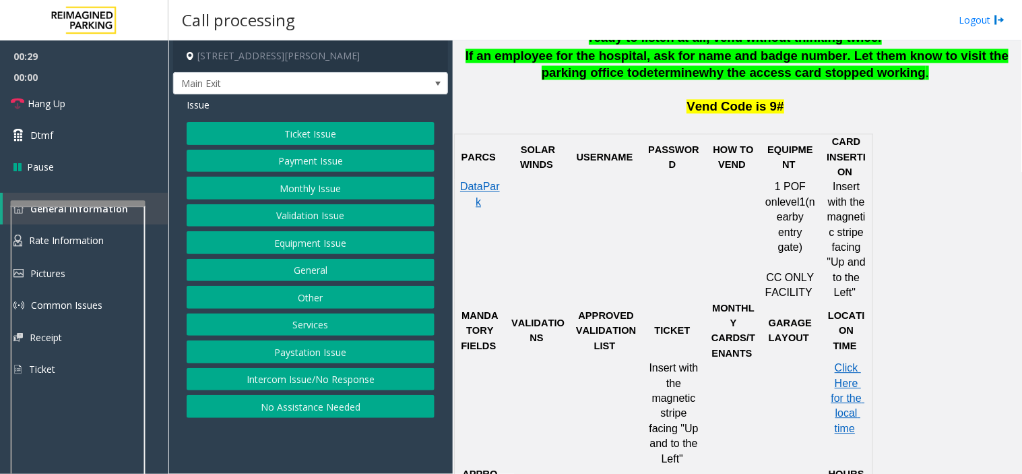
click at [313, 186] on button "Monthly Issue" at bounding box center [311, 188] width 248 height 23
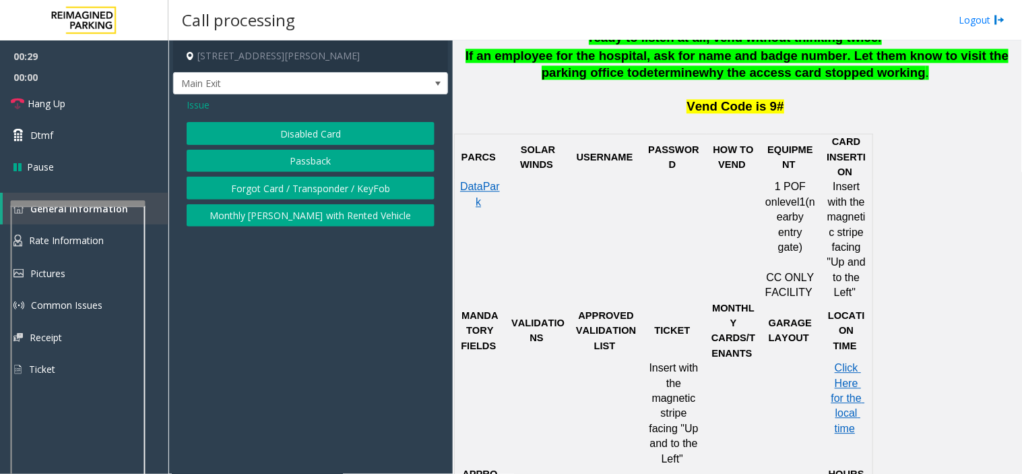
click at [313, 186] on button "Forgot Card / Transponder / KeyFob" at bounding box center [311, 188] width 248 height 23
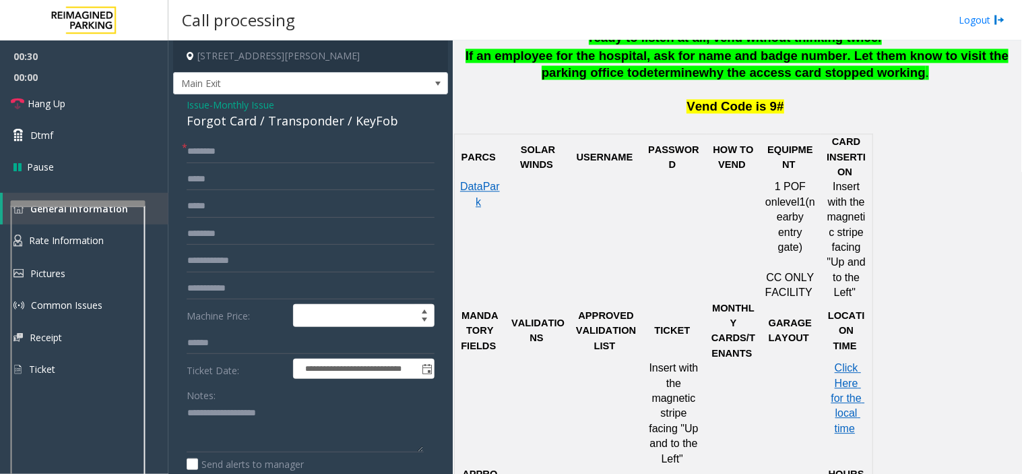
click at [241, 110] on span "Monthly Issue" at bounding box center [243, 105] width 61 height 14
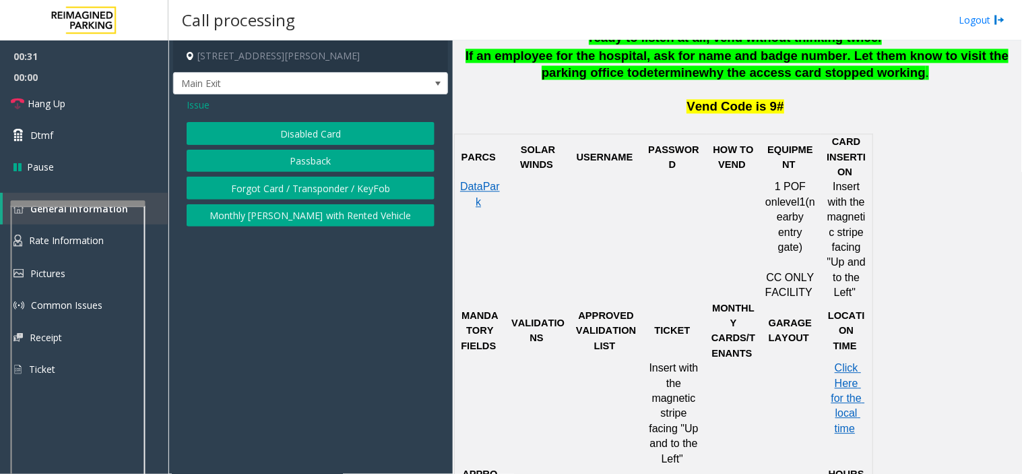
click at [191, 106] on span "Issue" at bounding box center [198, 105] width 23 height 14
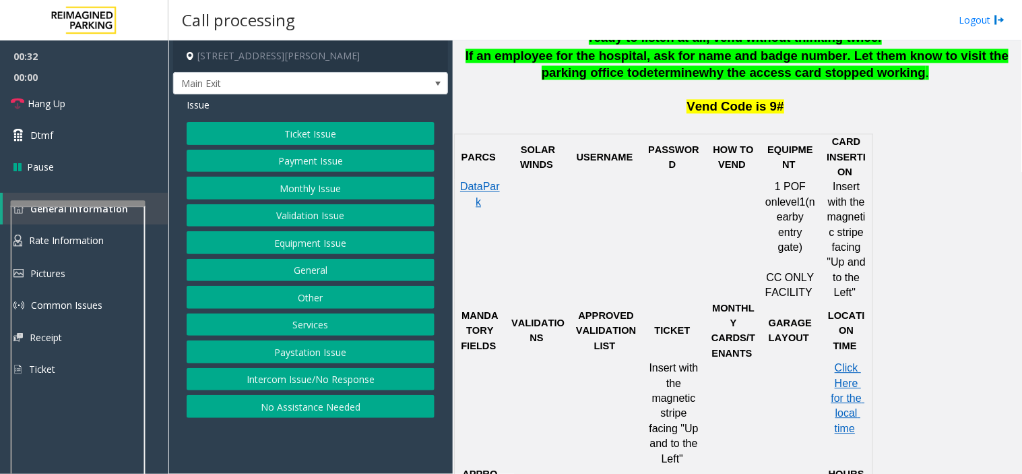
click at [299, 217] on button "Validation Issue" at bounding box center [311, 215] width 248 height 23
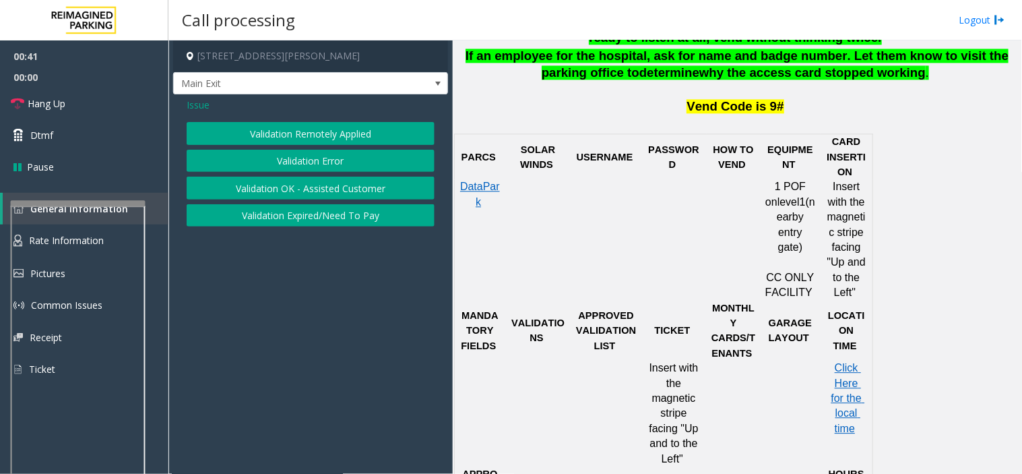
click at [298, 160] on button "Validation Error" at bounding box center [311, 161] width 248 height 23
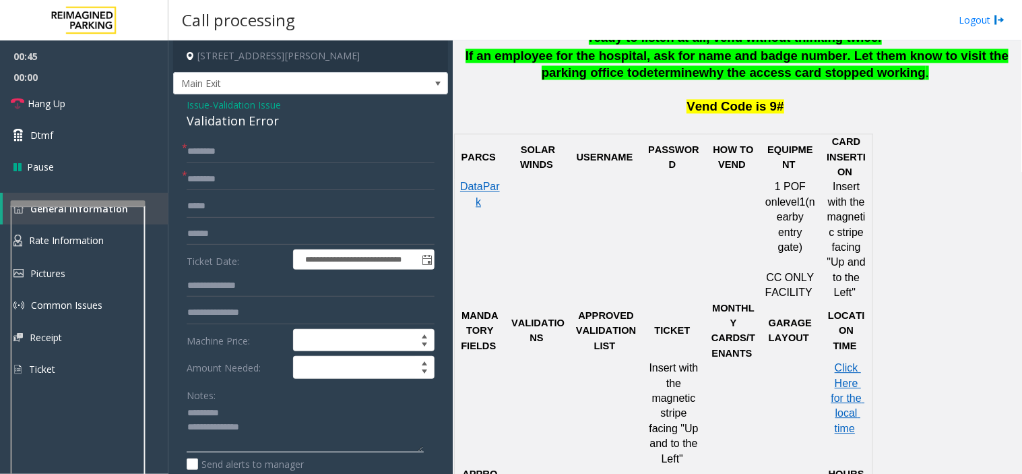
type textarea "**********"
click at [248, 157] on input "text" at bounding box center [311, 151] width 248 height 23
type input "****"
click at [264, 169] on input "text" at bounding box center [311, 179] width 248 height 23
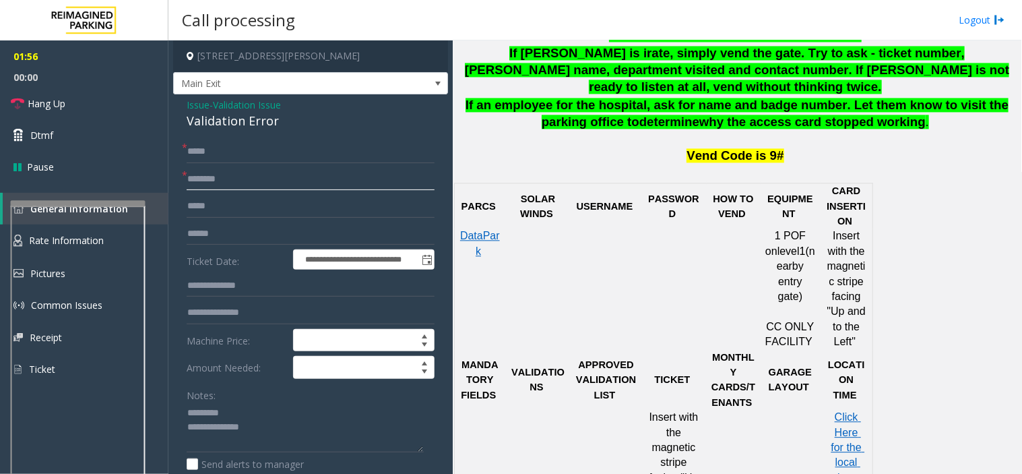
scroll to position [674, 0]
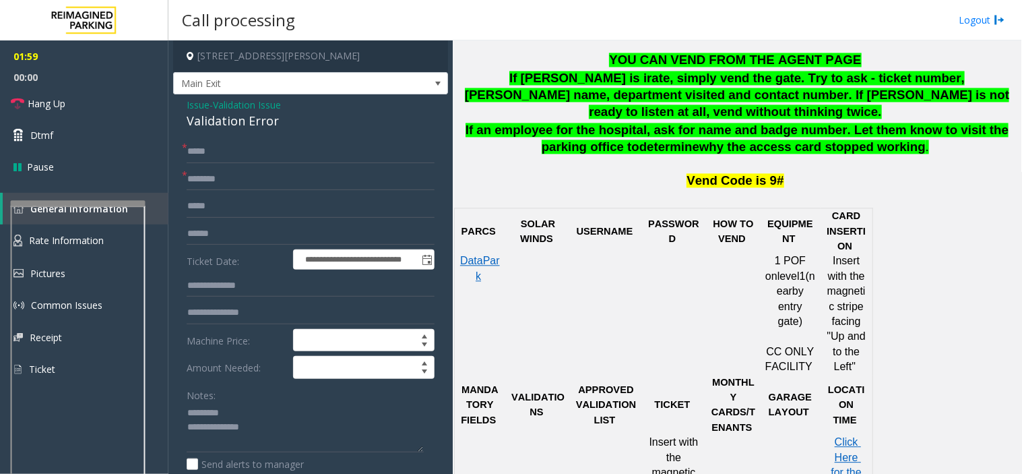
click at [224, 113] on div "Validation Error" at bounding box center [311, 121] width 248 height 18
paste textarea "**********"
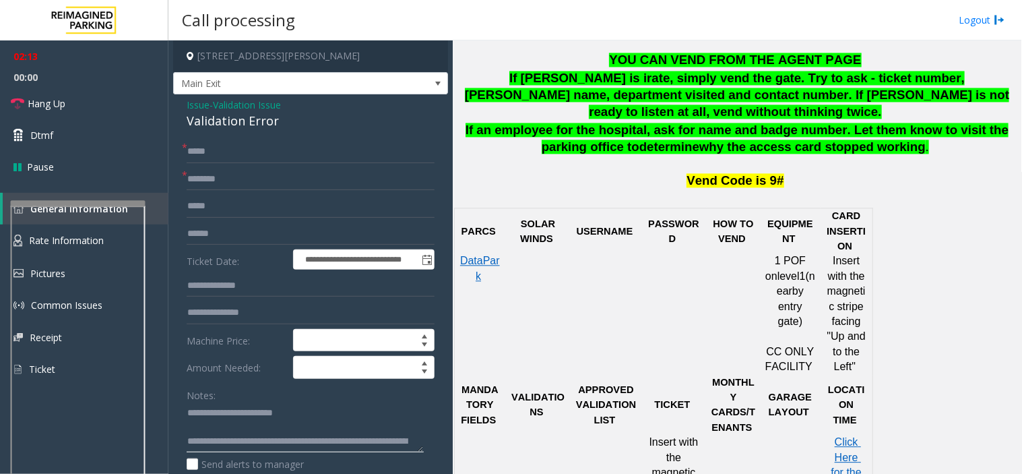
scroll to position [38, 0]
type textarea "**********"
click at [237, 237] on input "text" at bounding box center [311, 233] width 248 height 23
drag, startPoint x: 416, startPoint y: 449, endPoint x: 410, endPoint y: 493, distance: 44.9
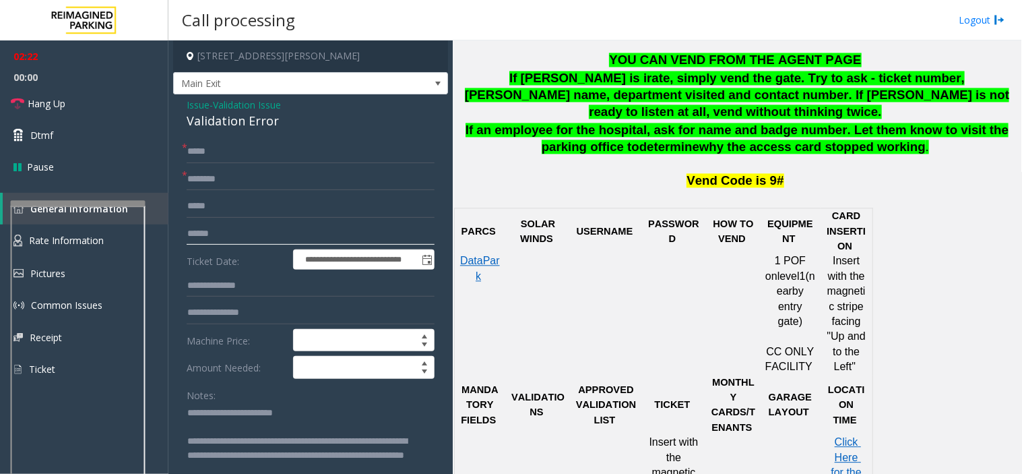
click at [410, 473] on html "**********" at bounding box center [511, 237] width 1022 height 474
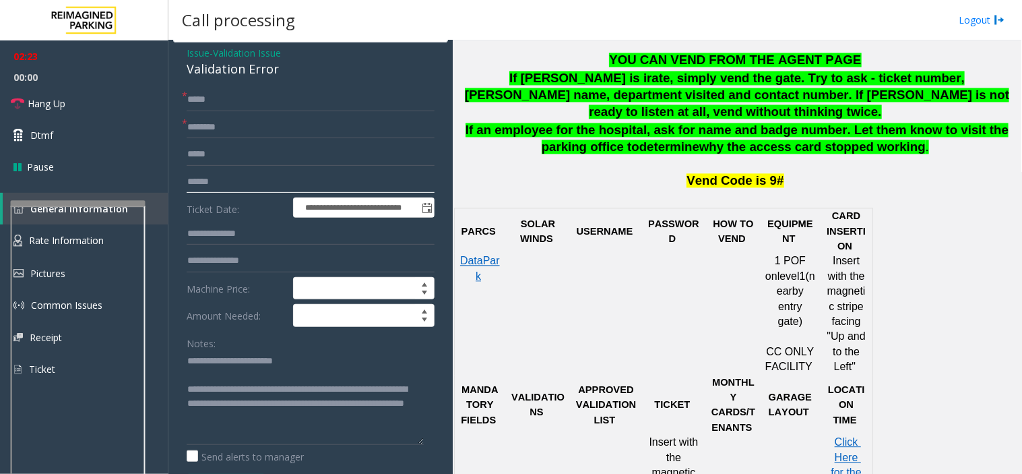
scroll to position [75, 0]
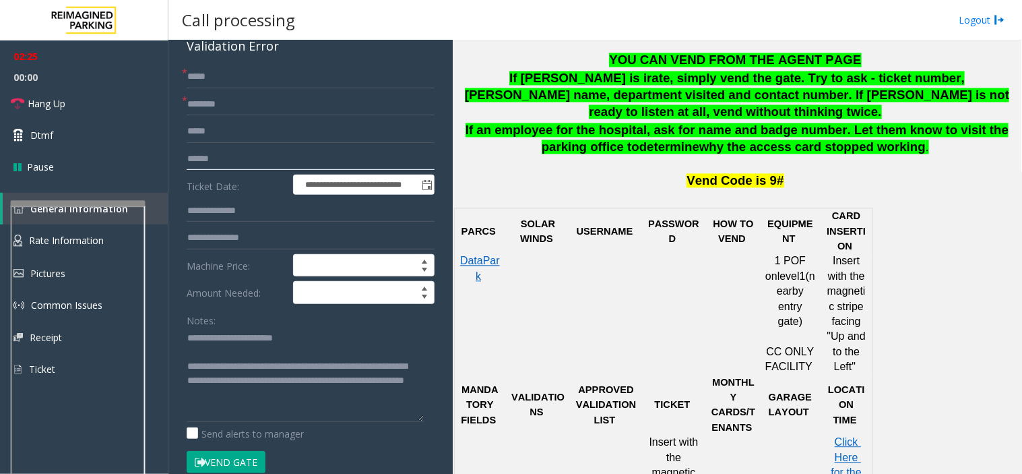
type input "******"
click at [206, 97] on input "text" at bounding box center [311, 104] width 248 height 23
drag, startPoint x: 193, startPoint y: 106, endPoint x: 186, endPoint y: 110, distance: 8.4
click at [187, 110] on input "****" at bounding box center [311, 104] width 248 height 23
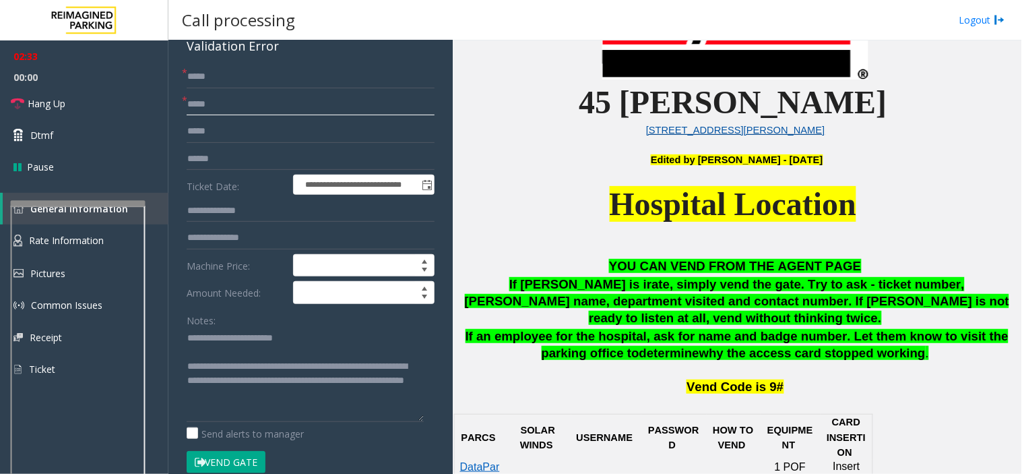
scroll to position [449, 0]
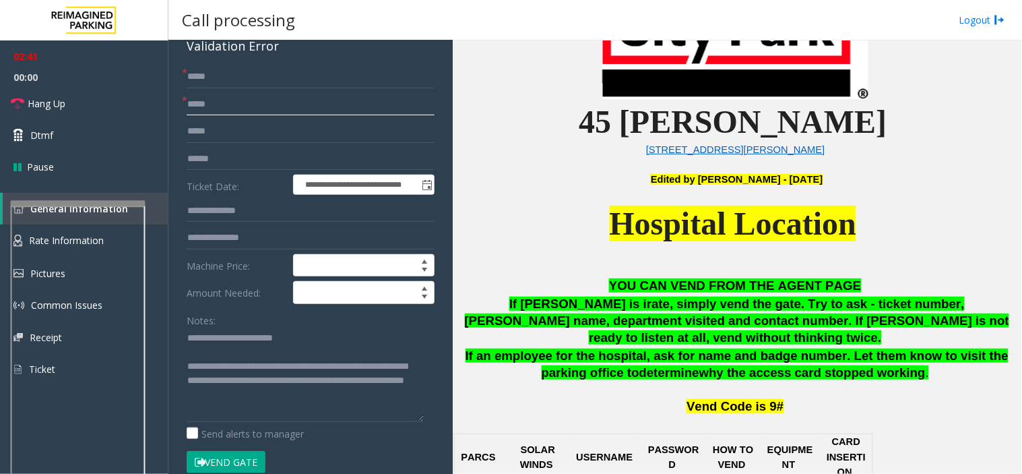
type input "****"
drag, startPoint x: 212, startPoint y: 462, endPoint x: 790, endPoint y: 414, distance: 580.7
click at [213, 462] on button "Vend Gate" at bounding box center [226, 462] width 79 height 23
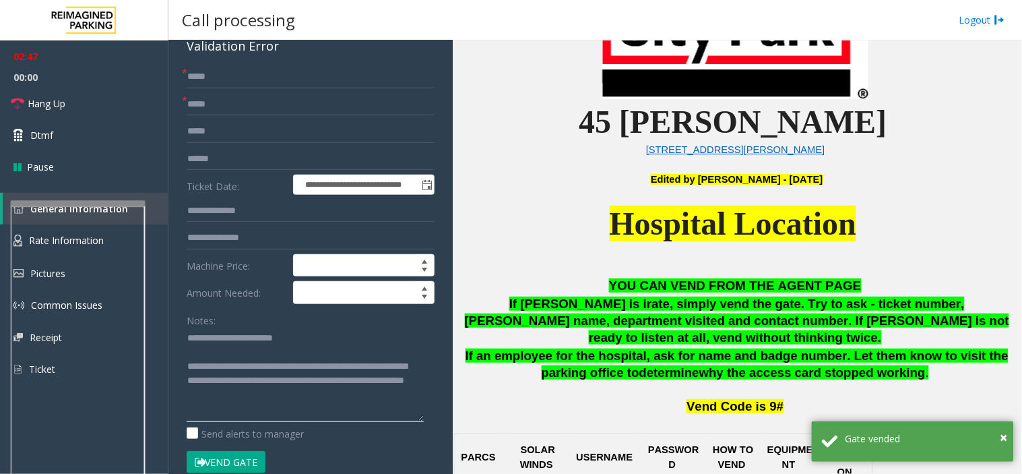
drag, startPoint x: 245, startPoint y: 367, endPoint x: 317, endPoint y: 402, distance: 80.1
click at [317, 402] on textarea at bounding box center [305, 374] width 237 height 94
paste textarea
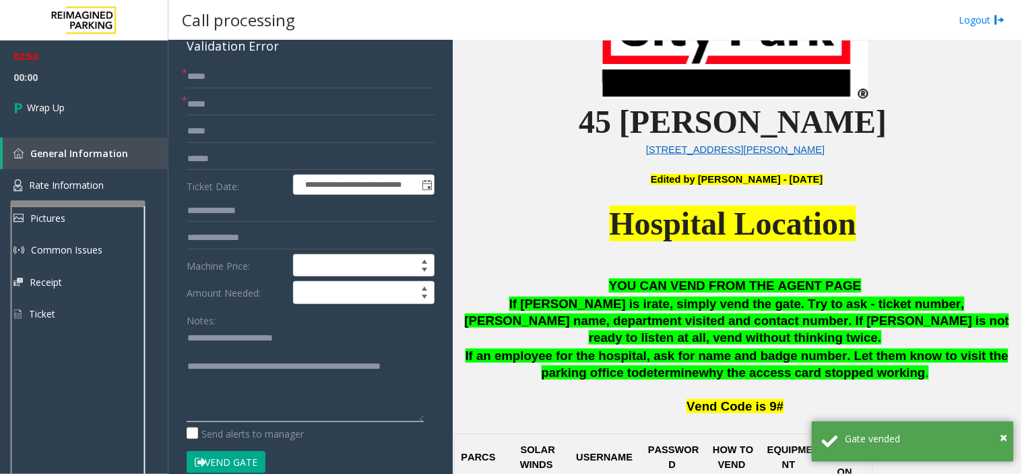
drag, startPoint x: 271, startPoint y: 391, endPoint x: 136, endPoint y: 263, distance: 186.3
click at [271, 391] on textarea at bounding box center [305, 374] width 237 height 94
type textarea "**********"
click at [58, 113] on span "Wrap Up" at bounding box center [46, 107] width 38 height 14
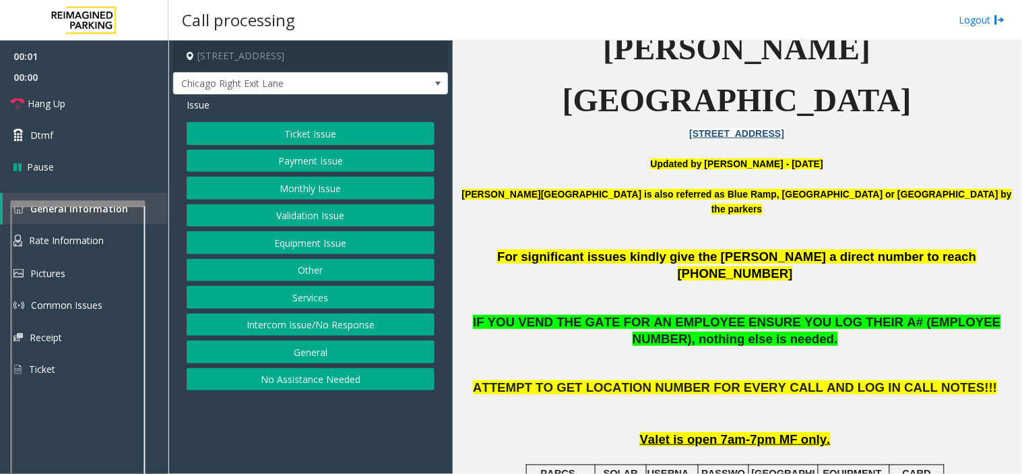
scroll to position [374, 0]
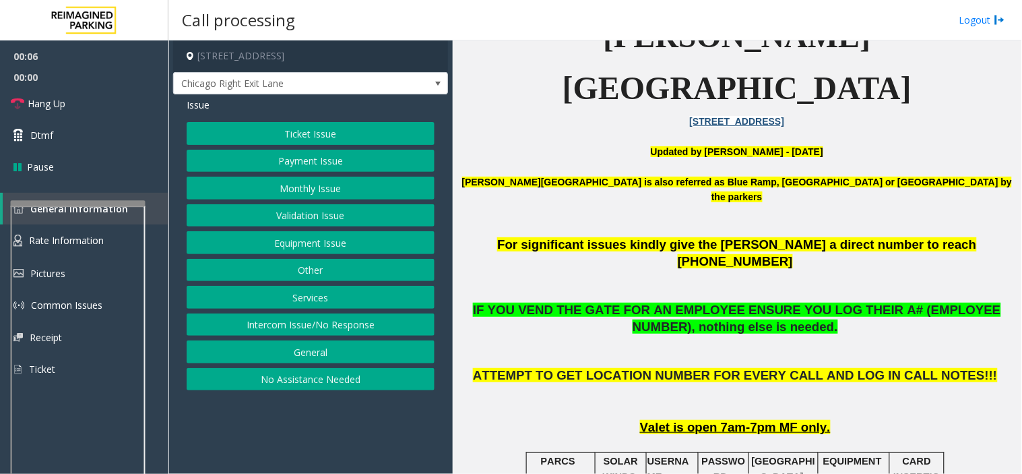
click at [350, 127] on button "Ticket Issue" at bounding box center [311, 133] width 248 height 23
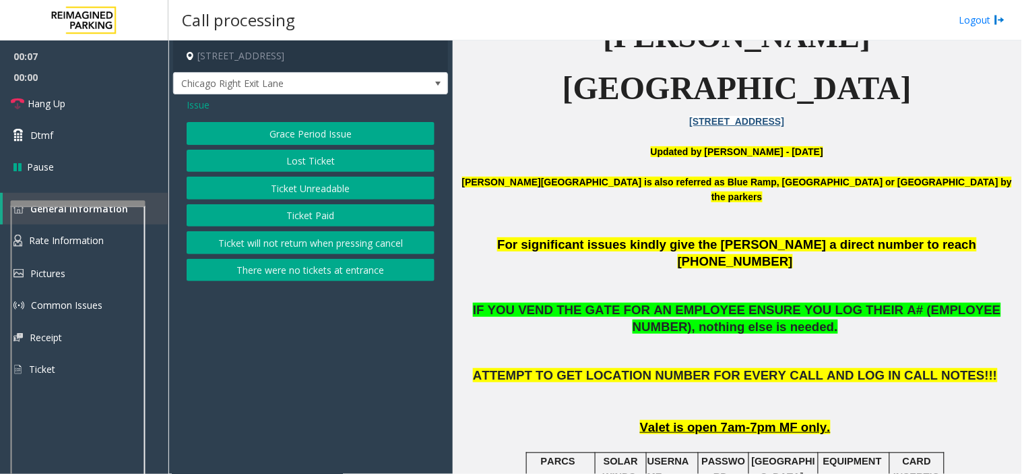
click at [311, 194] on button "Ticket Unreadable" at bounding box center [311, 188] width 248 height 23
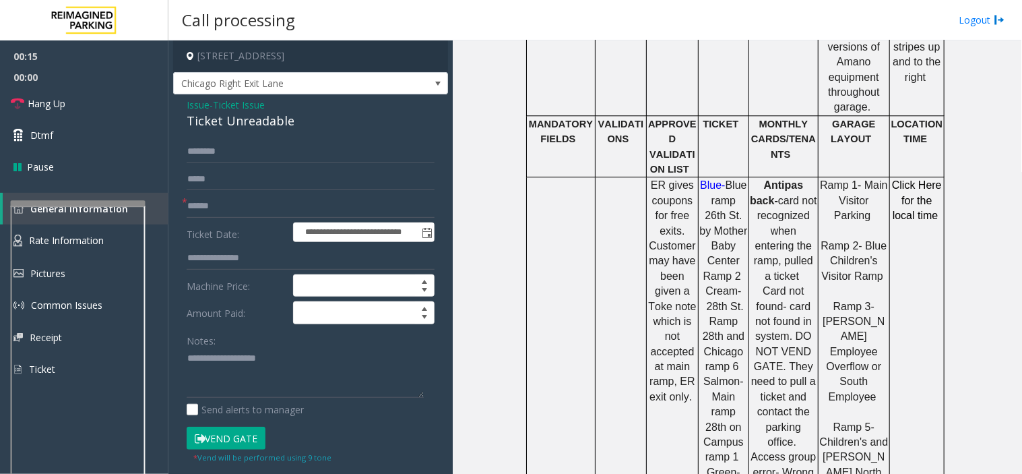
scroll to position [823, 0]
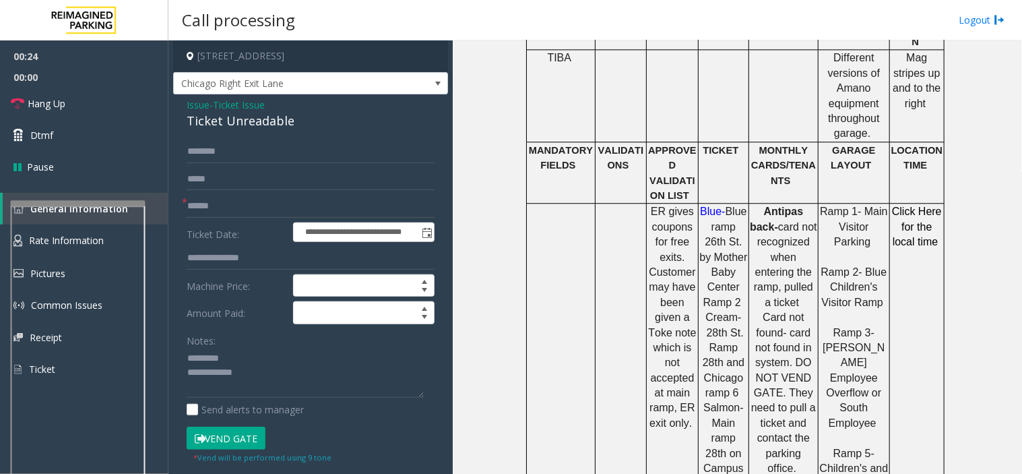
click at [199, 122] on div "Ticket Unreadable" at bounding box center [311, 121] width 248 height 18
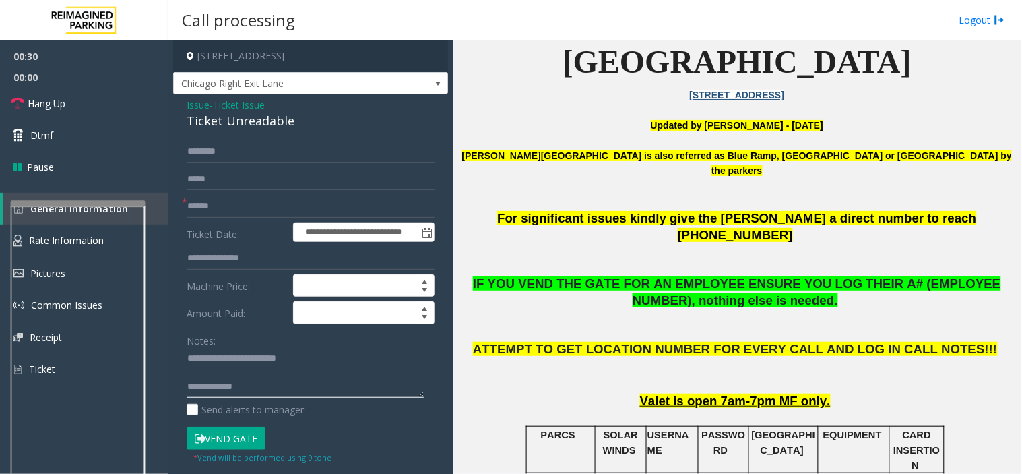
scroll to position [374, 0]
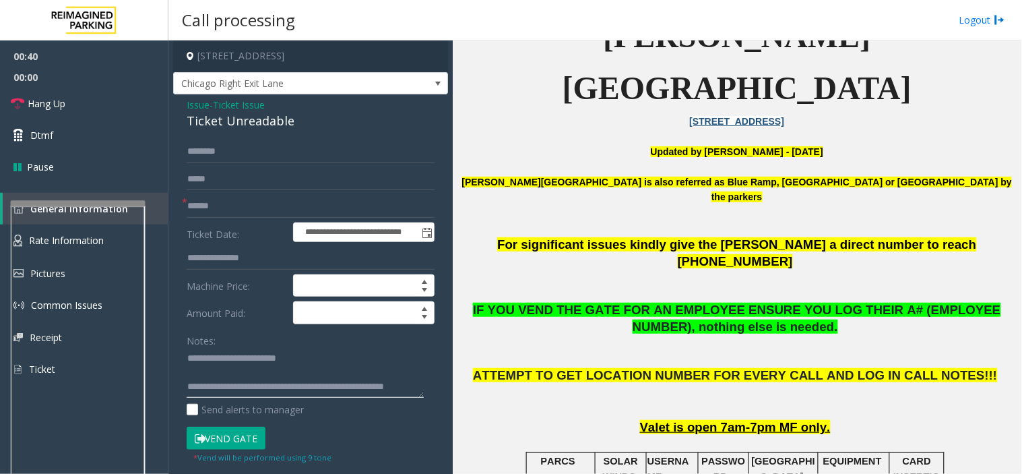
click at [284, 397] on textarea at bounding box center [305, 373] width 237 height 51
click at [271, 391] on textarea at bounding box center [305, 373] width 237 height 51
click at [209, 443] on button "Vend Gate" at bounding box center [226, 437] width 79 height 23
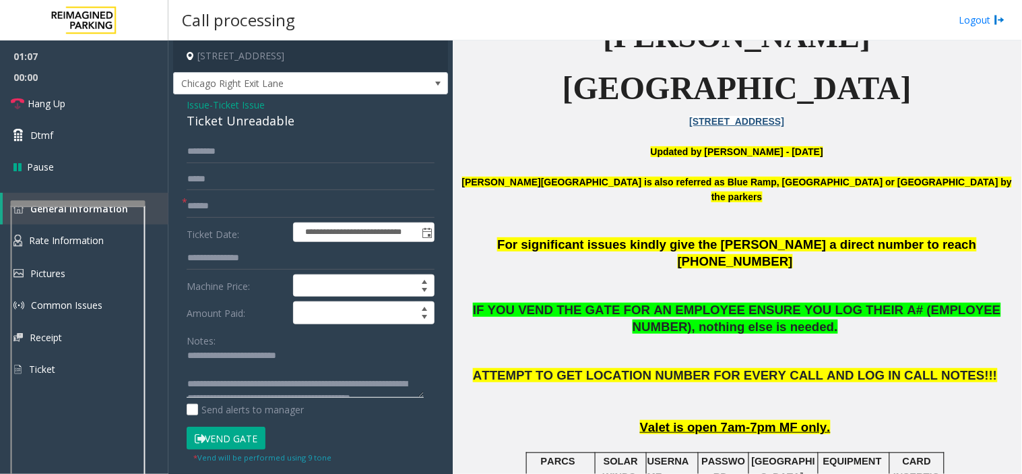
scroll to position [0, 0]
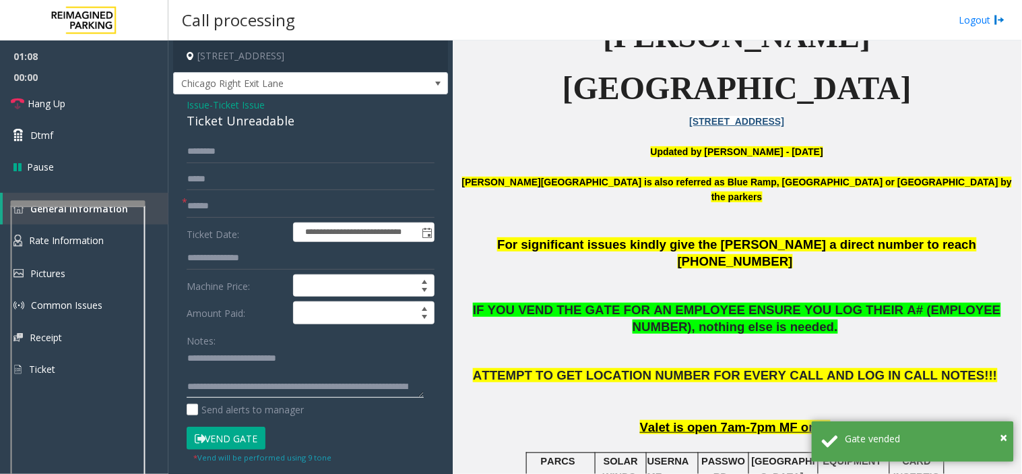
drag, startPoint x: 244, startPoint y: 360, endPoint x: 315, endPoint y: 383, distance: 74.4
click at [315, 383] on textarea at bounding box center [305, 373] width 237 height 51
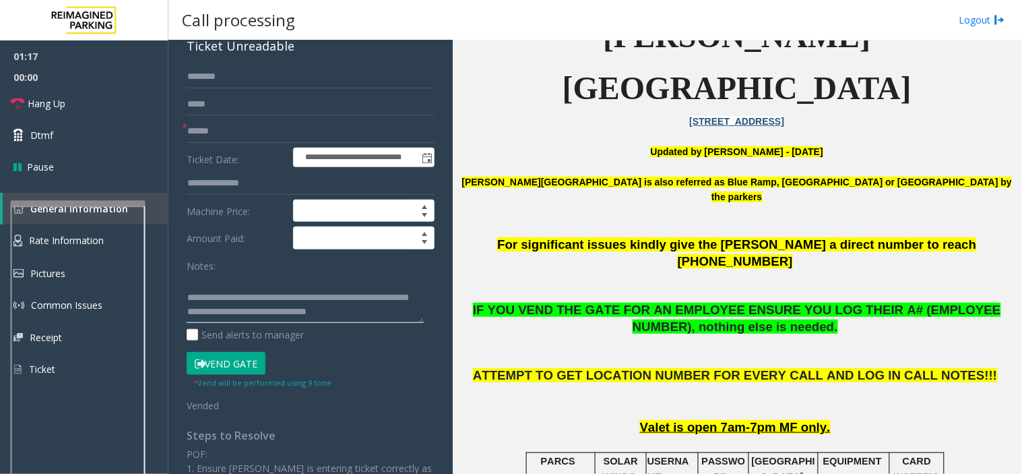
scroll to position [150, 0]
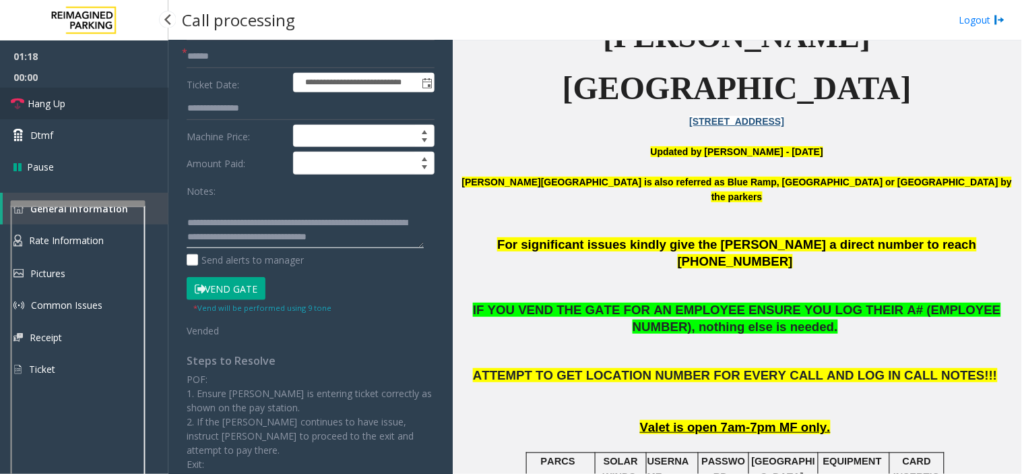
type textarea "**********"
click at [104, 98] on link "Hang Up" at bounding box center [84, 104] width 168 height 32
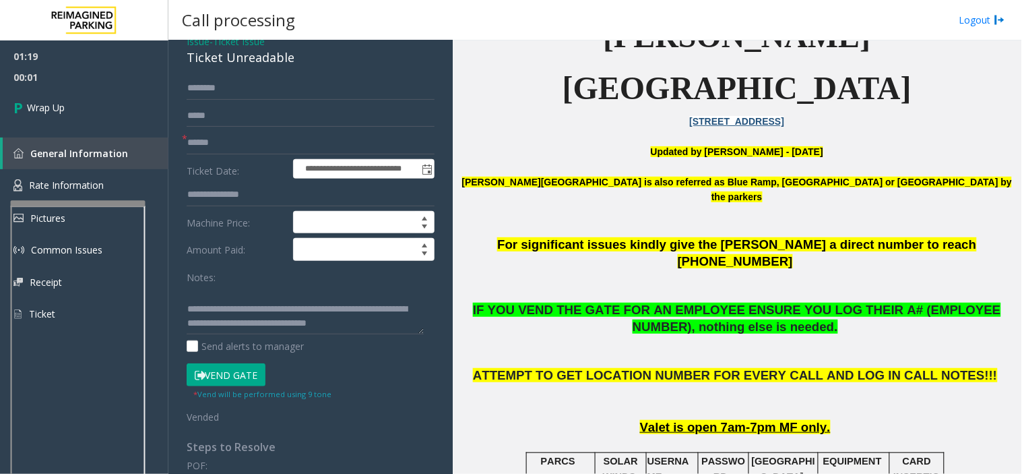
scroll to position [0, 0]
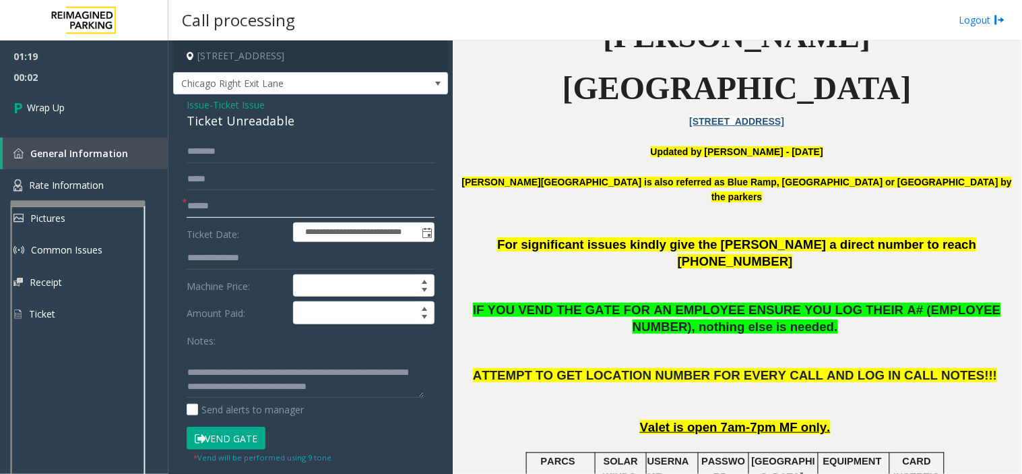
click at [245, 207] on input "text" at bounding box center [311, 206] width 248 height 23
type input "**"
click at [79, 119] on link "Wrap Up" at bounding box center [84, 108] width 168 height 40
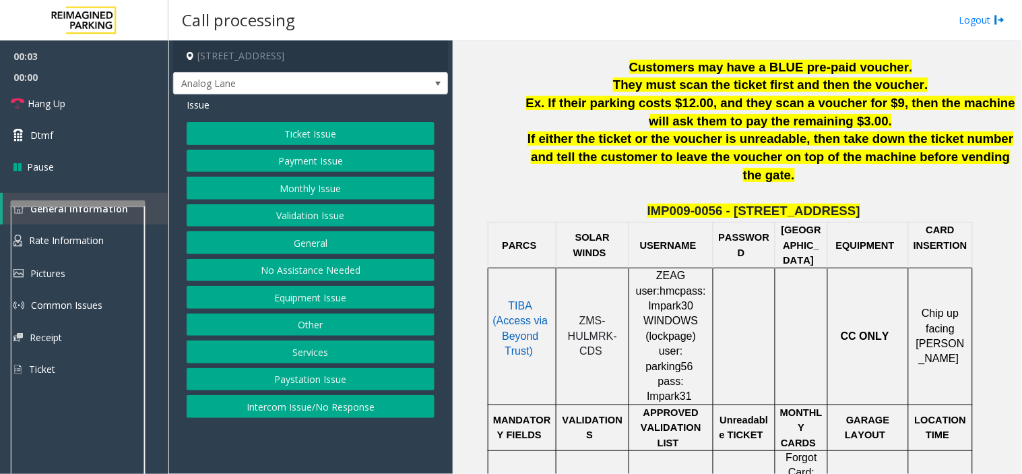
scroll to position [449, 0]
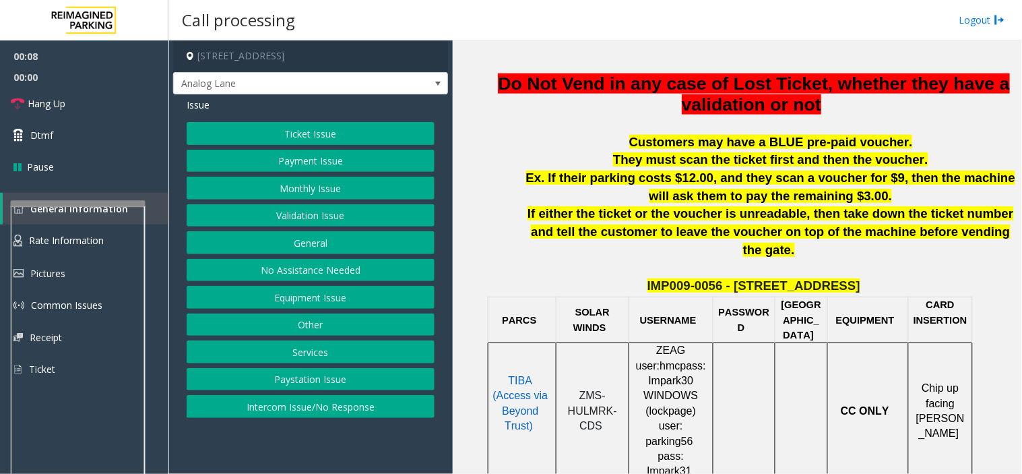
click at [324, 166] on button "Payment Issue" at bounding box center [311, 161] width 248 height 23
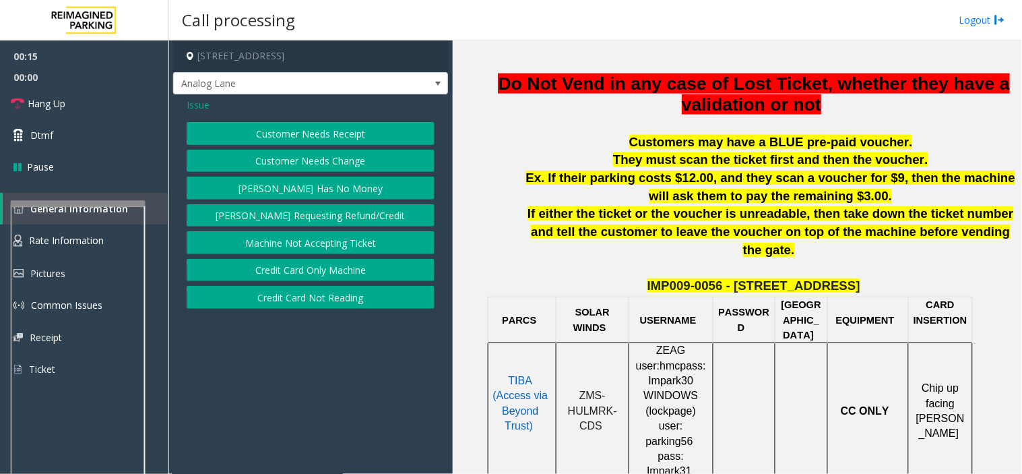
scroll to position [374, 0]
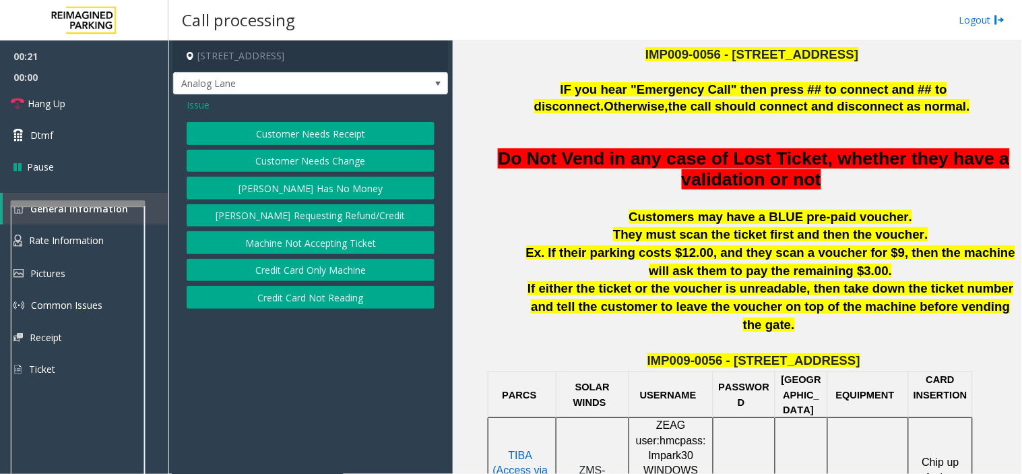
click at [351, 294] on button "Credit Card Not Reading" at bounding box center [311, 297] width 248 height 23
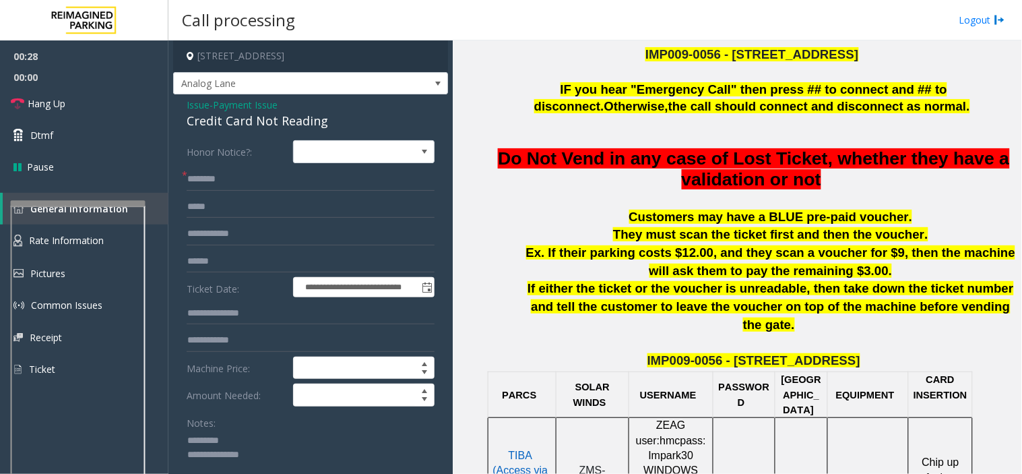
click at [248, 119] on div "Credit Card Not Reading" at bounding box center [311, 121] width 248 height 18
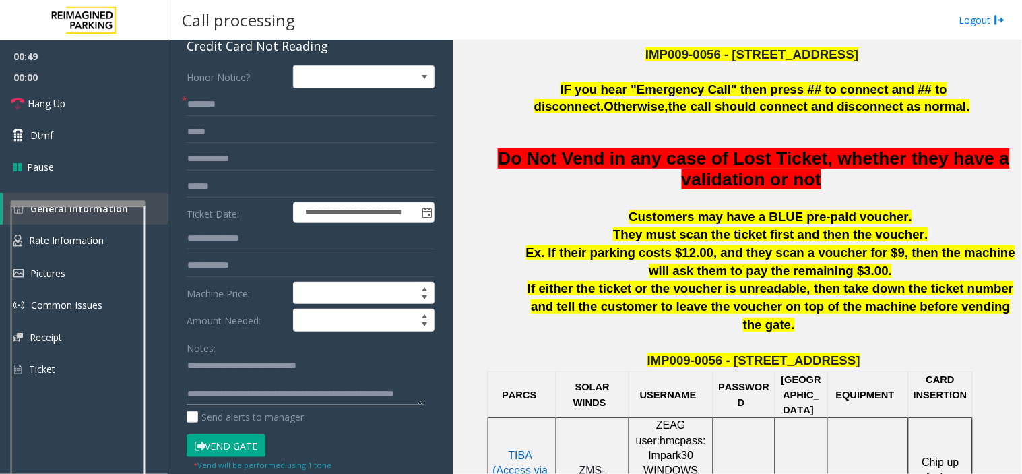
scroll to position [0, 0]
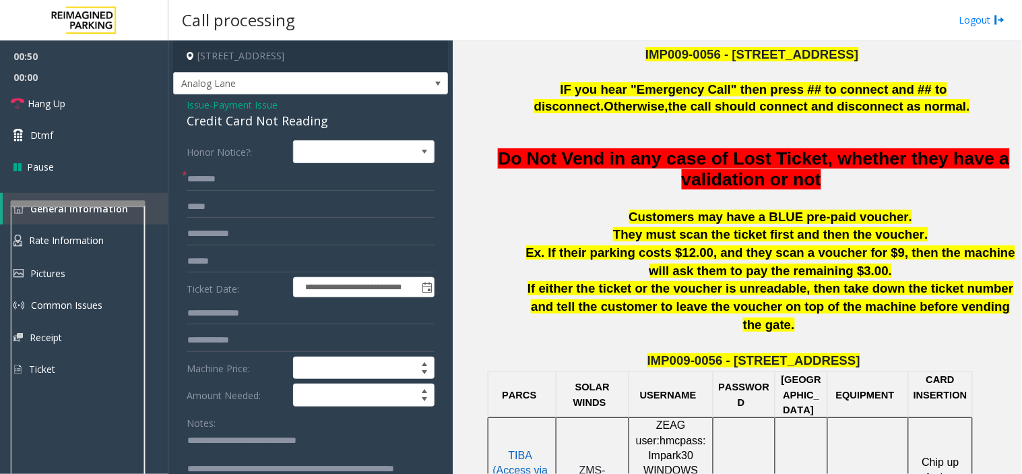
type textarea "**********"
click at [221, 253] on input "text" at bounding box center [311, 261] width 248 height 23
type input "********"
click at [220, 168] on input "text" at bounding box center [311, 179] width 248 height 23
type input "****"
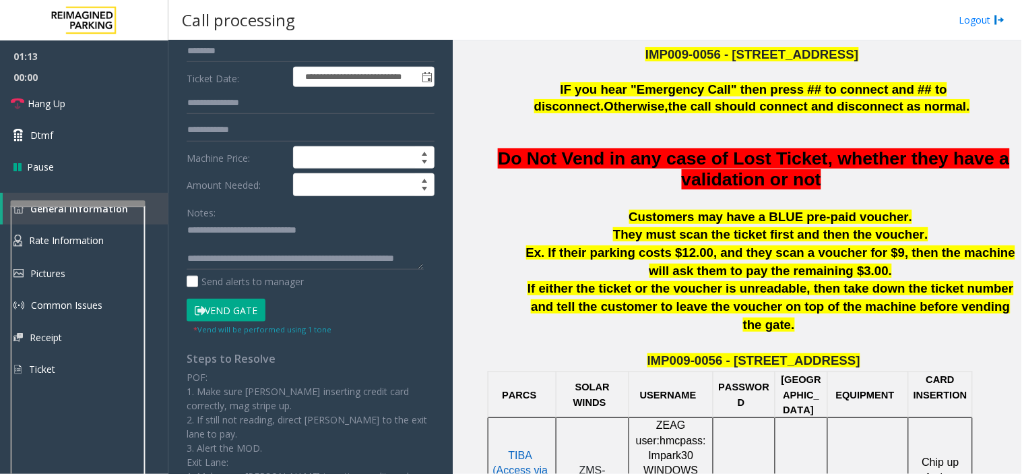
scroll to position [224, 0]
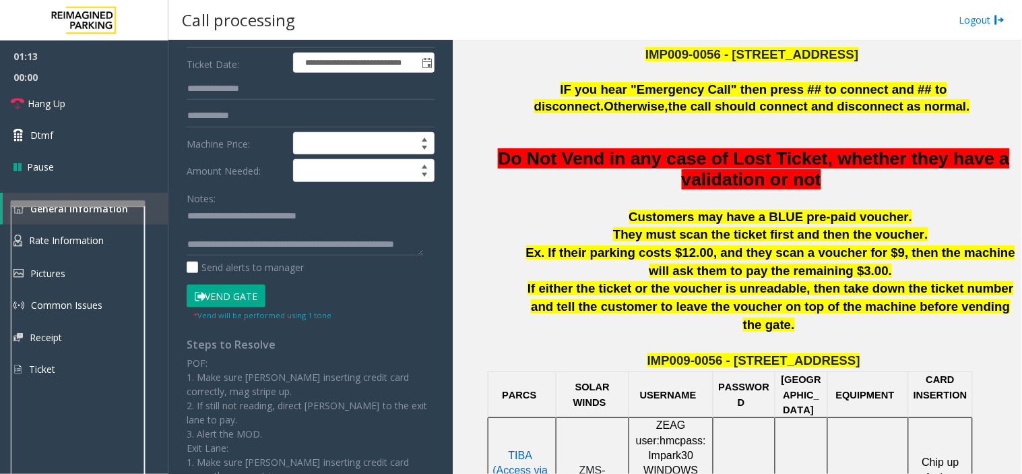
click at [224, 302] on button "Vend Gate" at bounding box center [226, 295] width 79 height 23
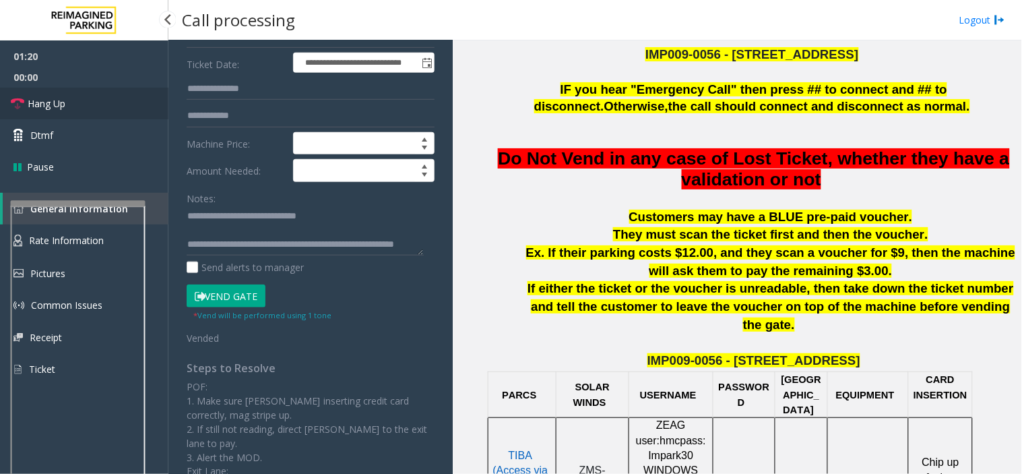
click at [106, 103] on link "Hang Up" at bounding box center [84, 104] width 168 height 32
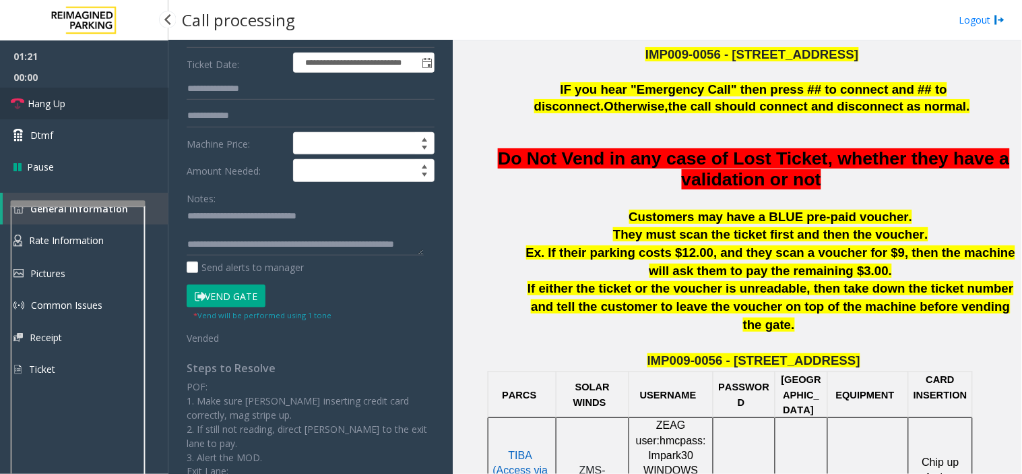
click at [106, 103] on link "Hang Up" at bounding box center [84, 104] width 168 height 32
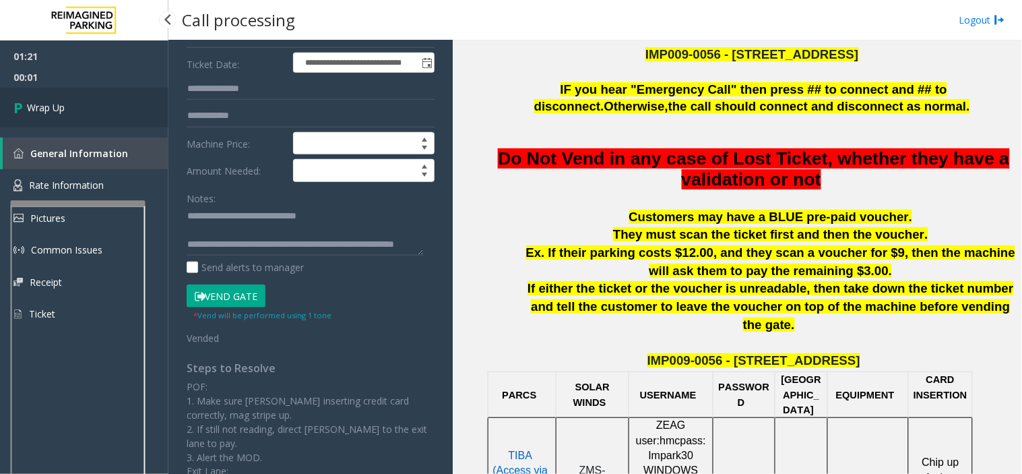
click at [106, 103] on link "Wrap Up" at bounding box center [84, 108] width 168 height 40
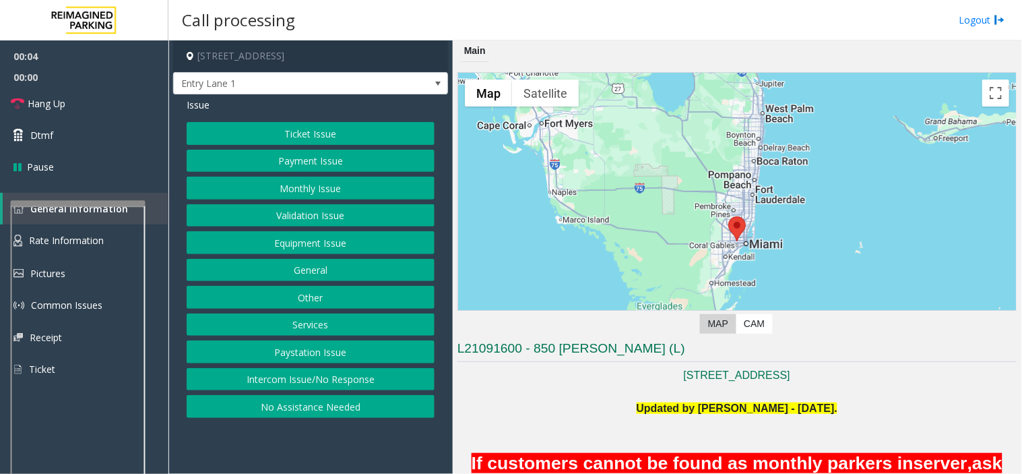
click at [364, 382] on button "Intercom Issue/No Response" at bounding box center [311, 379] width 248 height 23
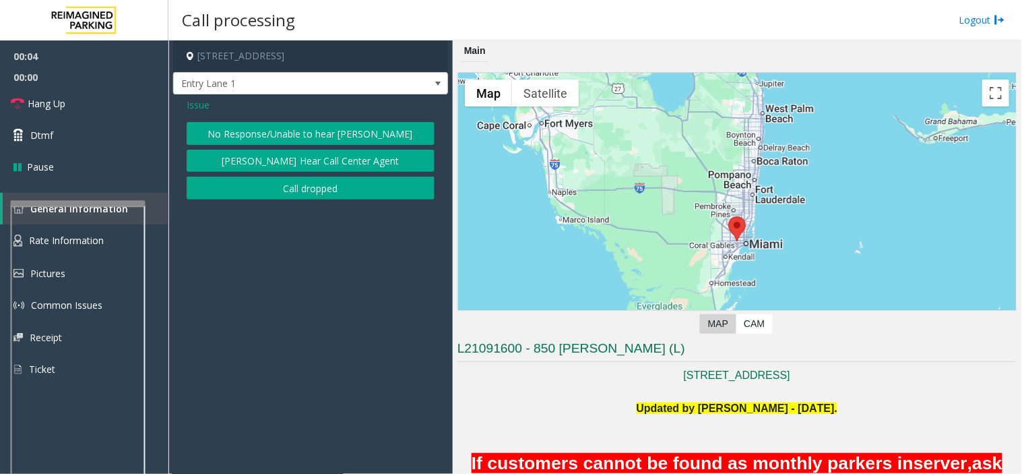
click at [290, 130] on button "No Response/Unable to hear [PERSON_NAME]" at bounding box center [311, 133] width 248 height 23
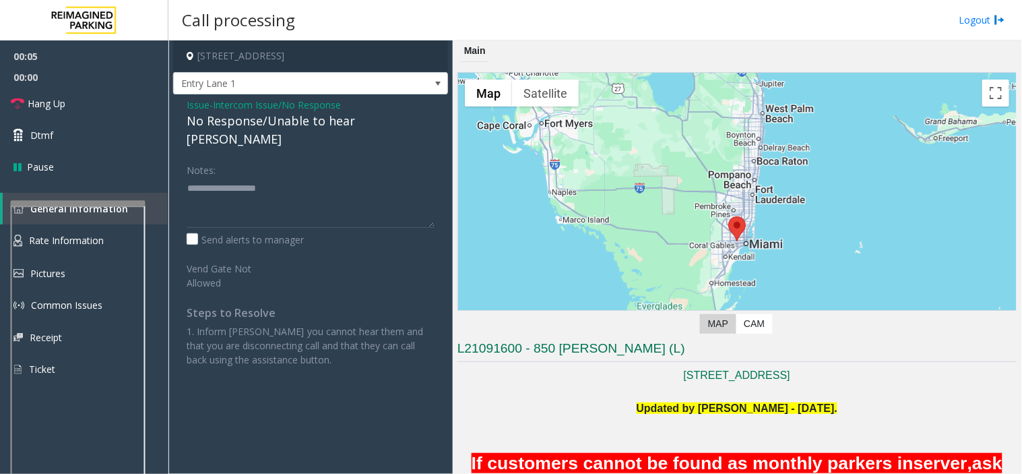
click at [284, 127] on div "No Response/Unable to hear [PERSON_NAME]" at bounding box center [311, 130] width 248 height 36
type textarea "**********"
click at [98, 106] on link "Hang Up" at bounding box center [84, 104] width 168 height 32
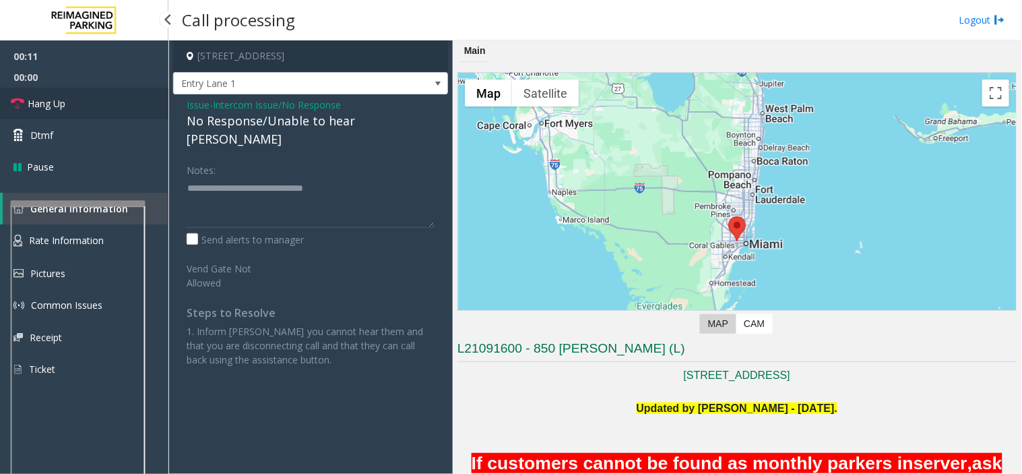
click at [98, 106] on link "Hang Up" at bounding box center [84, 104] width 168 height 32
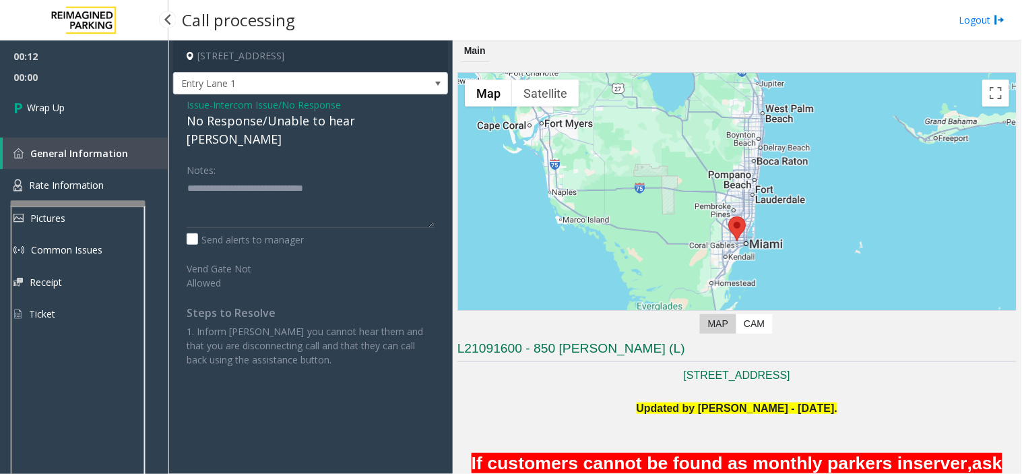
click at [98, 106] on link "Wrap Up" at bounding box center [84, 108] width 168 height 40
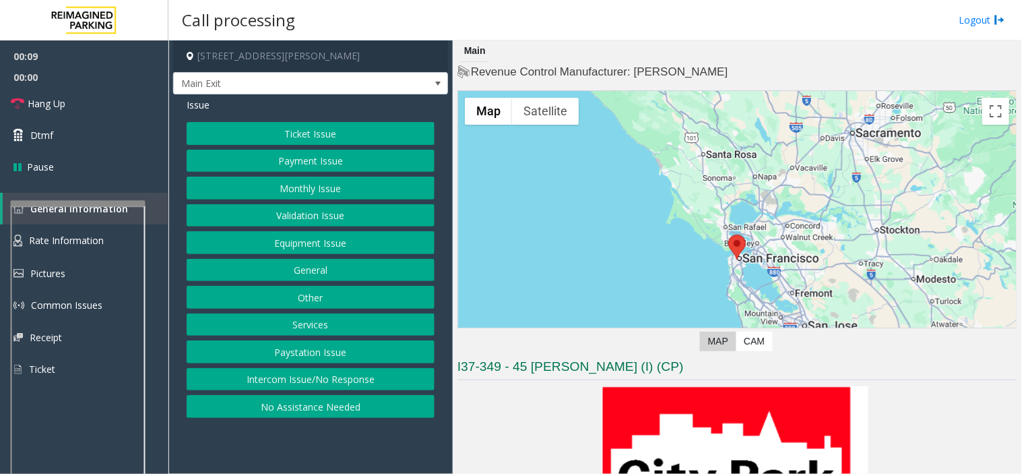
click at [362, 379] on button "Intercom Issue/No Response" at bounding box center [311, 379] width 248 height 23
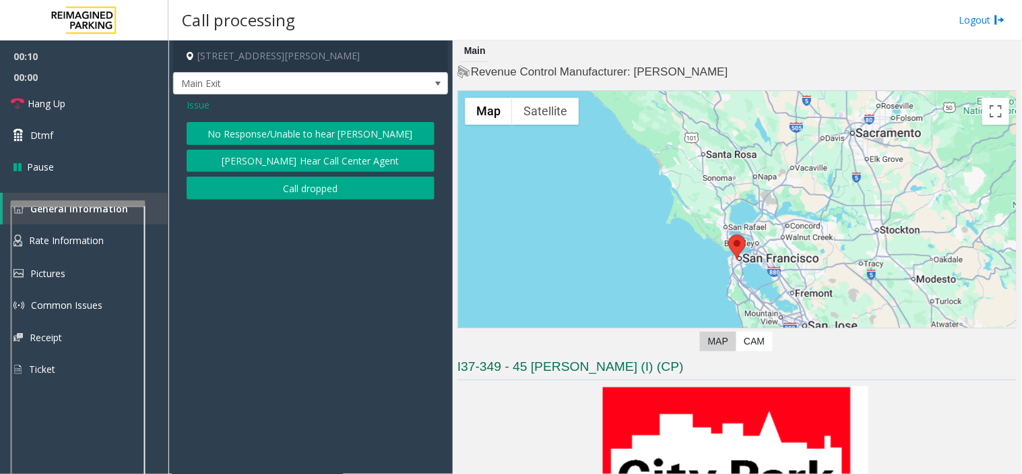
click at [338, 131] on button "No Response/Unable to hear [PERSON_NAME]" at bounding box center [311, 133] width 248 height 23
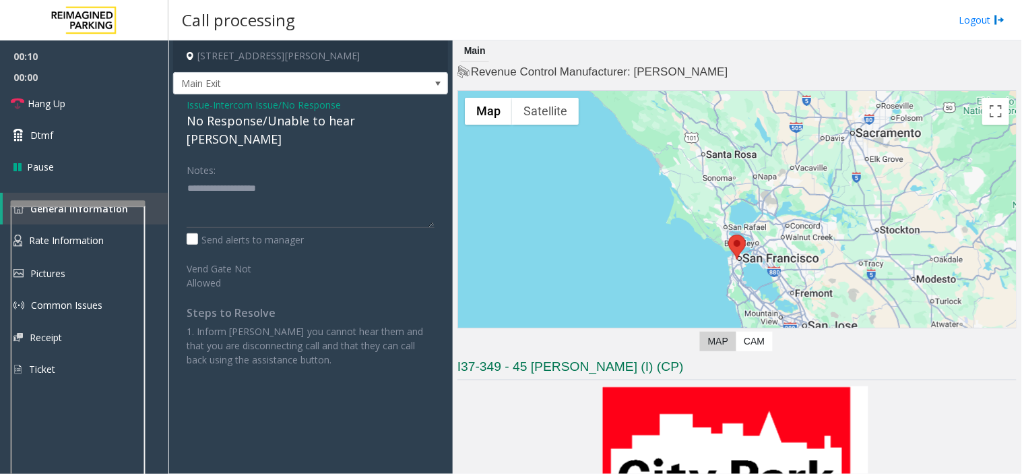
click at [327, 123] on div "No Response/Unable to hear [PERSON_NAME]" at bounding box center [311, 130] width 248 height 36
type textarea "**********"
click at [99, 110] on link "Hang Up" at bounding box center [84, 104] width 168 height 32
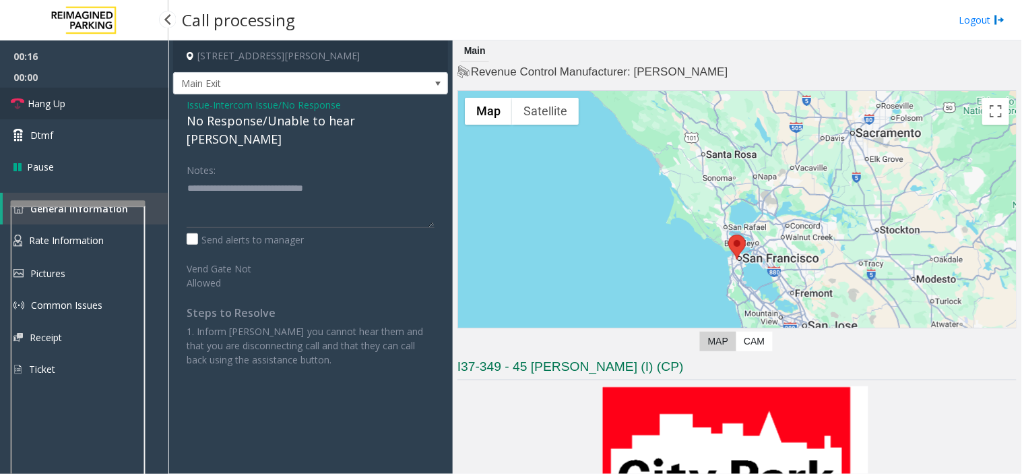
click at [99, 110] on link "Hang Up" at bounding box center [84, 104] width 168 height 32
click at [35, 124] on link "Dtmf" at bounding box center [84, 135] width 168 height 32
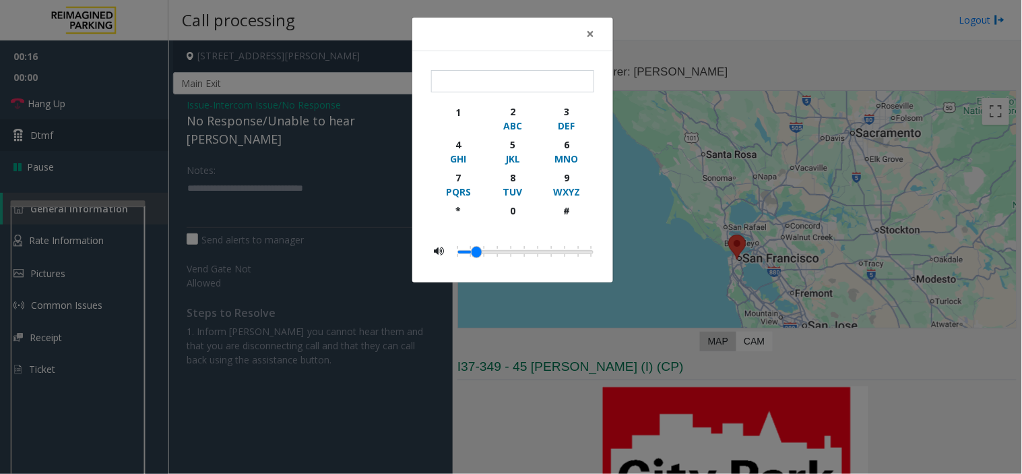
click at [35, 124] on div "× 1 2 ABC 3 DEF 4 GHI 5 JKL 6 MNO 7 PQRS 8 TUV 9 WXYZ * 0 #" at bounding box center [511, 237] width 1022 height 474
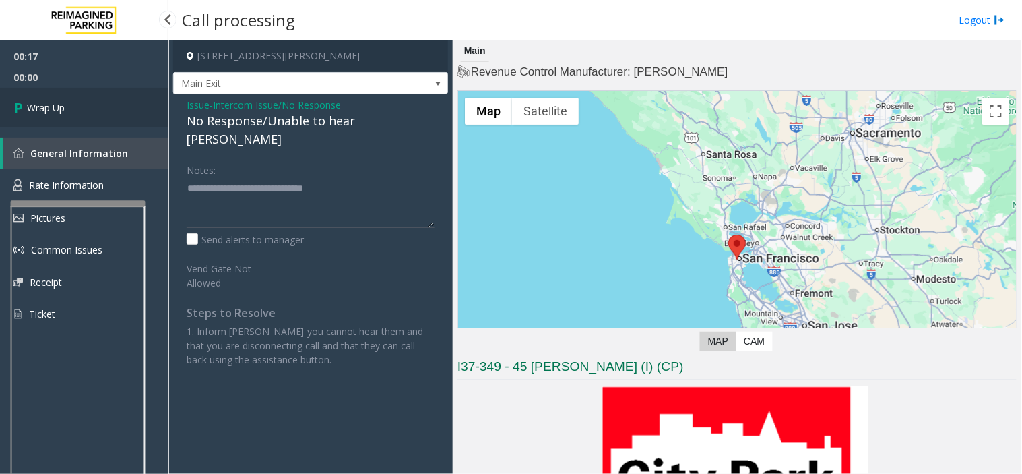
click at [59, 102] on span "Wrap Up" at bounding box center [46, 107] width 38 height 14
